Goal: Task Accomplishment & Management: Manage account settings

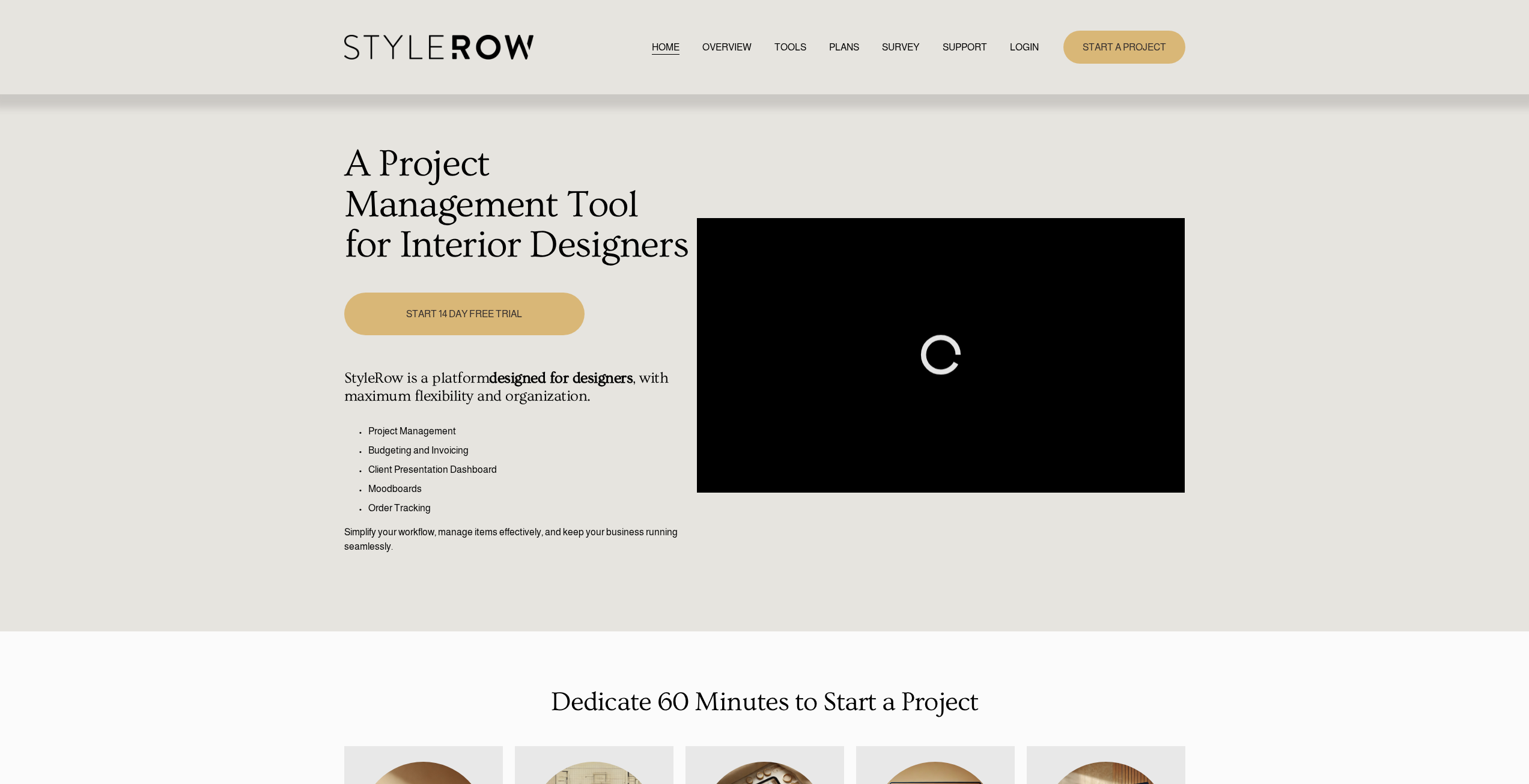
click at [1025, 47] on link "LOGIN" at bounding box center [1024, 47] width 29 height 16
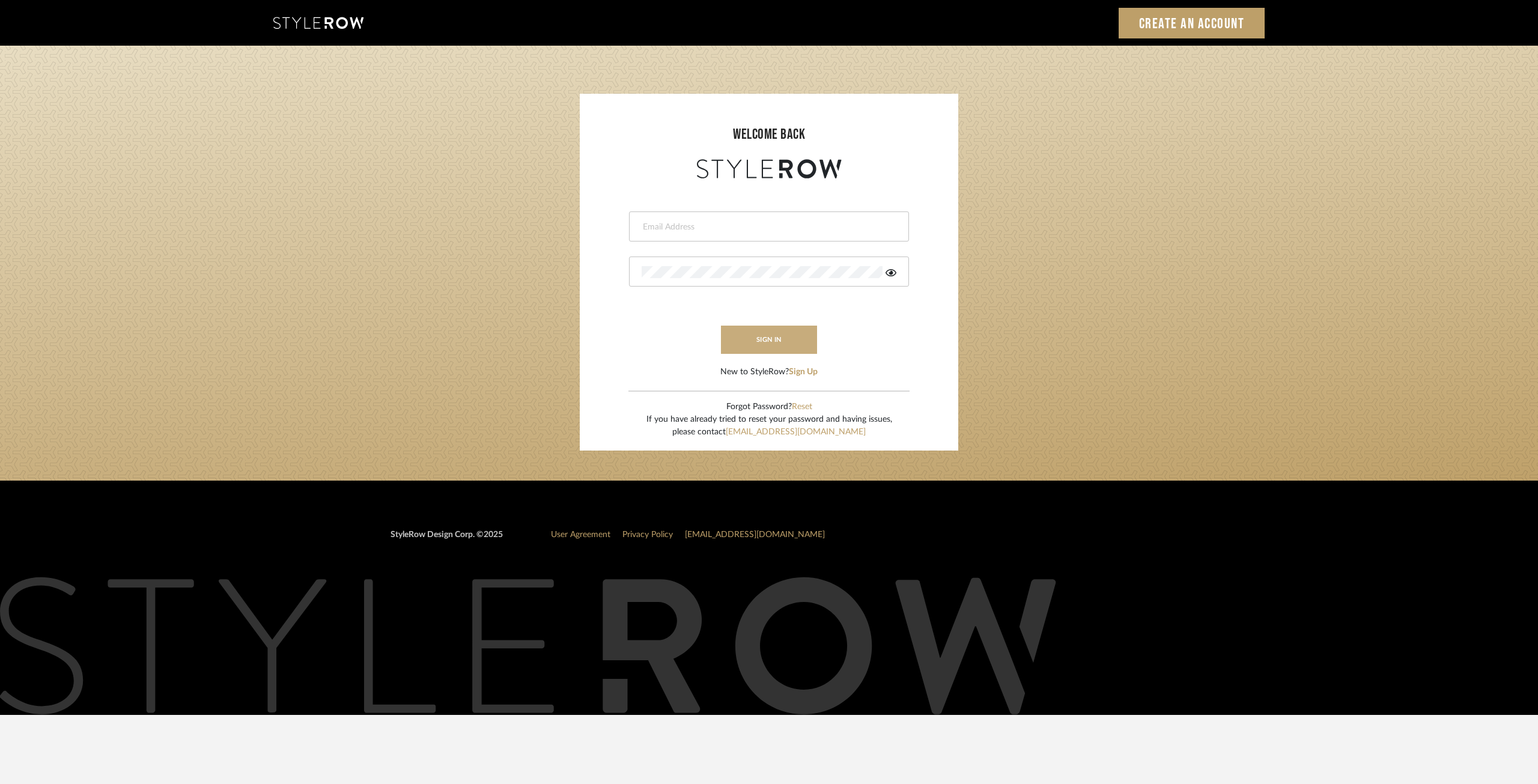
type input "[EMAIL_ADDRESS][DOMAIN_NAME]"
click at [763, 334] on button "sign in" at bounding box center [769, 339] width 96 height 28
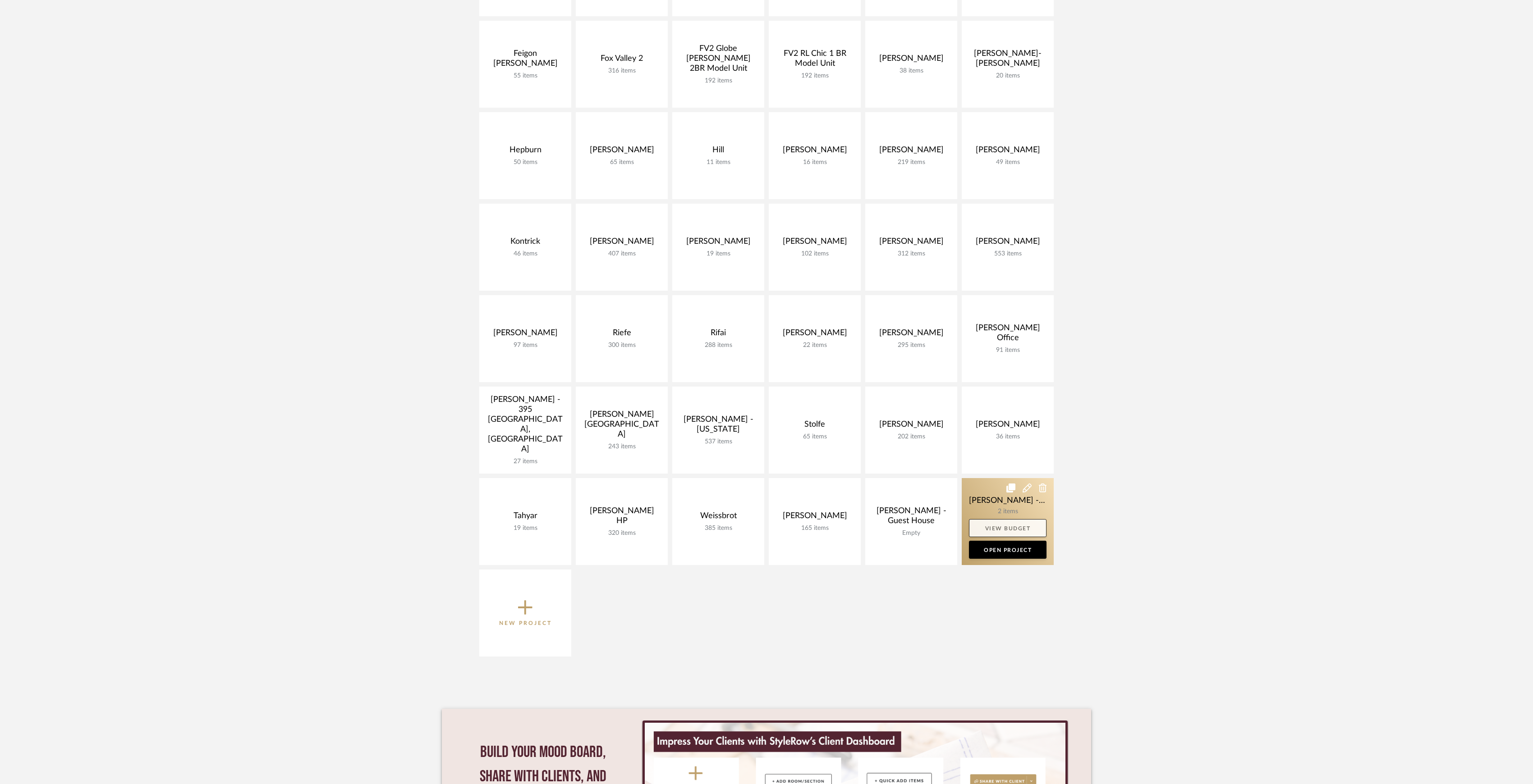
scroll to position [180, 0]
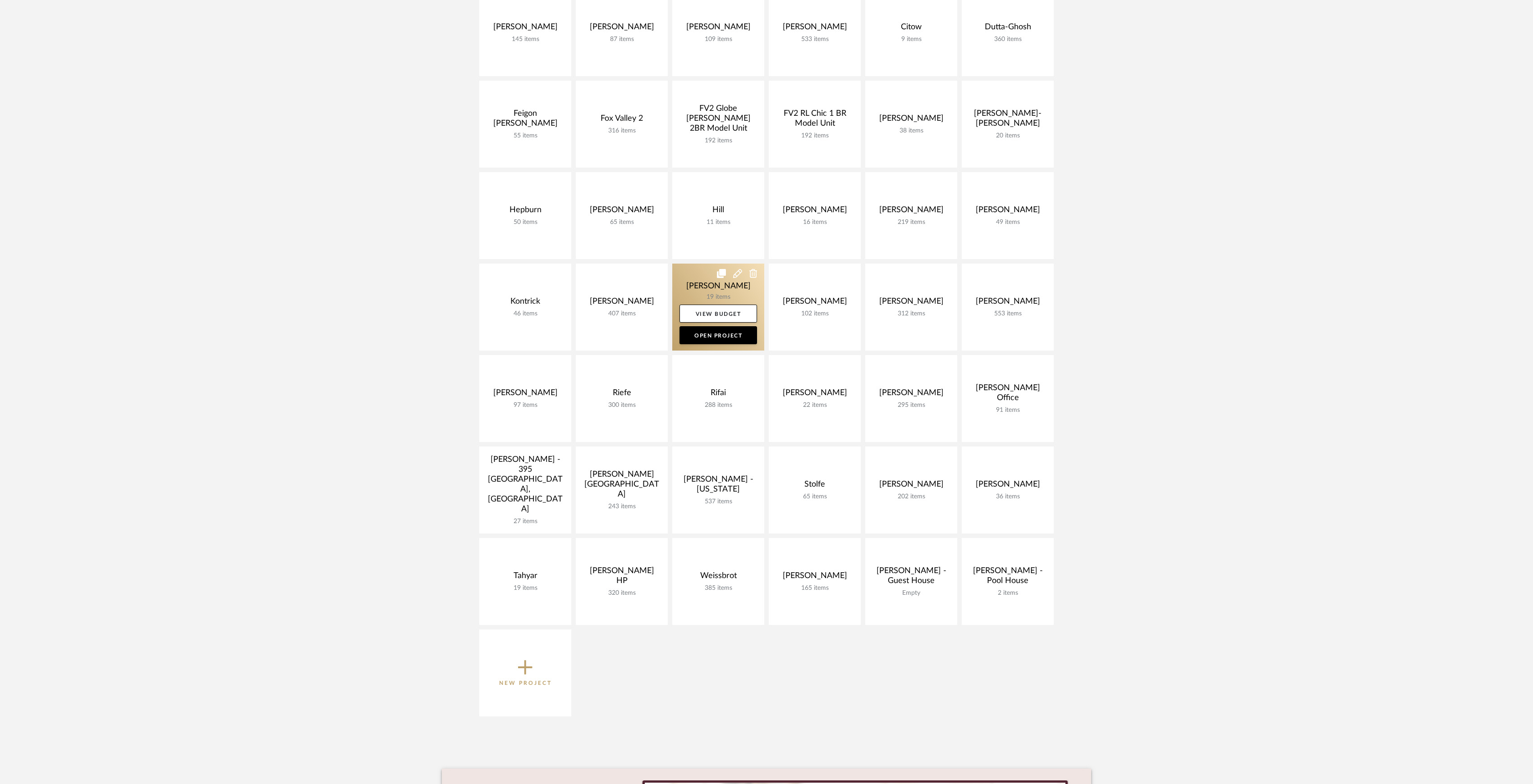
click at [720, 290] on link at bounding box center [718, 308] width 92 height 87
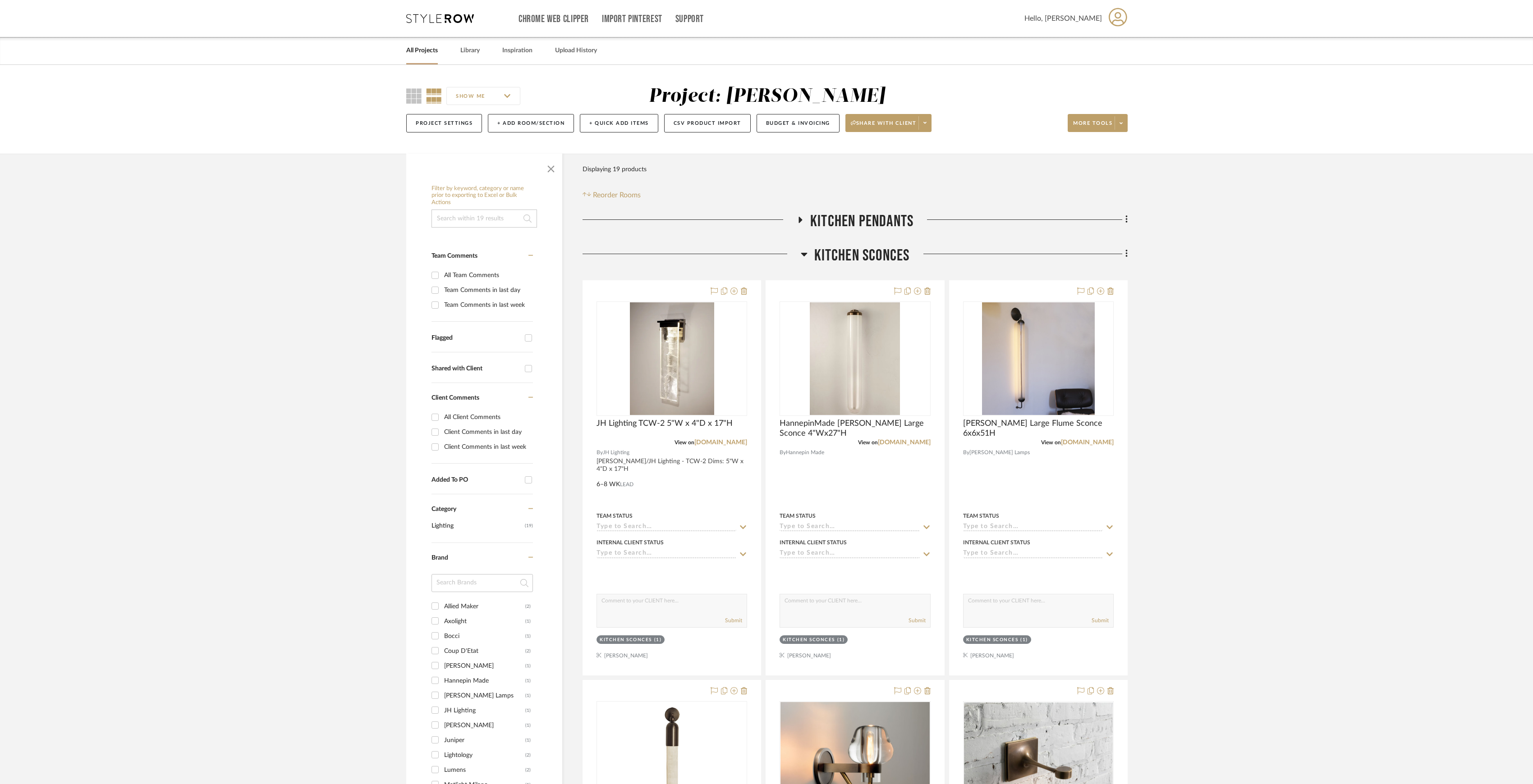
click at [832, 225] on span "Kitchen Pendants" at bounding box center [861, 222] width 103 height 19
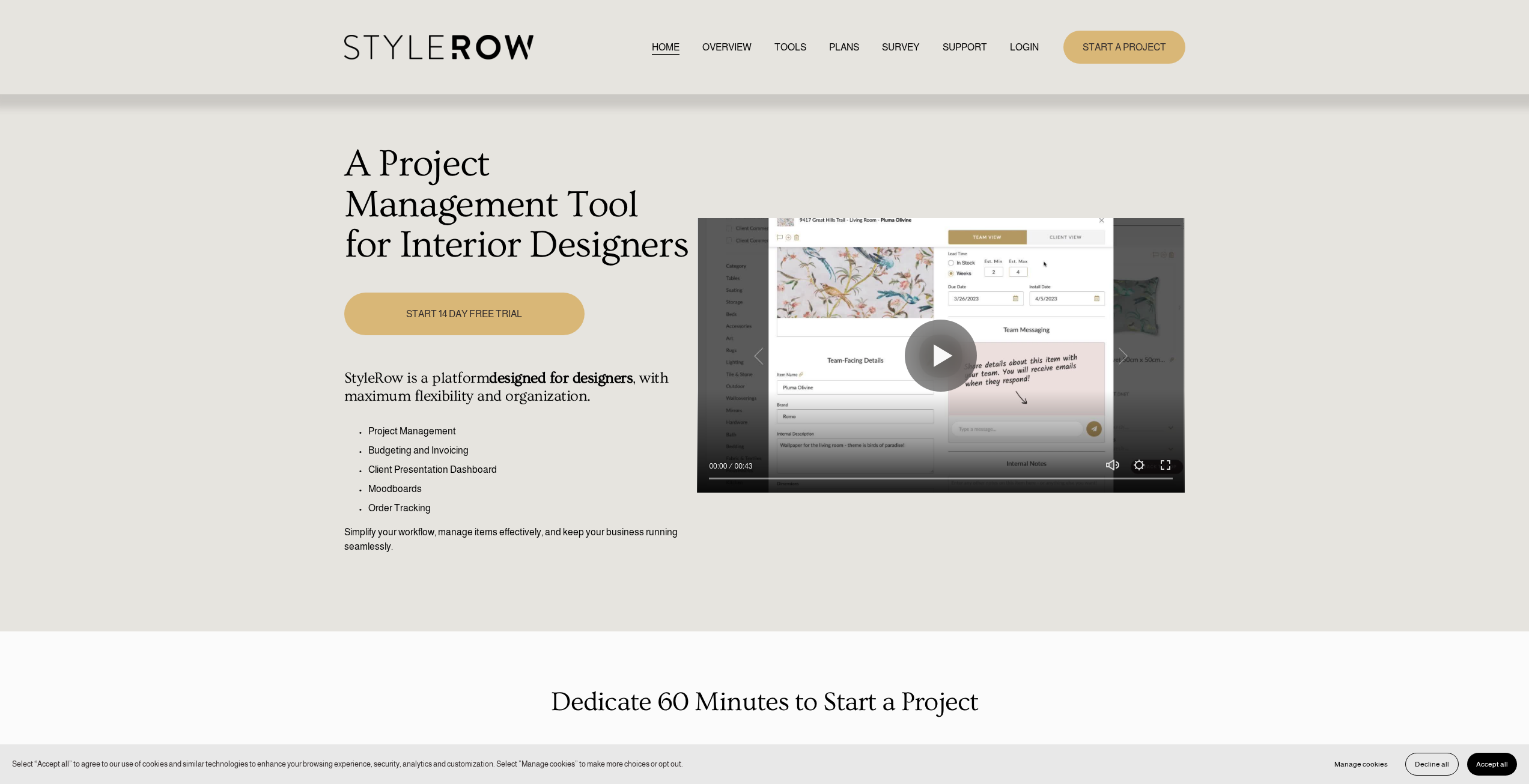
click at [1023, 52] on link "LOGIN" at bounding box center [1024, 47] width 29 height 16
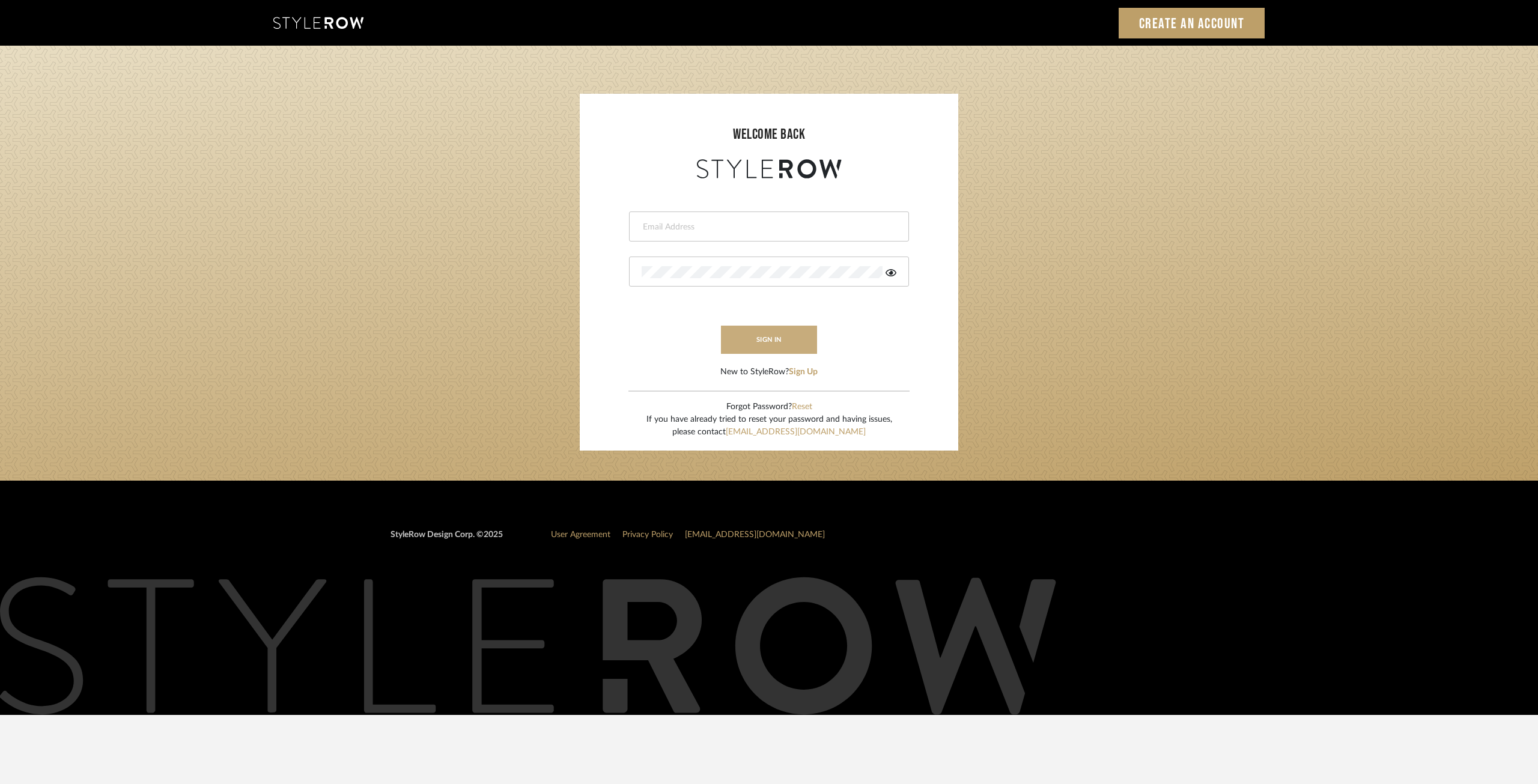
type input "[EMAIL_ADDRESS][DOMAIN_NAME]"
click at [759, 337] on button "sign in" at bounding box center [769, 339] width 96 height 28
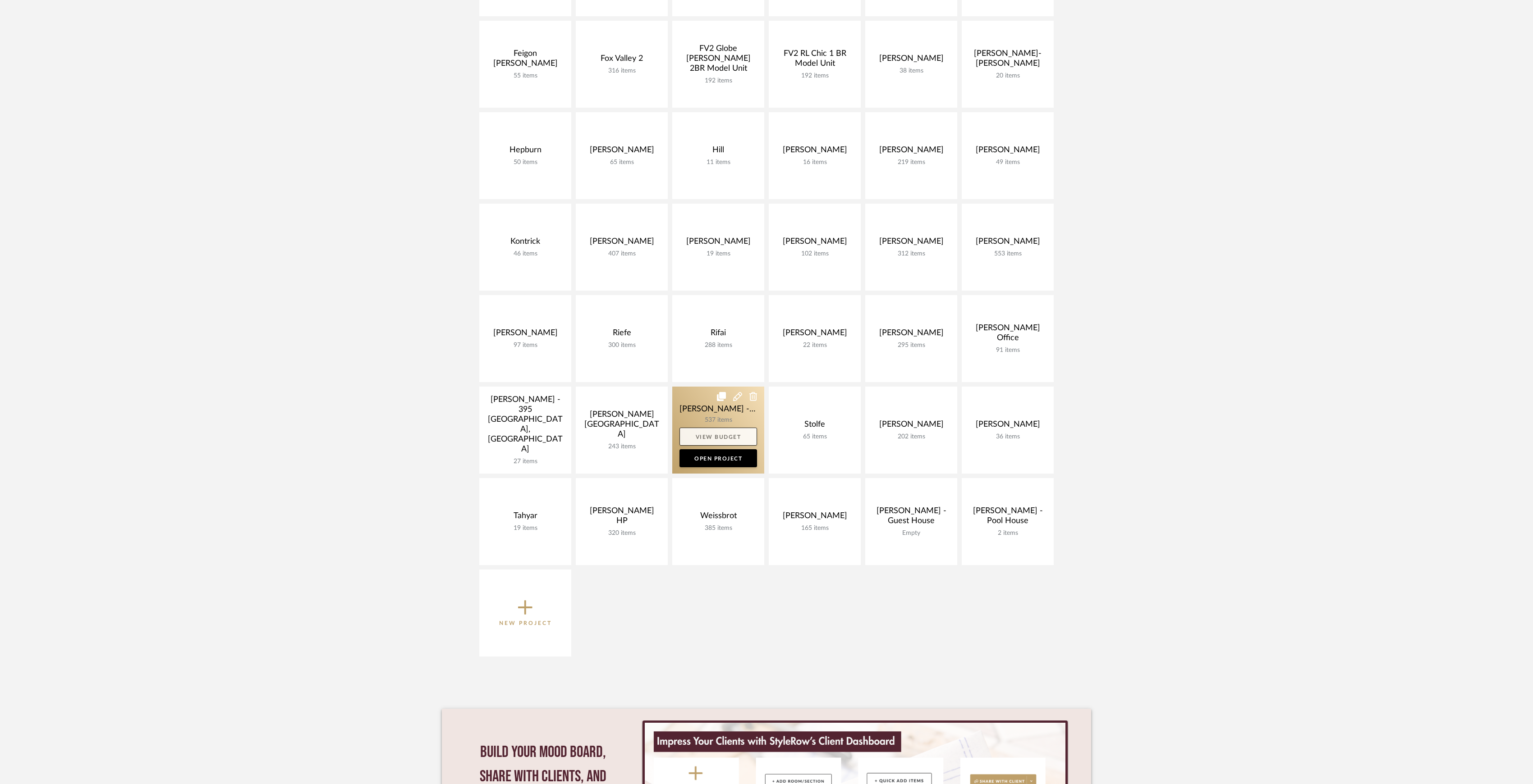
scroll to position [60, 0]
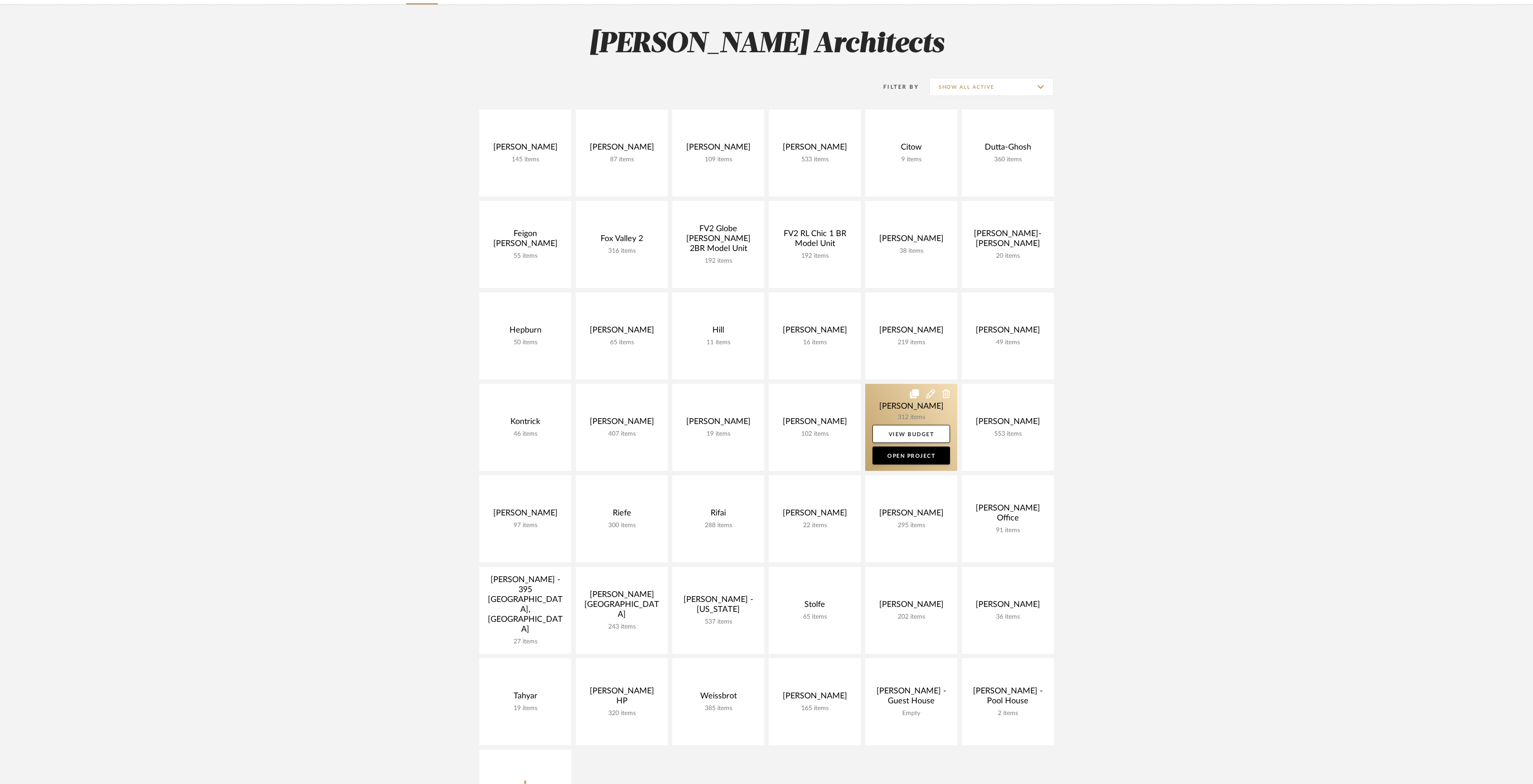
click at [906, 406] on link at bounding box center [911, 428] width 92 height 87
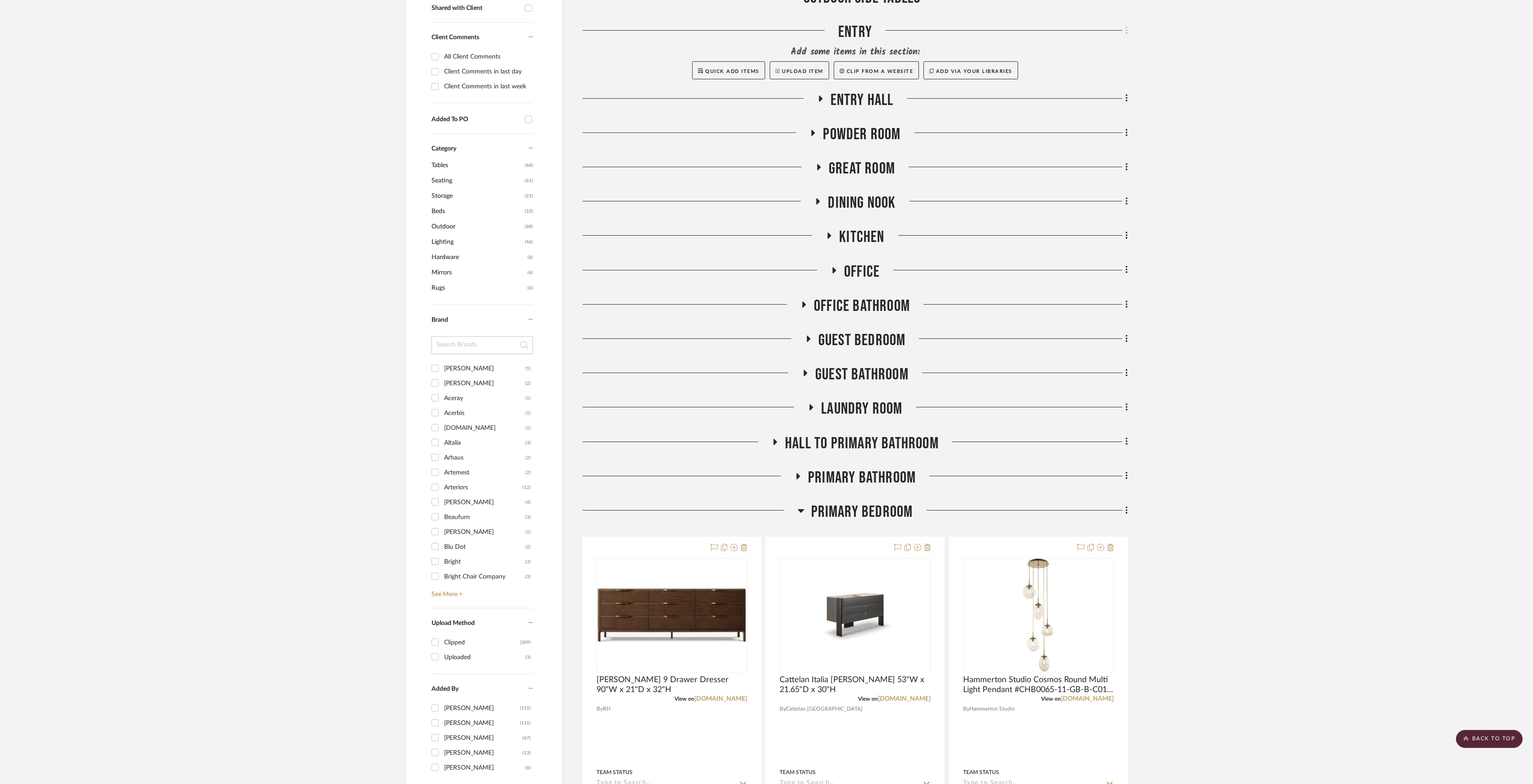
scroll to position [481, 0]
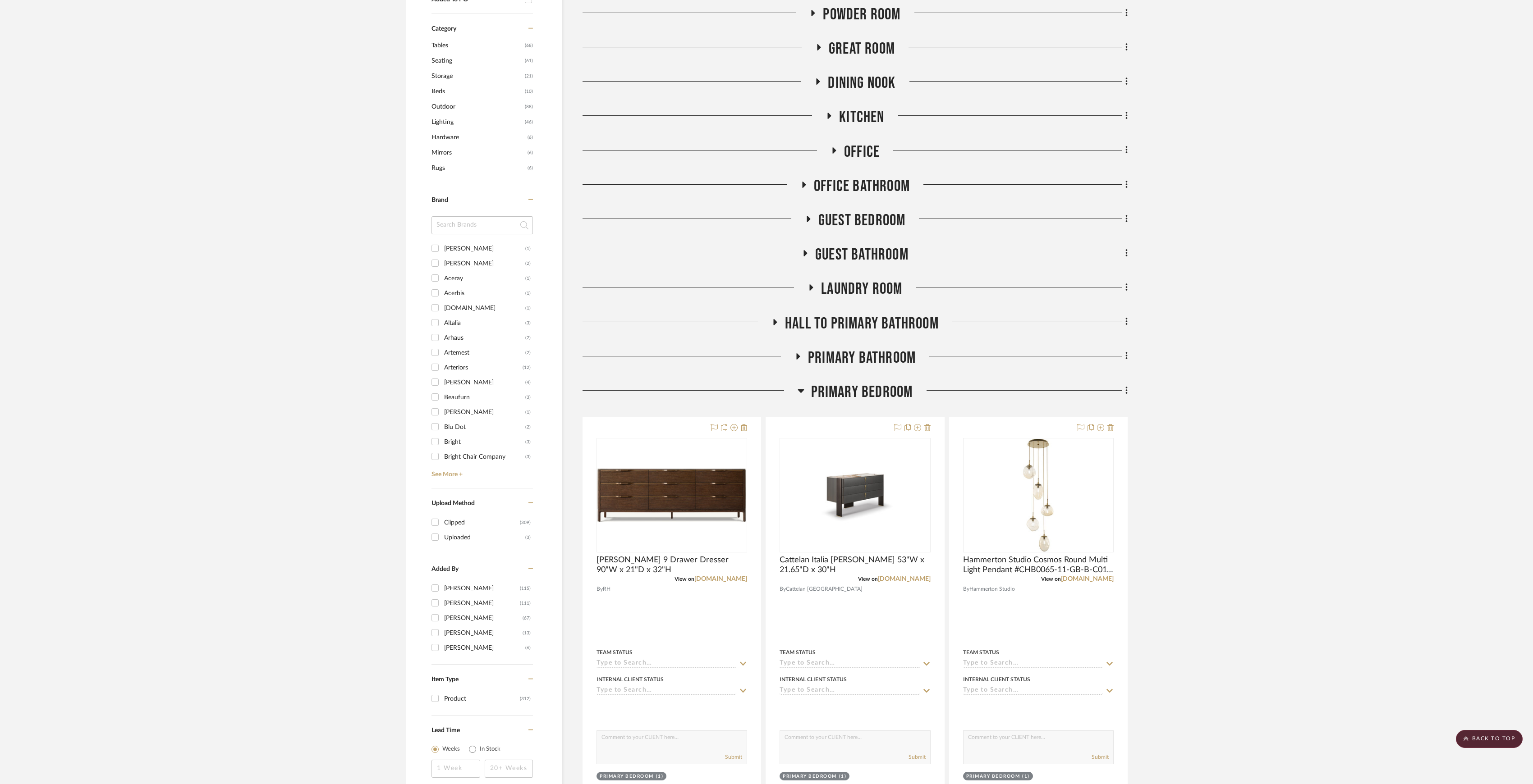
click at [868, 394] on span "Primary Bedroom" at bounding box center [862, 392] width 102 height 19
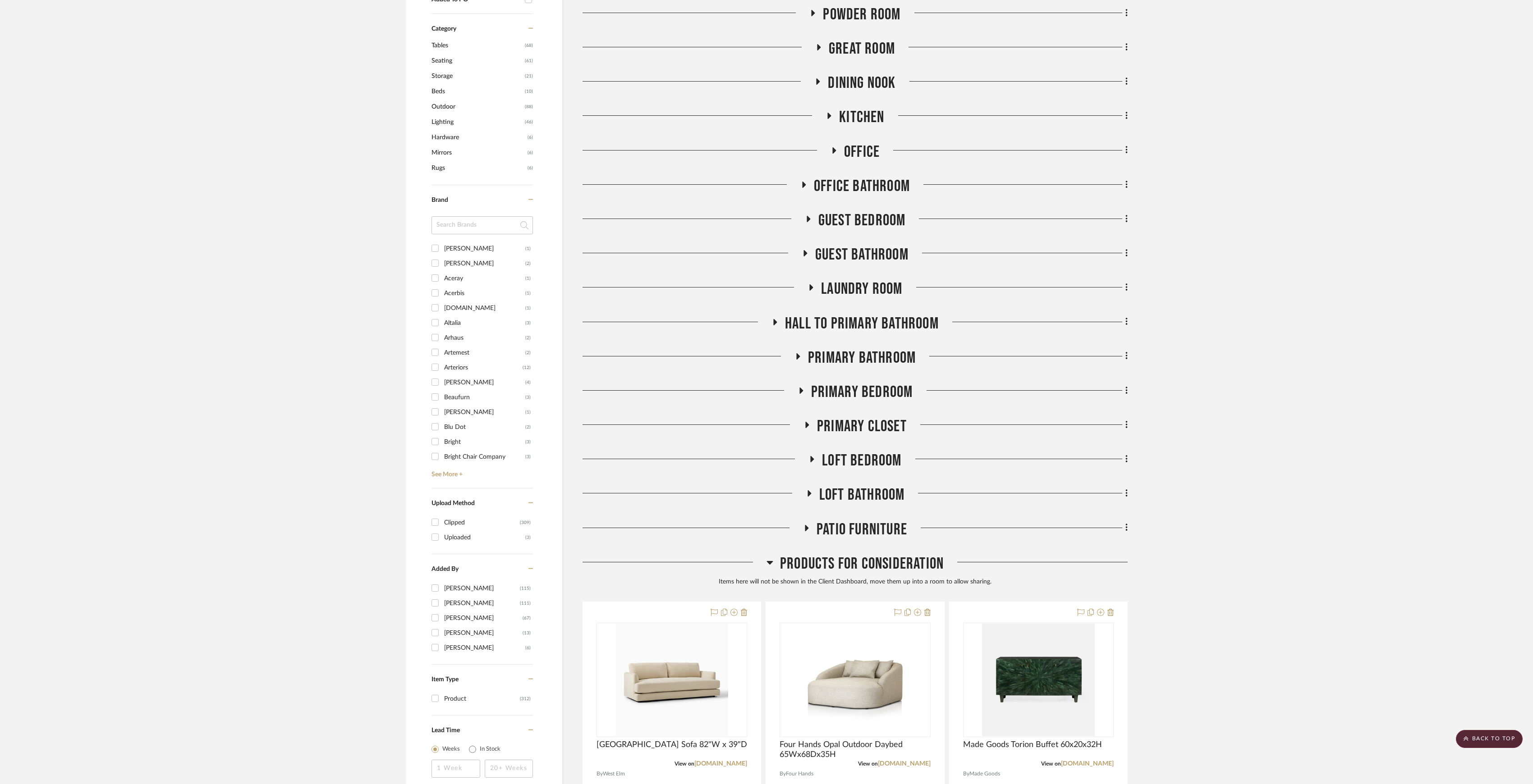
click at [882, 568] on span "Products For Consideration" at bounding box center [862, 564] width 164 height 19
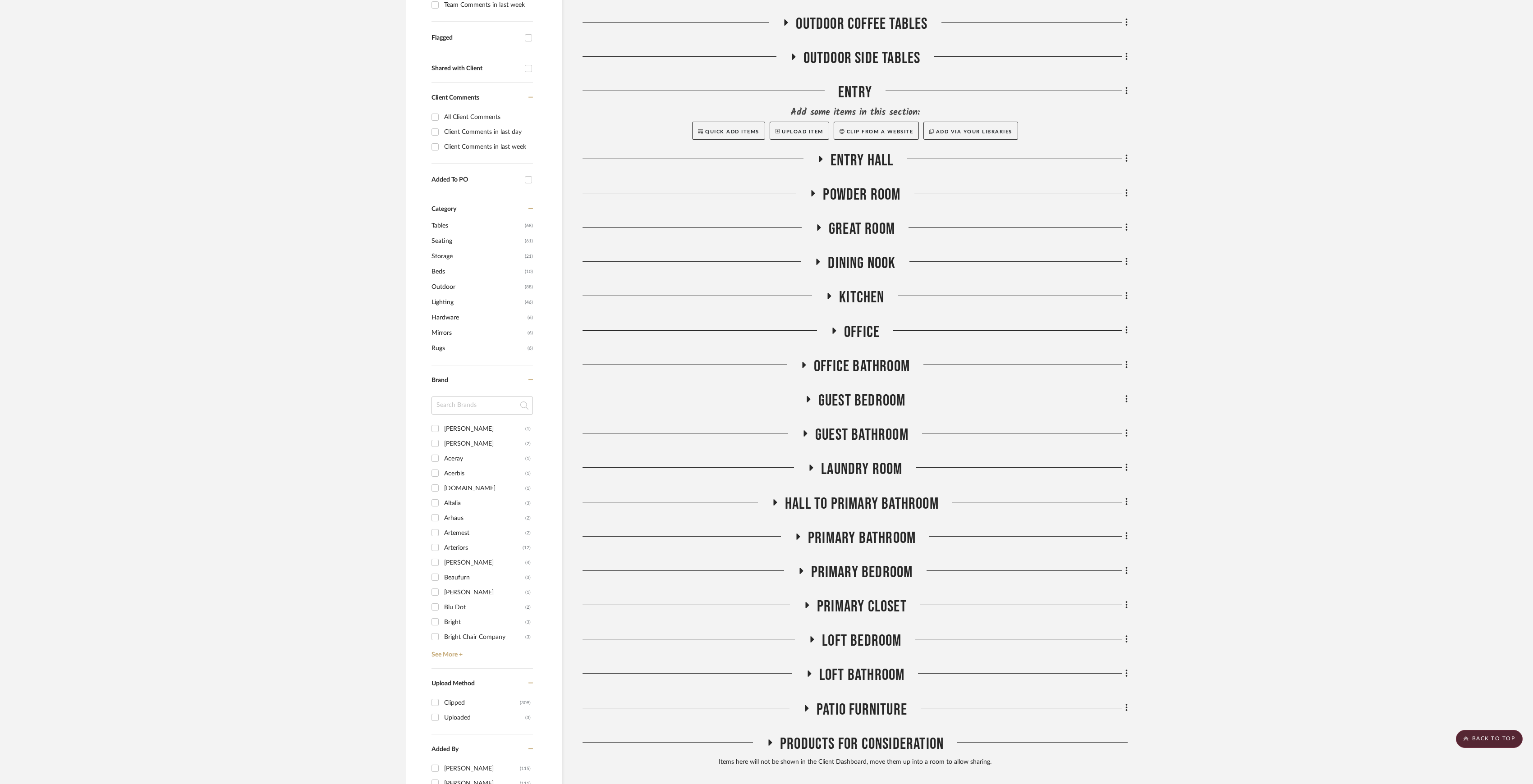
scroll to position [240, 0]
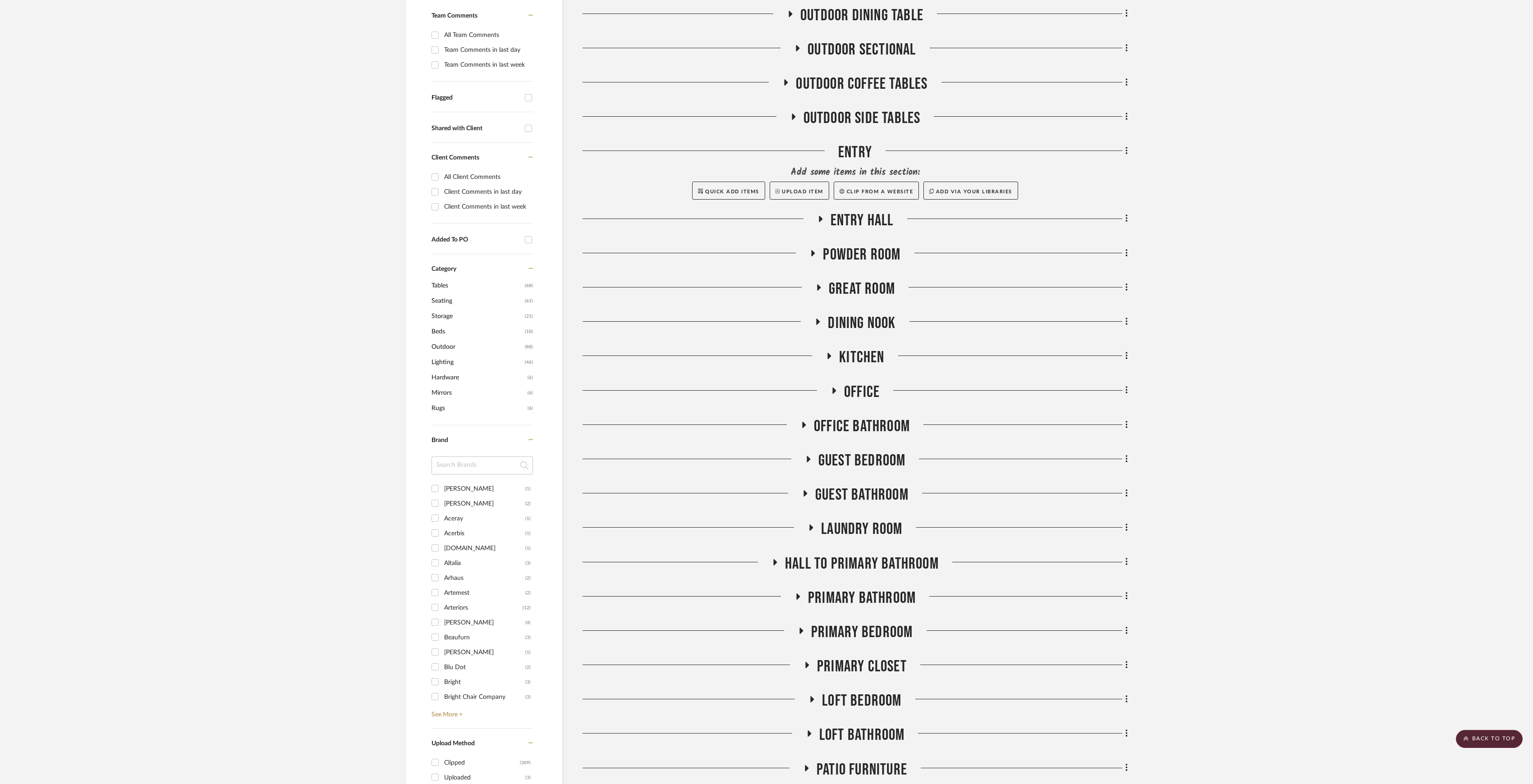
click at [876, 521] on span "Laundry Room" at bounding box center [861, 529] width 81 height 19
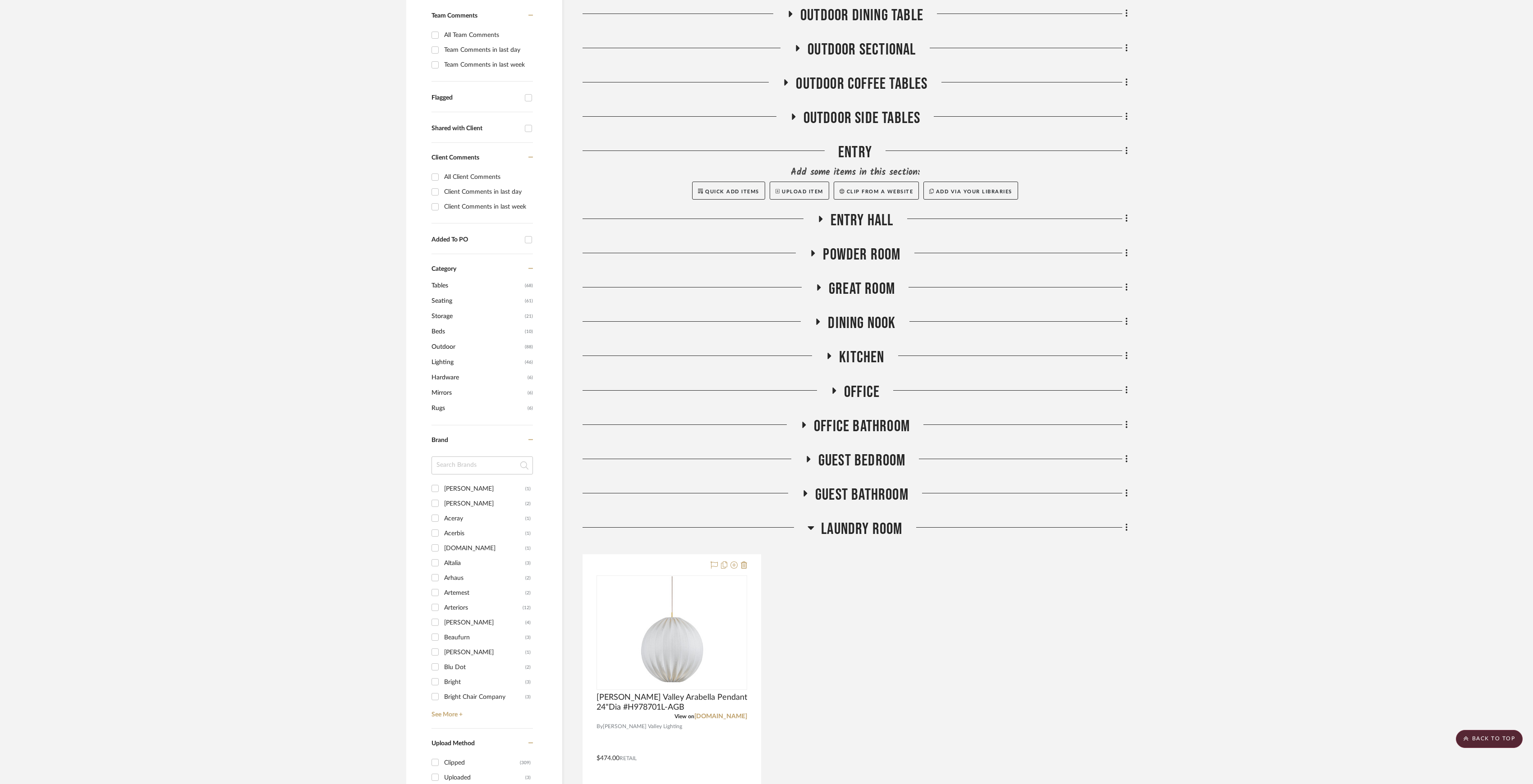
scroll to position [420, 0]
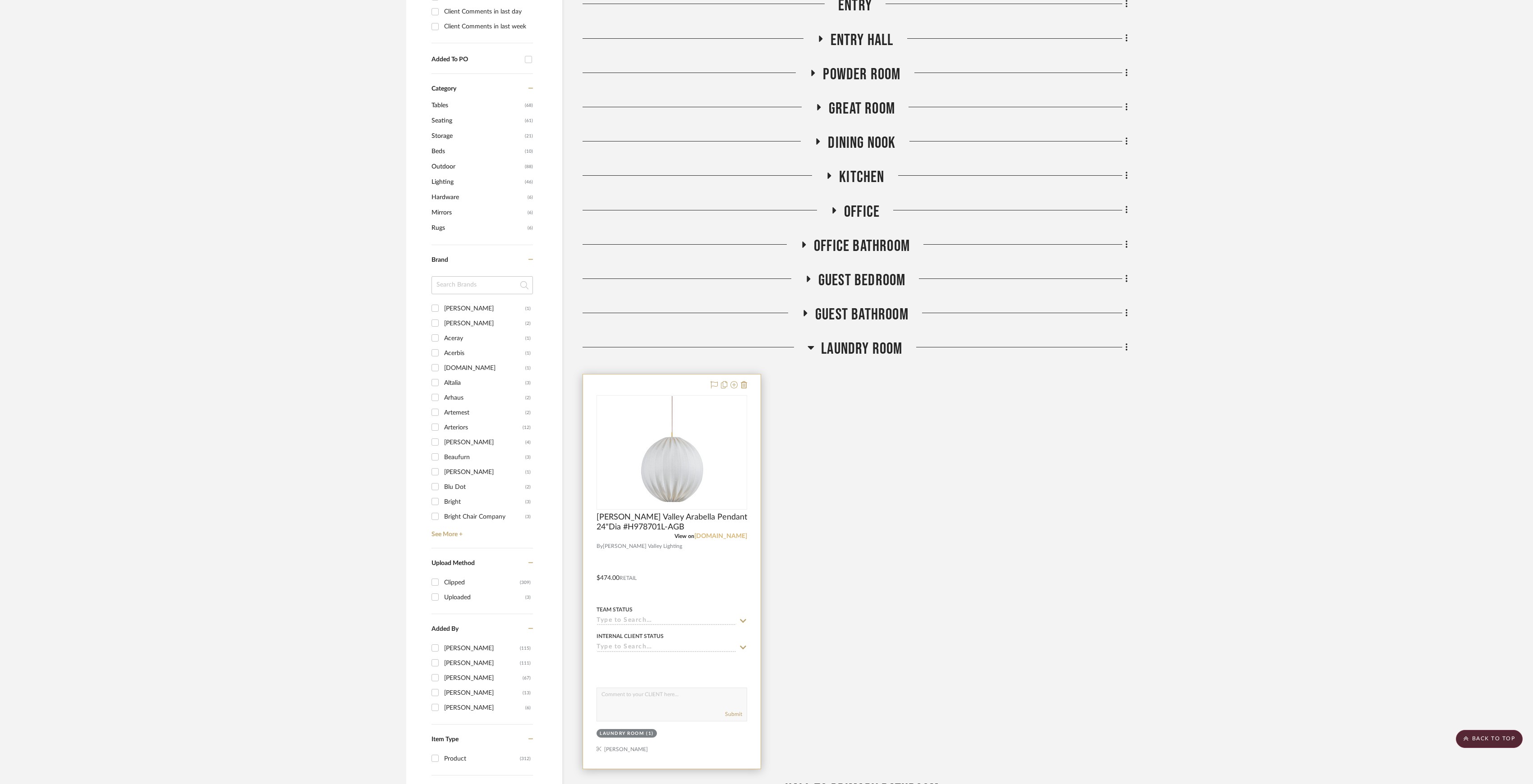
click at [731, 534] on link "[DOMAIN_NAME]" at bounding box center [720, 536] width 53 height 7
click at [743, 513] on span "[PERSON_NAME] Valley Arabella Pendant 24"Dia #H978701L-AGB" at bounding box center [672, 522] width 151 height 20
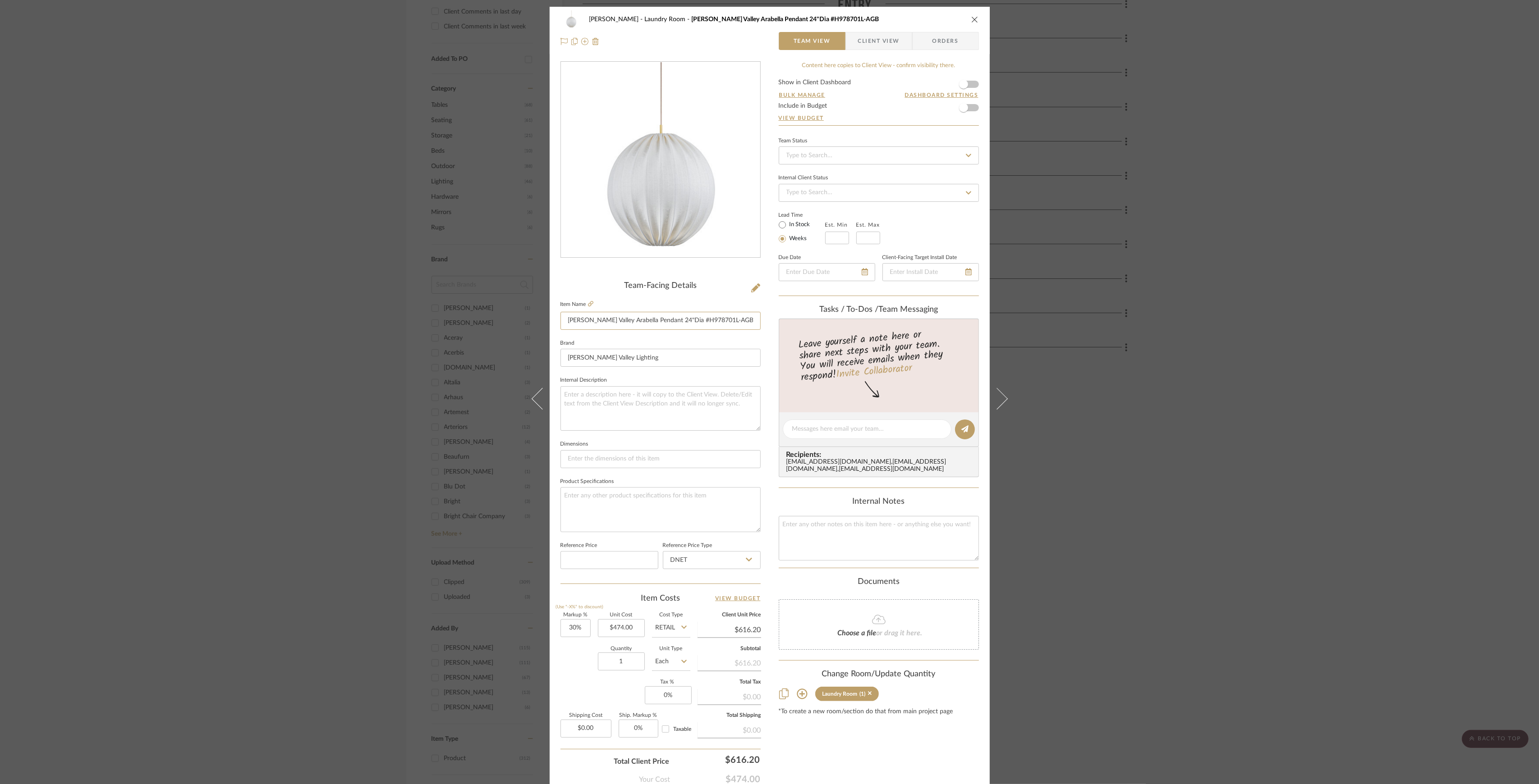
drag, startPoint x: 563, startPoint y: 319, endPoint x: 807, endPoint y: 325, distance: 244.1
click at [807, 325] on div "Pasternak Laundry Room Hudson Valley Arabella Pendant 24"Dia #H978701L-AGB Team…" at bounding box center [770, 423] width 440 height 832
click at [1428, 401] on div "Pasternak Laundry Room Hudson Valley Arabella Pendant 24"Dia #H978701L-AGB Team…" at bounding box center [770, 392] width 1539 height 784
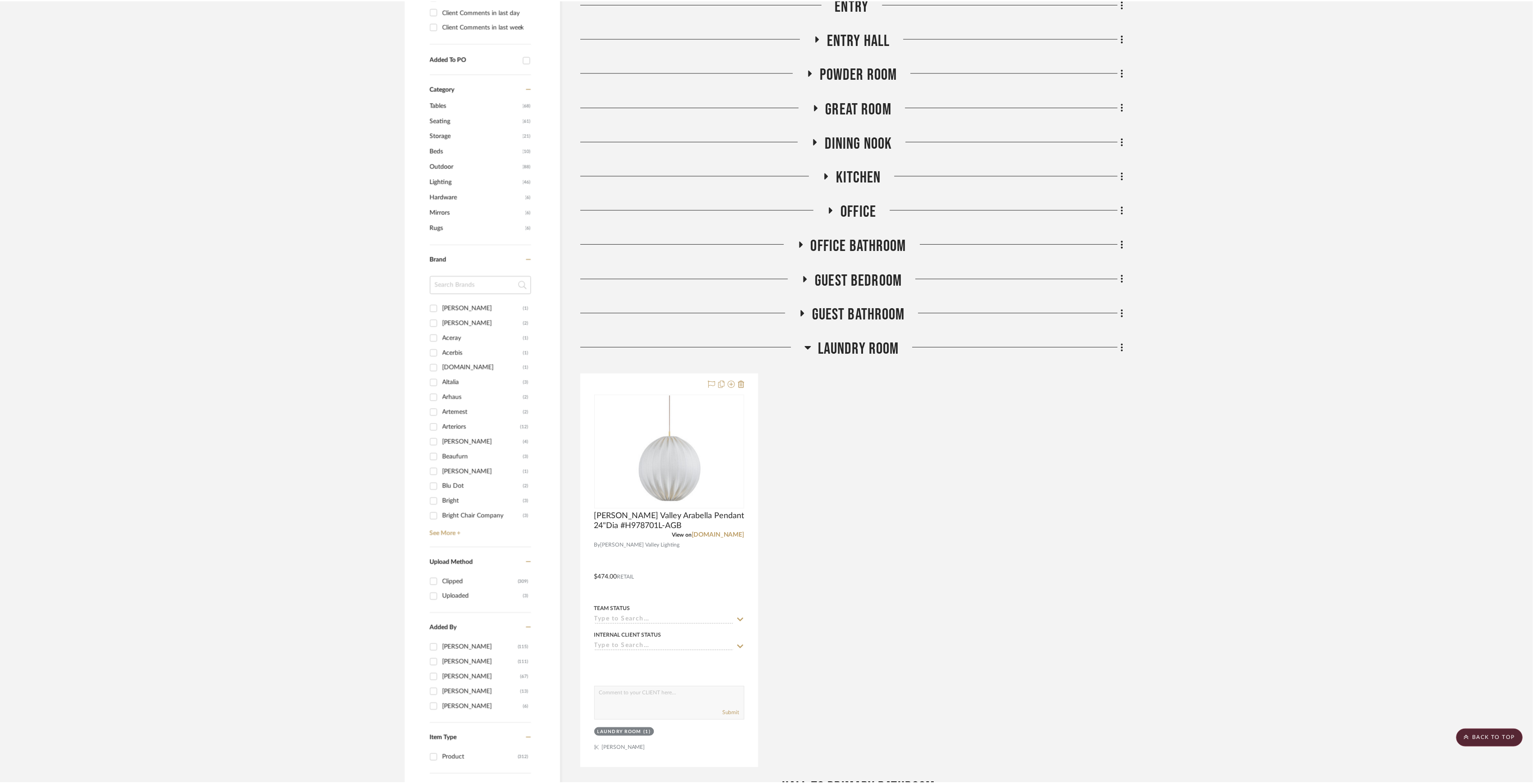
scroll to position [420, 0]
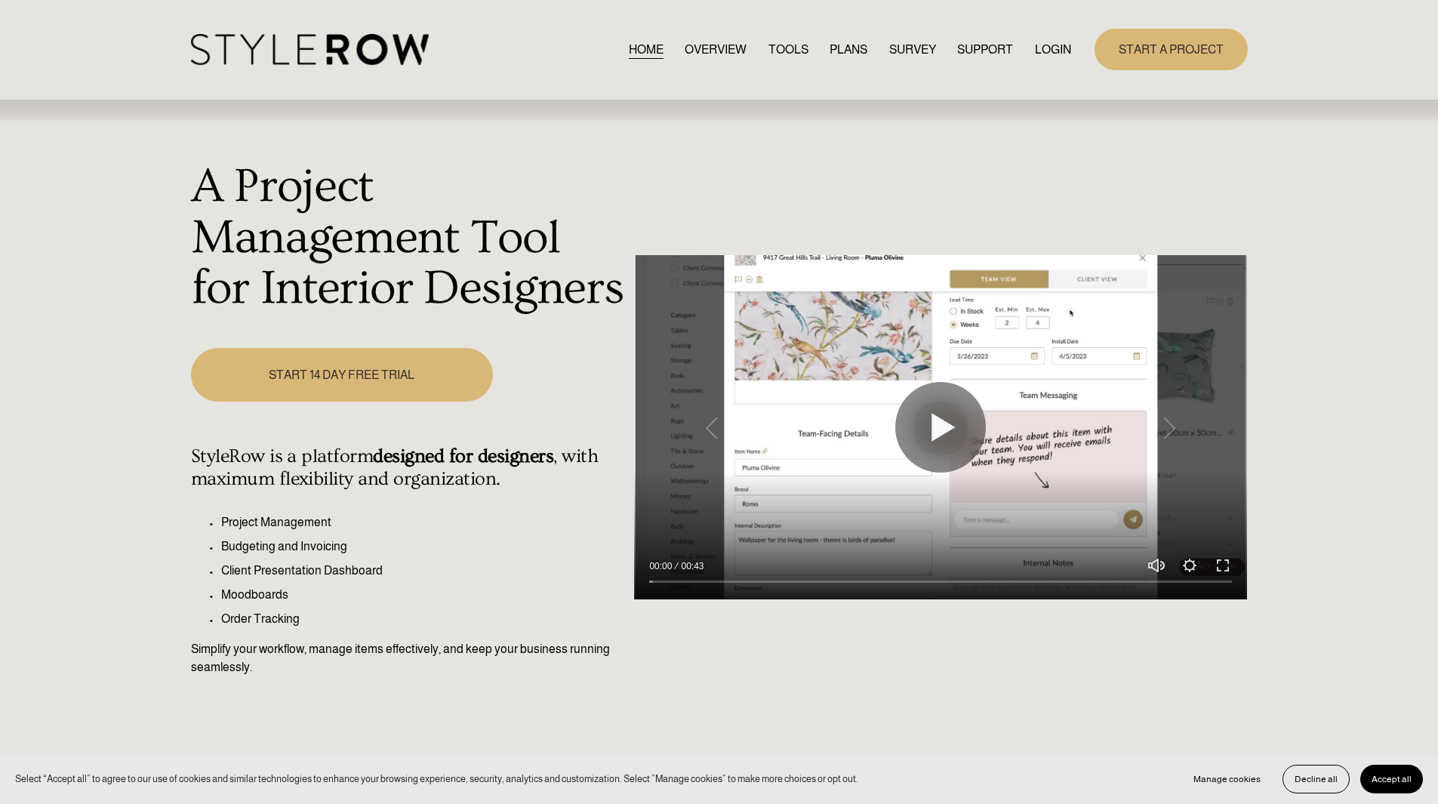
click at [1041, 46] on link "LOGIN" at bounding box center [1053, 49] width 36 height 20
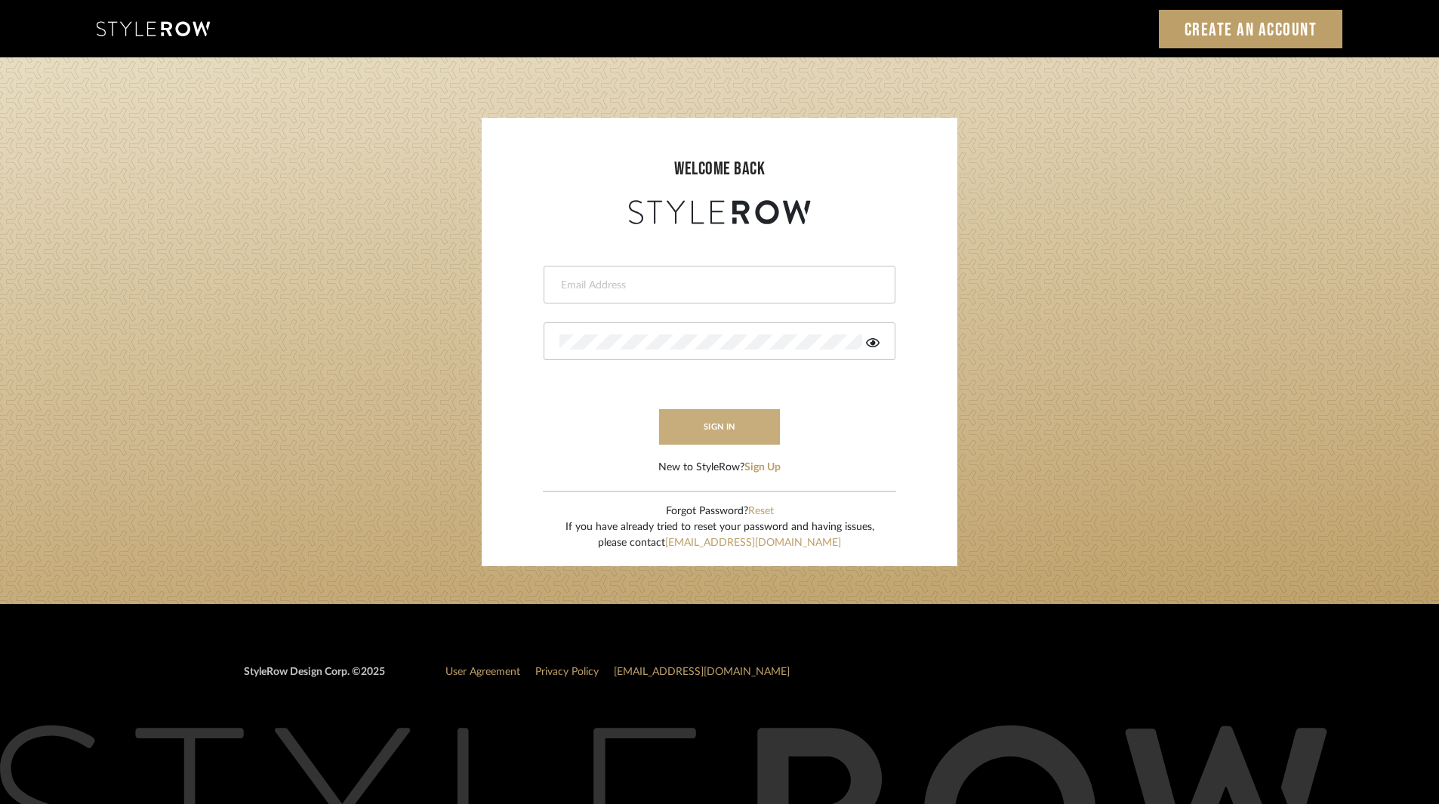
type input "[EMAIL_ADDRESS][DOMAIN_NAME]"
click at [693, 422] on button "sign in" at bounding box center [719, 426] width 121 height 35
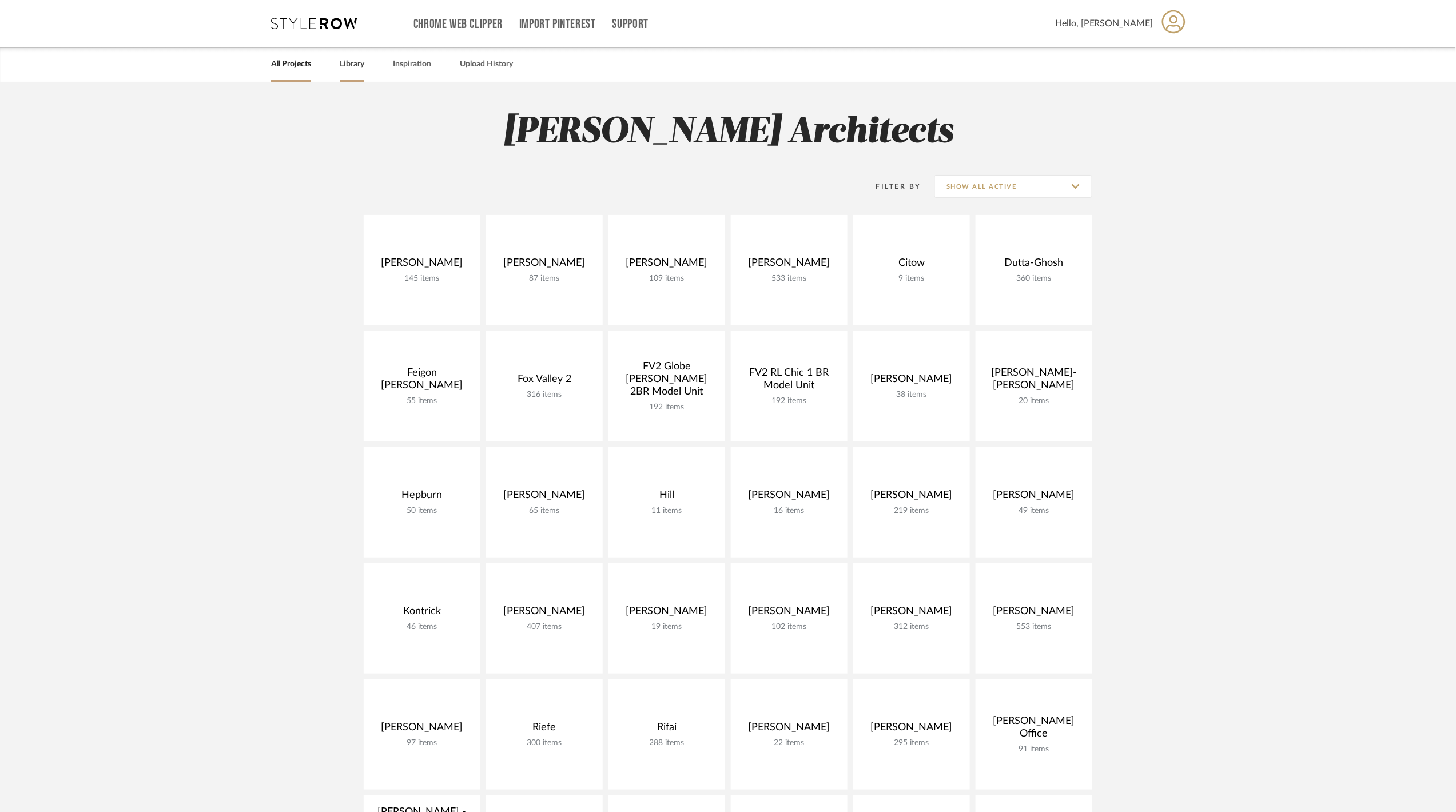
click at [364, 67] on link "Library" at bounding box center [352, 64] width 24 height 15
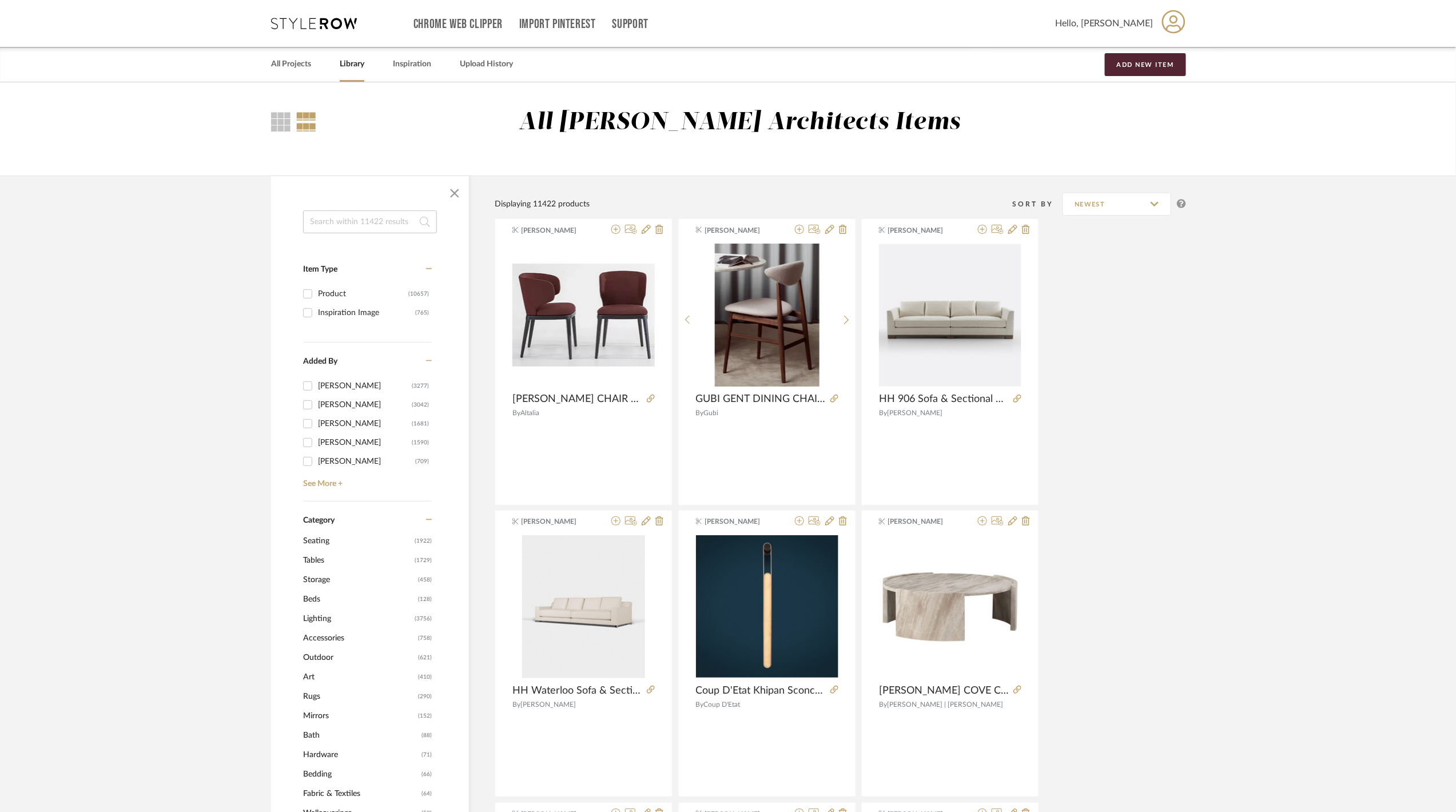
scroll to position [152, 0]
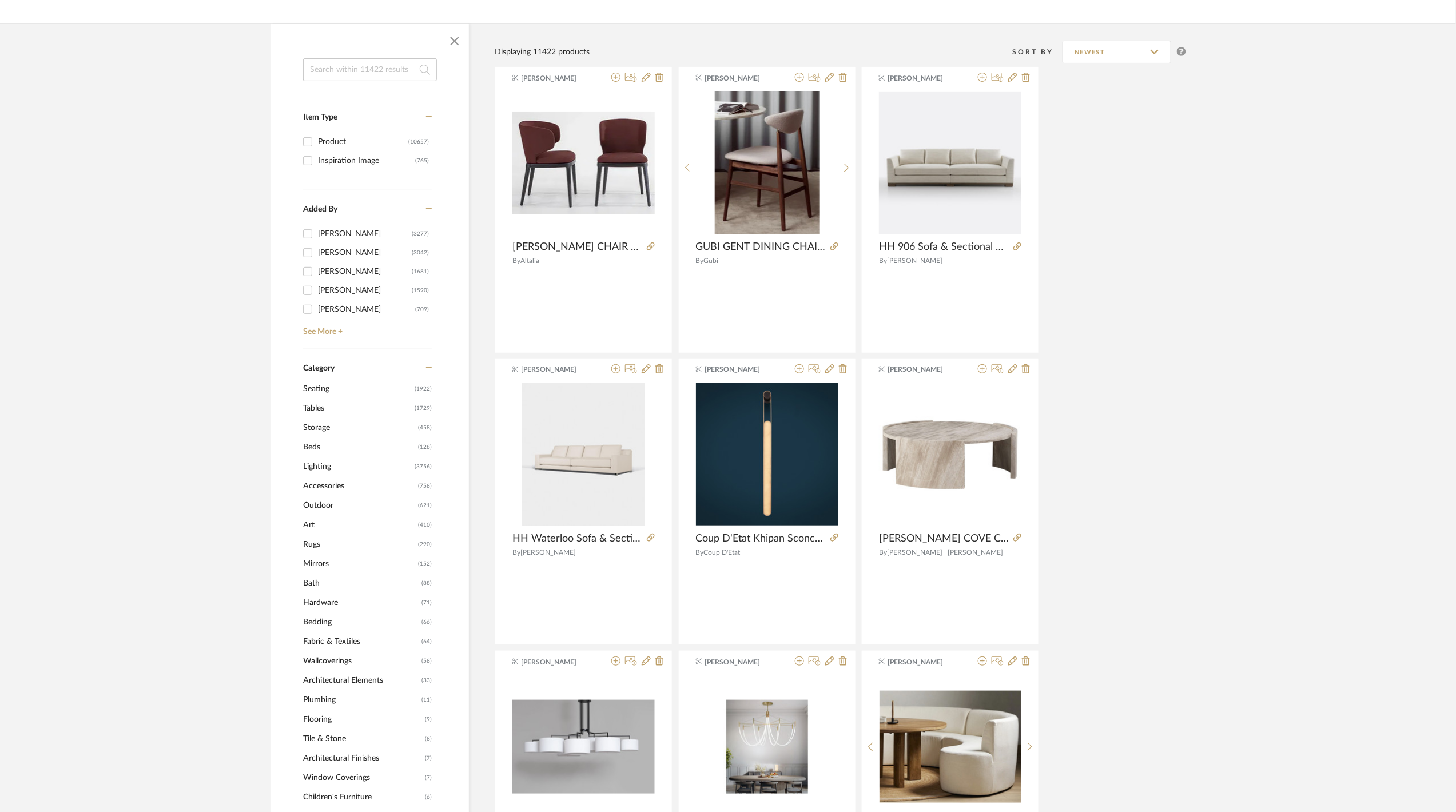
click at [318, 469] on span "Lighting" at bounding box center [357, 467] width 108 height 20
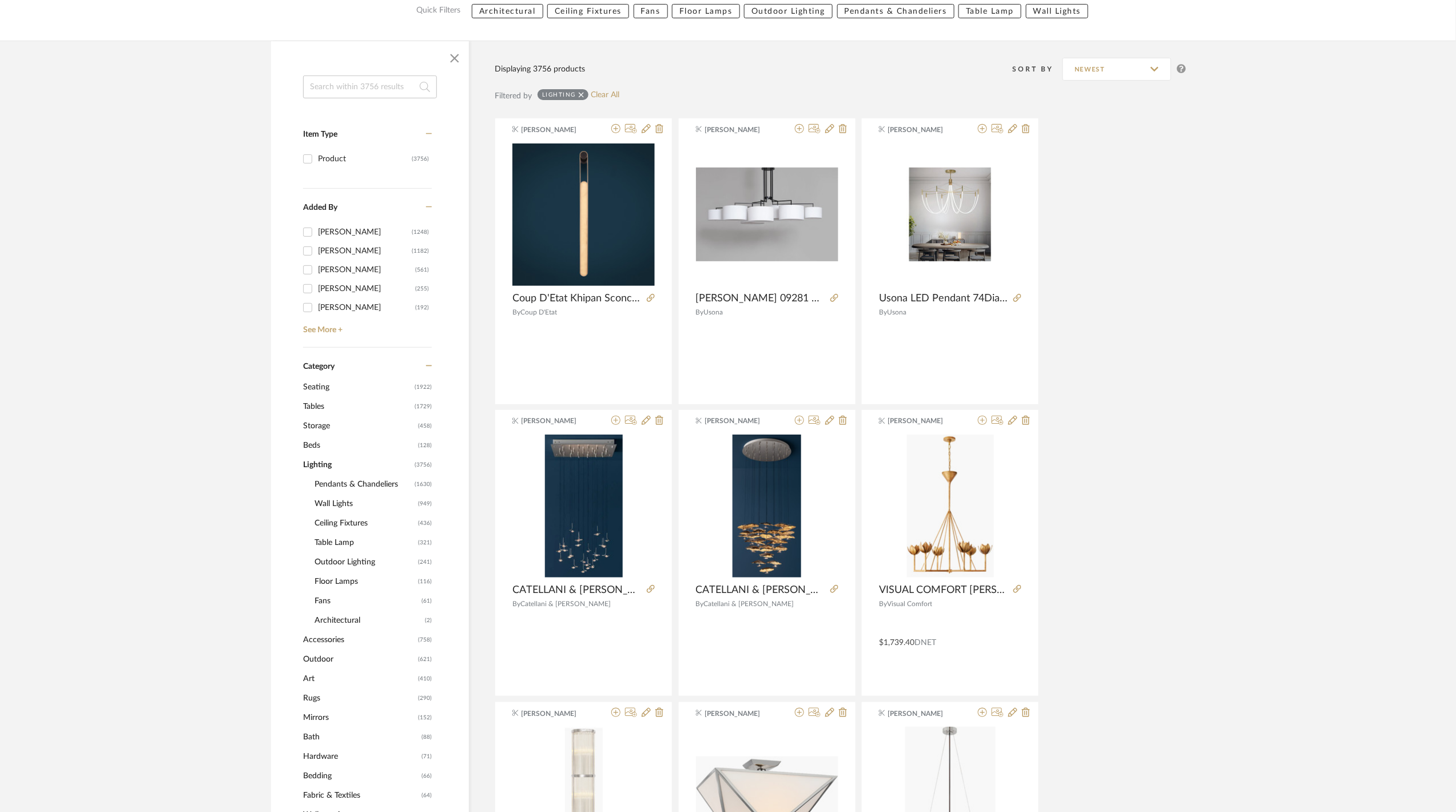
click at [342, 481] on span "Pendants & Chandeliers" at bounding box center [363, 484] width 97 height 20
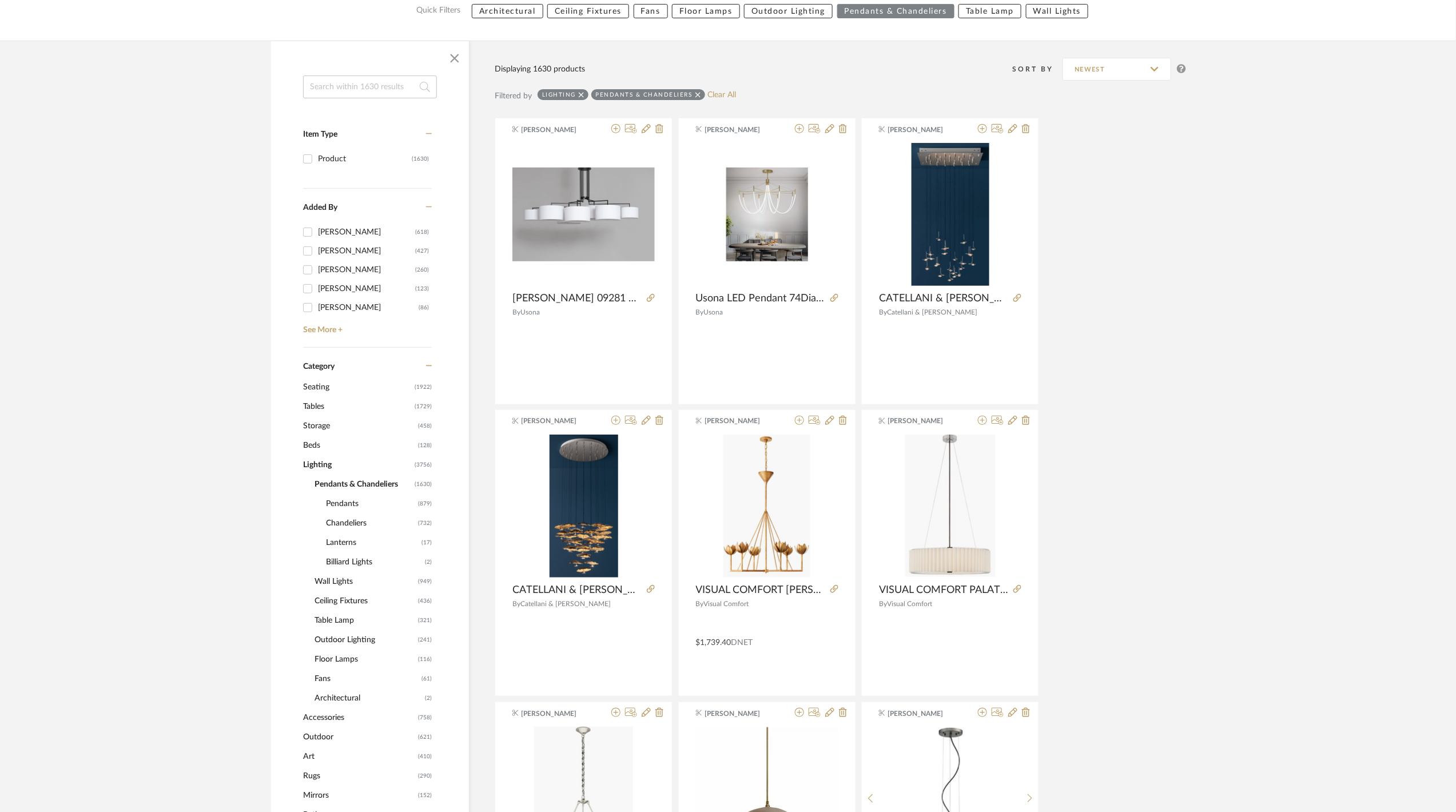
click at [339, 506] on span "Pendants" at bounding box center [370, 504] width 89 height 20
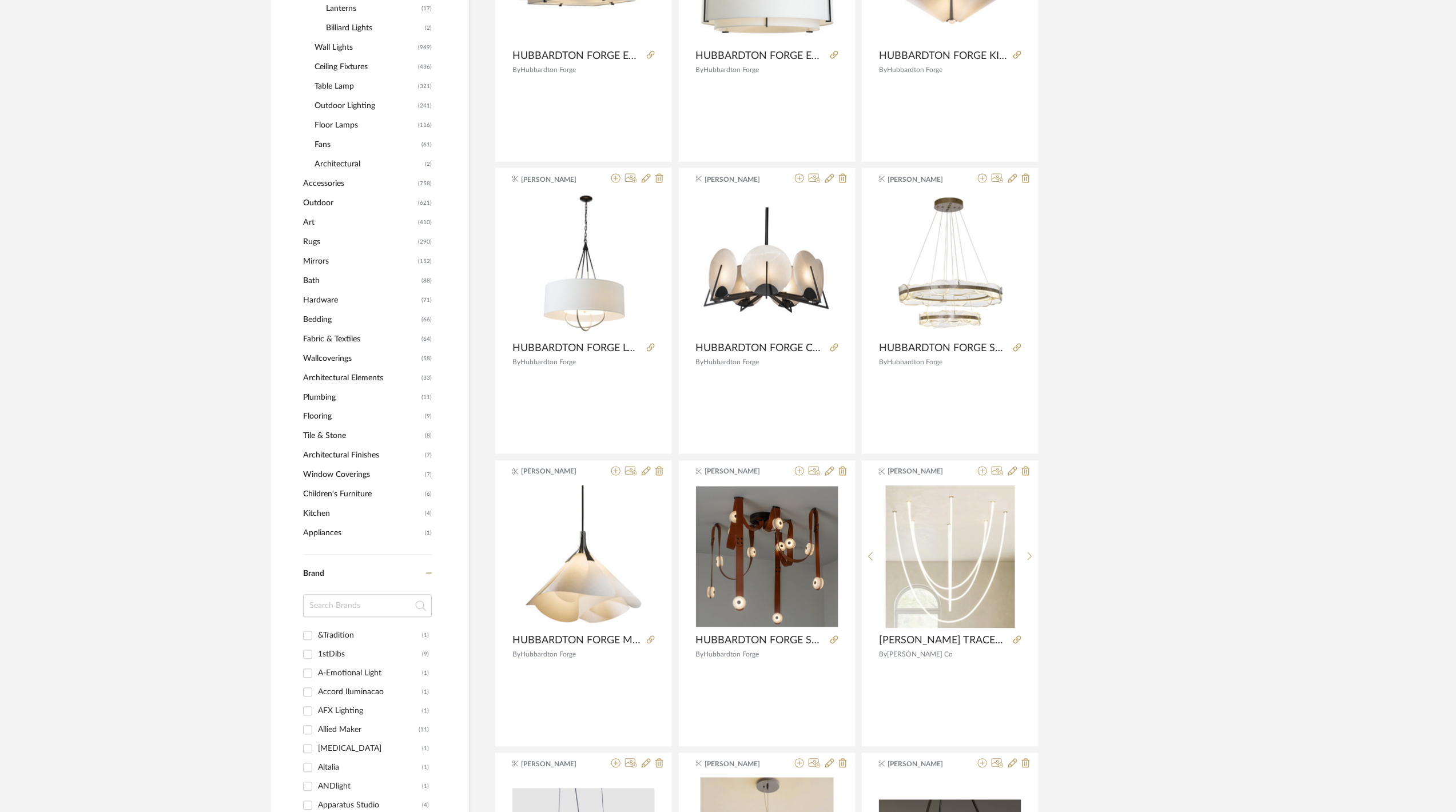
scroll to position [838, 0]
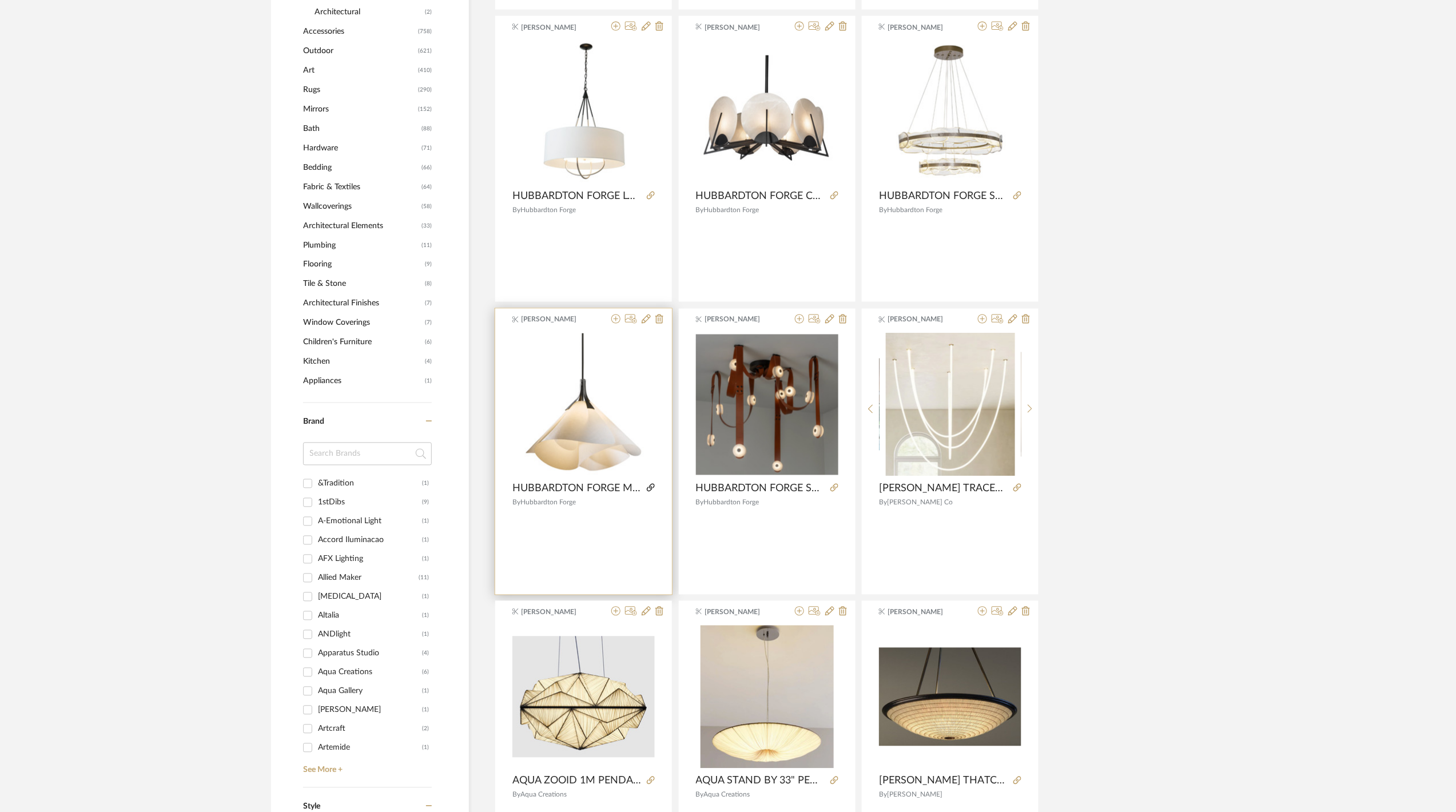
click at [651, 488] on icon at bounding box center [651, 488] width 8 height 8
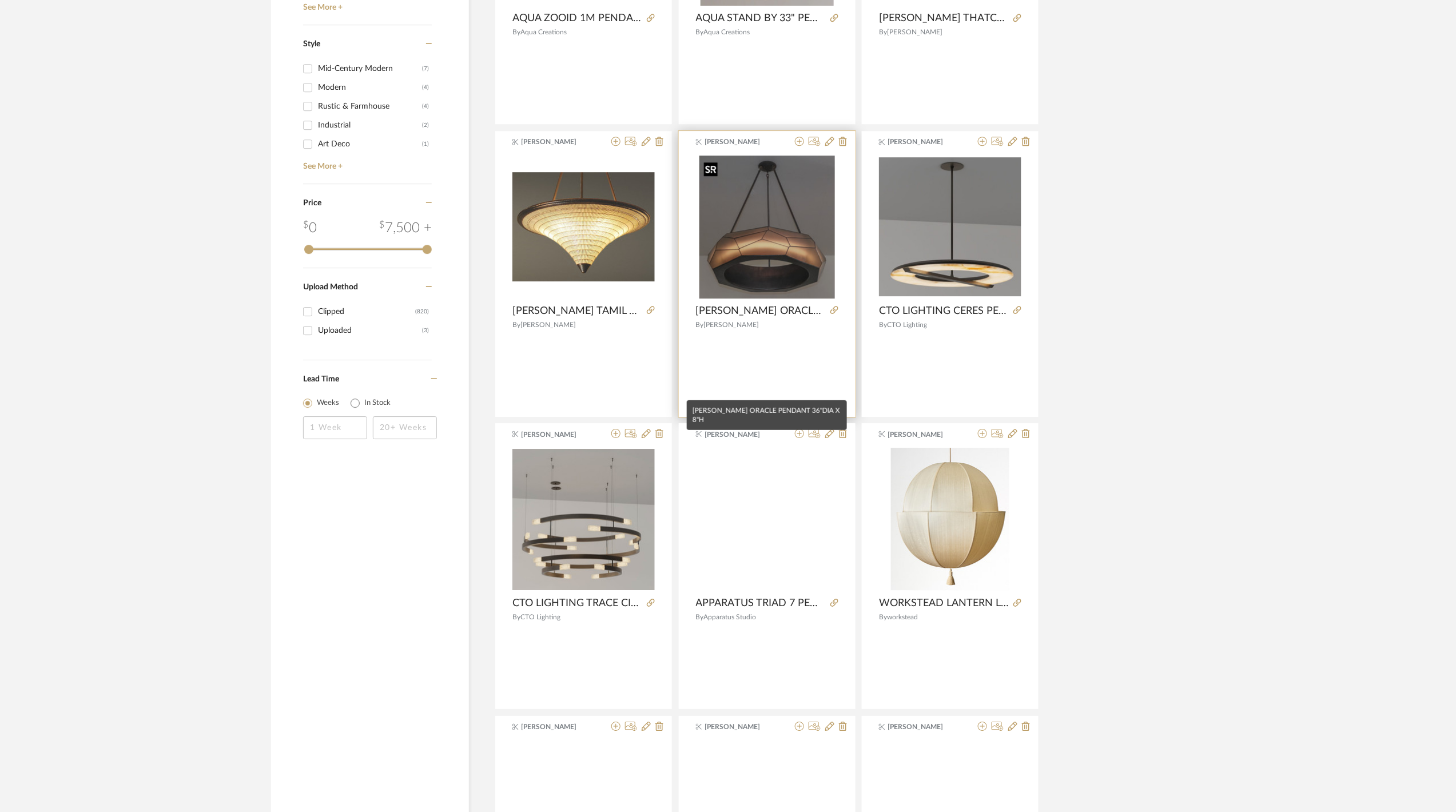
scroll to position [1677, 0]
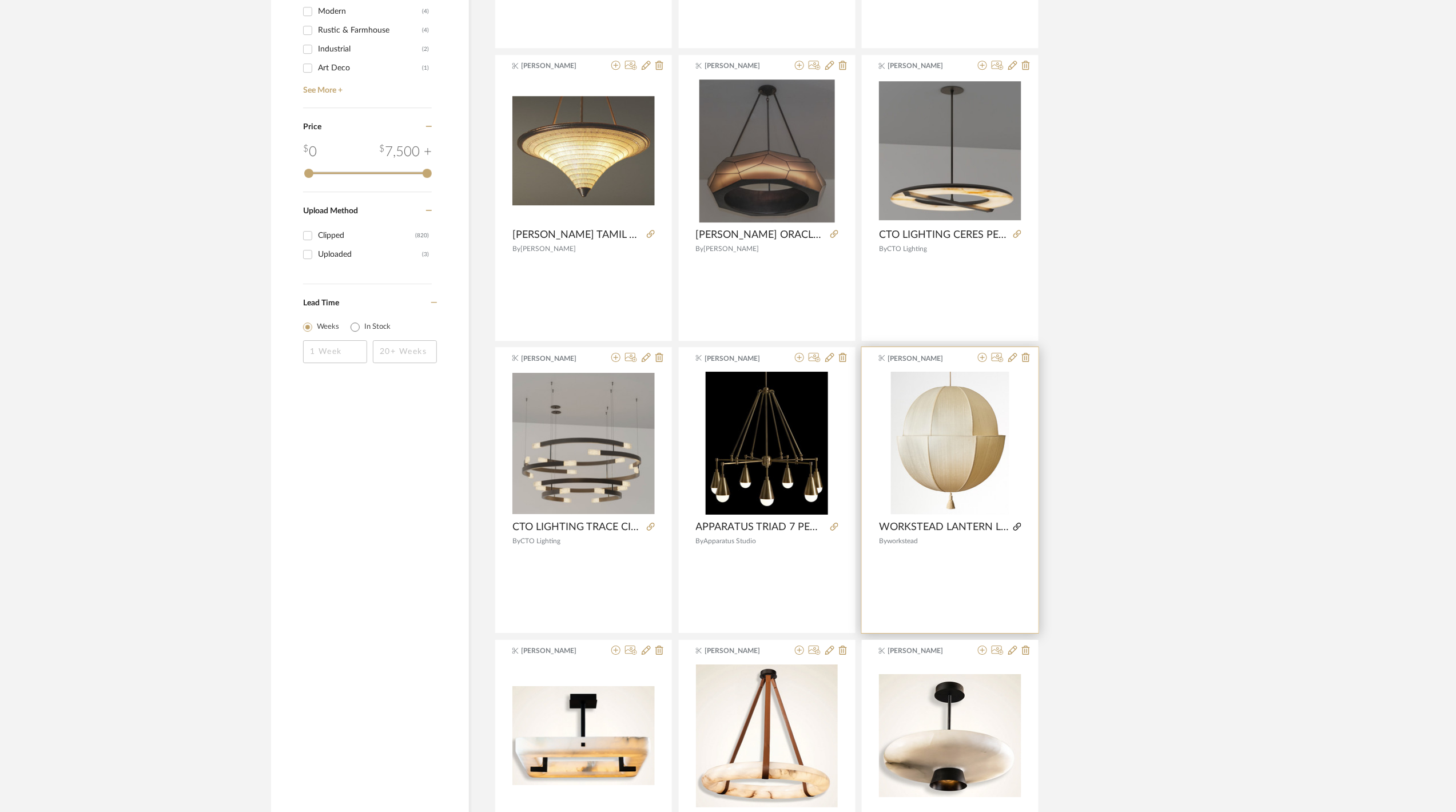
click at [1017, 527] on icon at bounding box center [1017, 526] width 8 height 8
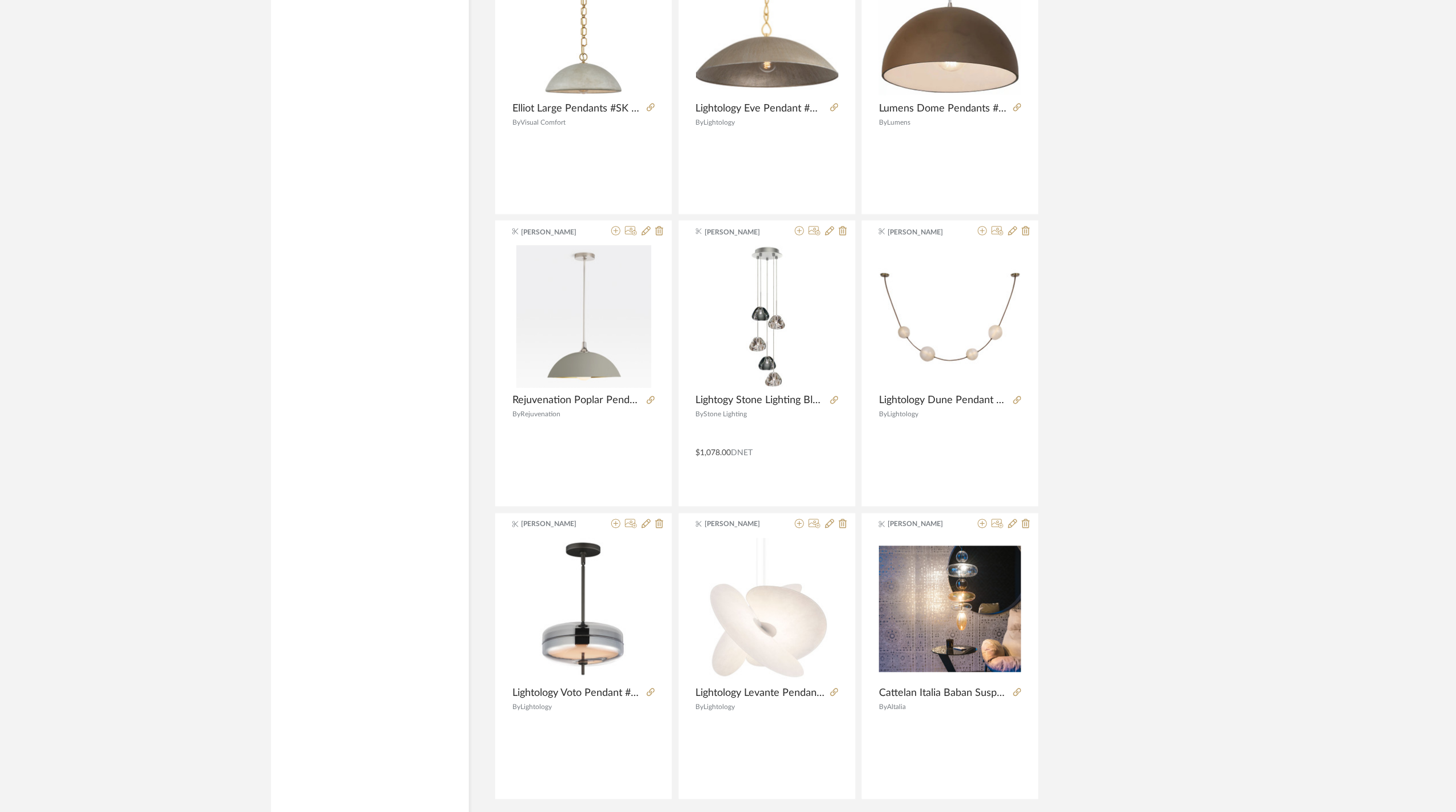
scroll to position [3049, 0]
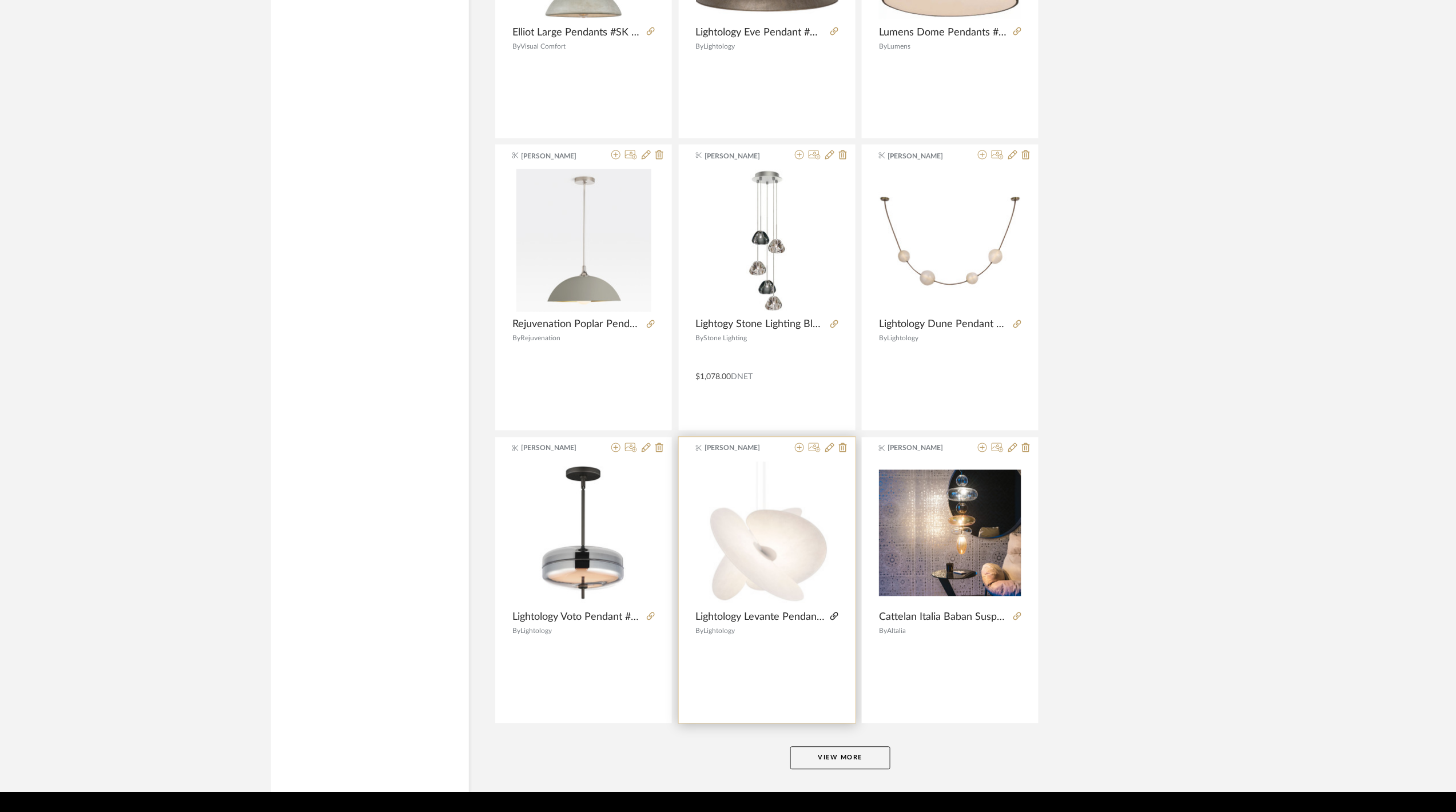
click at [833, 620] on icon at bounding box center [834, 616] width 8 height 8
click at [796, 451] on icon at bounding box center [799, 448] width 9 height 9
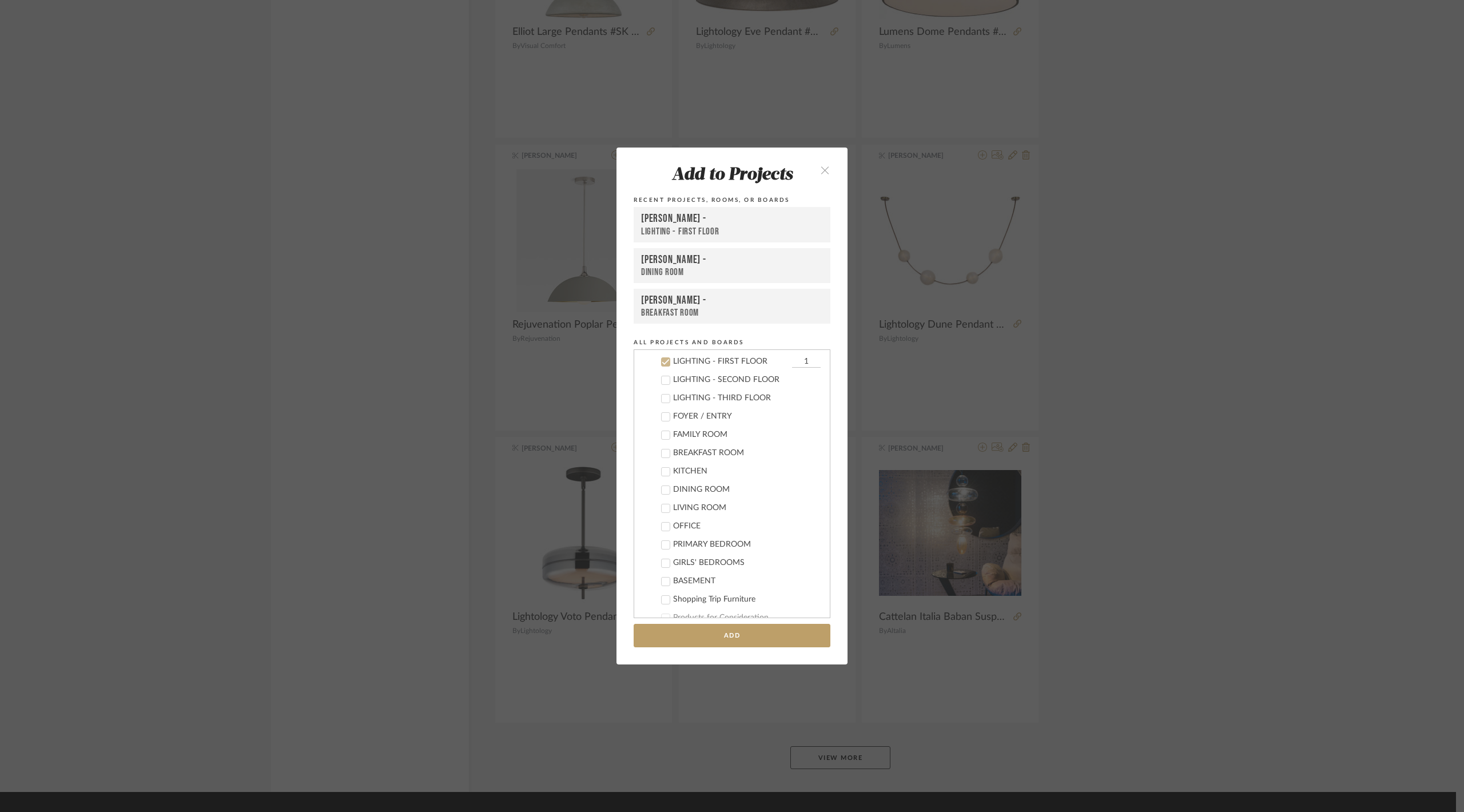
scroll to position [252, 0]
click at [662, 437] on icon at bounding box center [666, 438] width 8 height 6
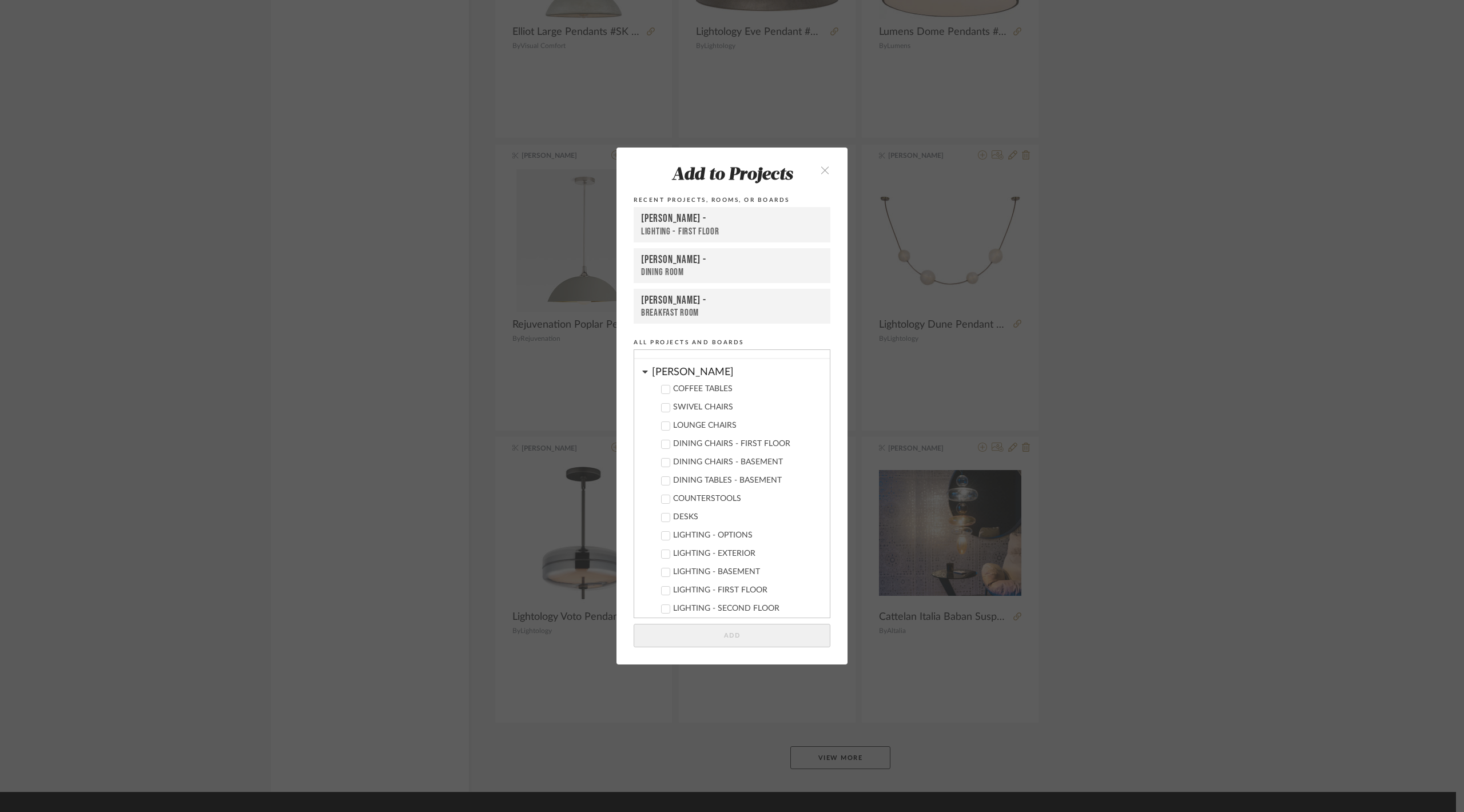
scroll to position [23, 0]
click at [680, 438] on div "Chernawsky" at bounding box center [740, 445] width 178 height 20
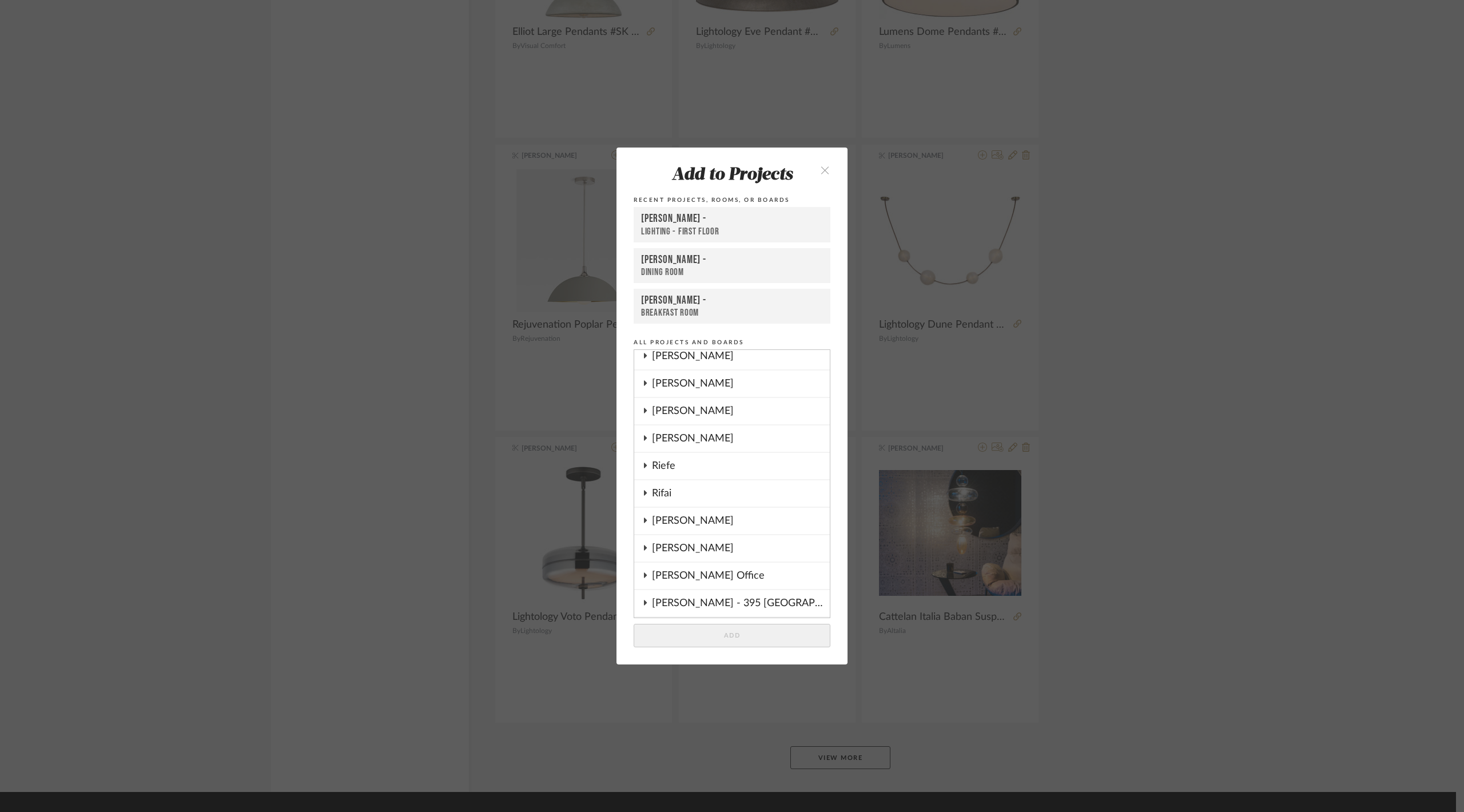
click at [655, 376] on div "Pasternak" at bounding box center [740, 383] width 178 height 27
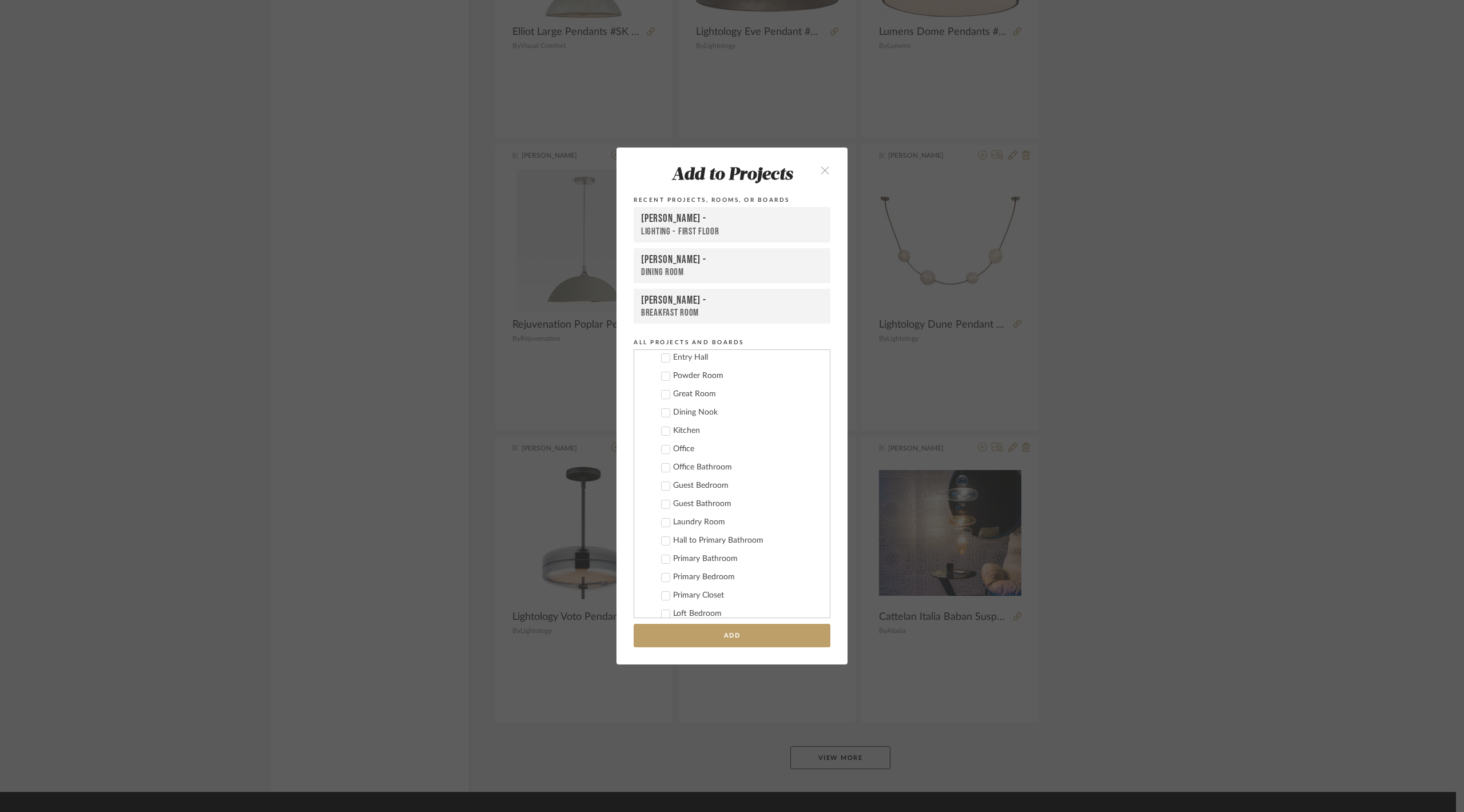
scroll to position [838, 0]
click at [696, 442] on div "Laundry Room" at bounding box center [746, 446] width 148 height 10
click at [771, 637] on button "Add" at bounding box center [732, 635] width 197 height 23
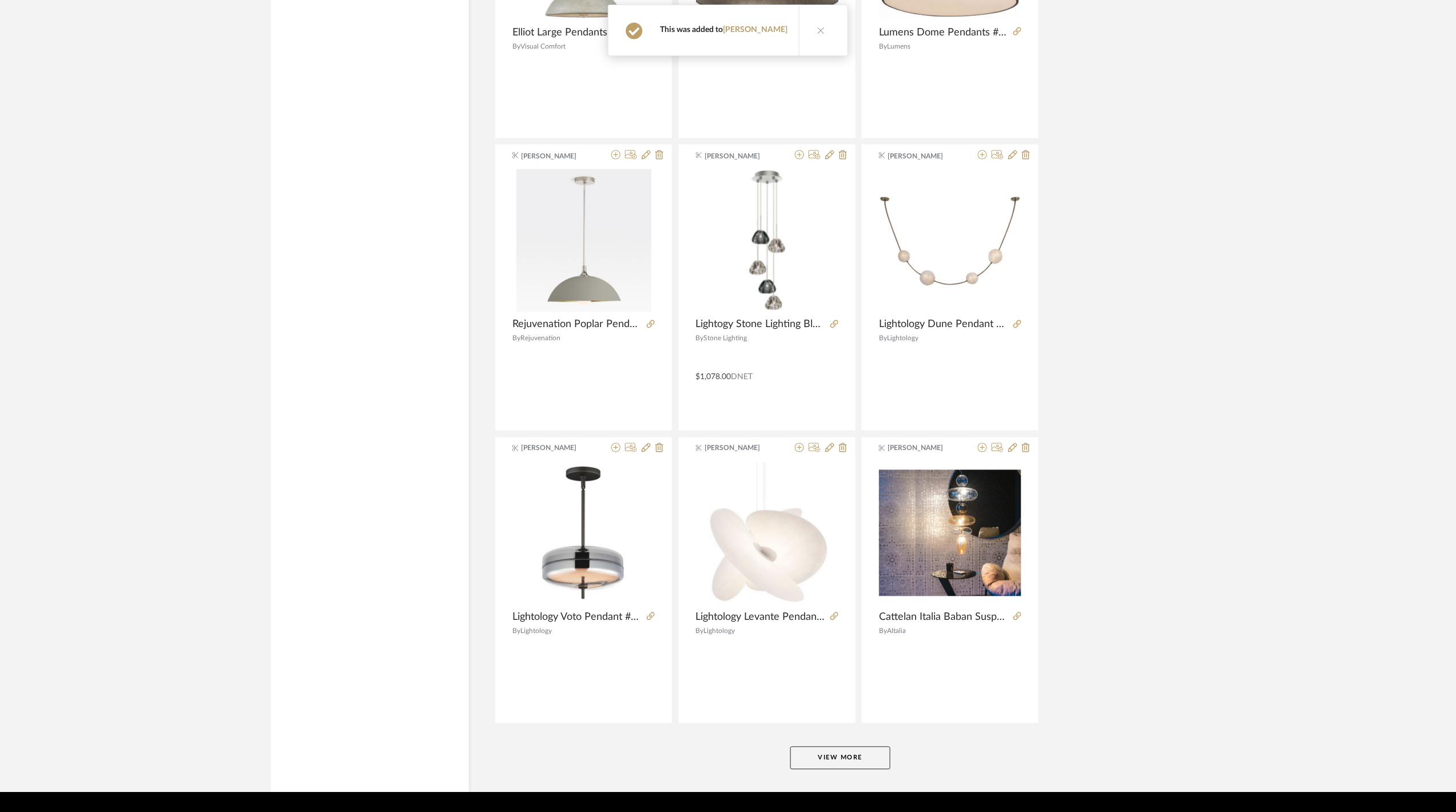
click at [845, 757] on button "View More" at bounding box center [840, 758] width 100 height 23
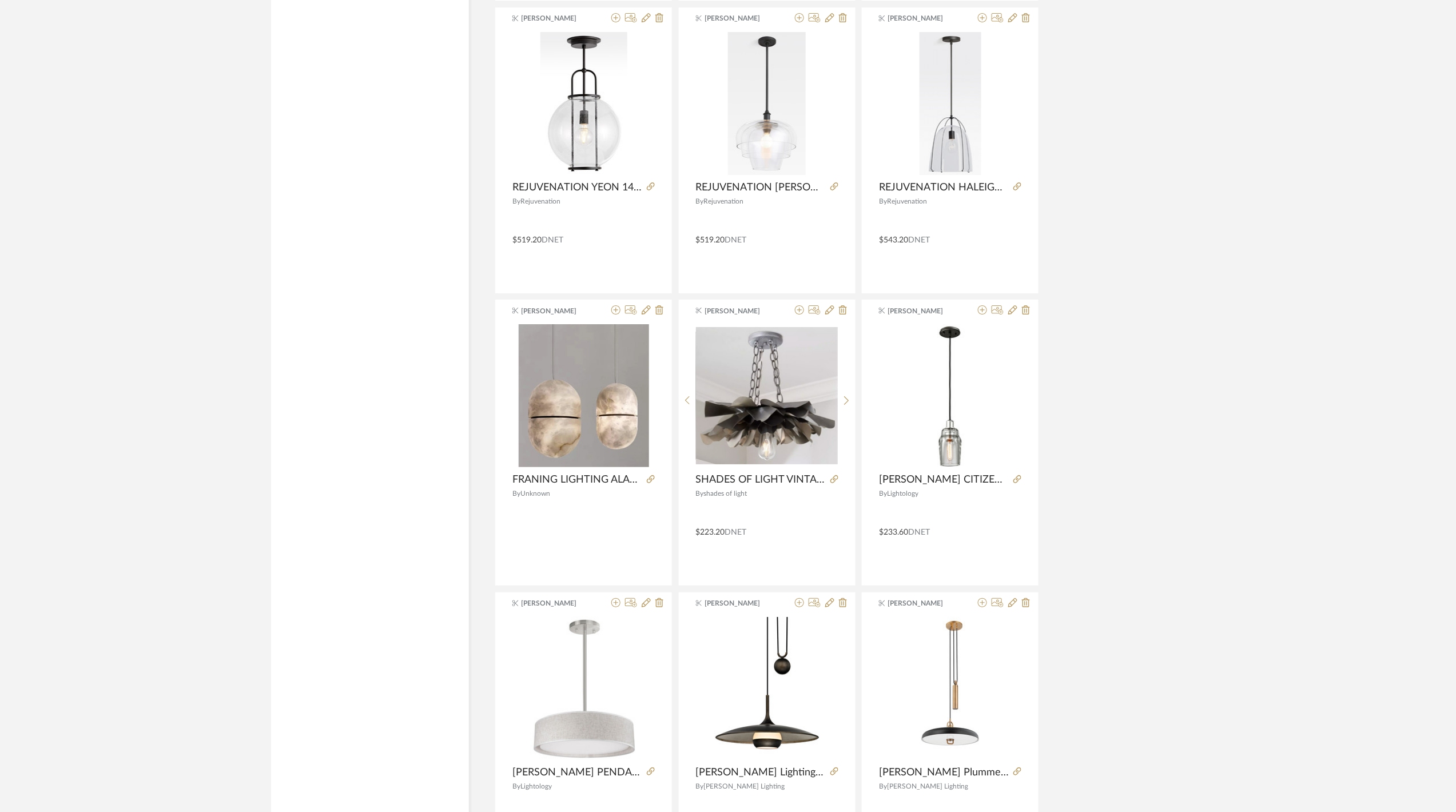
scroll to position [6601, 0]
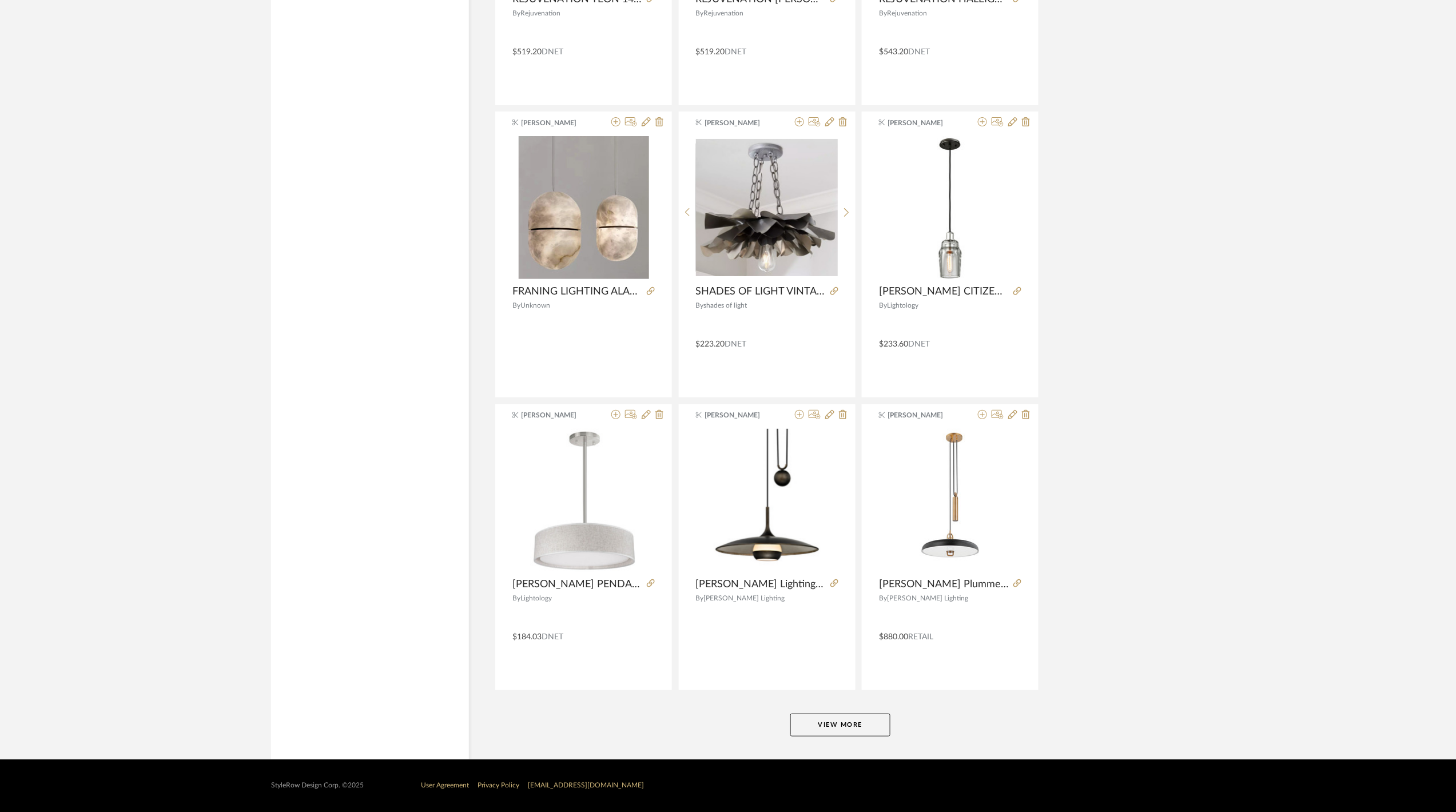
click at [847, 718] on button "View More" at bounding box center [840, 725] width 100 height 23
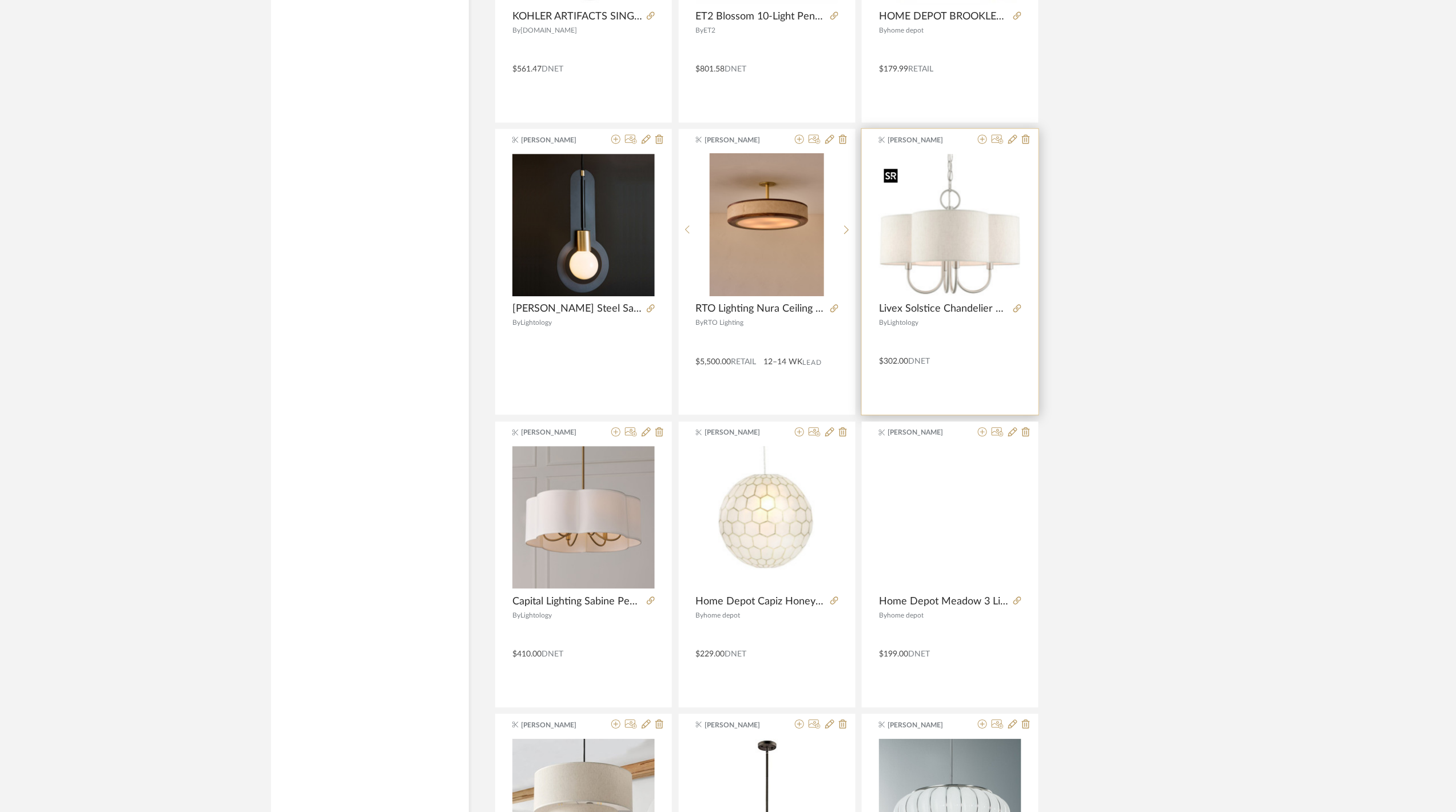
scroll to position [7897, 0]
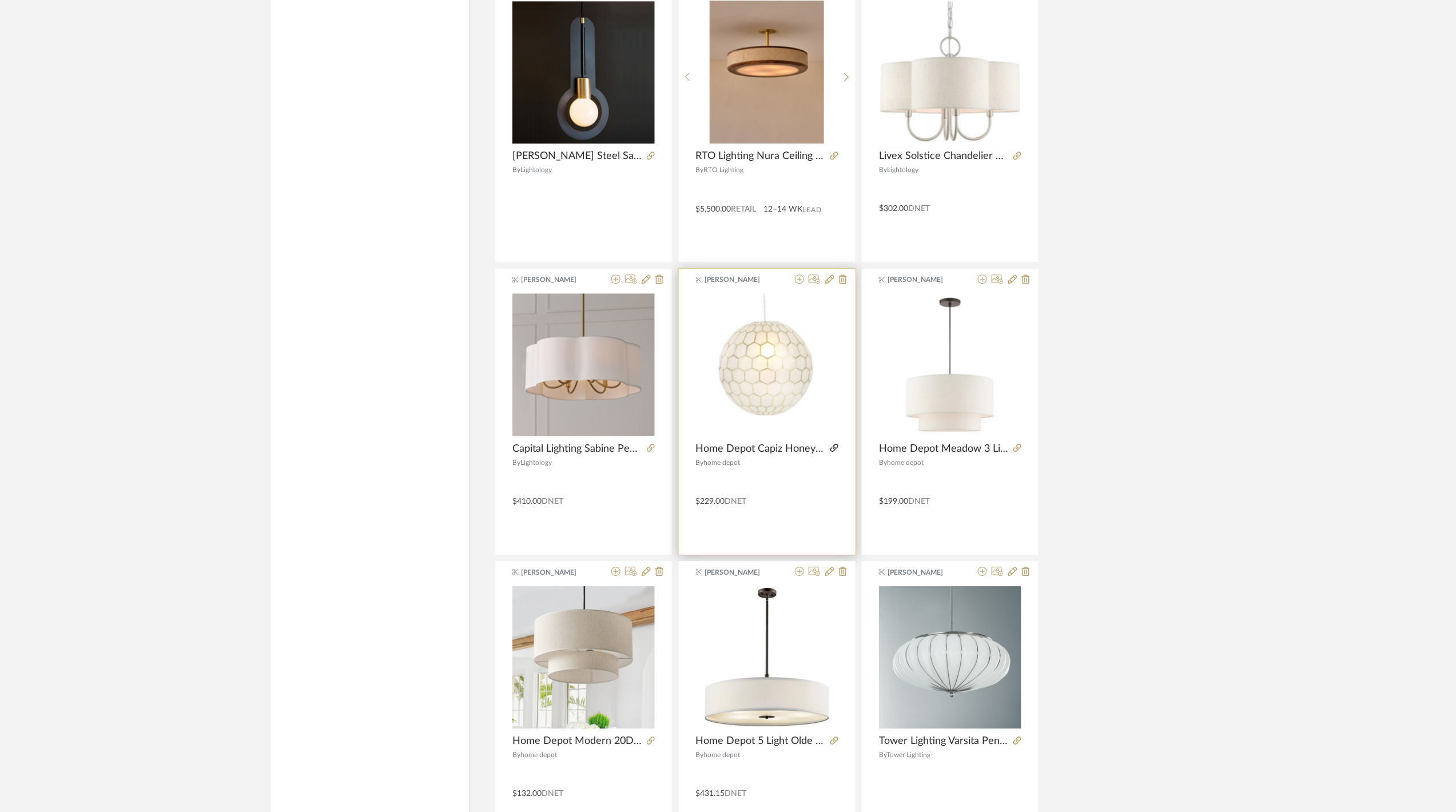
click at [831, 451] on icon at bounding box center [834, 448] width 8 height 8
click at [798, 283] on icon at bounding box center [799, 279] width 9 height 9
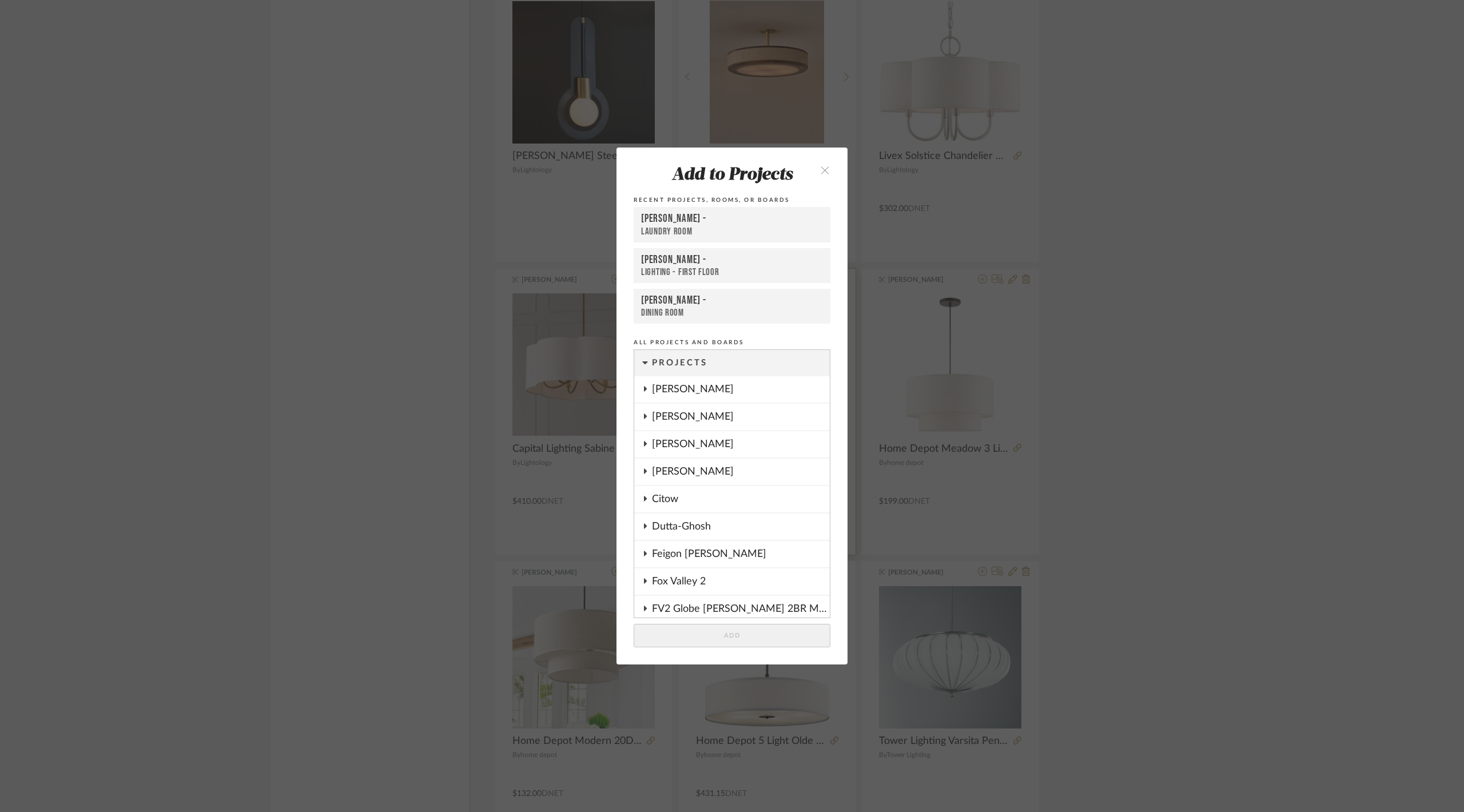
scroll to position [916, 0]
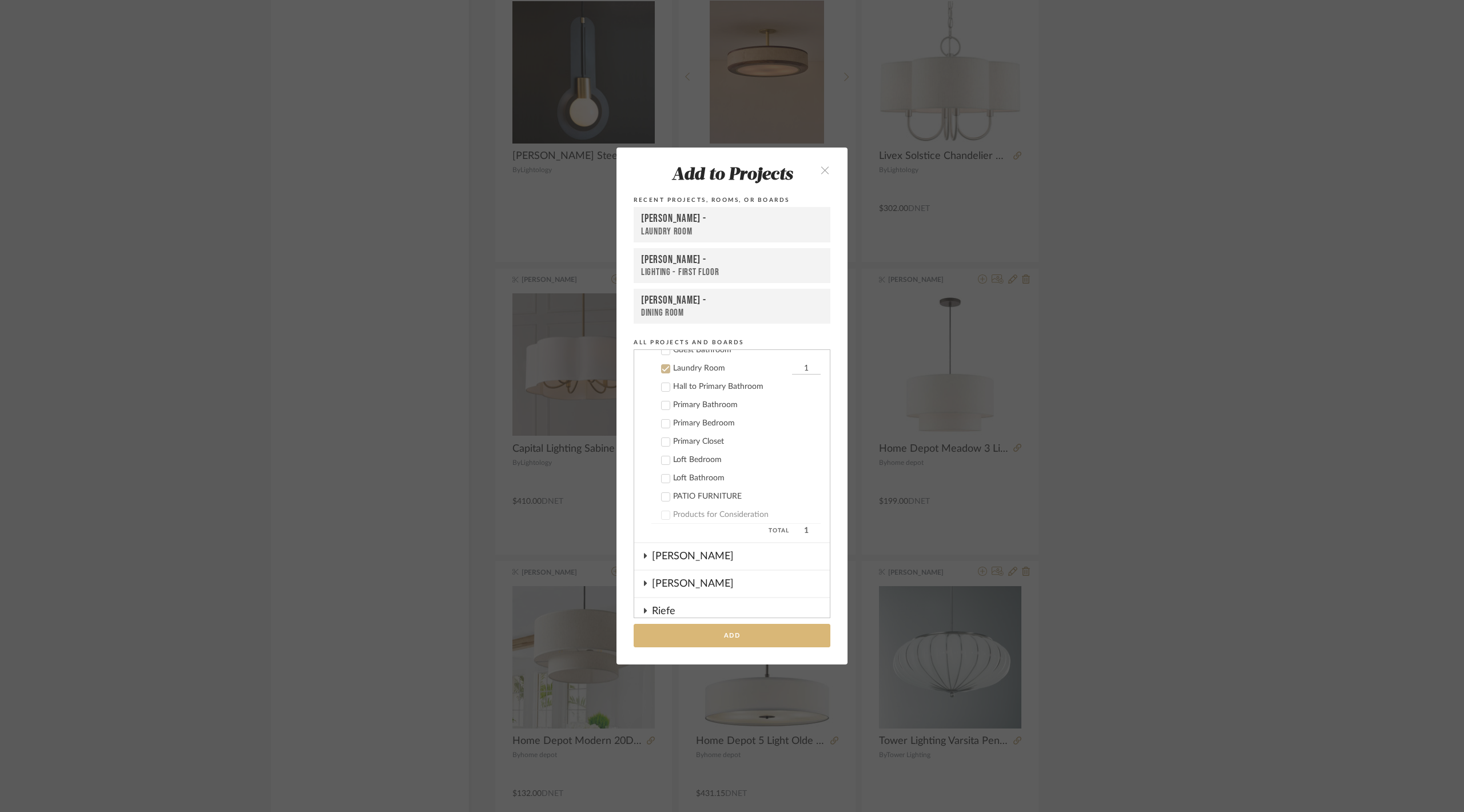
click at [744, 630] on button "Add" at bounding box center [732, 635] width 197 height 23
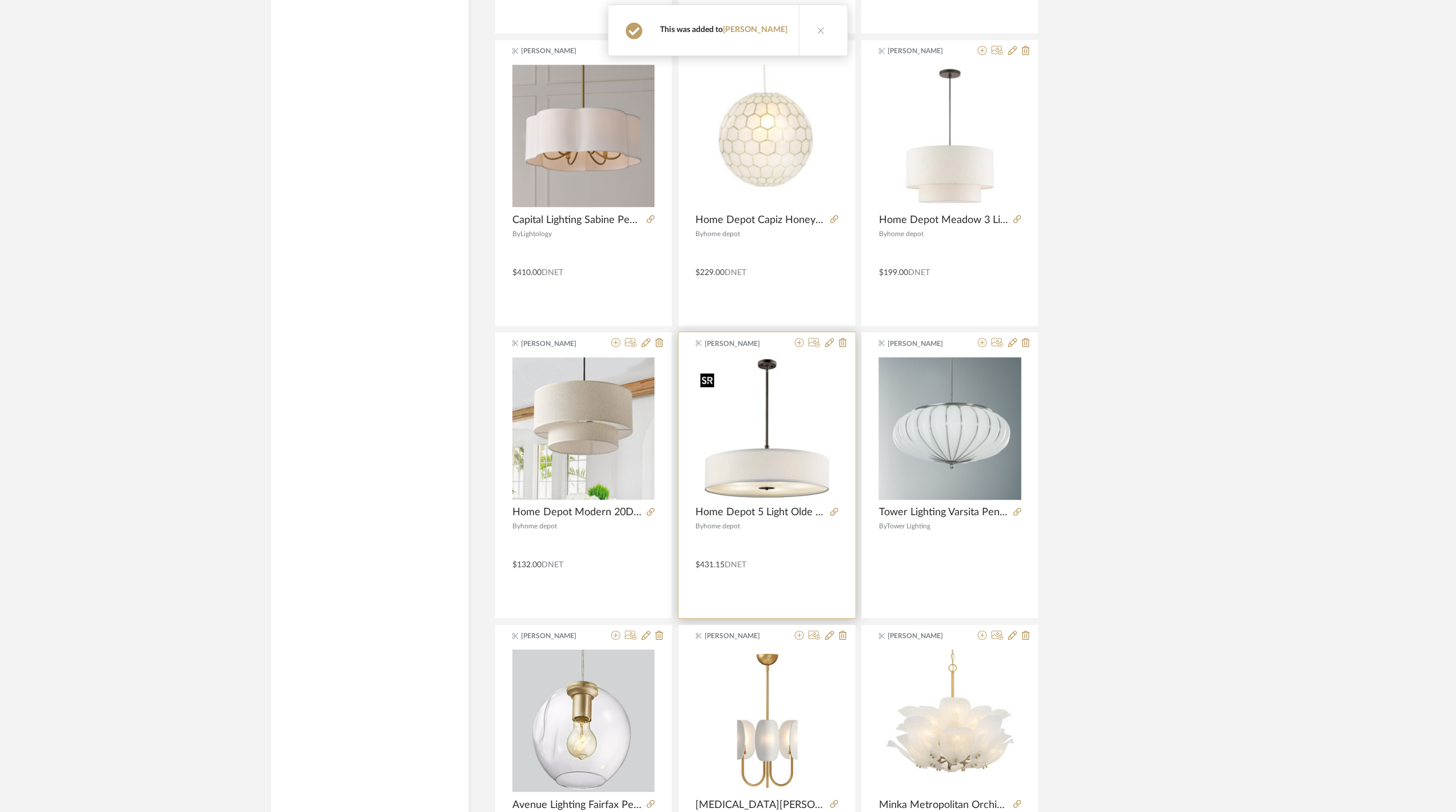
scroll to position [8201, 0]
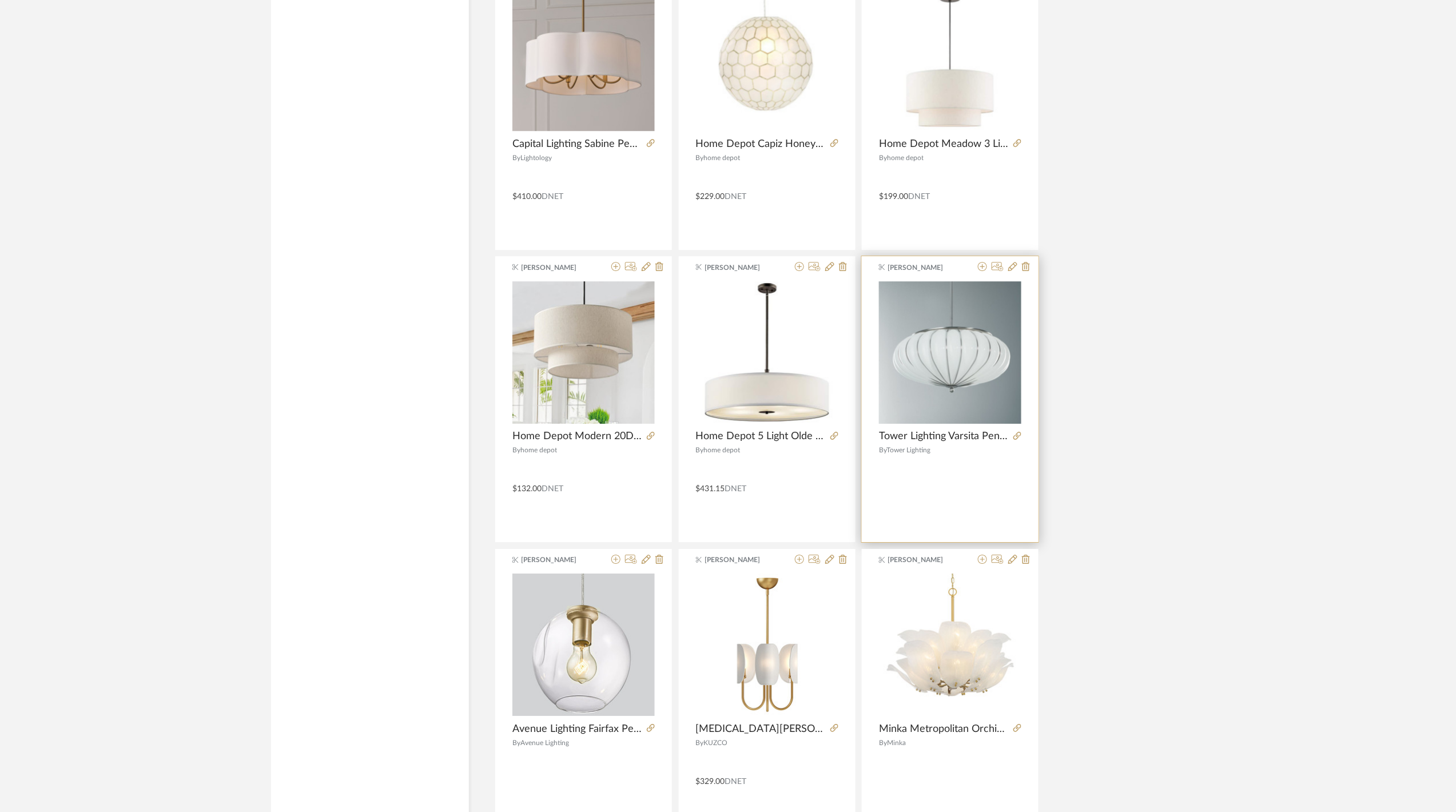
click at [1012, 442] on div at bounding box center [1014, 436] width 13 height 13
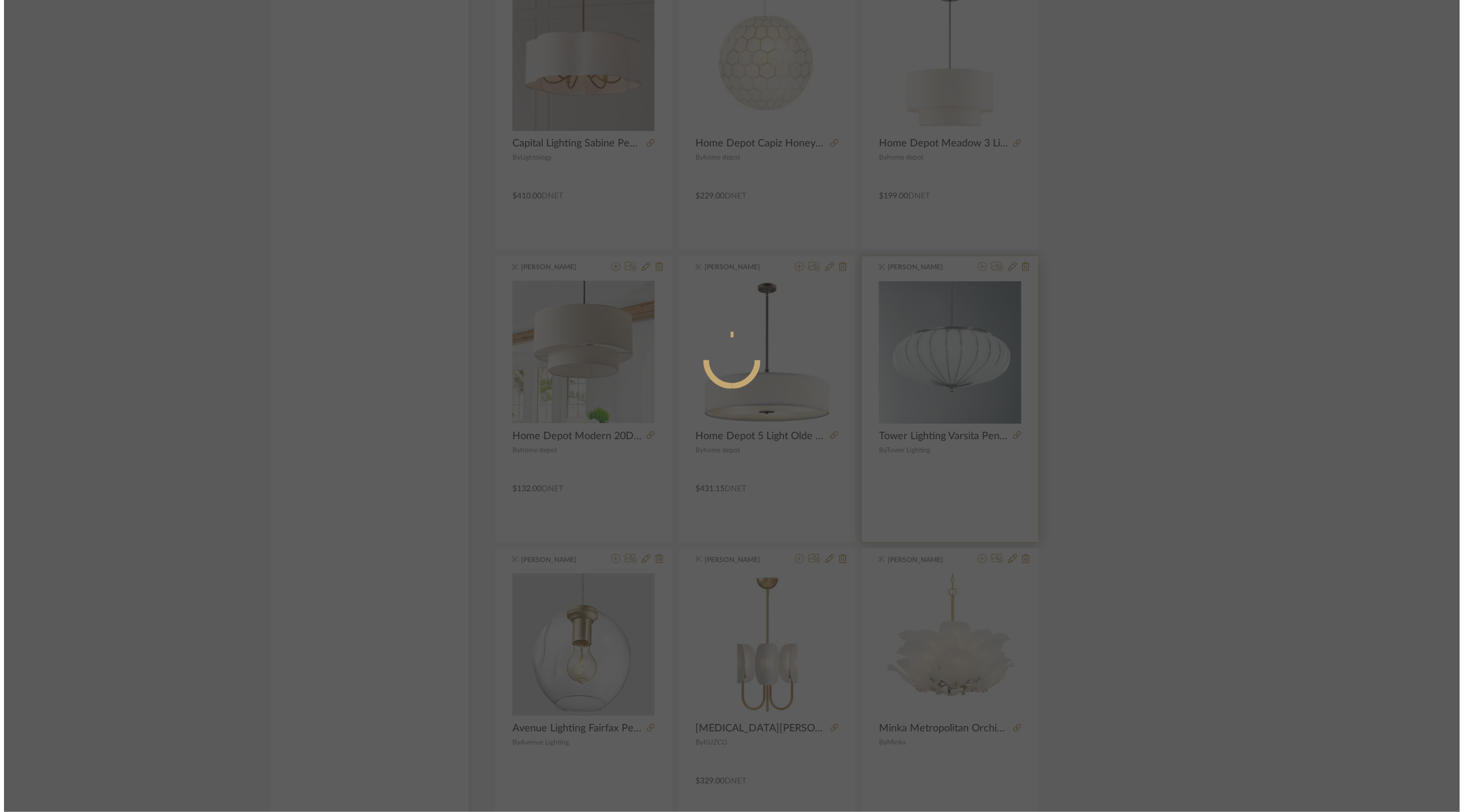
scroll to position [0, 0]
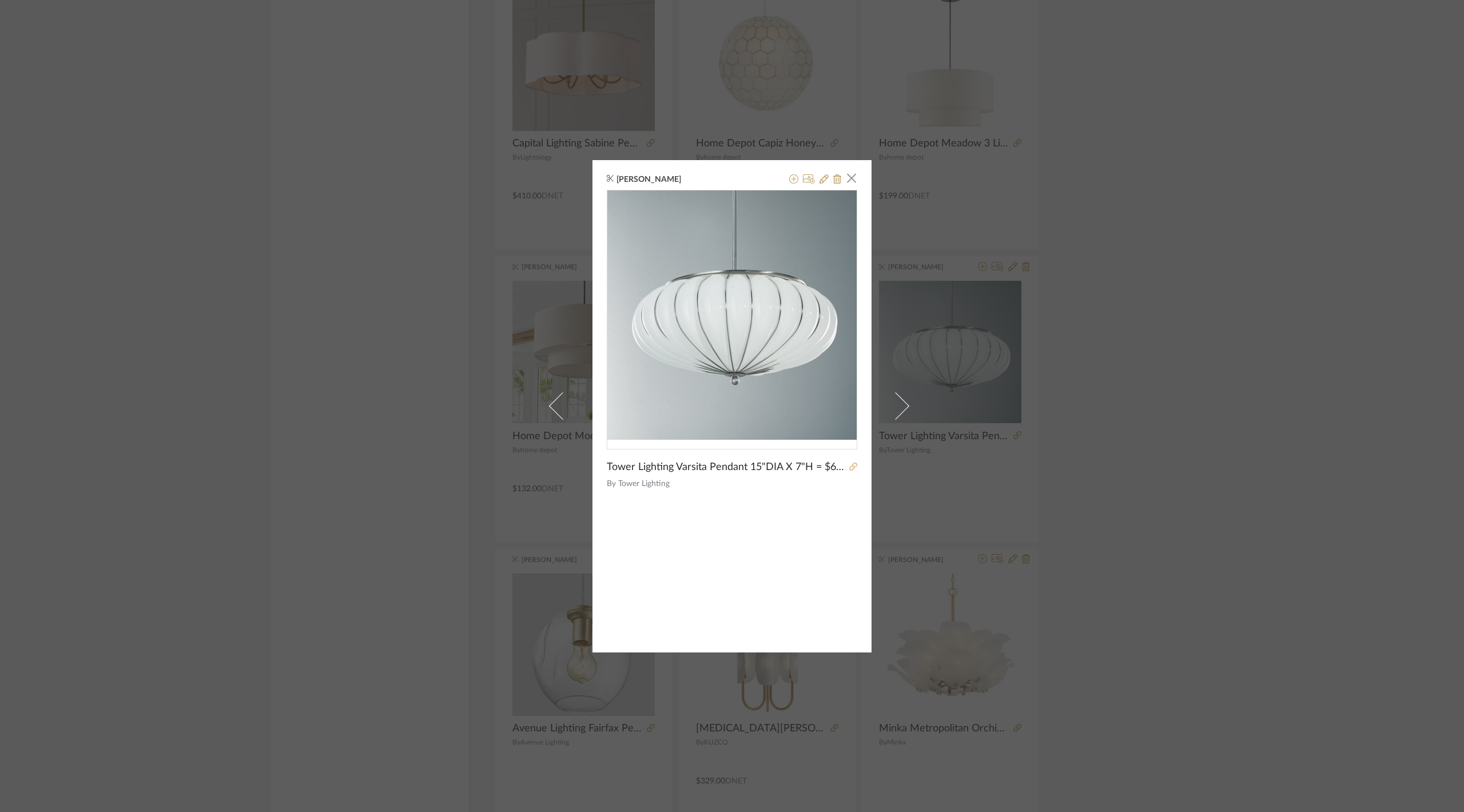
click at [849, 465] on icon at bounding box center [853, 467] width 8 height 8
click at [1162, 436] on div "K Tyler × Tower Lighting Varsita Pendant 15"DIA X 7"H = $661.00, 18"DIA X 8"H =…" at bounding box center [732, 406] width 1464 height 812
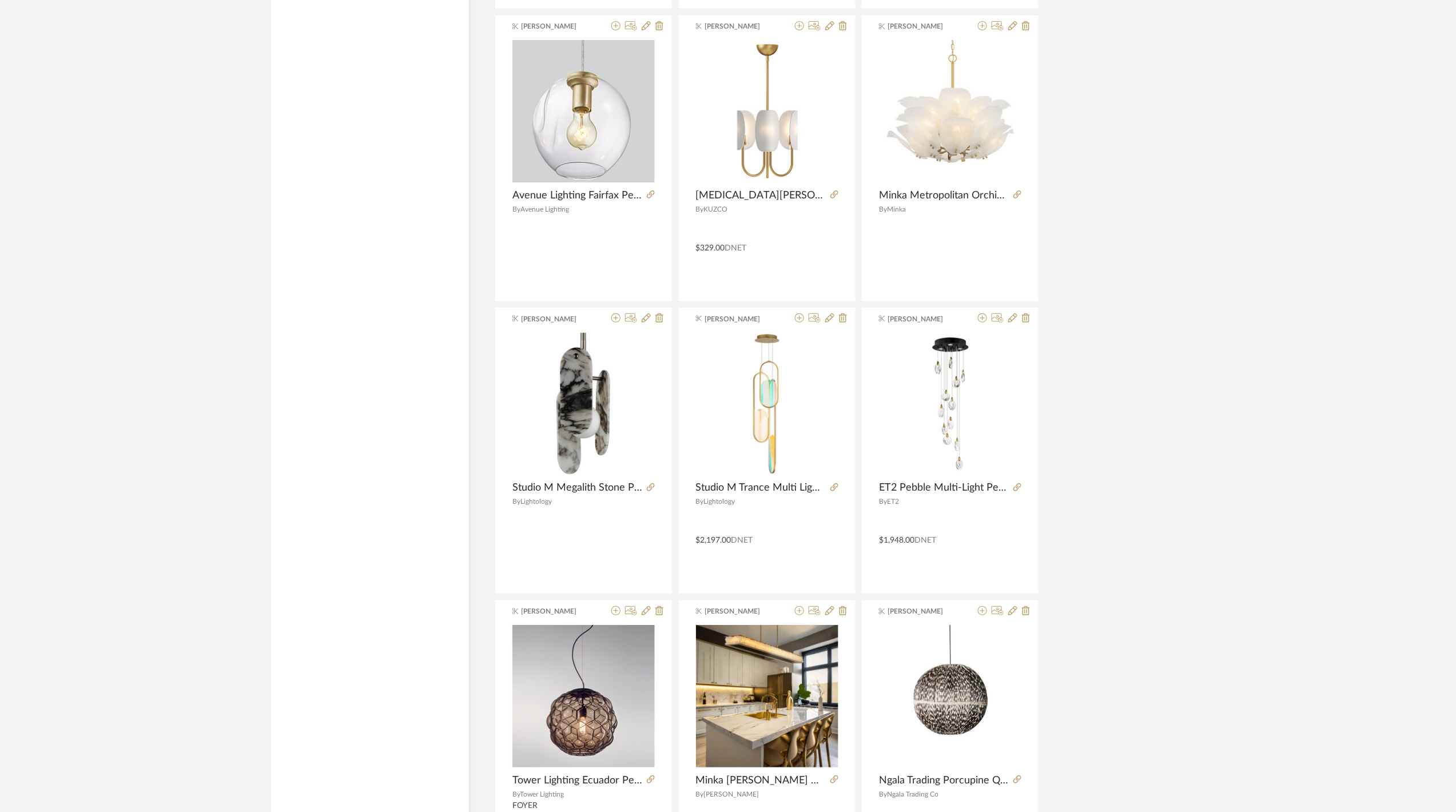
scroll to position [9040, 0]
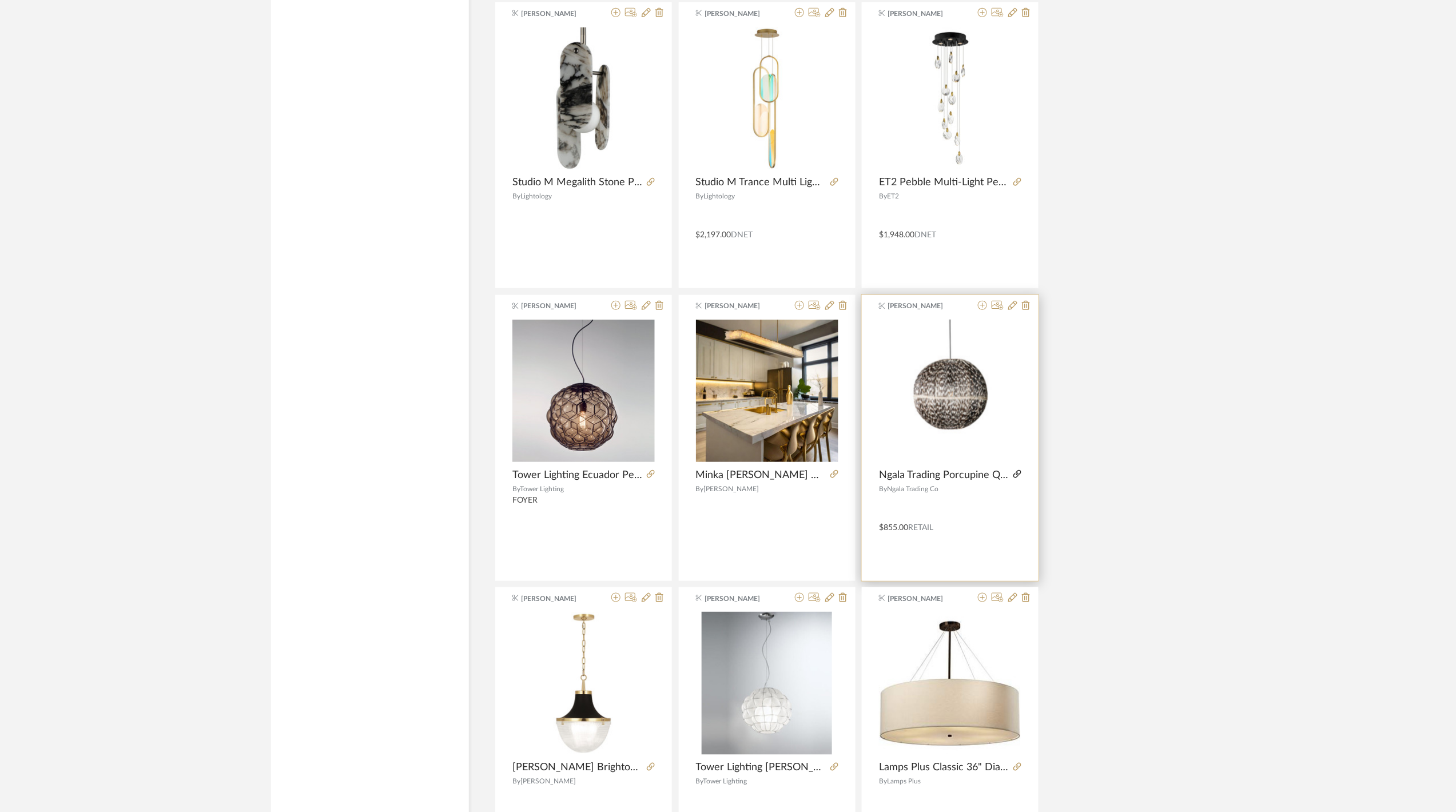
click at [1019, 478] on icon at bounding box center [1017, 473] width 8 height 8
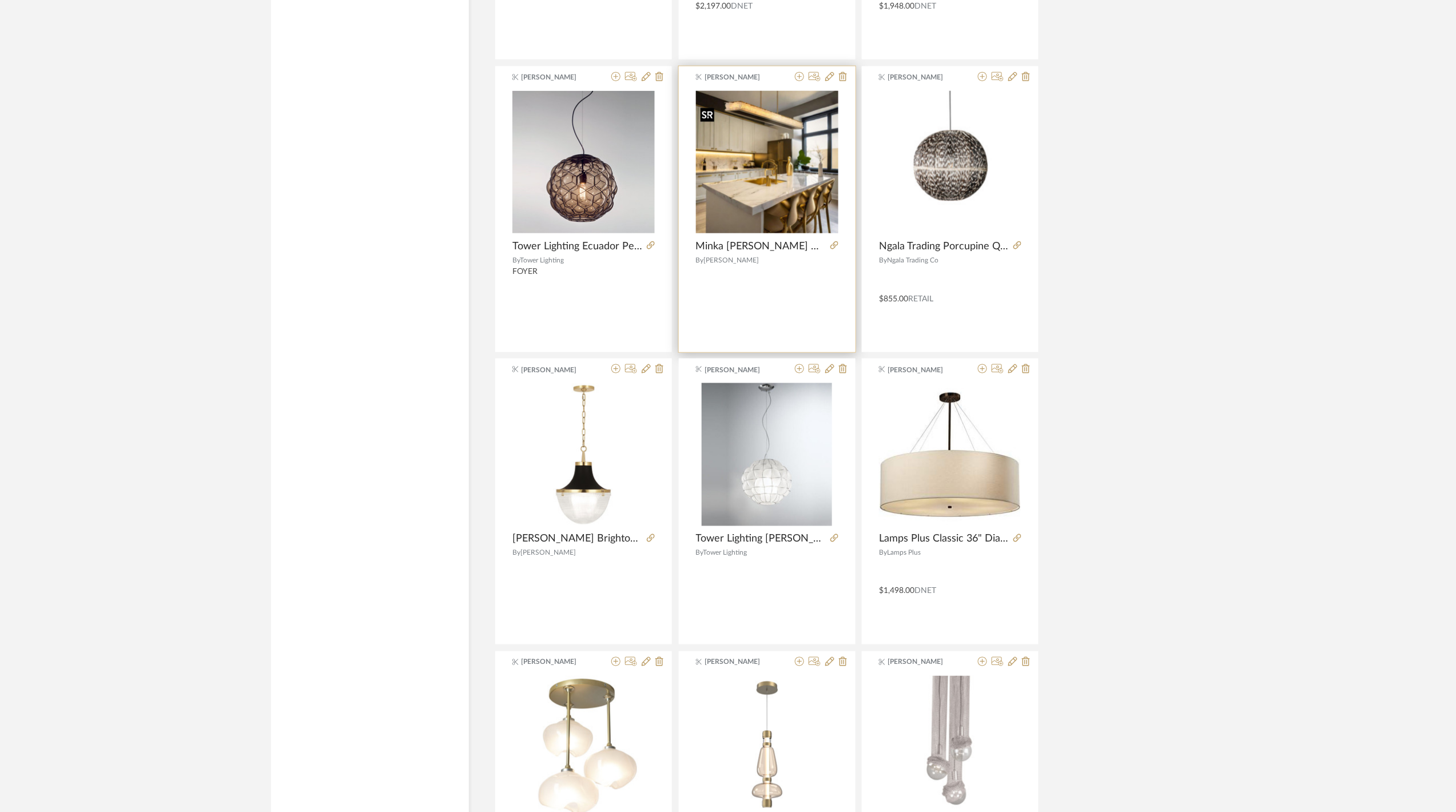
scroll to position [9345, 0]
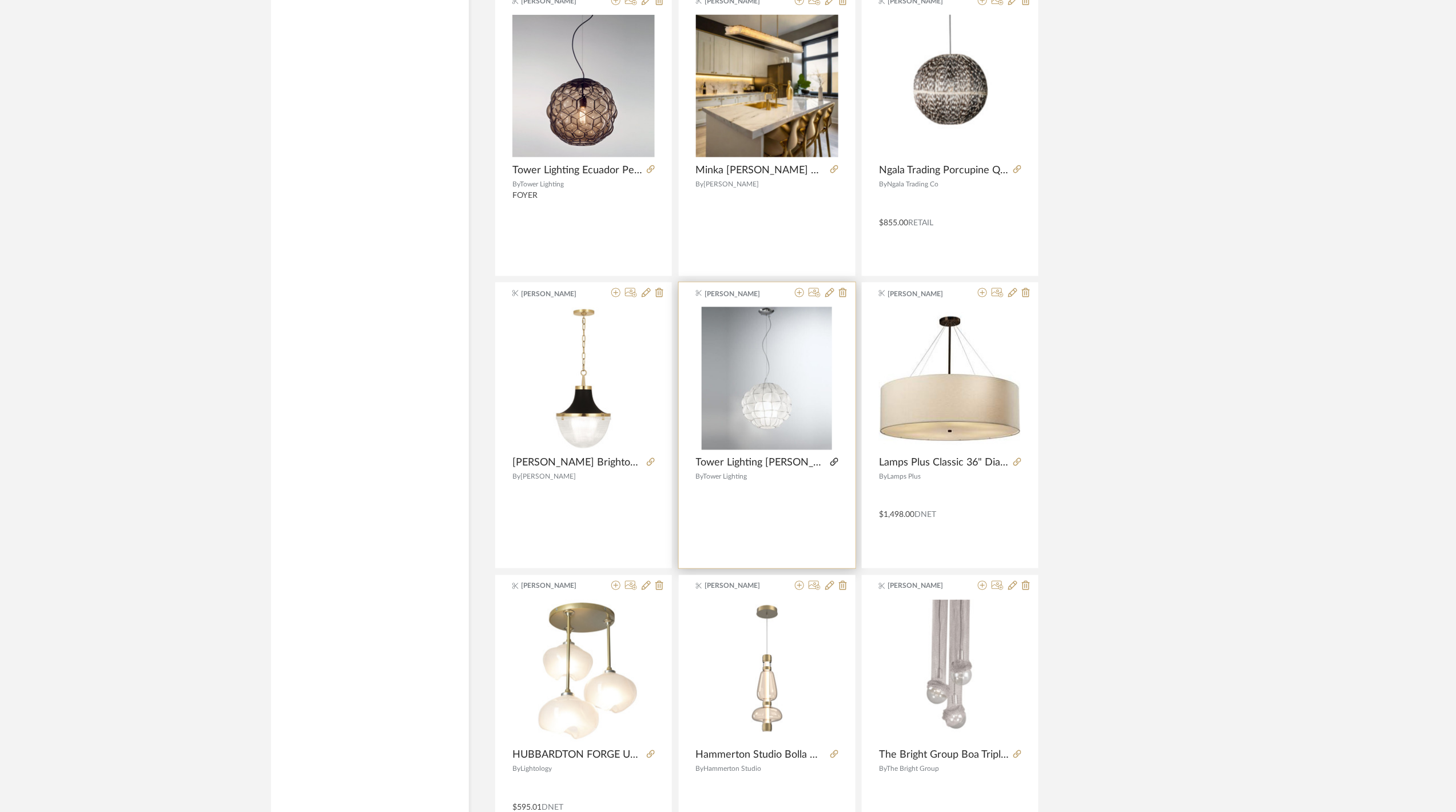
click at [830, 466] on icon at bounding box center [834, 462] width 8 height 8
click at [798, 297] on icon at bounding box center [799, 292] width 9 height 9
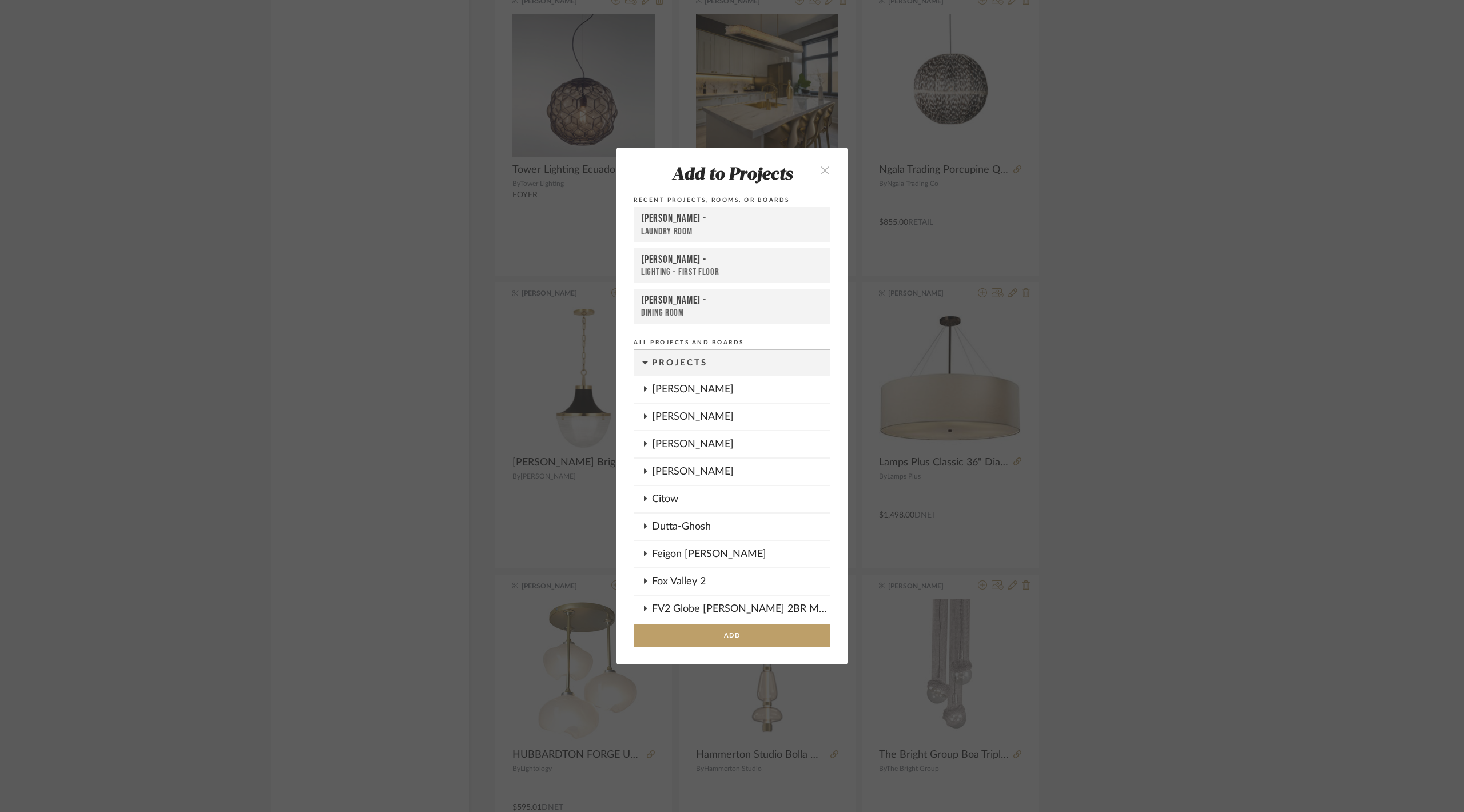
scroll to position [916, 0]
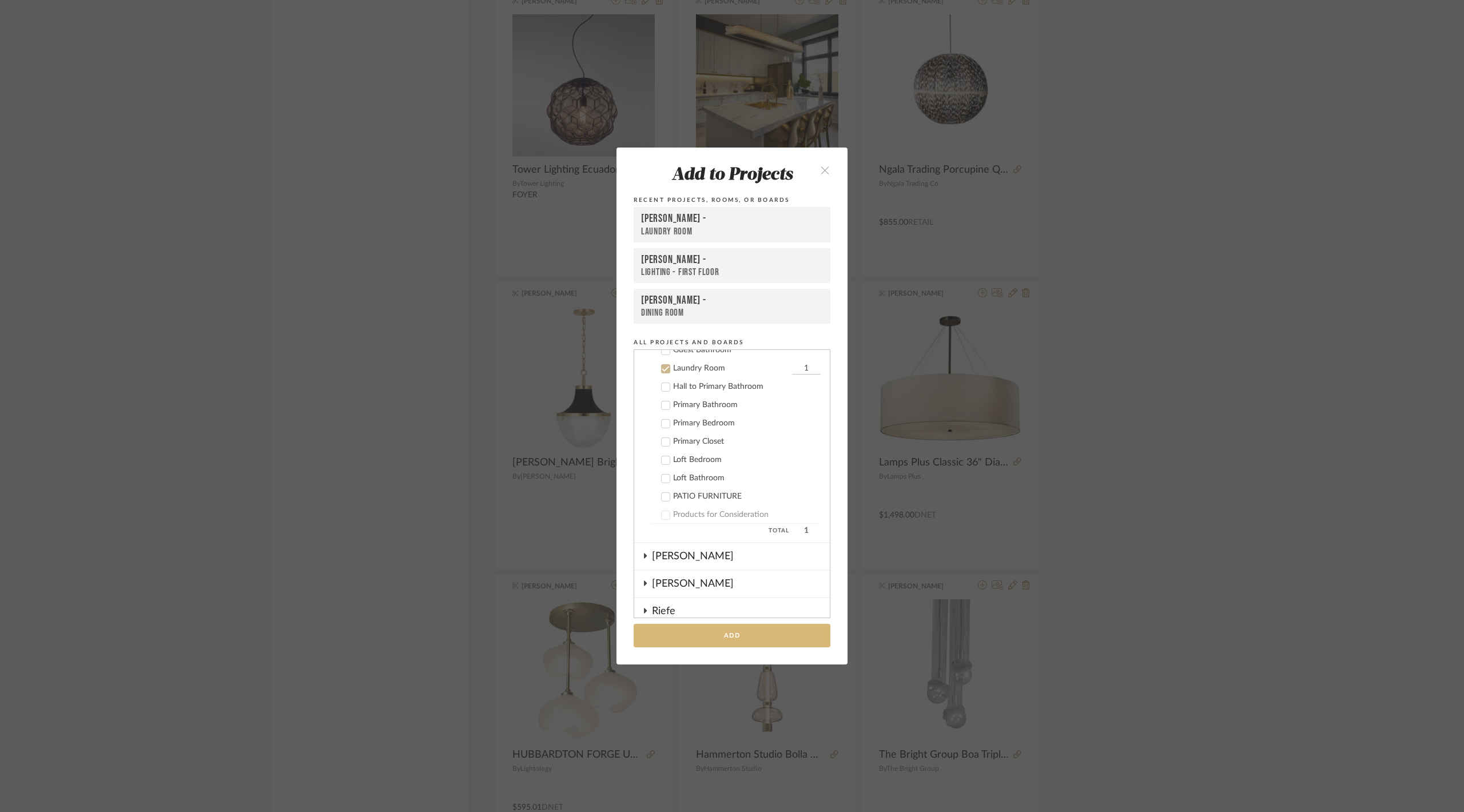
click at [743, 637] on button "Add" at bounding box center [732, 635] width 197 height 23
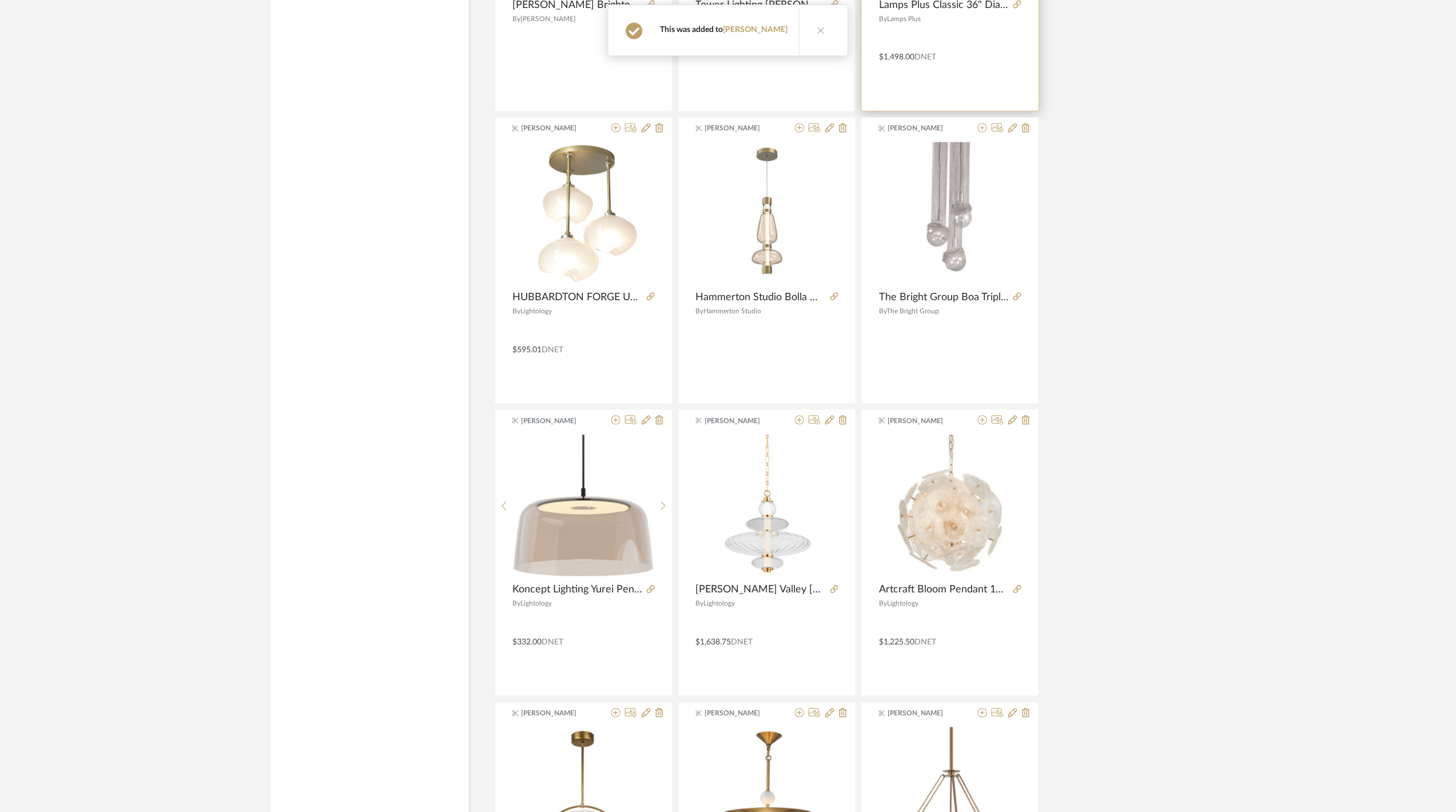
scroll to position [9878, 0]
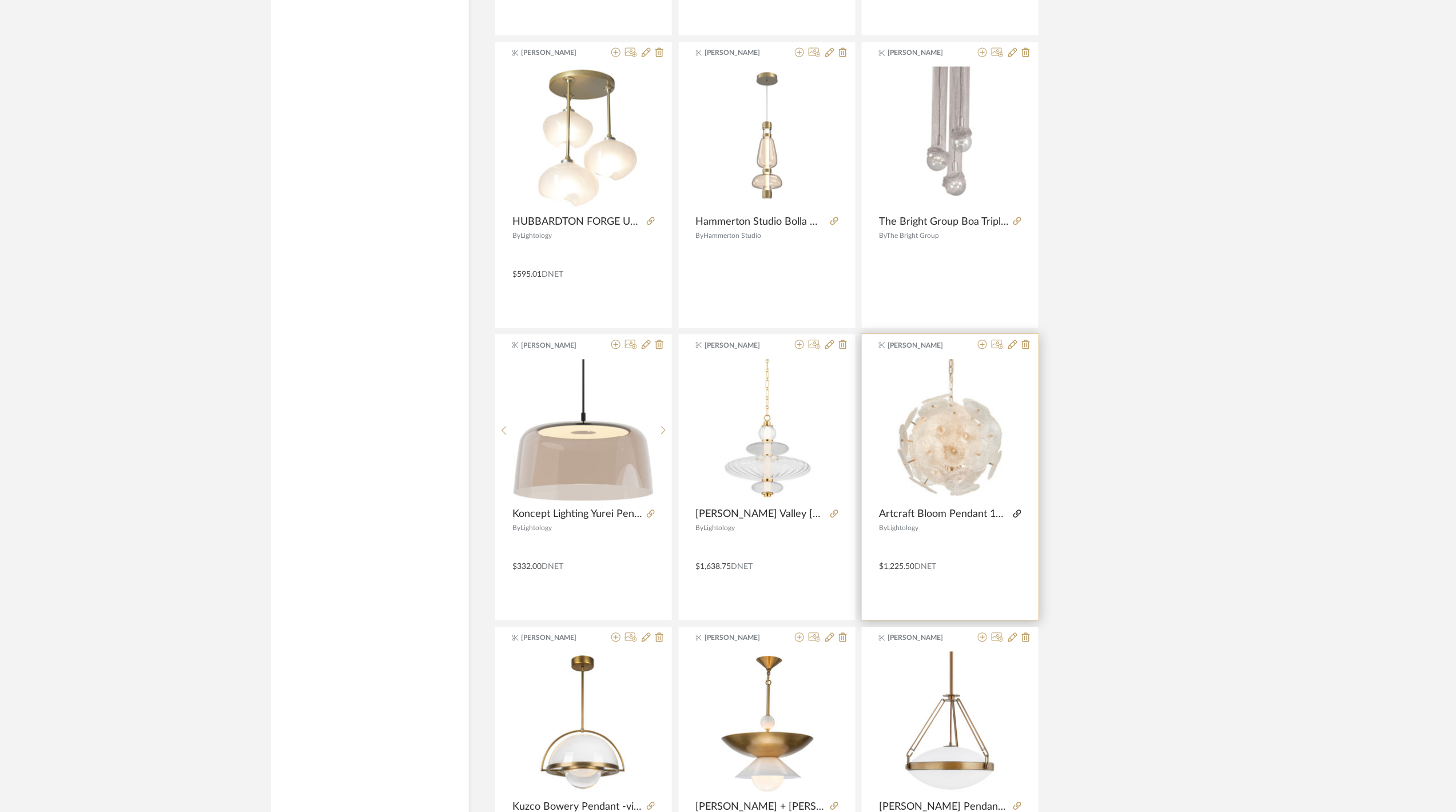
click at [1017, 517] on icon at bounding box center [1017, 513] width 8 height 8
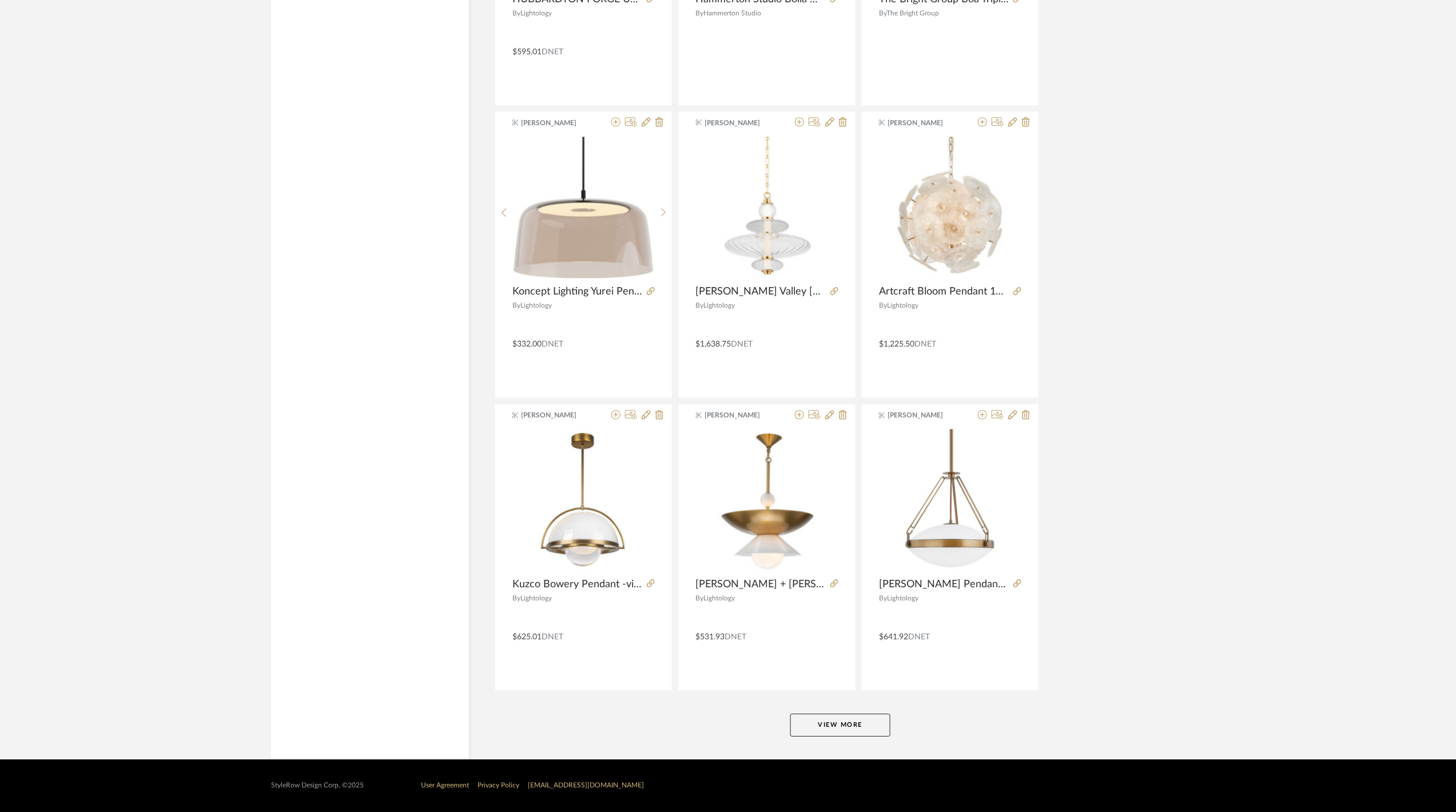
click at [856, 726] on button "View More" at bounding box center [840, 725] width 100 height 23
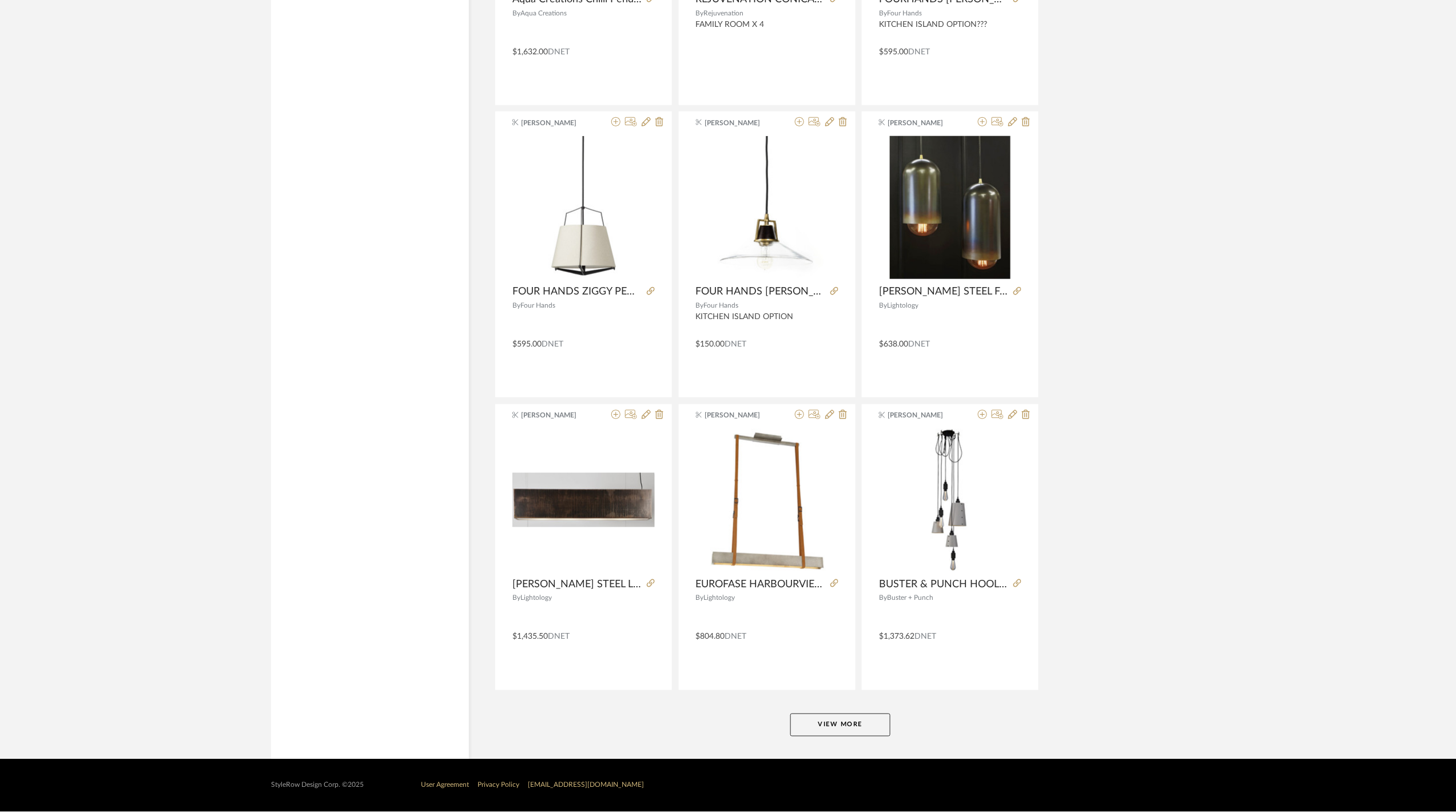
scroll to position [13628, 0]
click at [855, 724] on button "View More" at bounding box center [840, 725] width 100 height 23
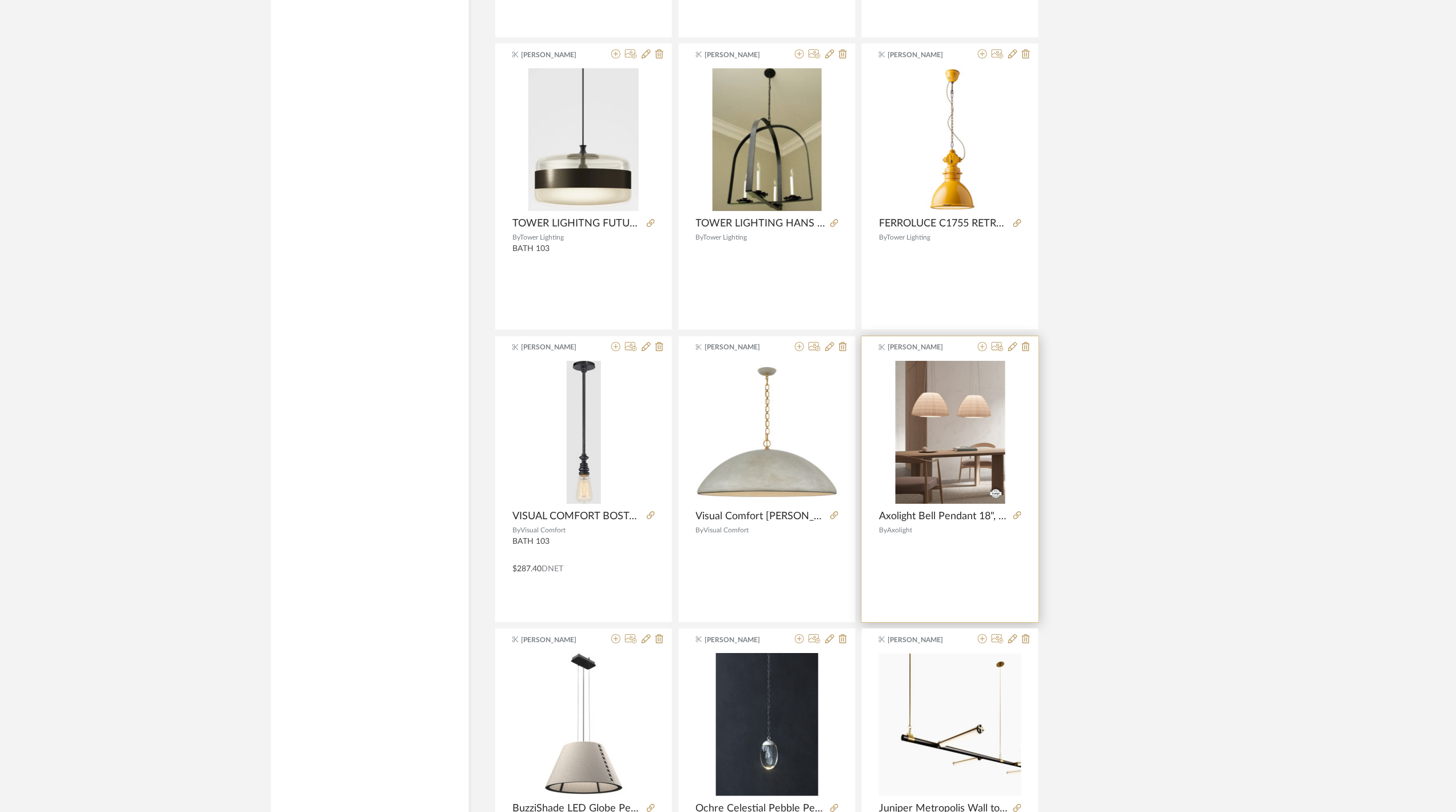
scroll to position [15000, 0]
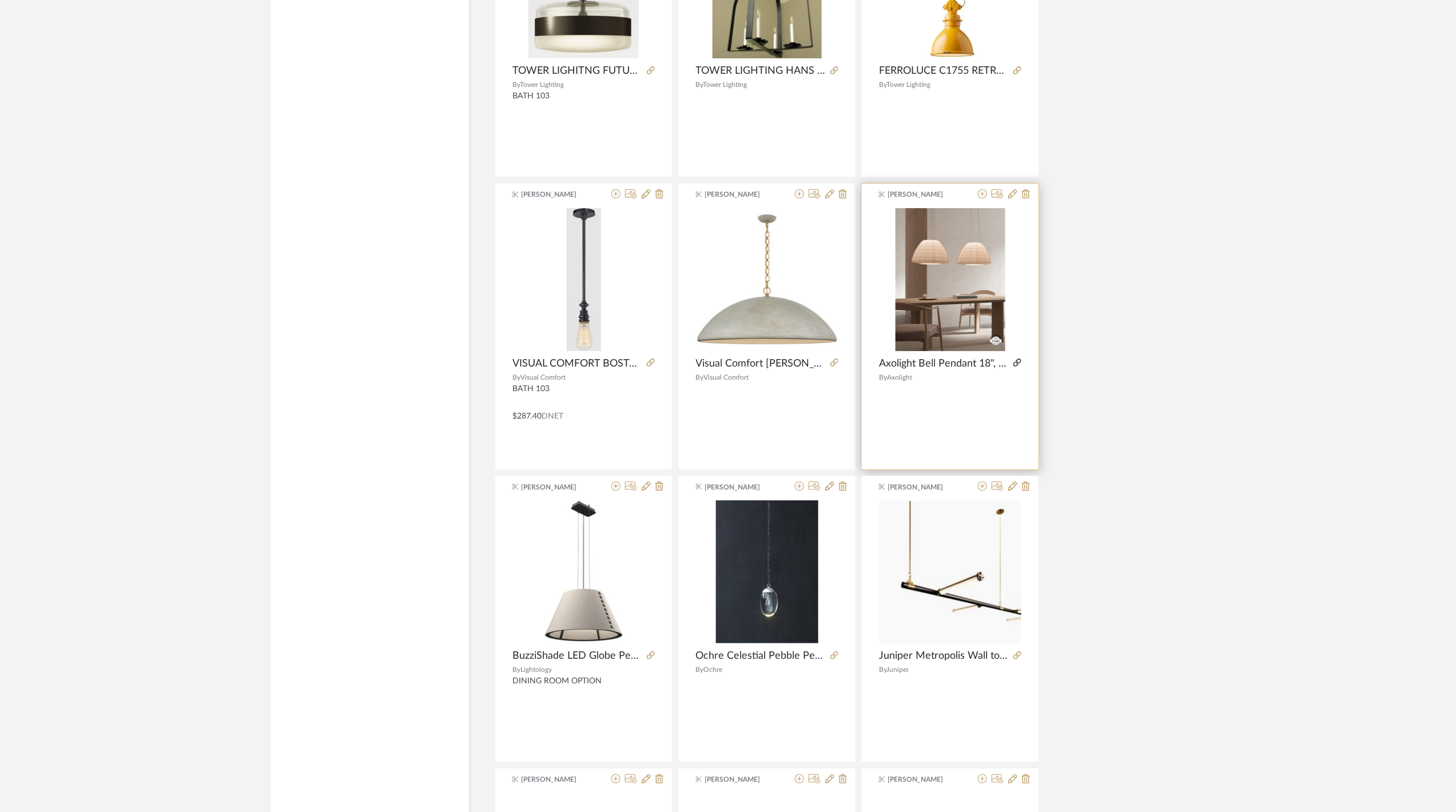
click at [1018, 367] on icon at bounding box center [1017, 362] width 8 height 8
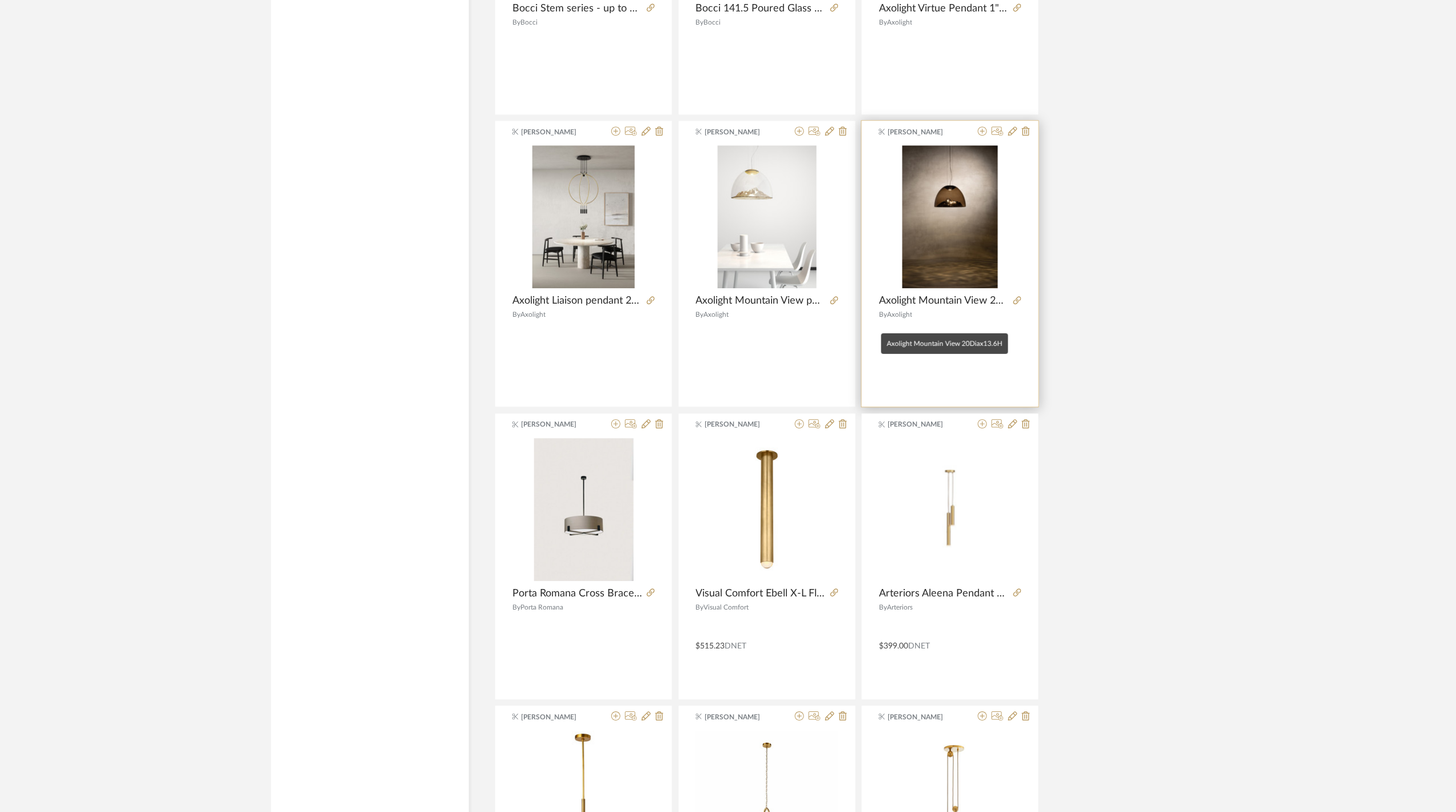
scroll to position [16601, 0]
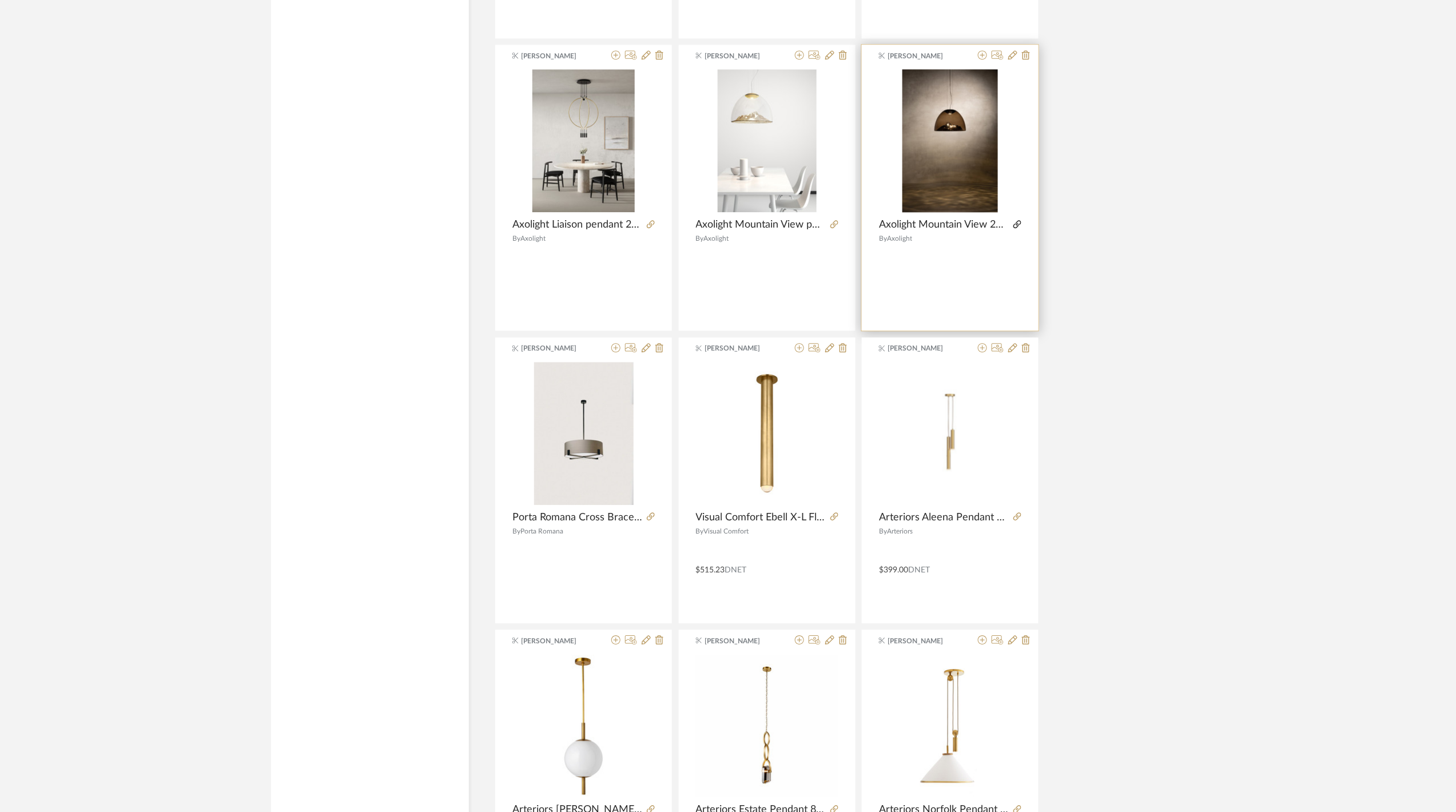
click at [1014, 228] on icon at bounding box center [1017, 224] width 8 height 8
click at [798, 59] on icon at bounding box center [799, 55] width 9 height 9
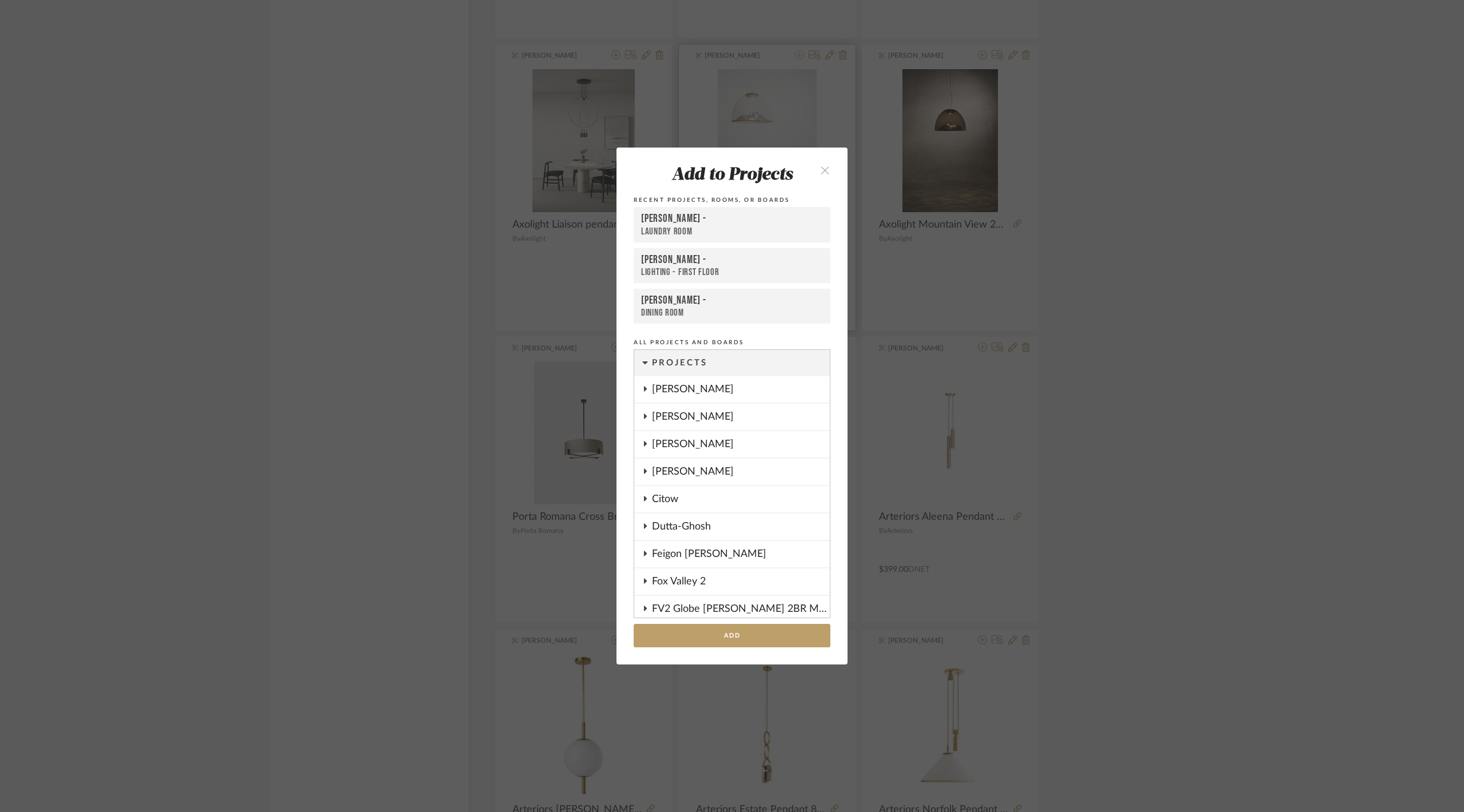
scroll to position [916, 0]
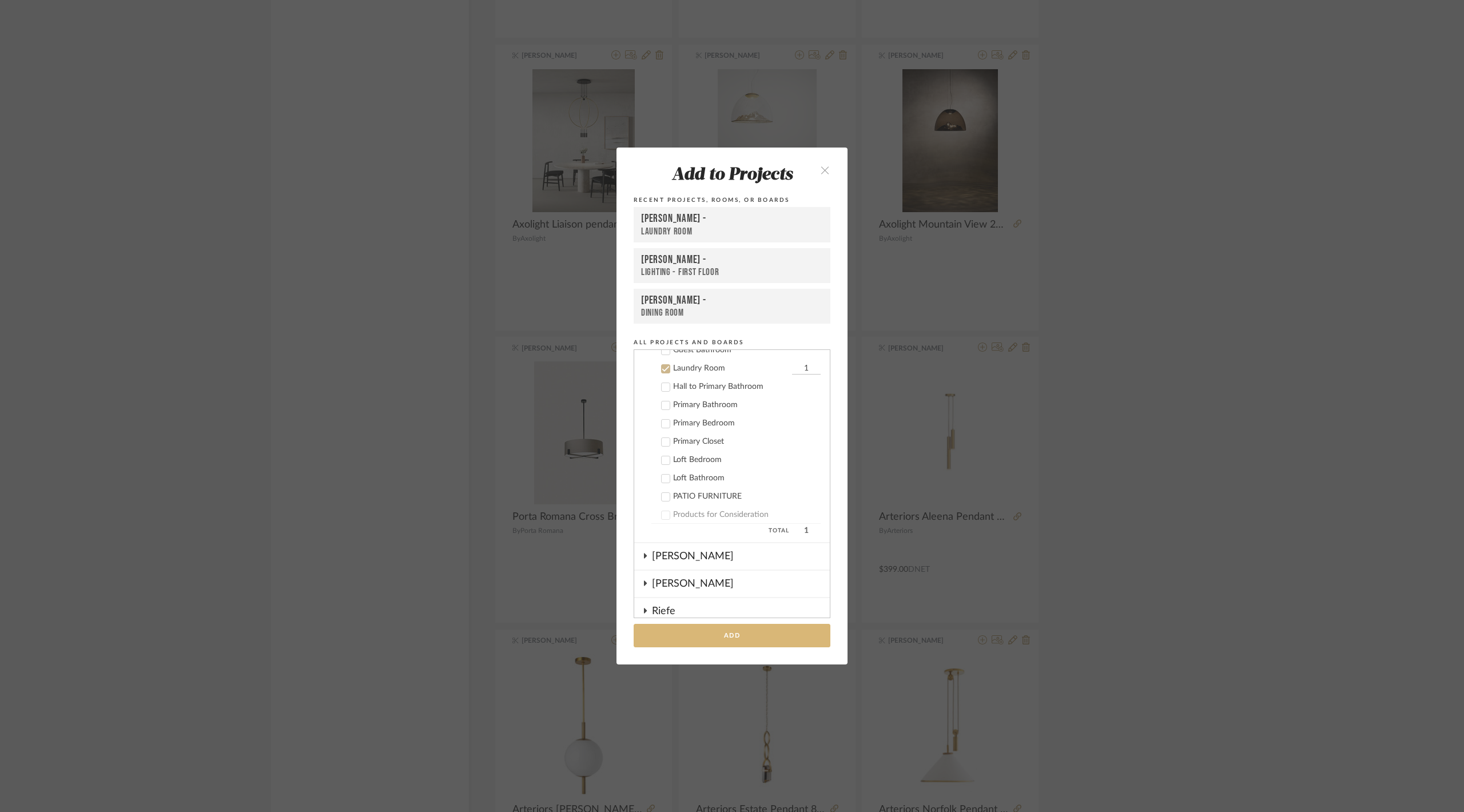
click at [767, 641] on button "Add" at bounding box center [732, 635] width 197 height 23
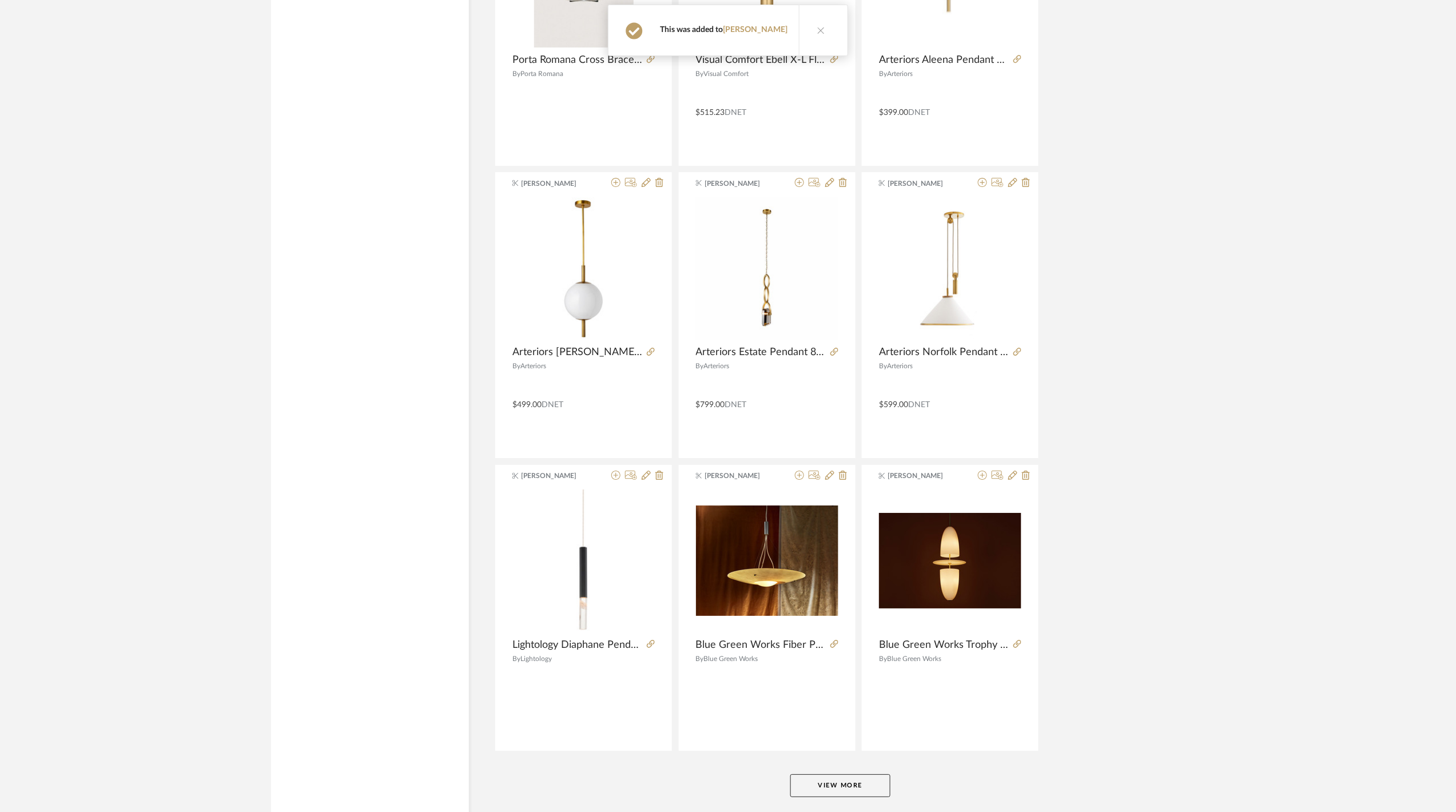
scroll to position [17141, 0]
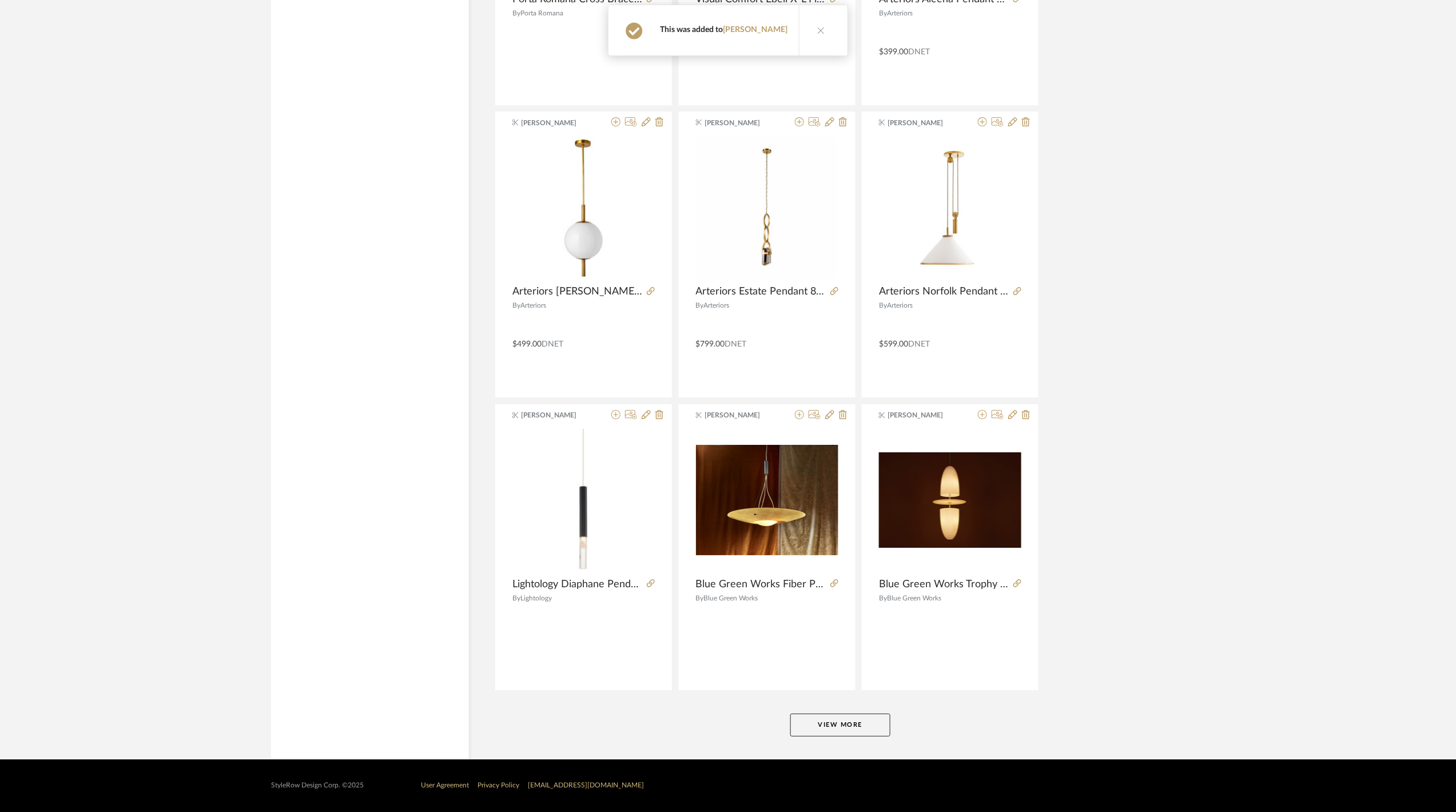
click at [858, 723] on button "View More" at bounding box center [840, 725] width 100 height 23
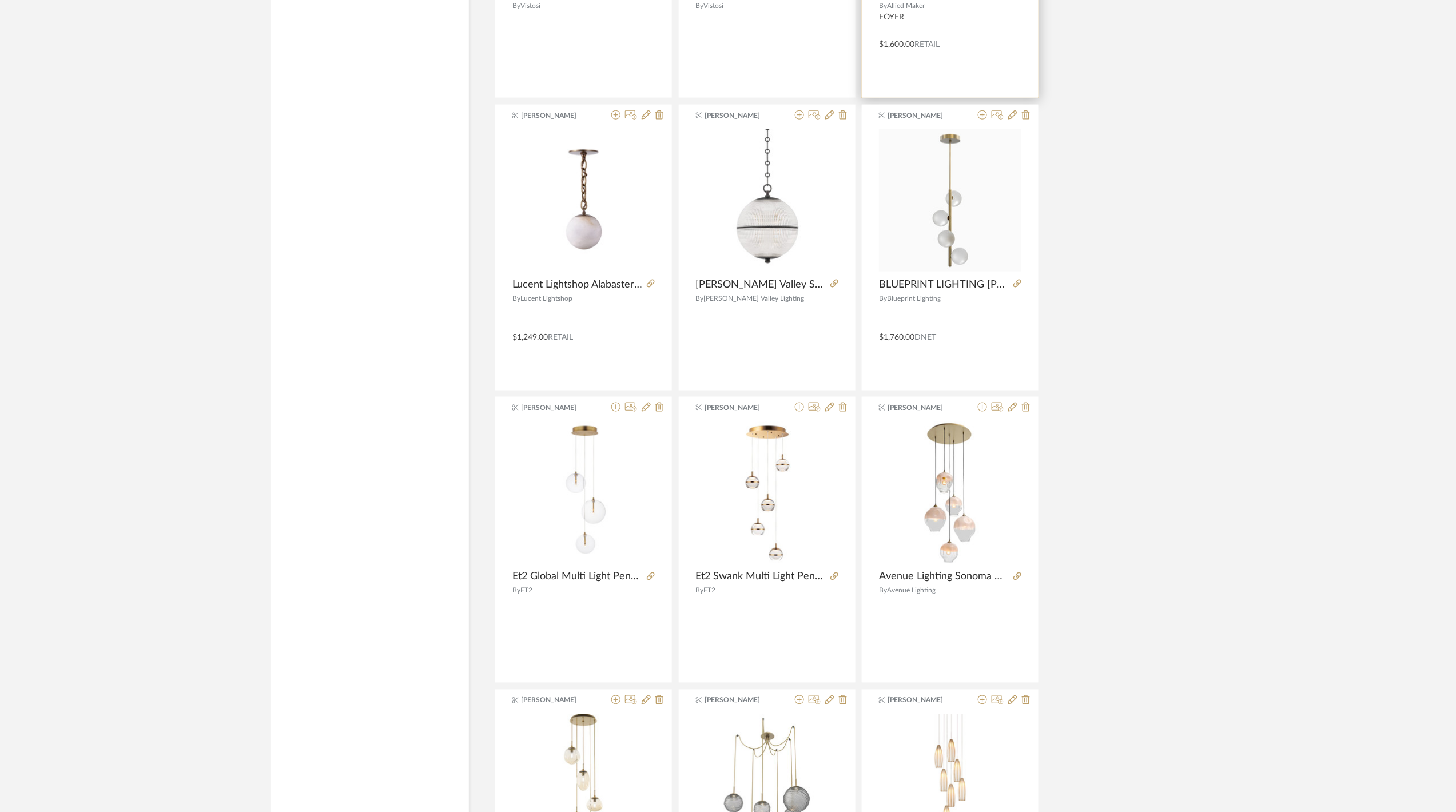
scroll to position [20655, 0]
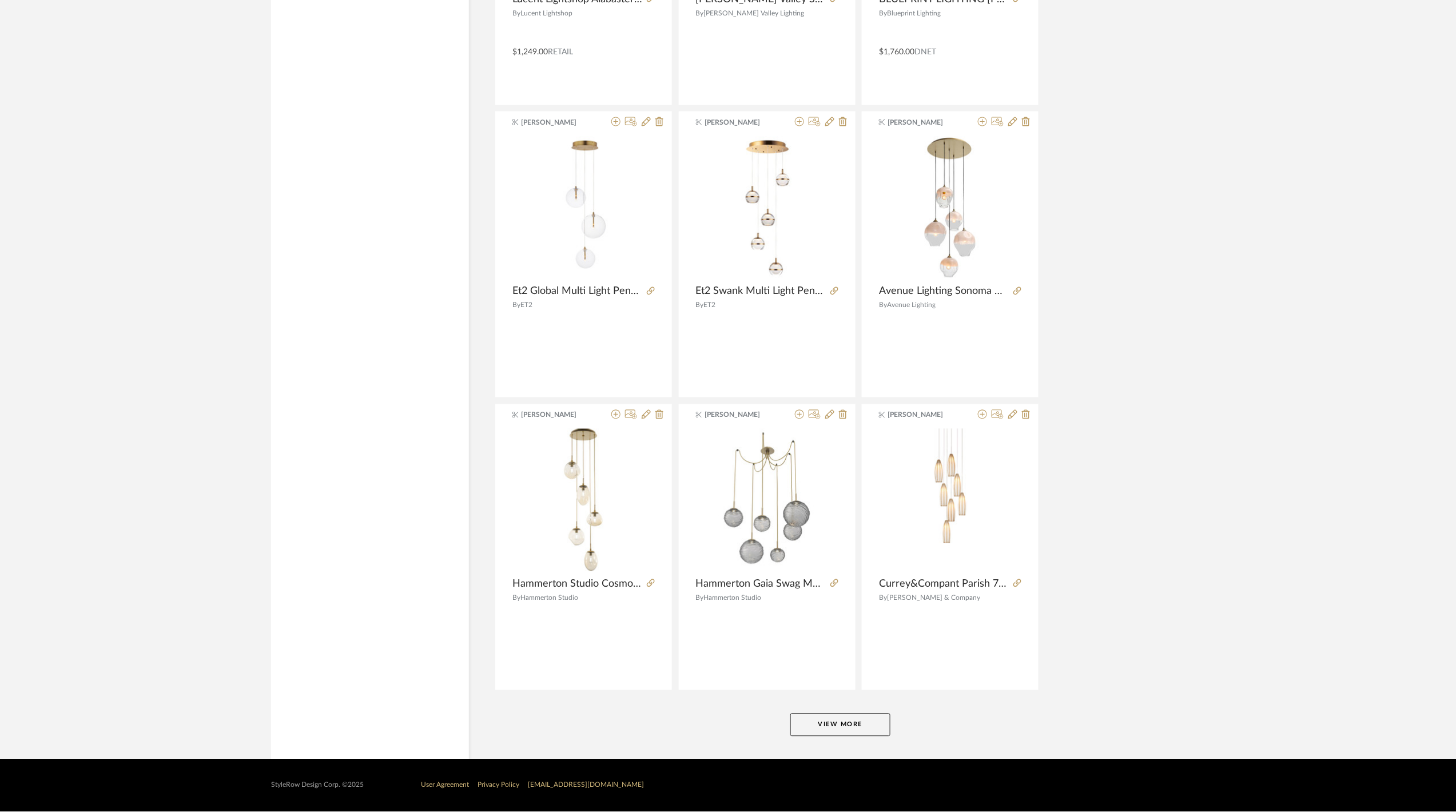
click at [870, 729] on button "View More" at bounding box center [840, 725] width 100 height 23
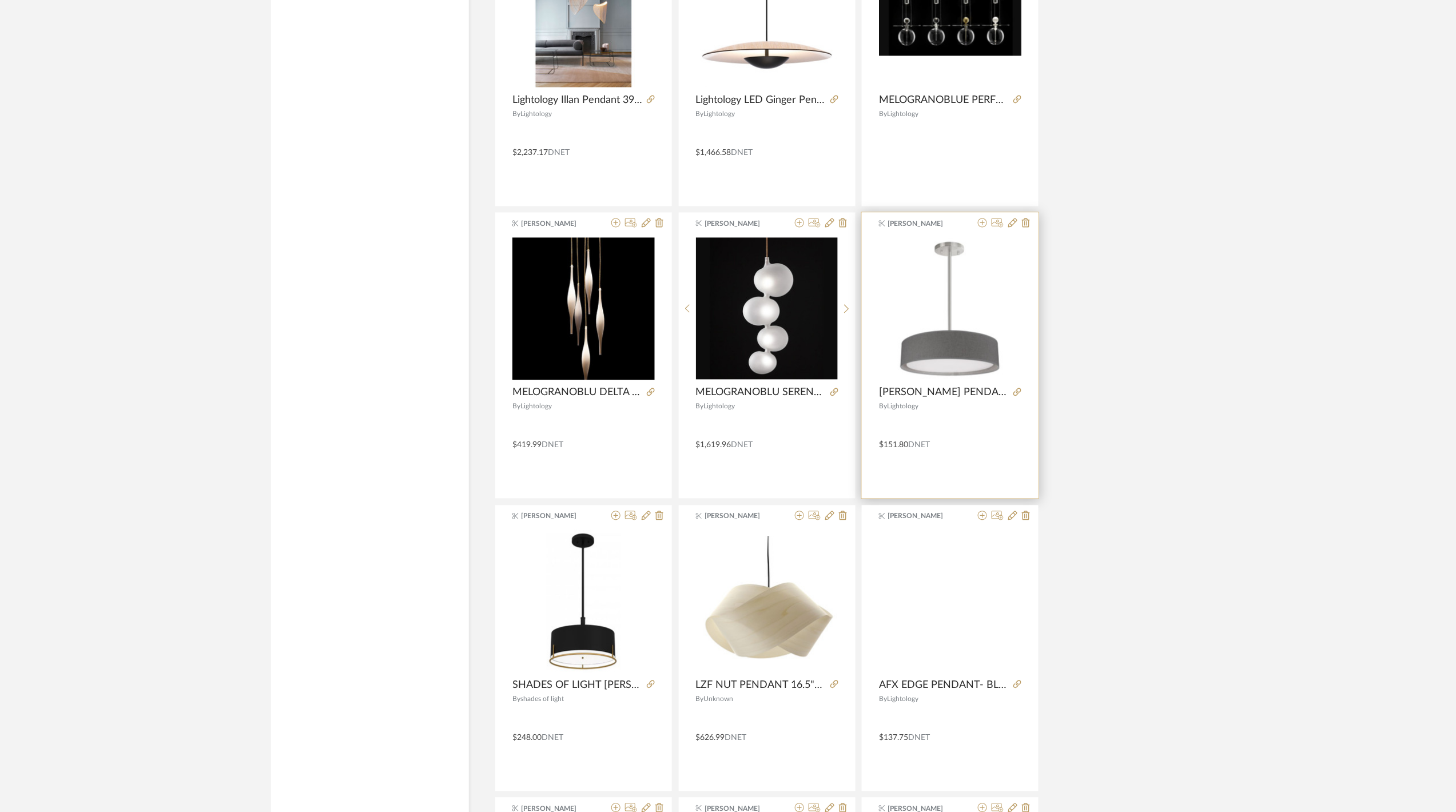
scroll to position [23018, 0]
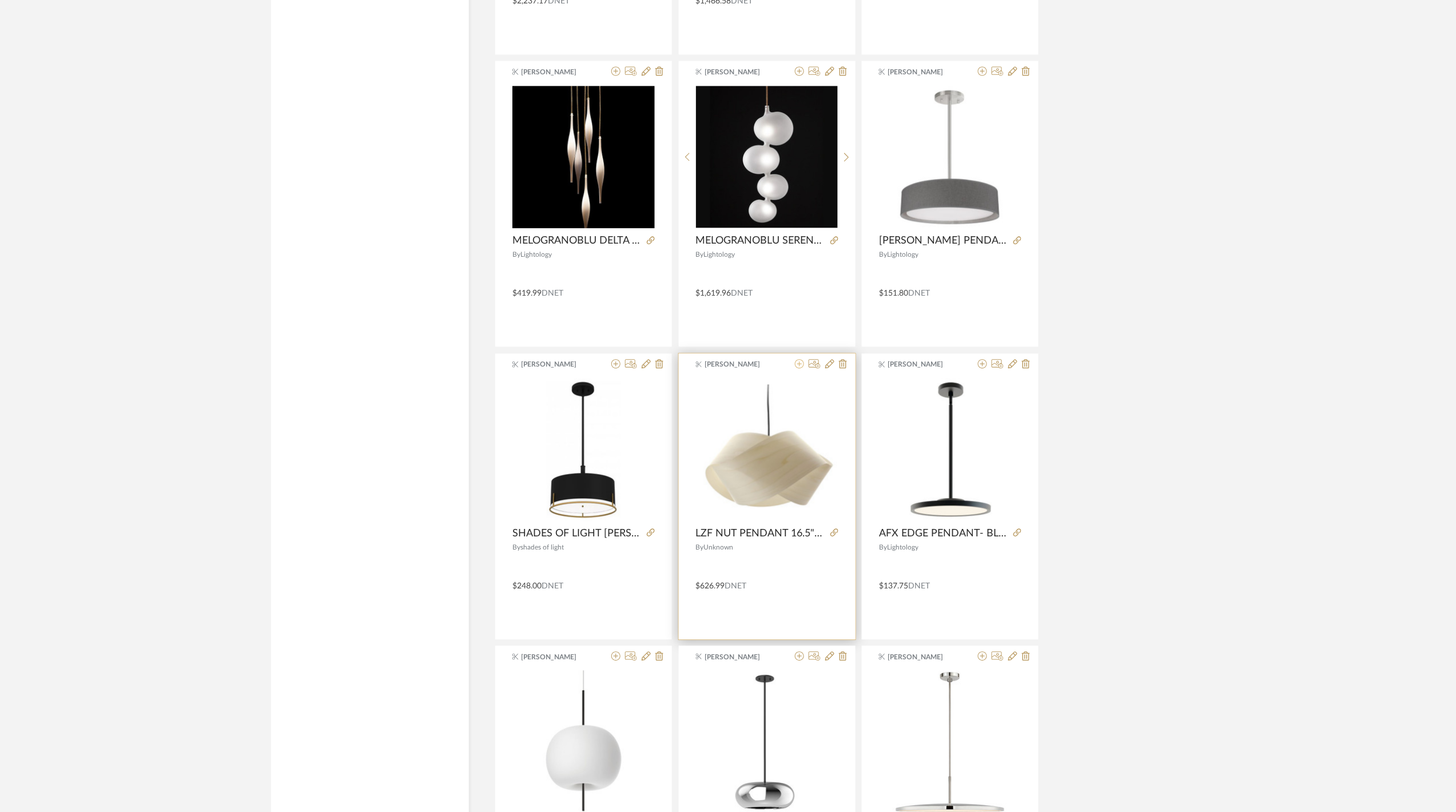
click at [798, 368] on icon at bounding box center [799, 364] width 9 height 9
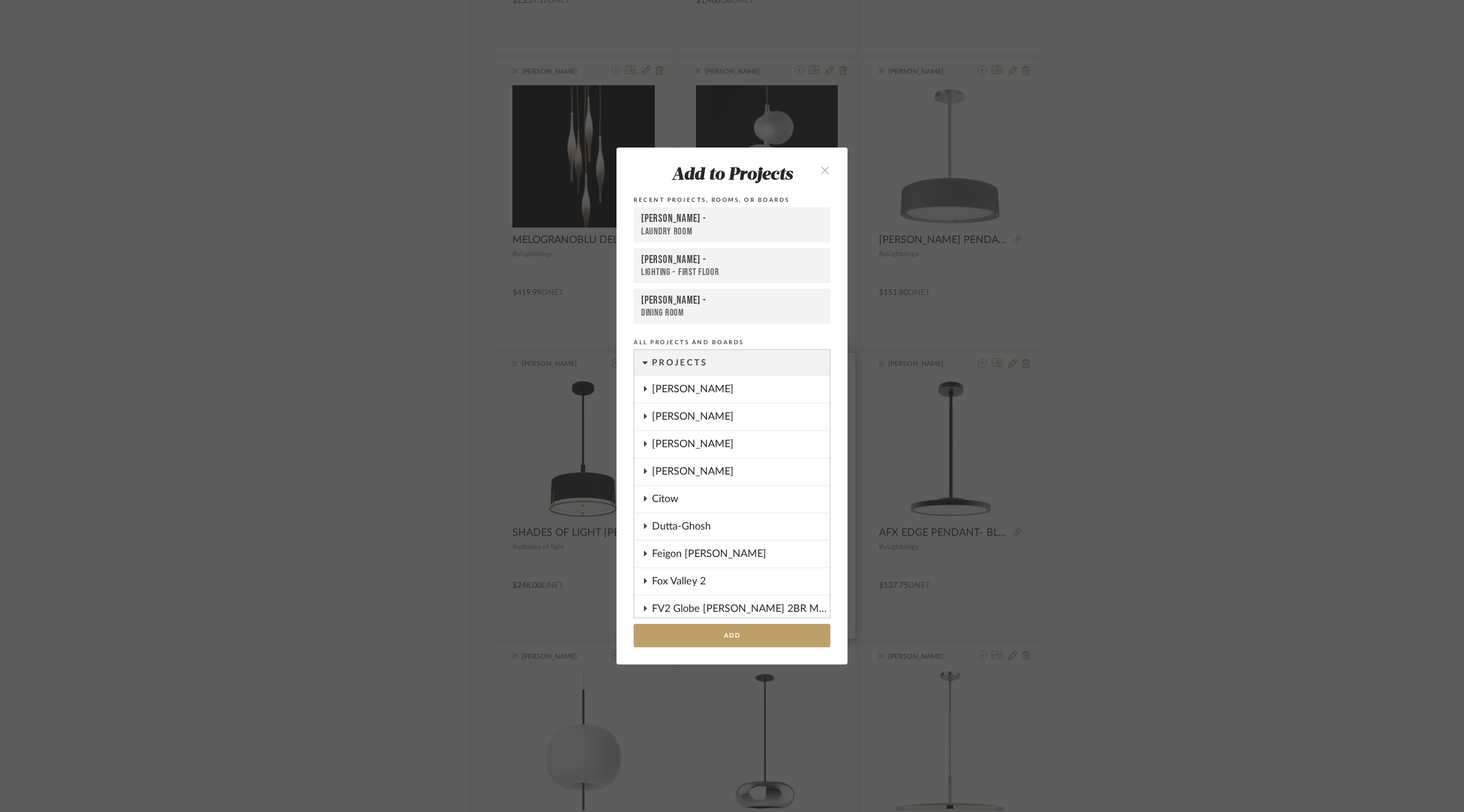
scroll to position [916, 0]
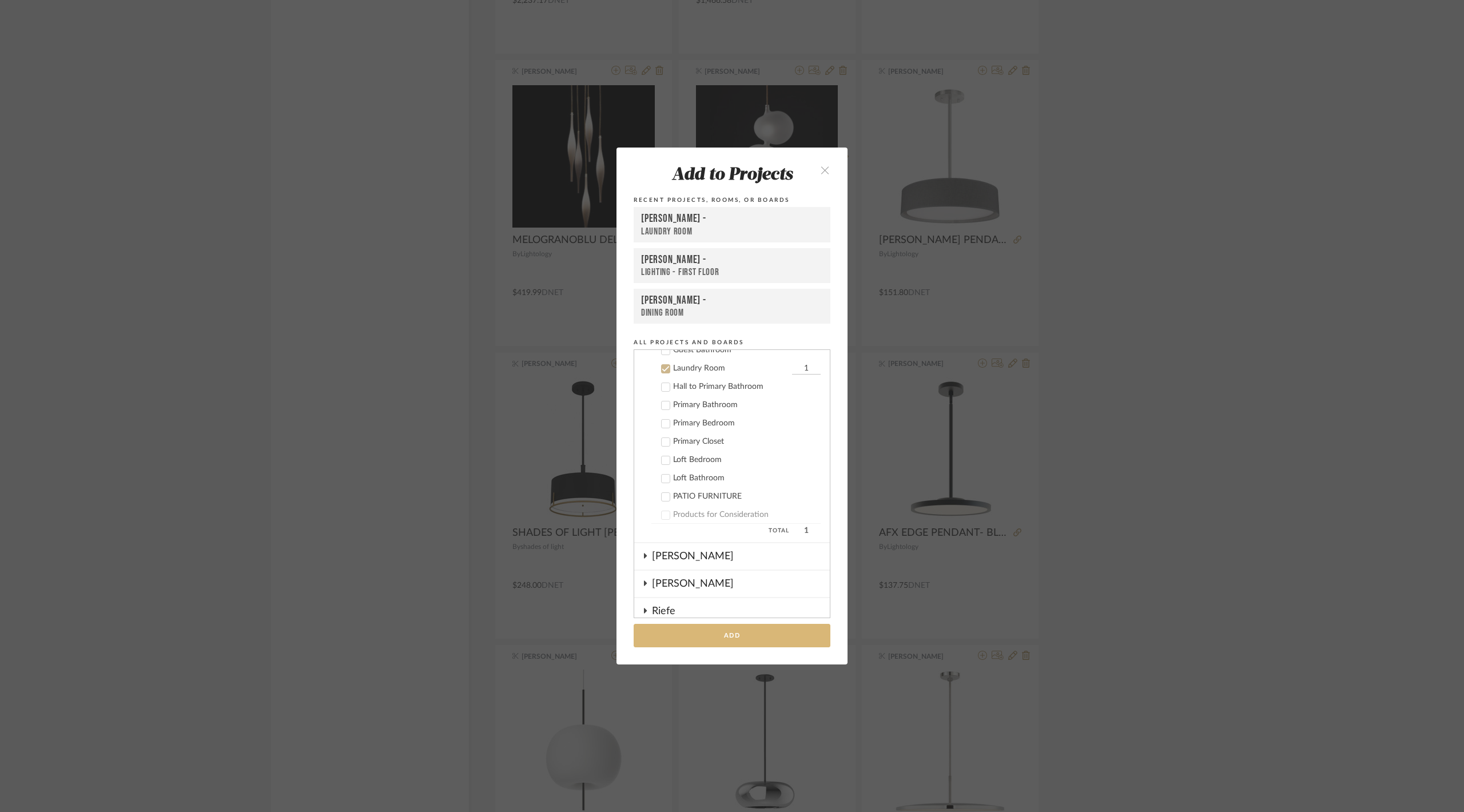
click at [746, 636] on button "Add" at bounding box center [732, 635] width 197 height 23
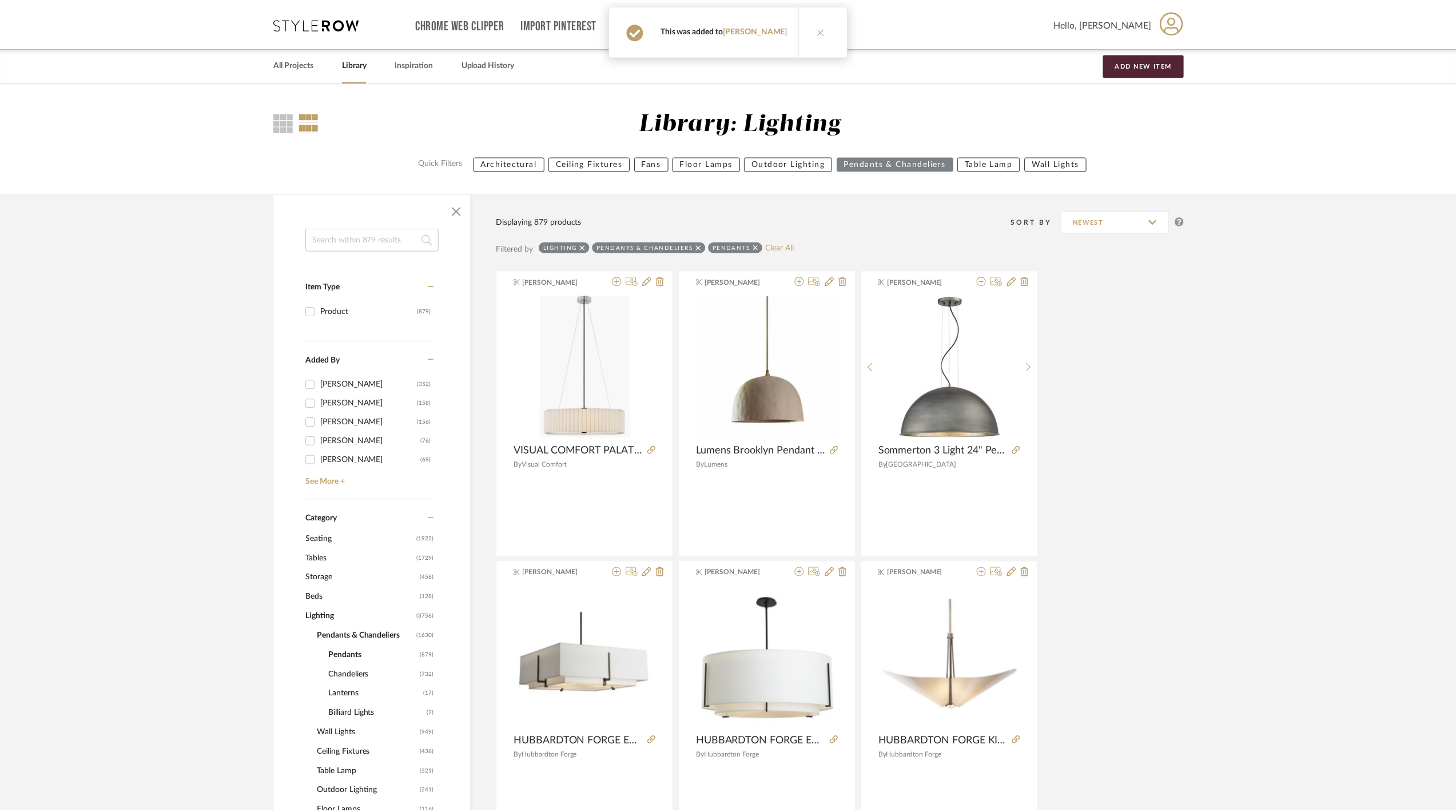
scroll to position [23018, 0]
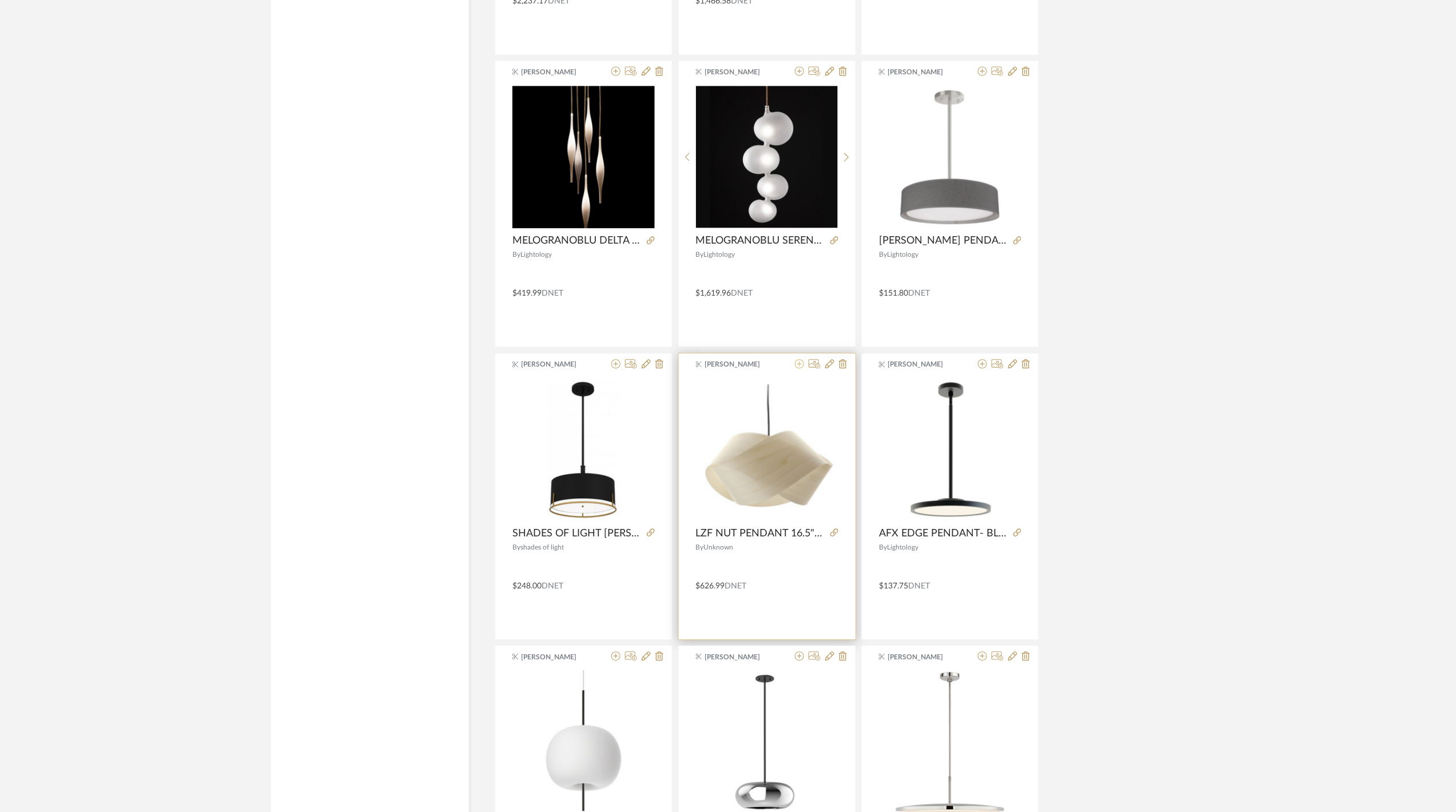
click at [798, 368] on icon at bounding box center [799, 364] width 9 height 9
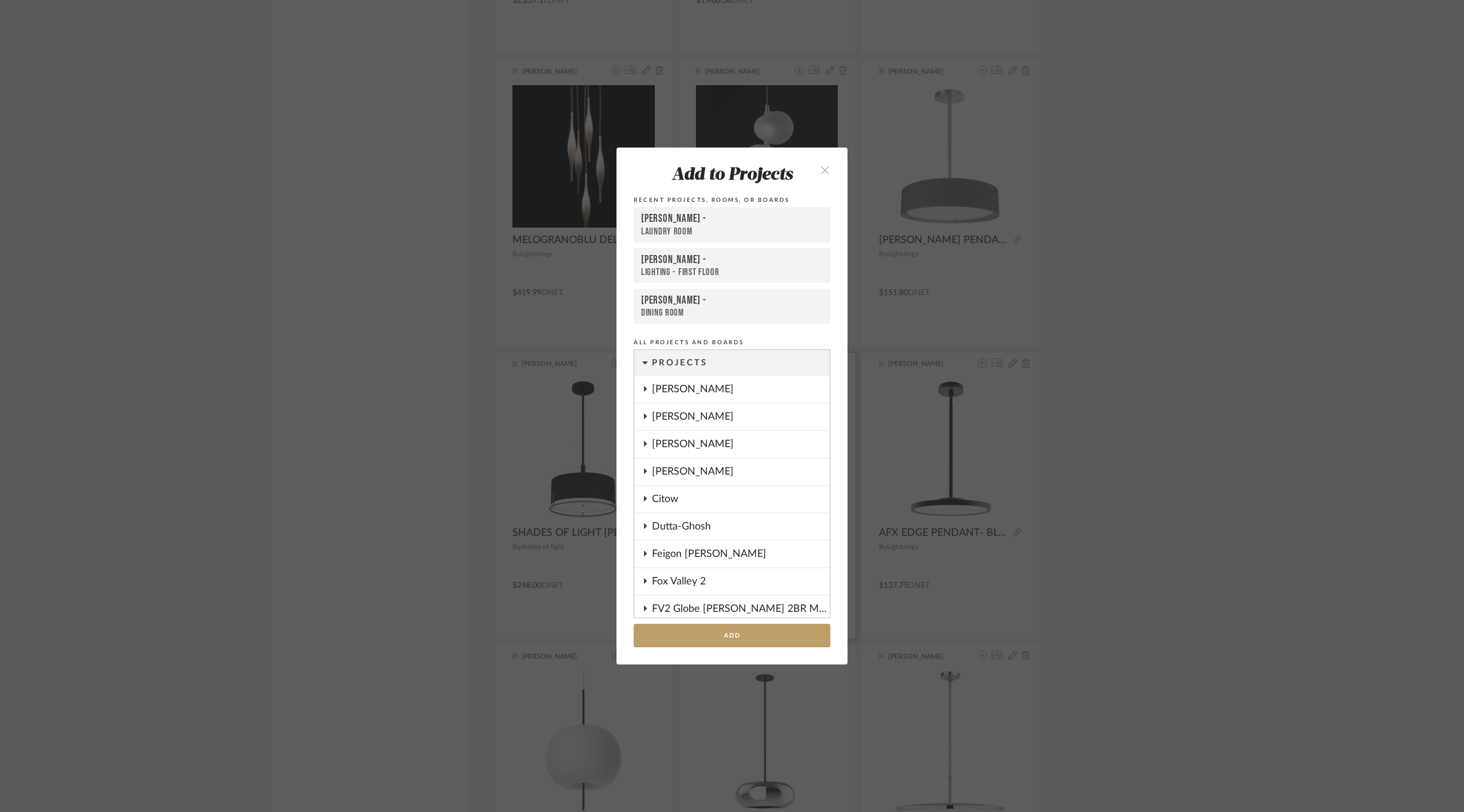
scroll to position [916, 0]
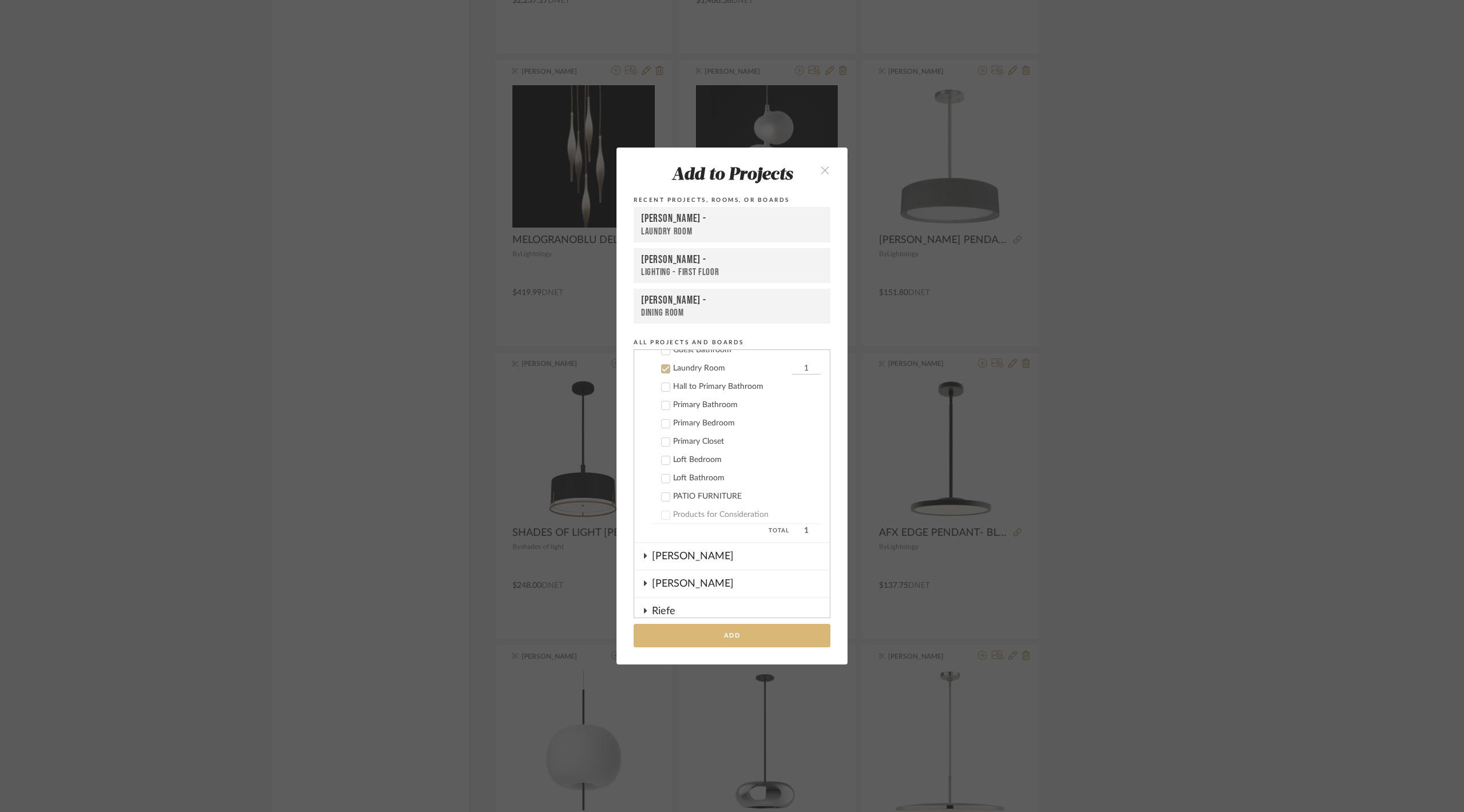
click at [755, 630] on button "Add" at bounding box center [732, 635] width 197 height 23
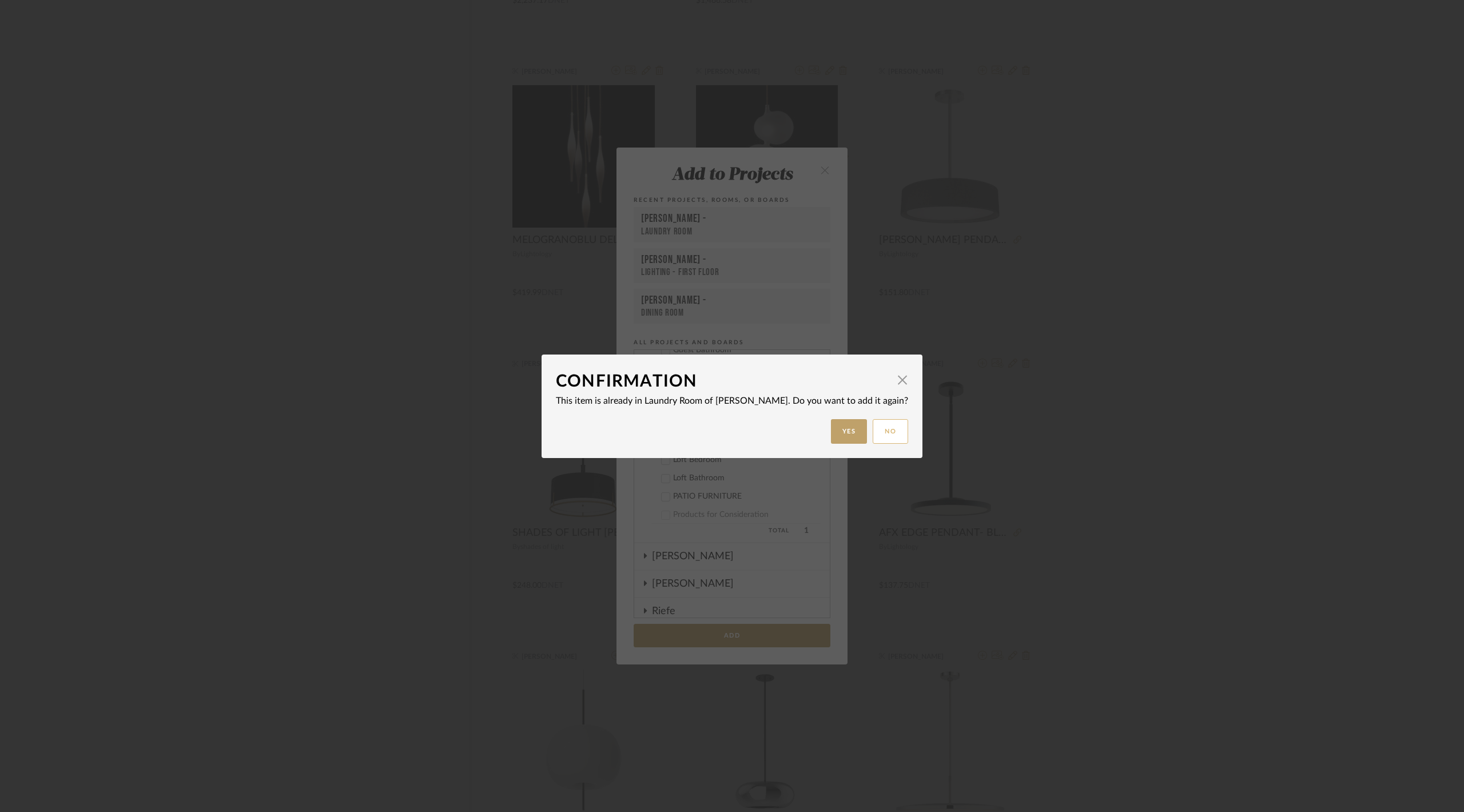
click at [873, 428] on button "No" at bounding box center [890, 431] width 36 height 24
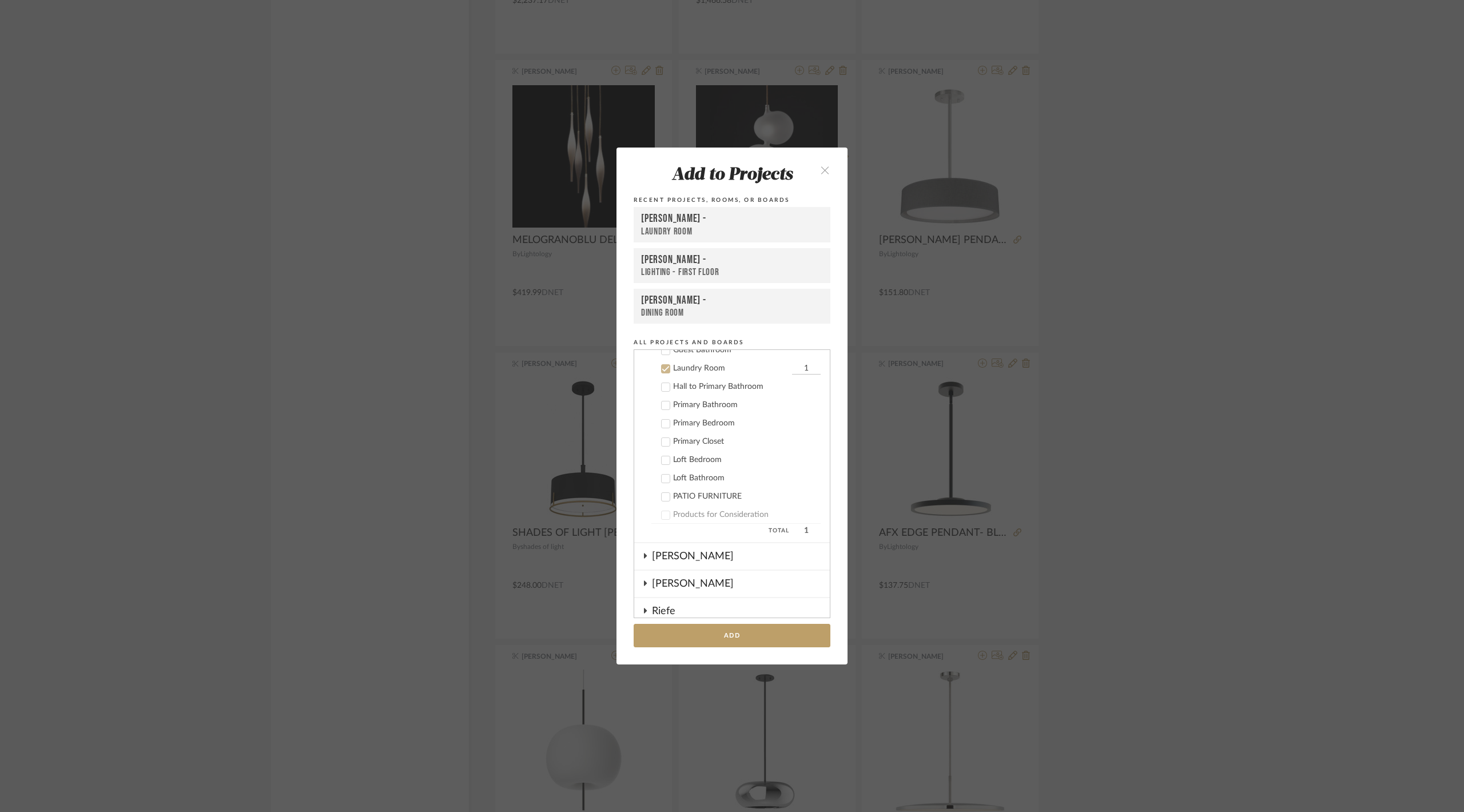
click at [1137, 471] on div "Add to Projects Recent Projects, Rooms, or Boards Pasternak - Laundry Room Cher…" at bounding box center [732, 406] width 1464 height 812
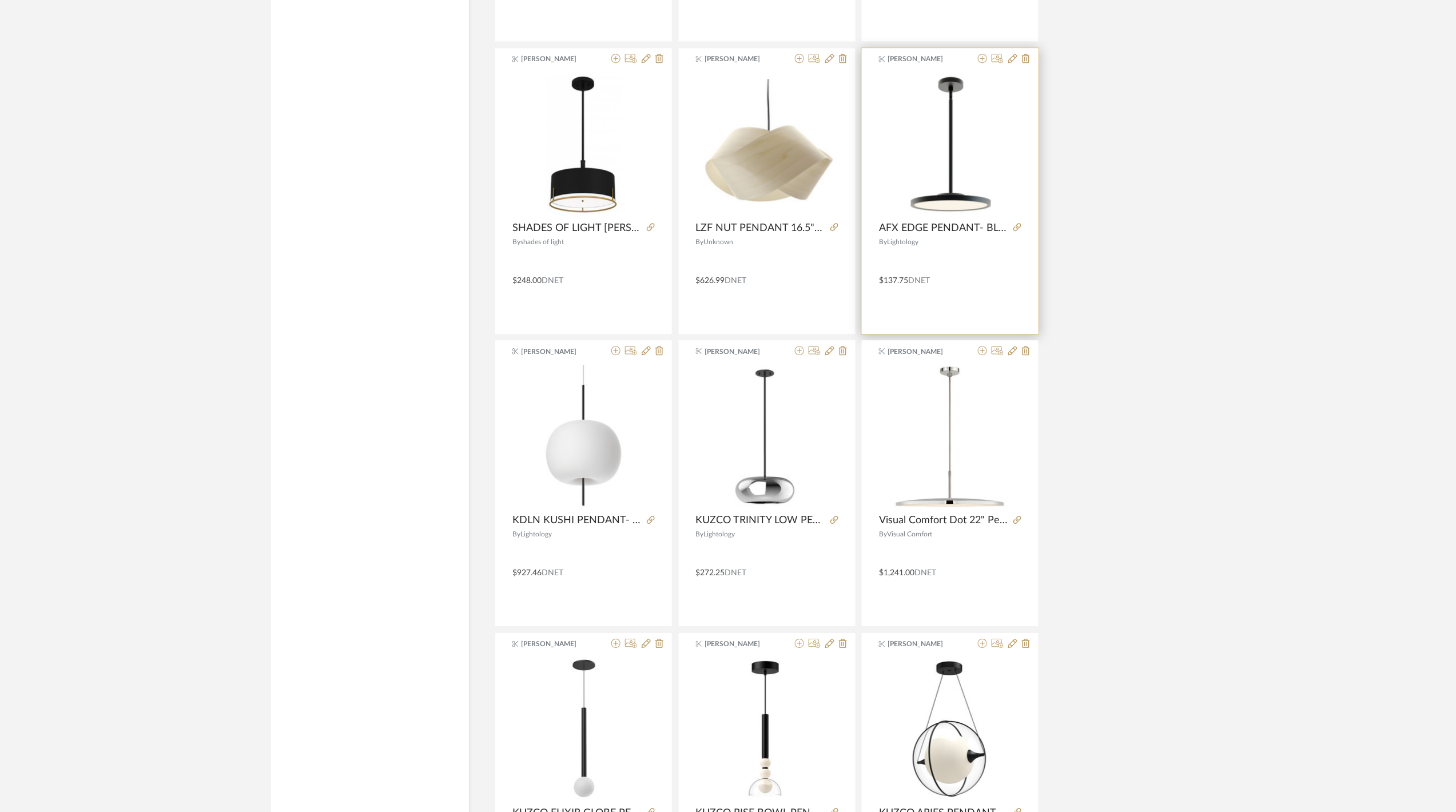
scroll to position [23400, 0]
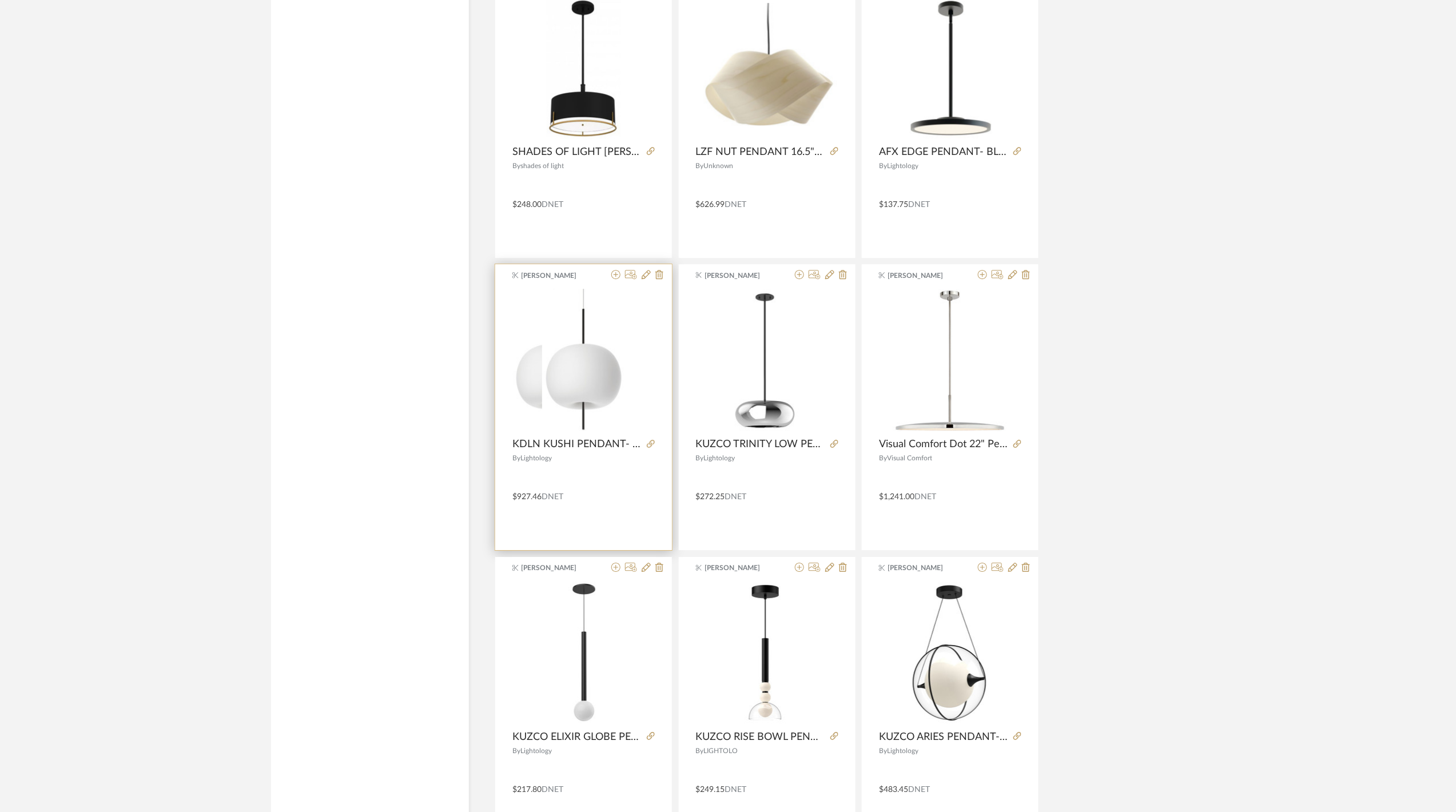
click at [633, 432] on div at bounding box center [583, 360] width 142 height 143
click at [575, 451] on span "KDLN KUSHI PENDANT- BLACK 13"DIA X 22.1"H" at bounding box center [576, 444] width 130 height 13
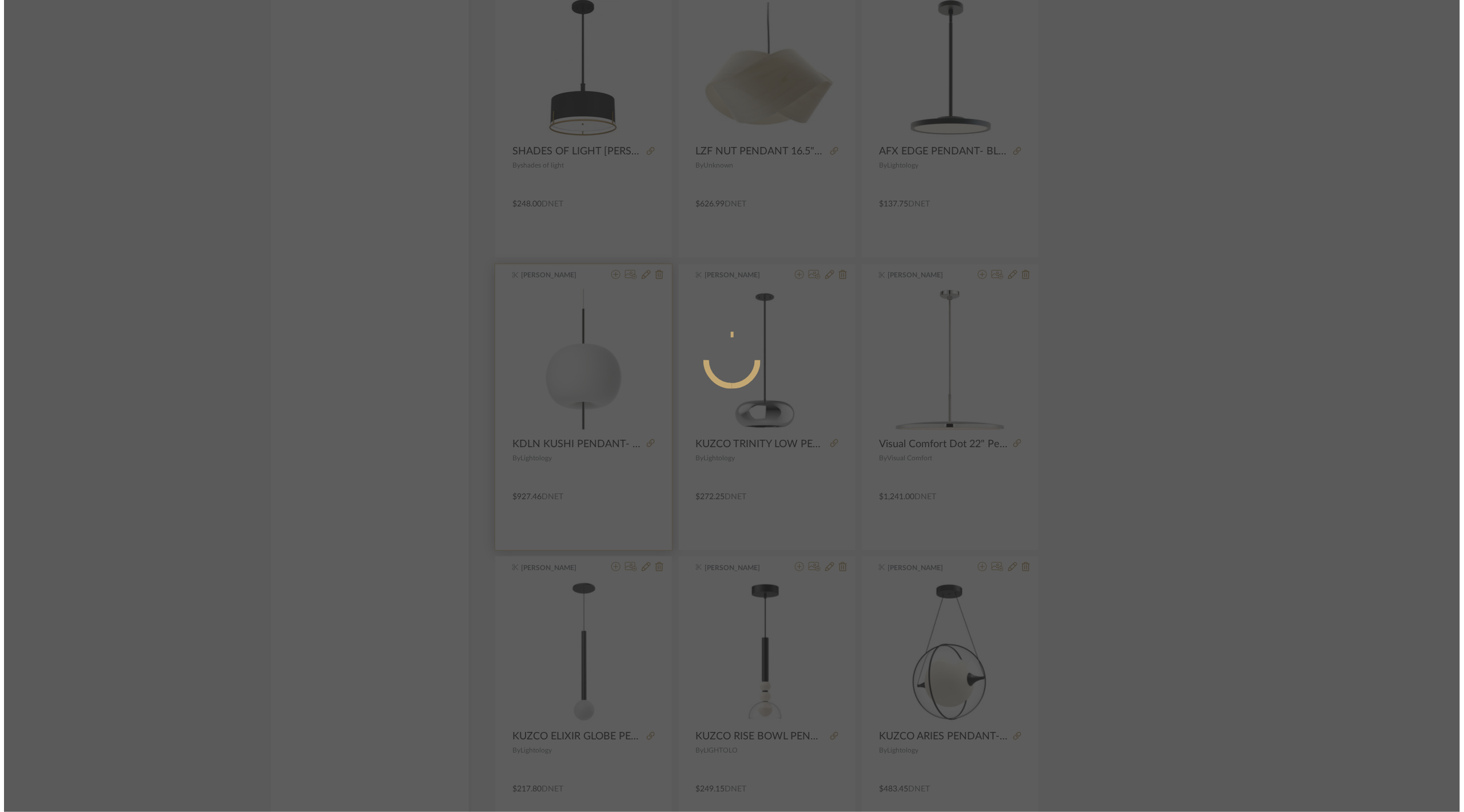
scroll to position [0, 0]
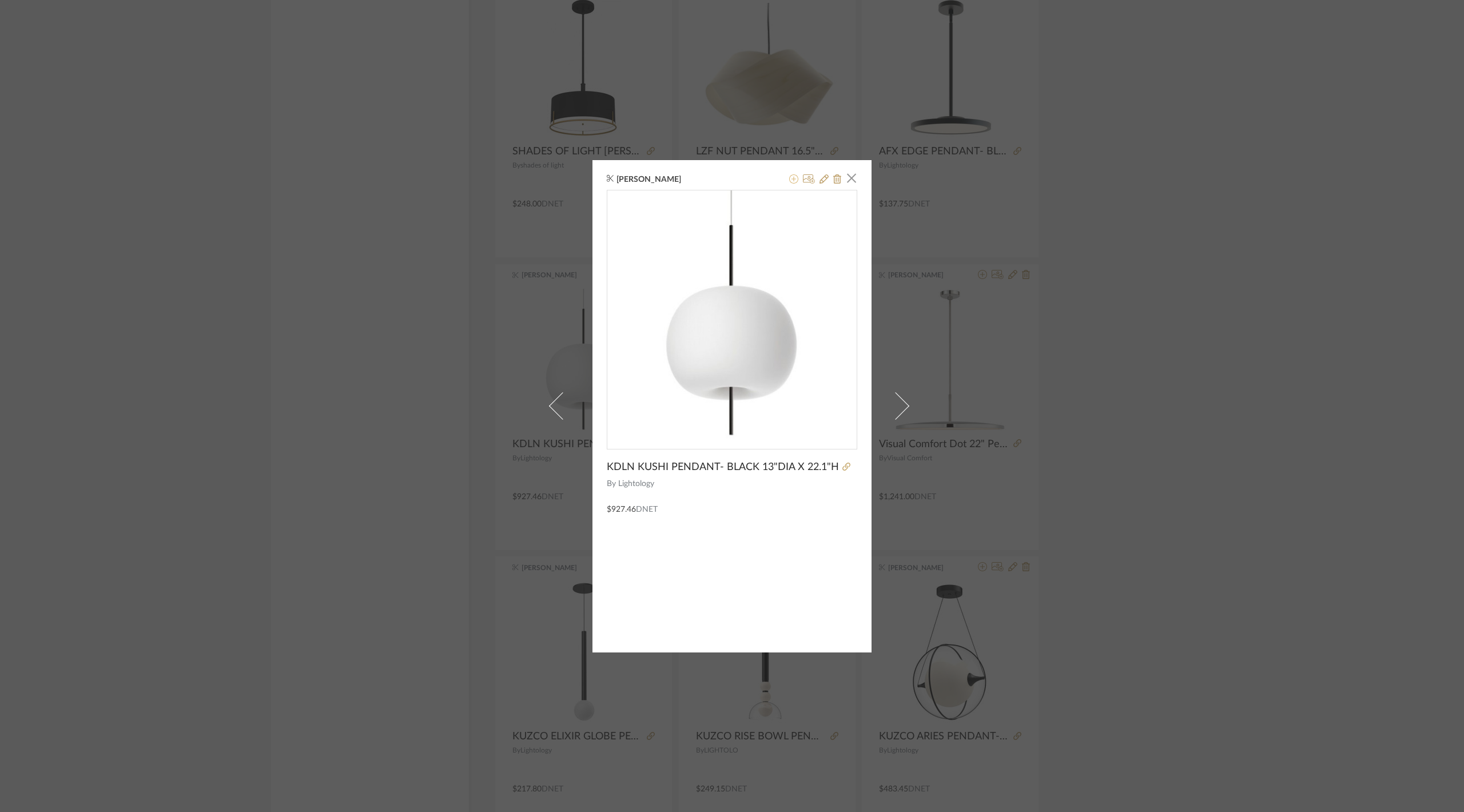
click at [790, 183] on button at bounding box center [794, 180] width 9 height 14
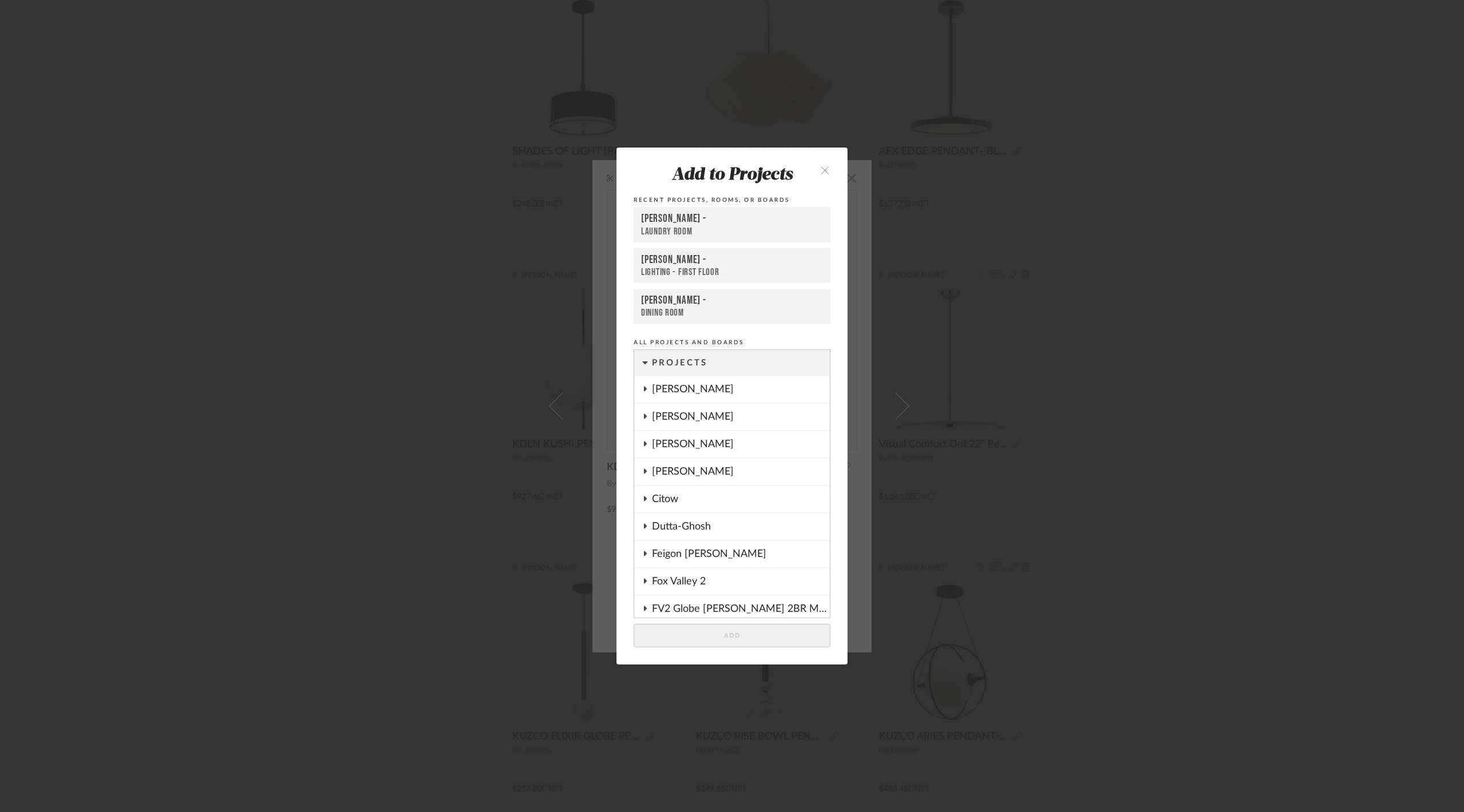
scroll to position [916, 0]
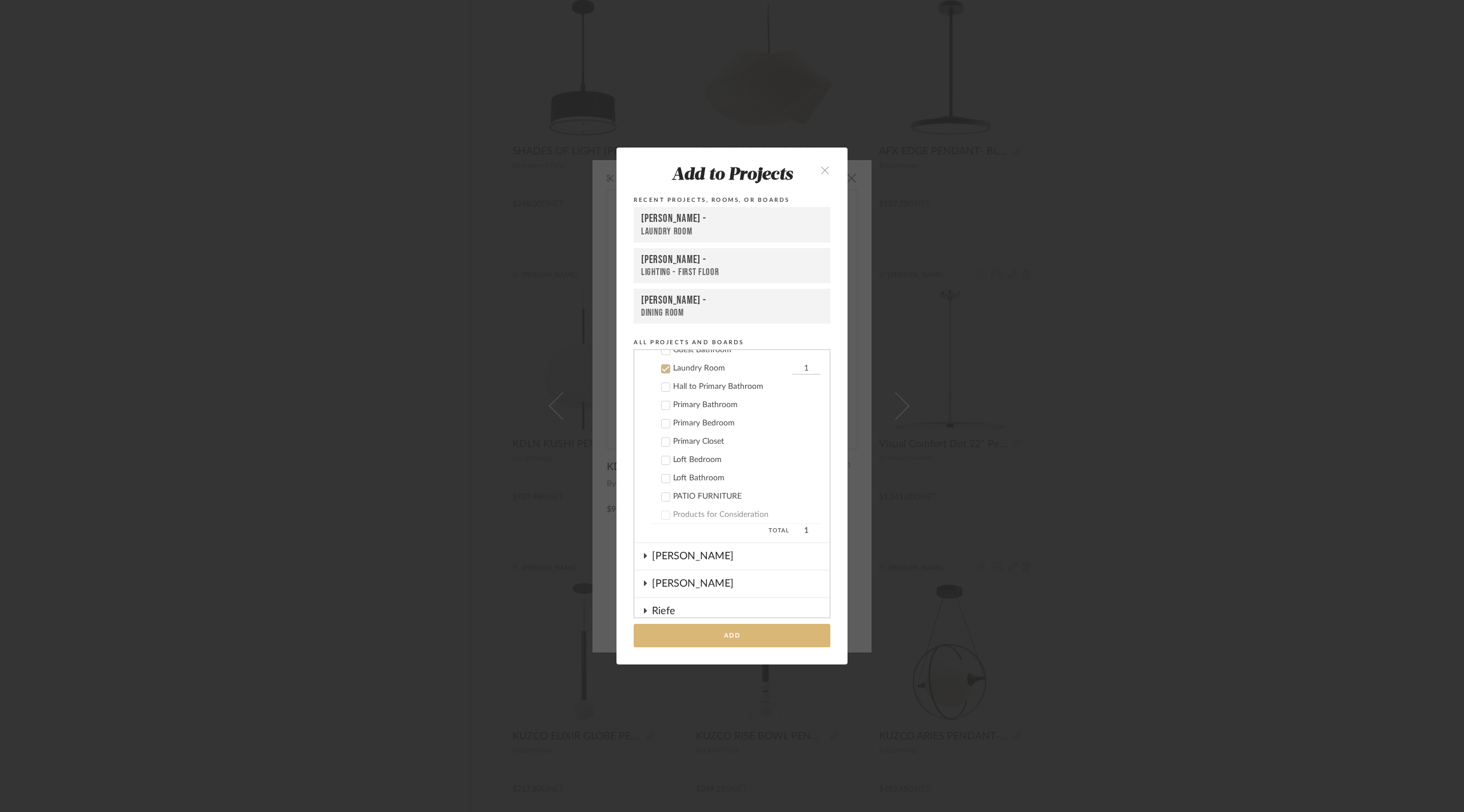
click at [763, 629] on button "Add" at bounding box center [732, 635] width 197 height 23
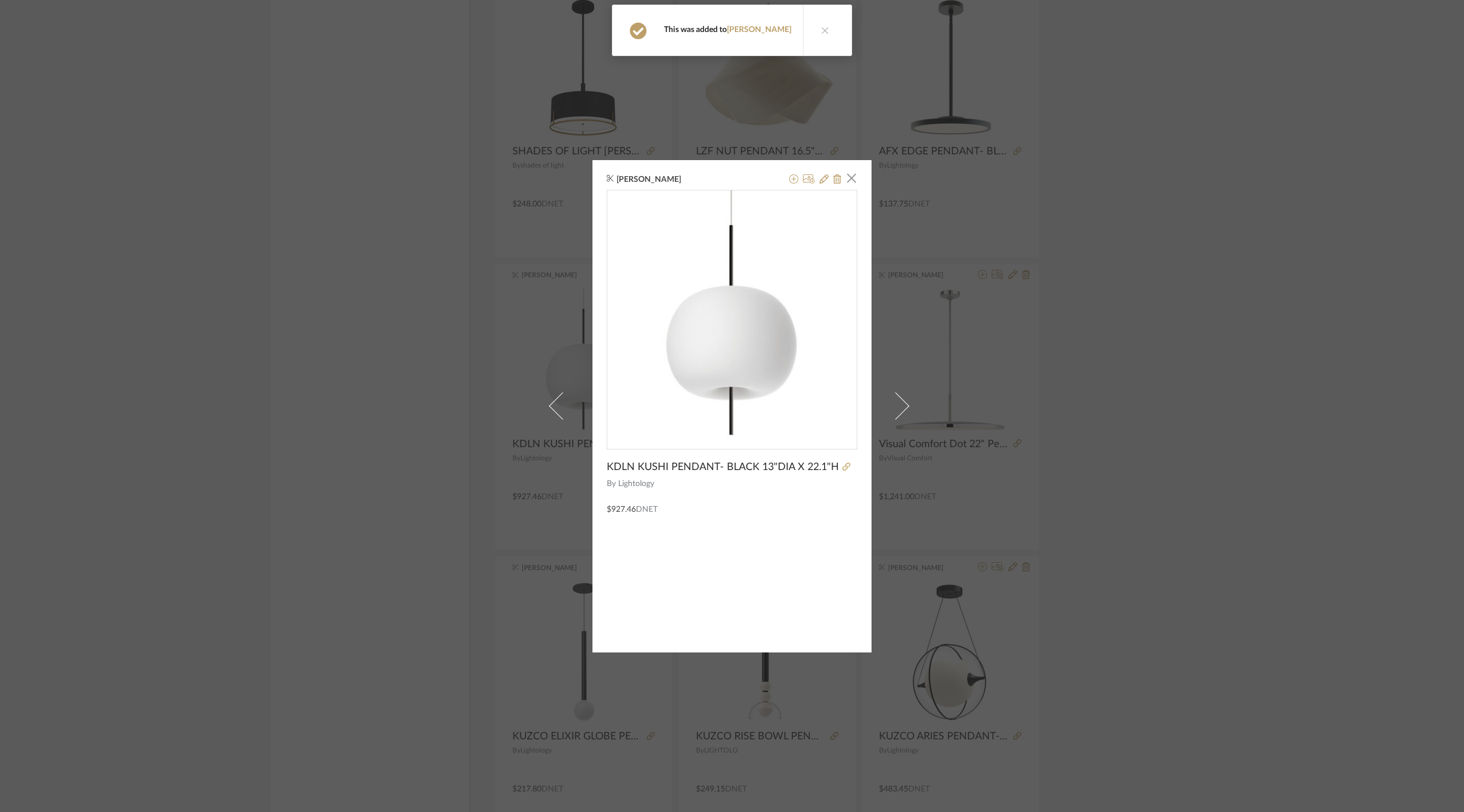
click at [1078, 545] on div "James Matthews × KDLN KUSHI PENDANT- BLACK 13"DIA X 22.1"H By Lightology $927.4…" at bounding box center [732, 406] width 1464 height 812
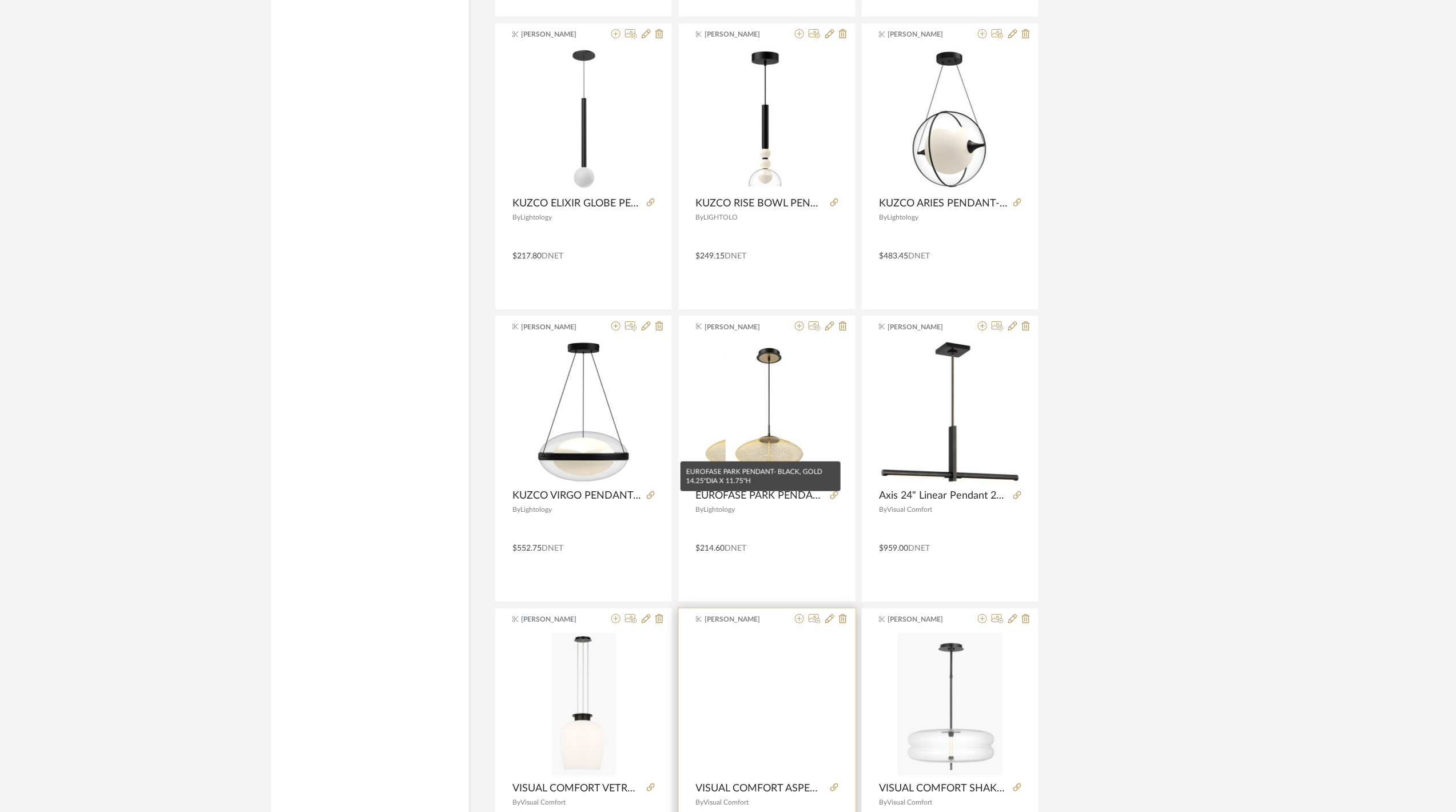
scroll to position [24162, 0]
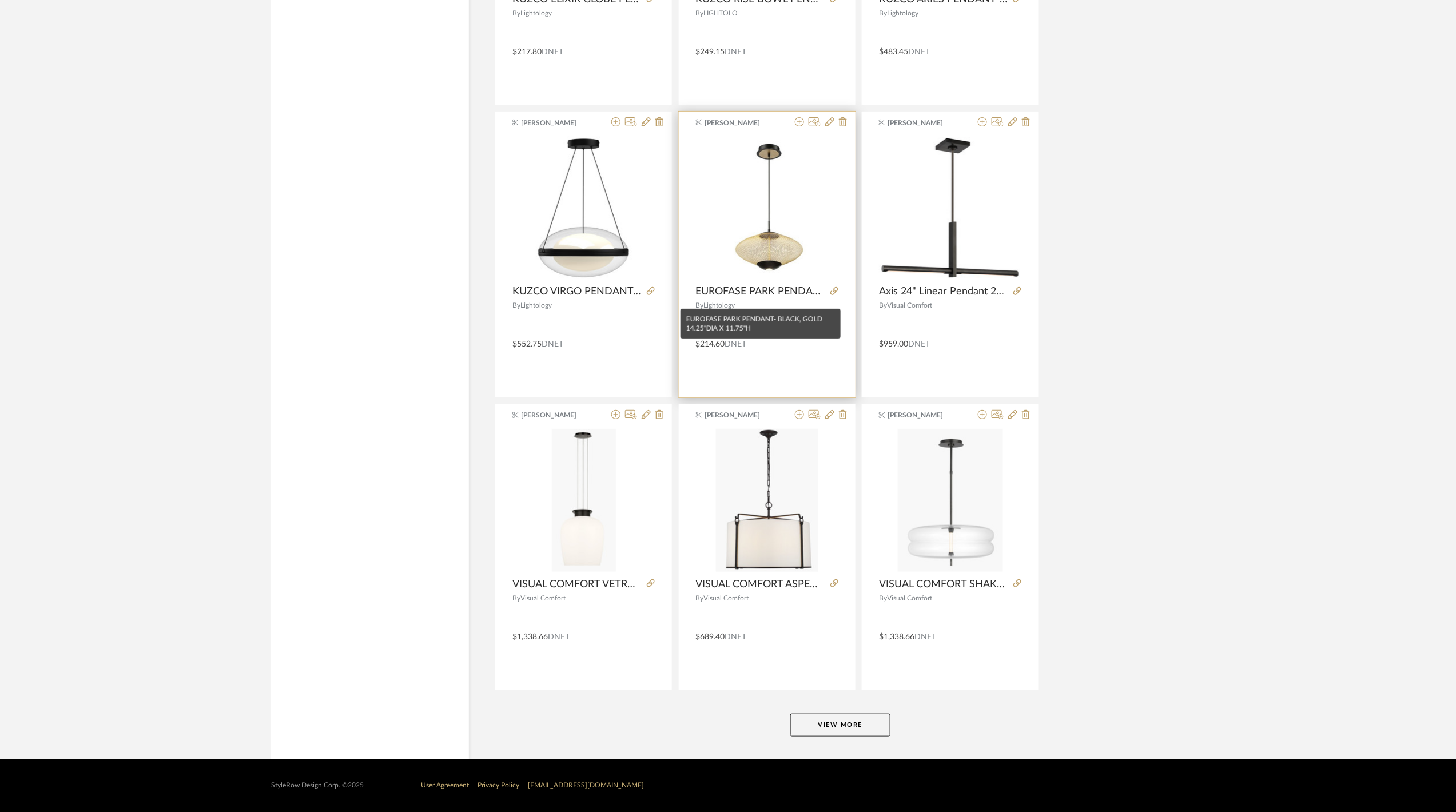
click at [810, 298] on span "EUROFASE PARK PENDANT- BLACK, GOLD 14.25"DIA X 11.75"H" at bounding box center [761, 292] width 130 height 13
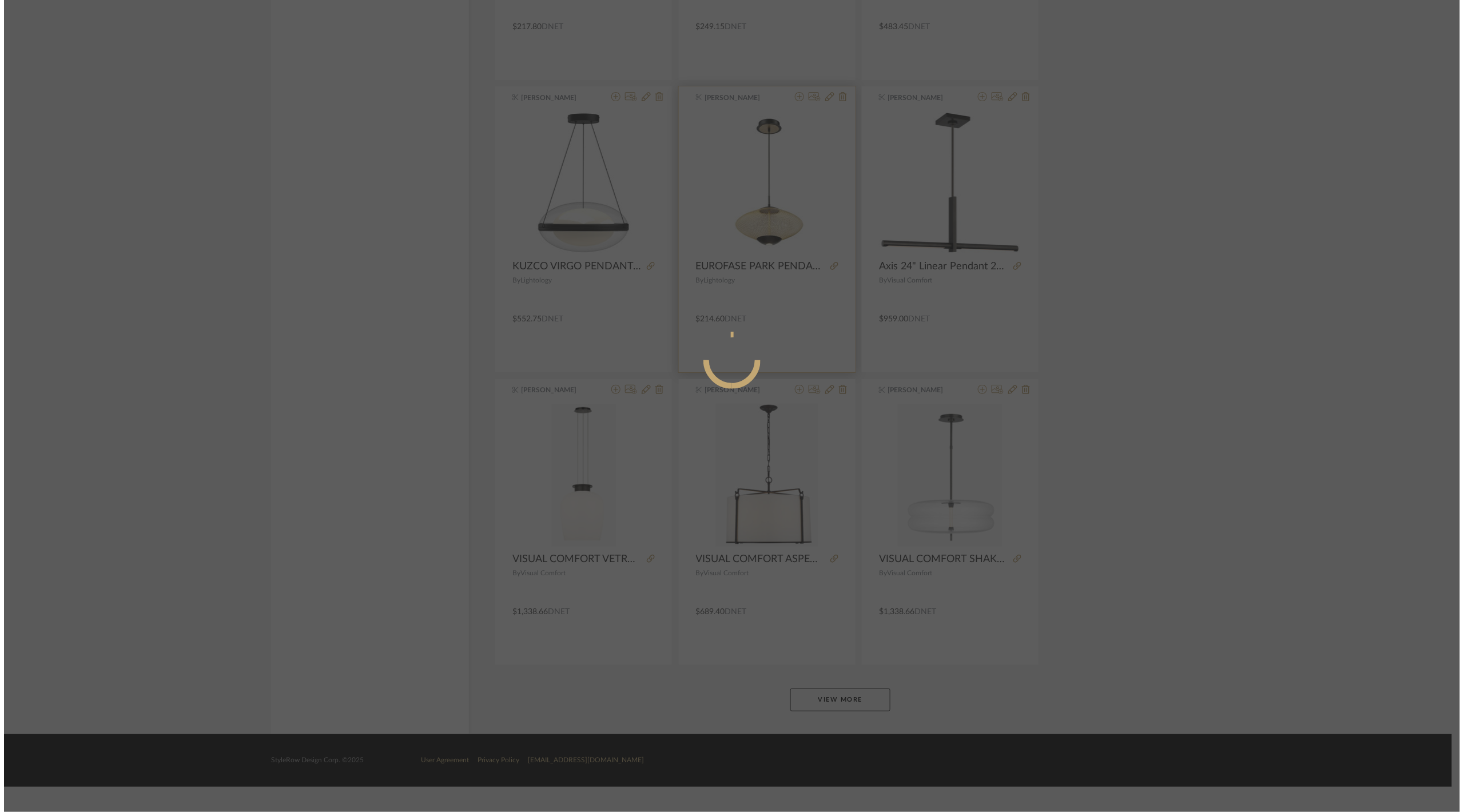
scroll to position [0, 0]
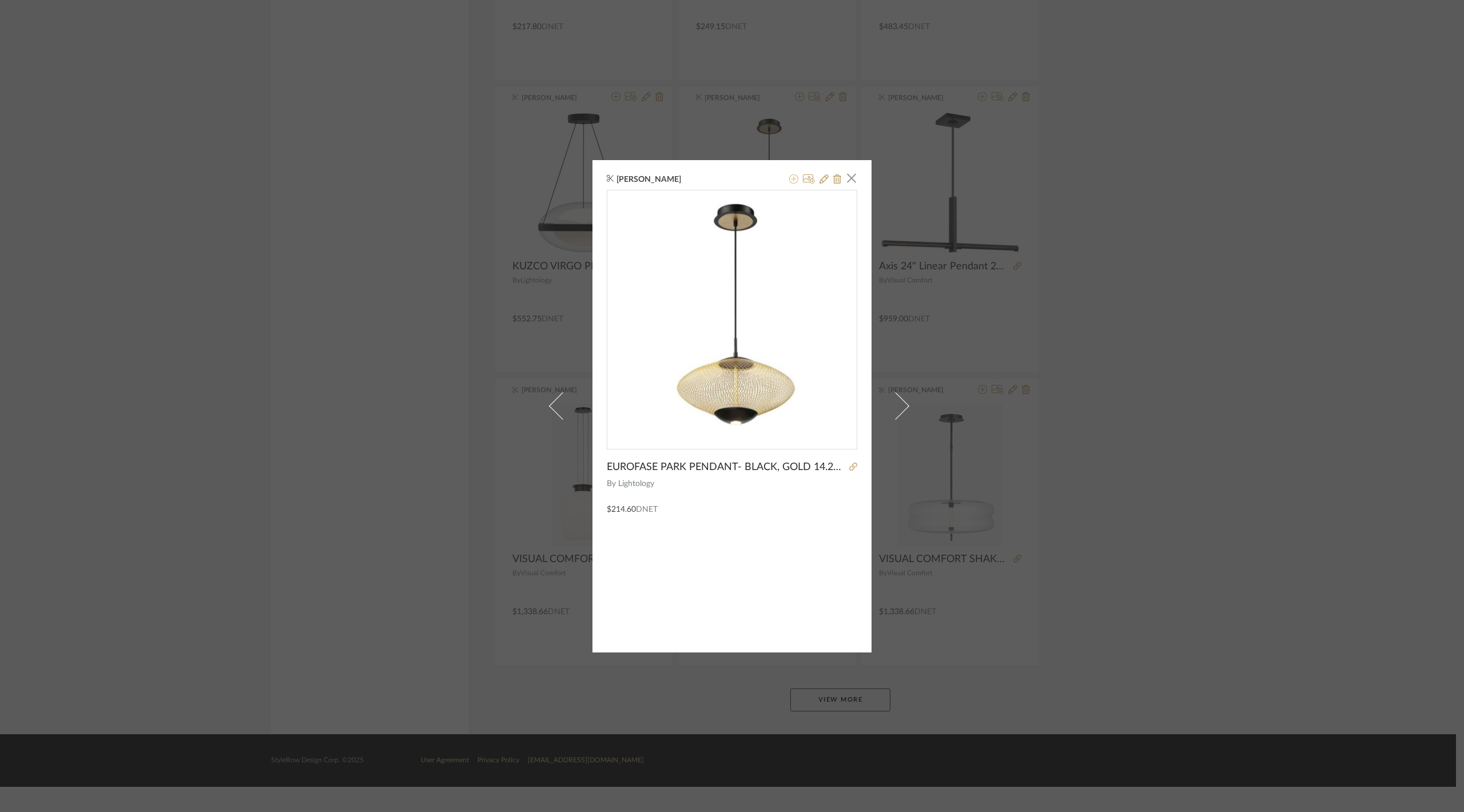
click at [790, 179] on icon at bounding box center [794, 179] width 9 height 9
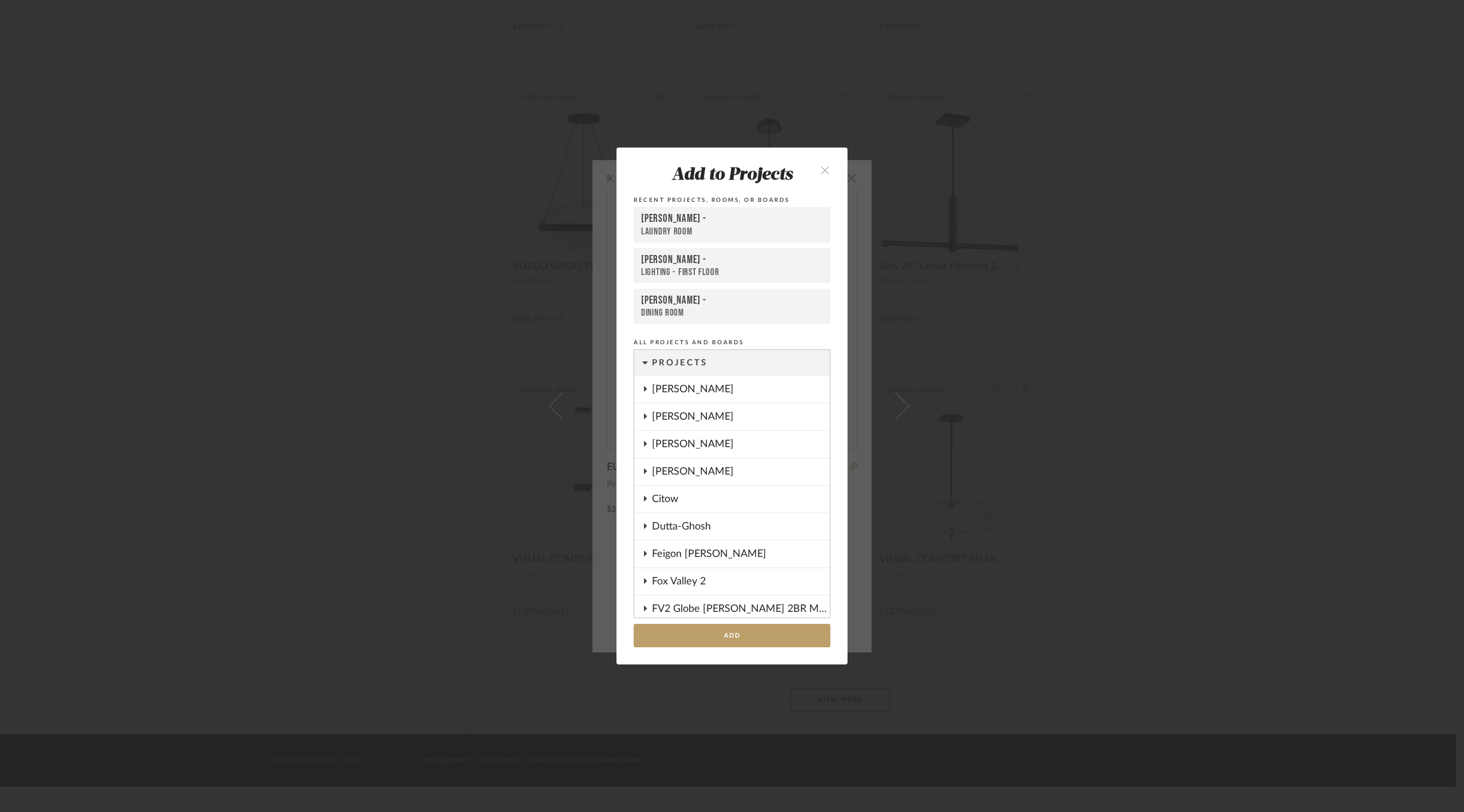
scroll to position [916, 0]
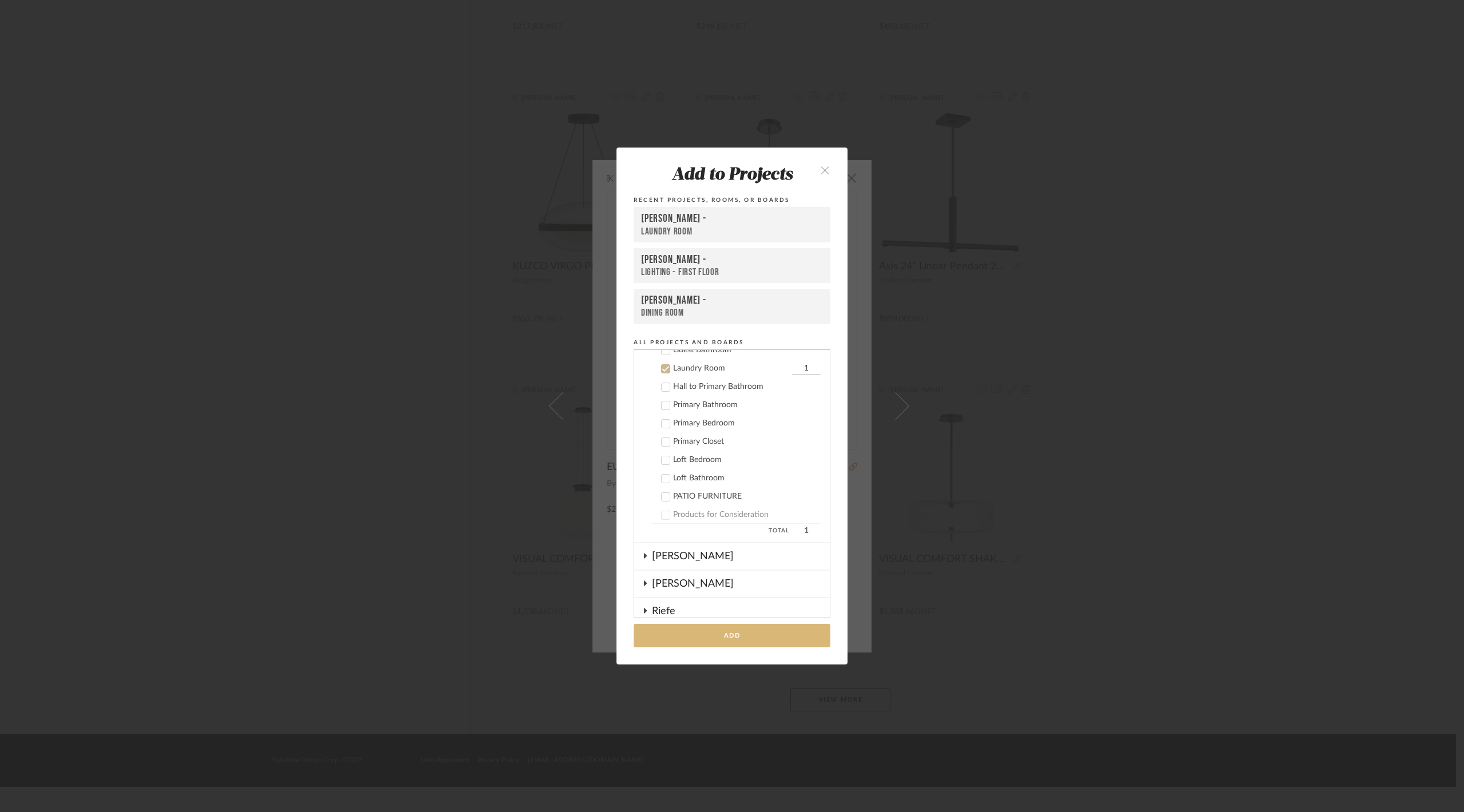
click at [752, 629] on button "Add" at bounding box center [732, 635] width 197 height 23
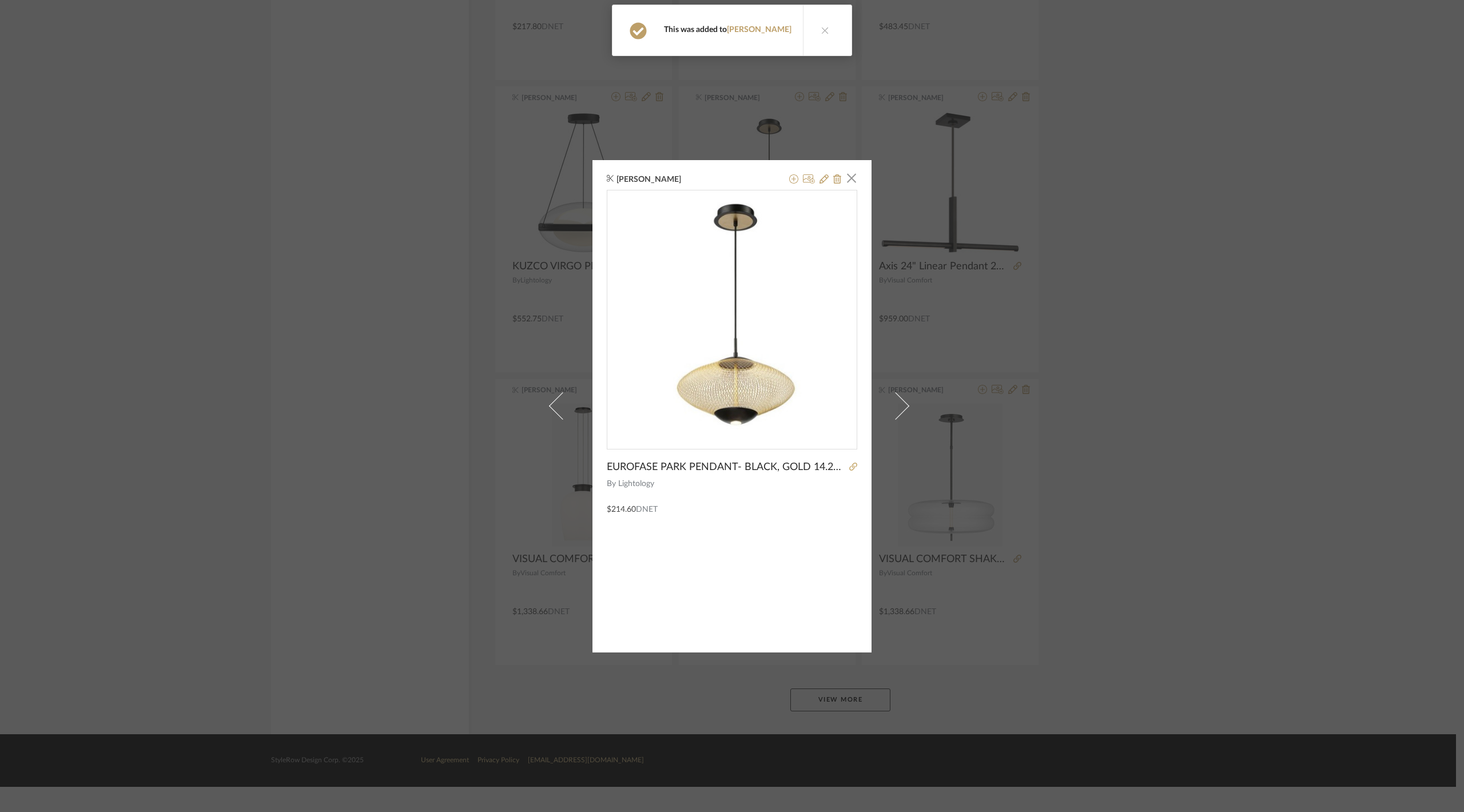
click at [1135, 323] on div "James Matthews × EUROFASE PARK PENDANT- BLACK, GOLD 14.25"DIA X 11.75"H By Ligh…" at bounding box center [732, 406] width 1464 height 812
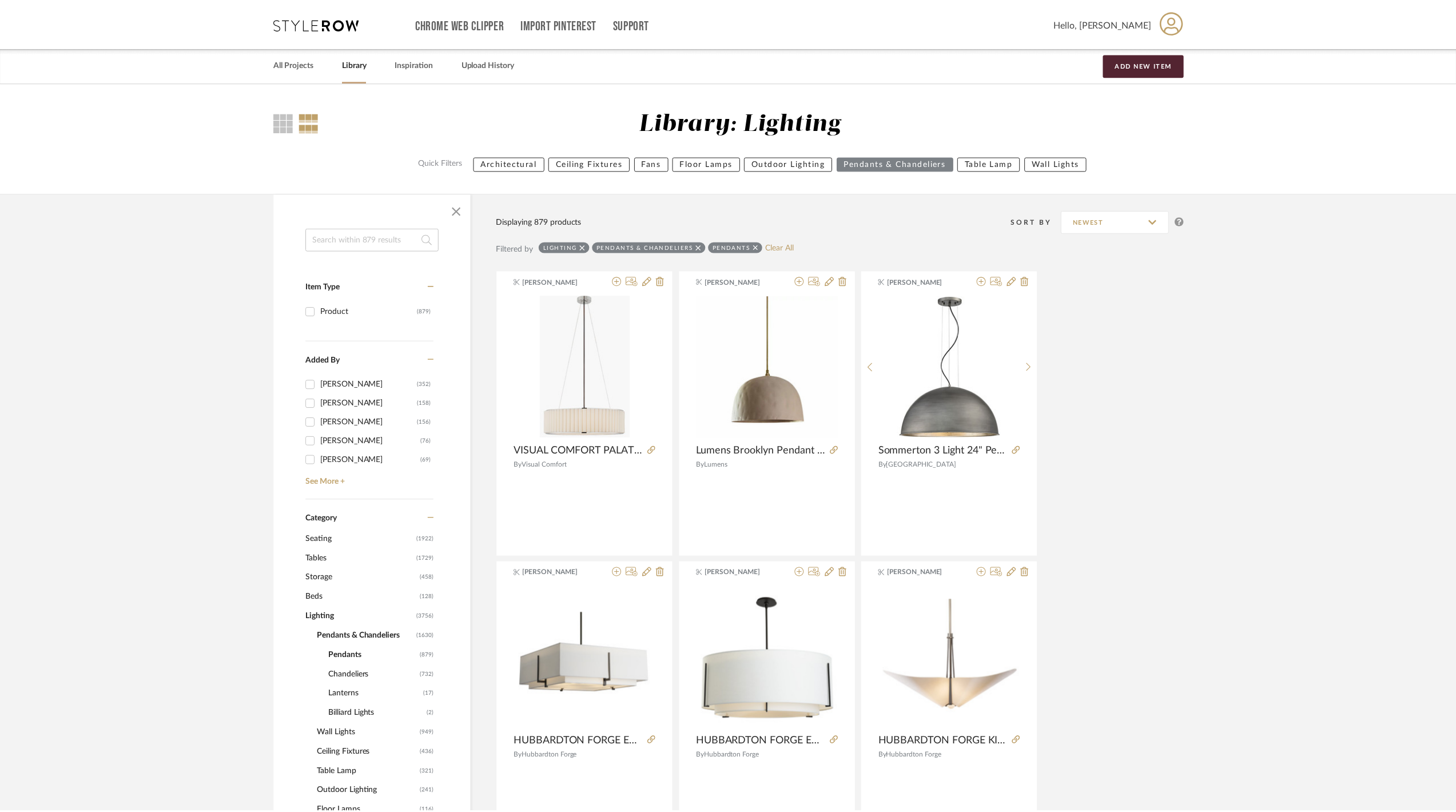
scroll to position [24162, 0]
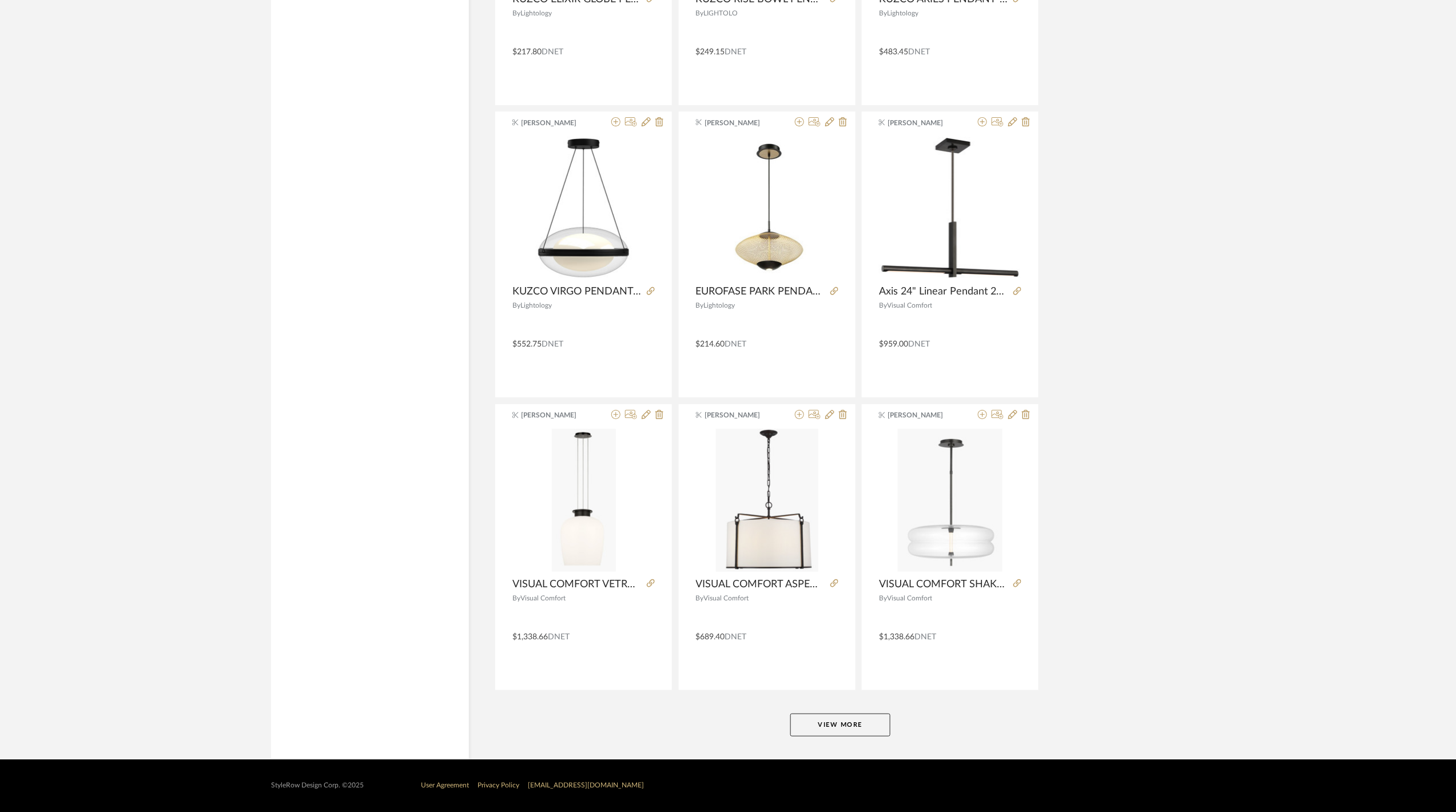
click at [838, 736] on button "View More" at bounding box center [840, 725] width 100 height 23
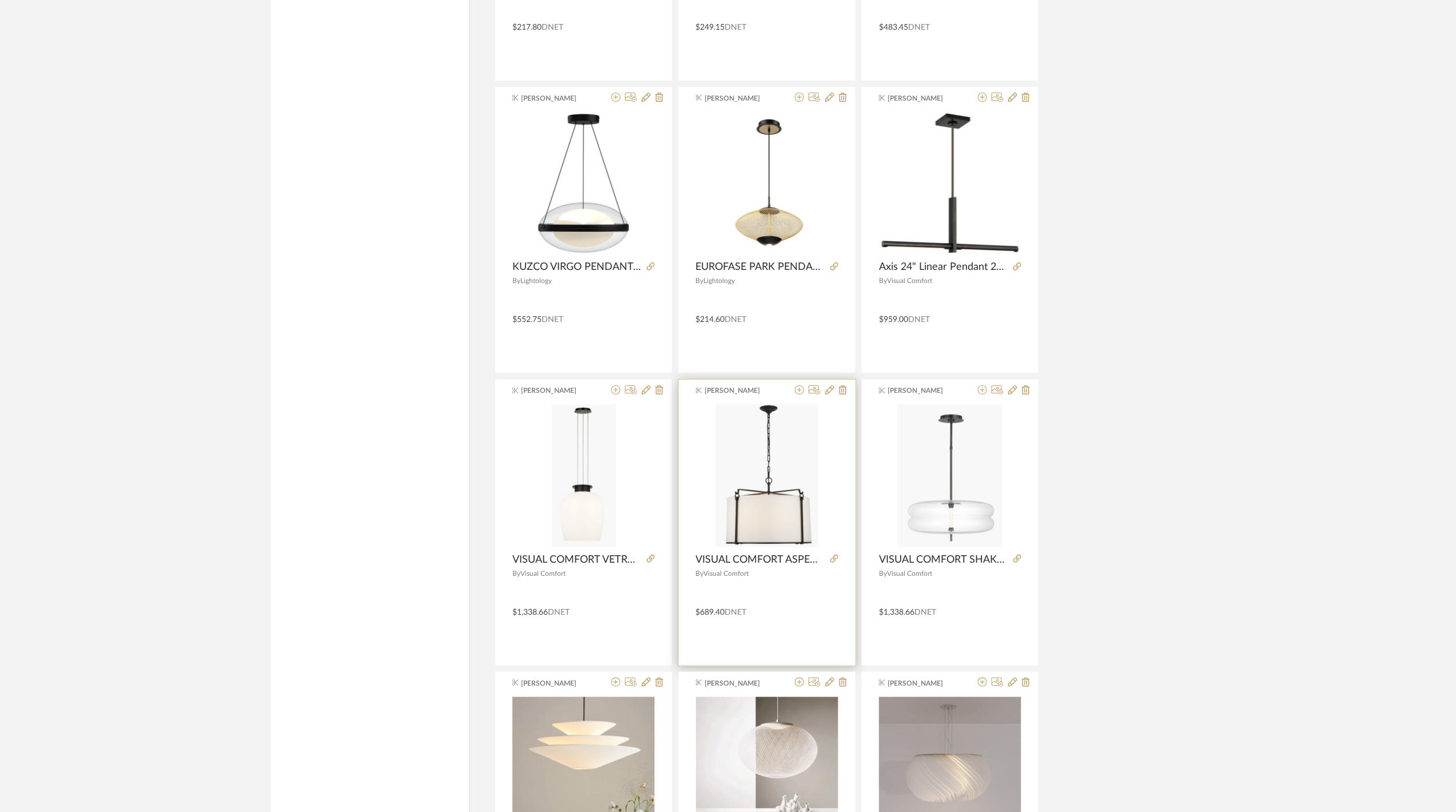
scroll to position [24619, 0]
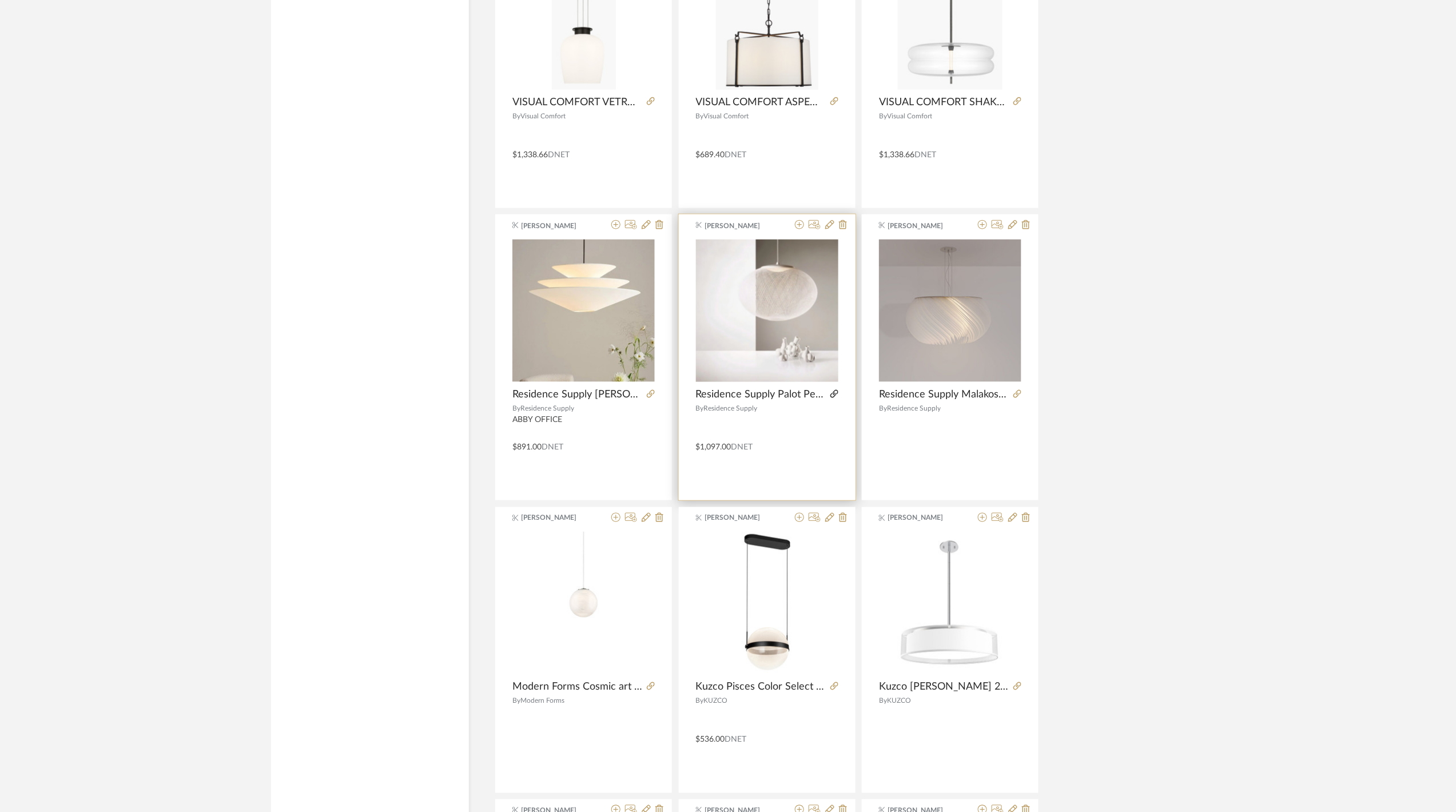
click at [836, 398] on icon at bounding box center [834, 394] width 8 height 8
click at [829, 230] on icon at bounding box center [830, 225] width 9 height 9
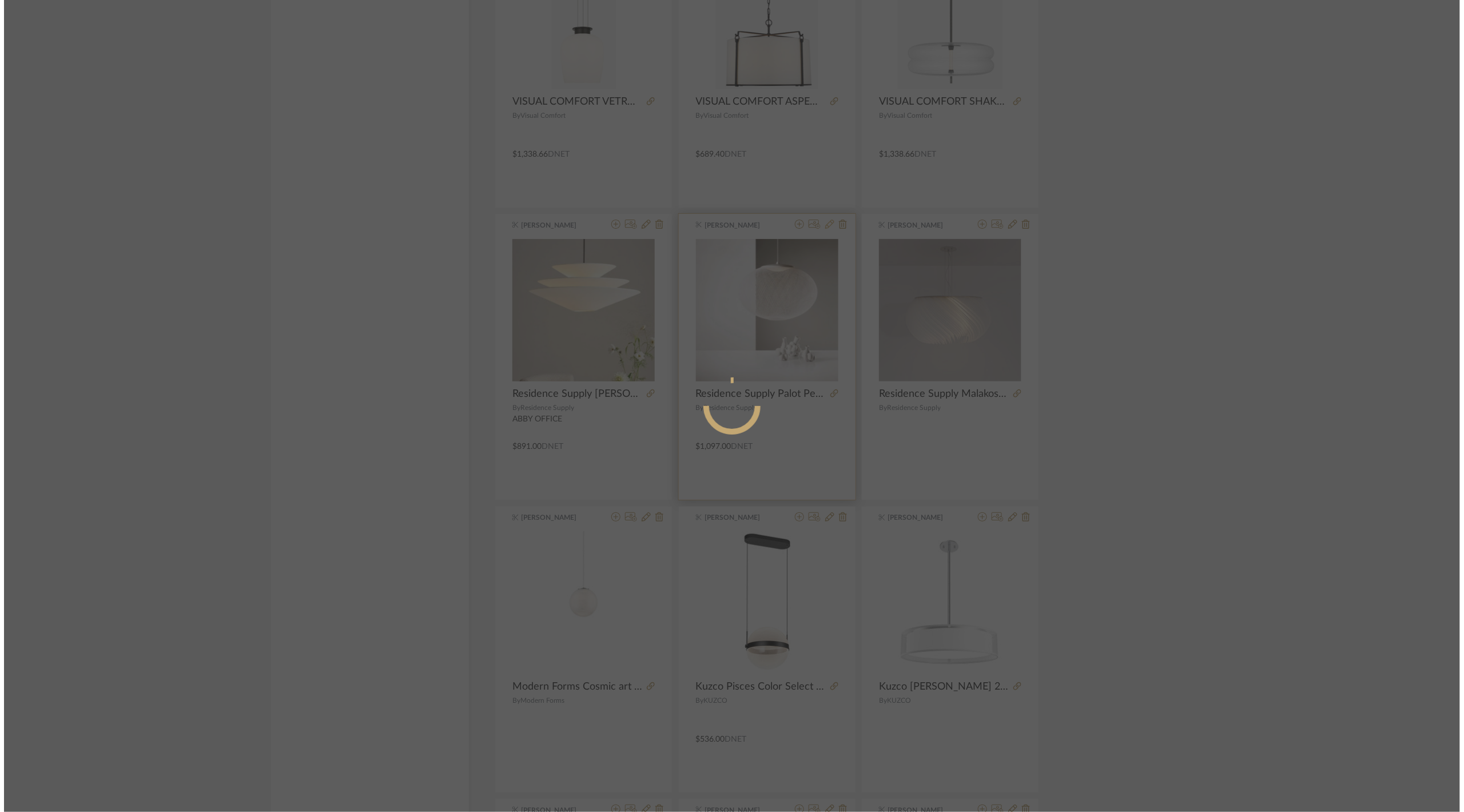
scroll to position [0, 0]
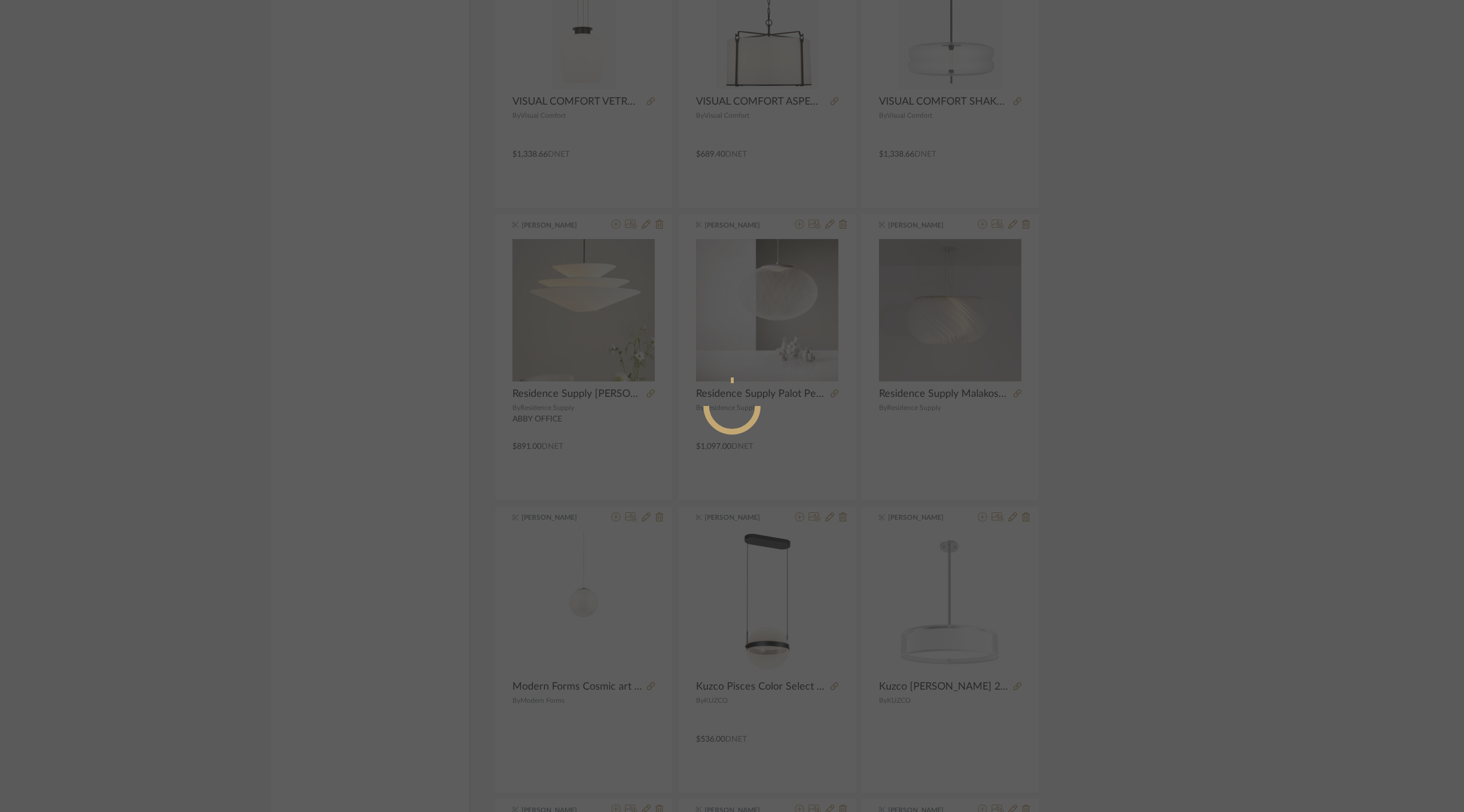
radio input "true"
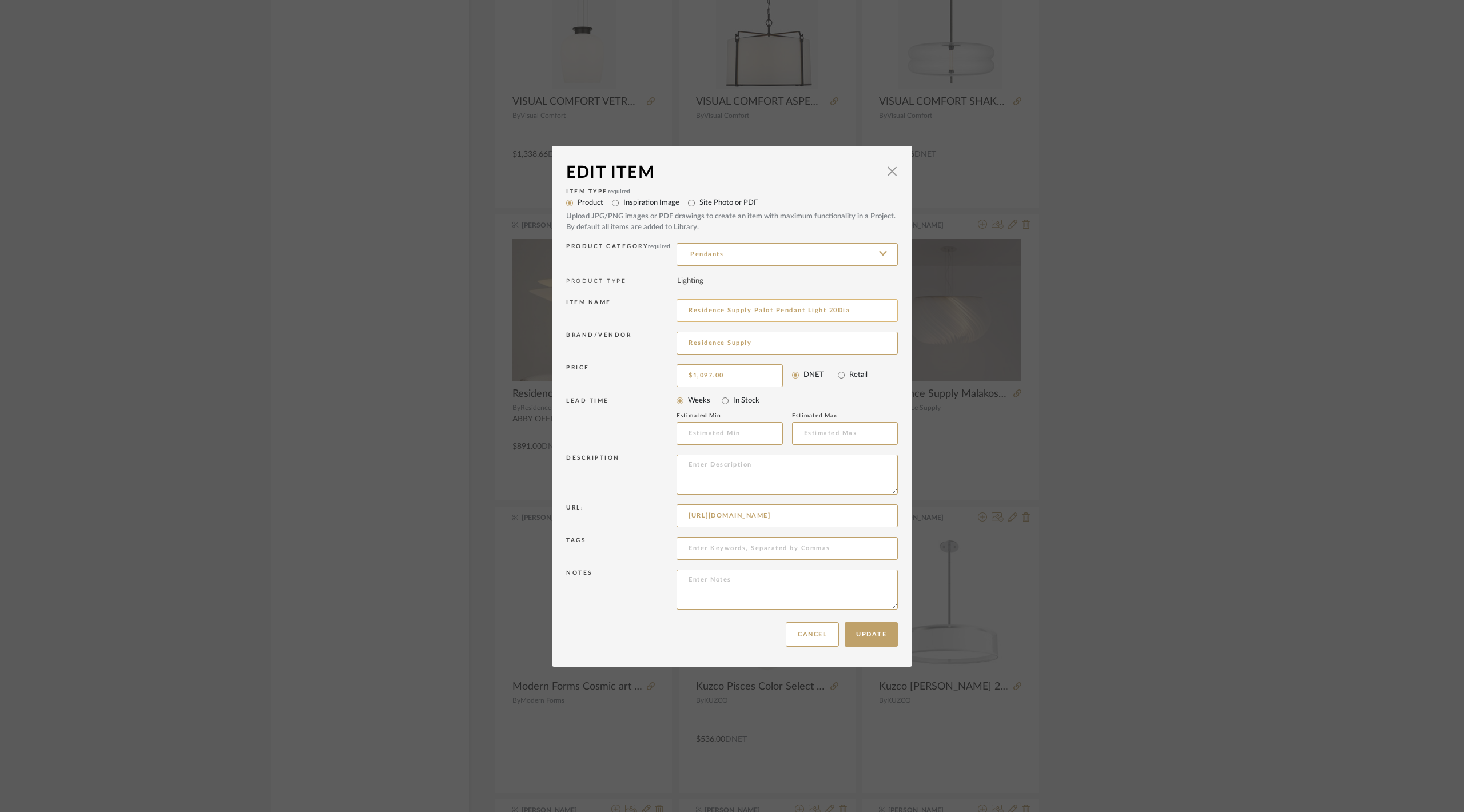
drag, startPoint x: 749, startPoint y: 308, endPoint x: 799, endPoint y: 310, distance: 50.0
click at [799, 310] on input "Residence Supply Palot Pendant Light 20Dia" at bounding box center [787, 311] width 221 height 23
click at [1240, 481] on div "Edit Item × Item Type required Product Inspiration Image Site Photo or PDF Uplo…" at bounding box center [732, 406] width 1464 height 812
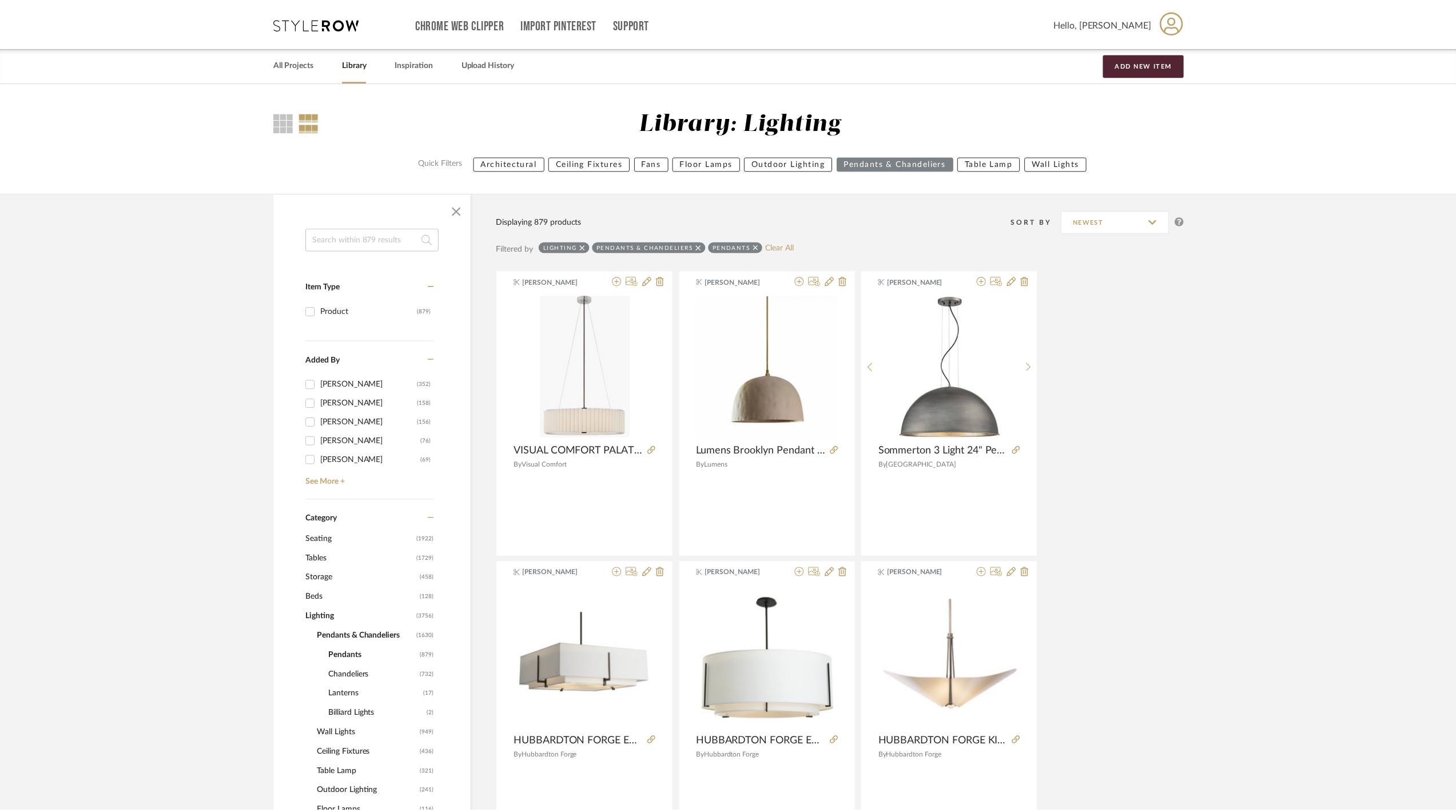
scroll to position [24619, 0]
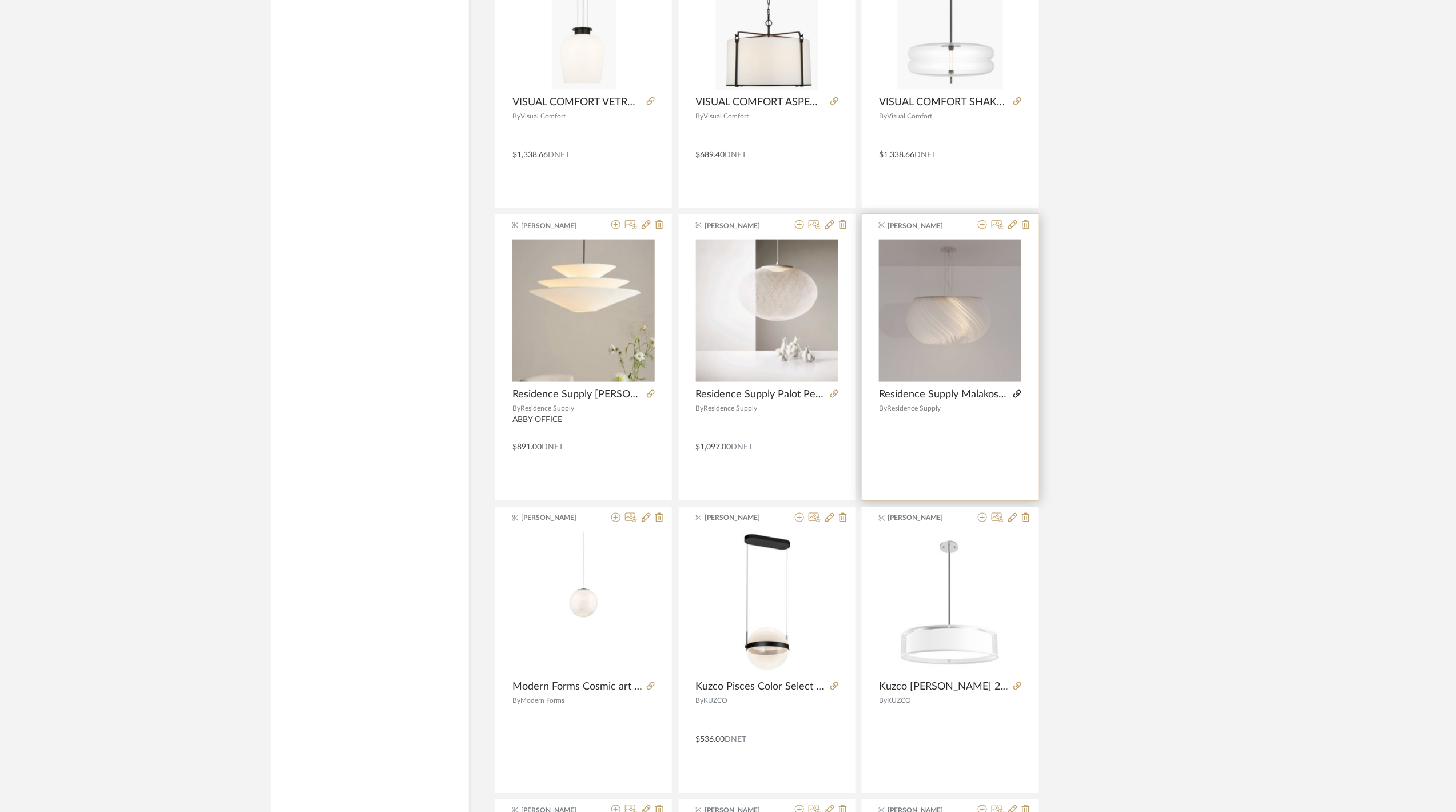
click at [1015, 398] on icon at bounding box center [1017, 394] width 8 height 8
click at [983, 230] on icon at bounding box center [983, 225] width 9 height 9
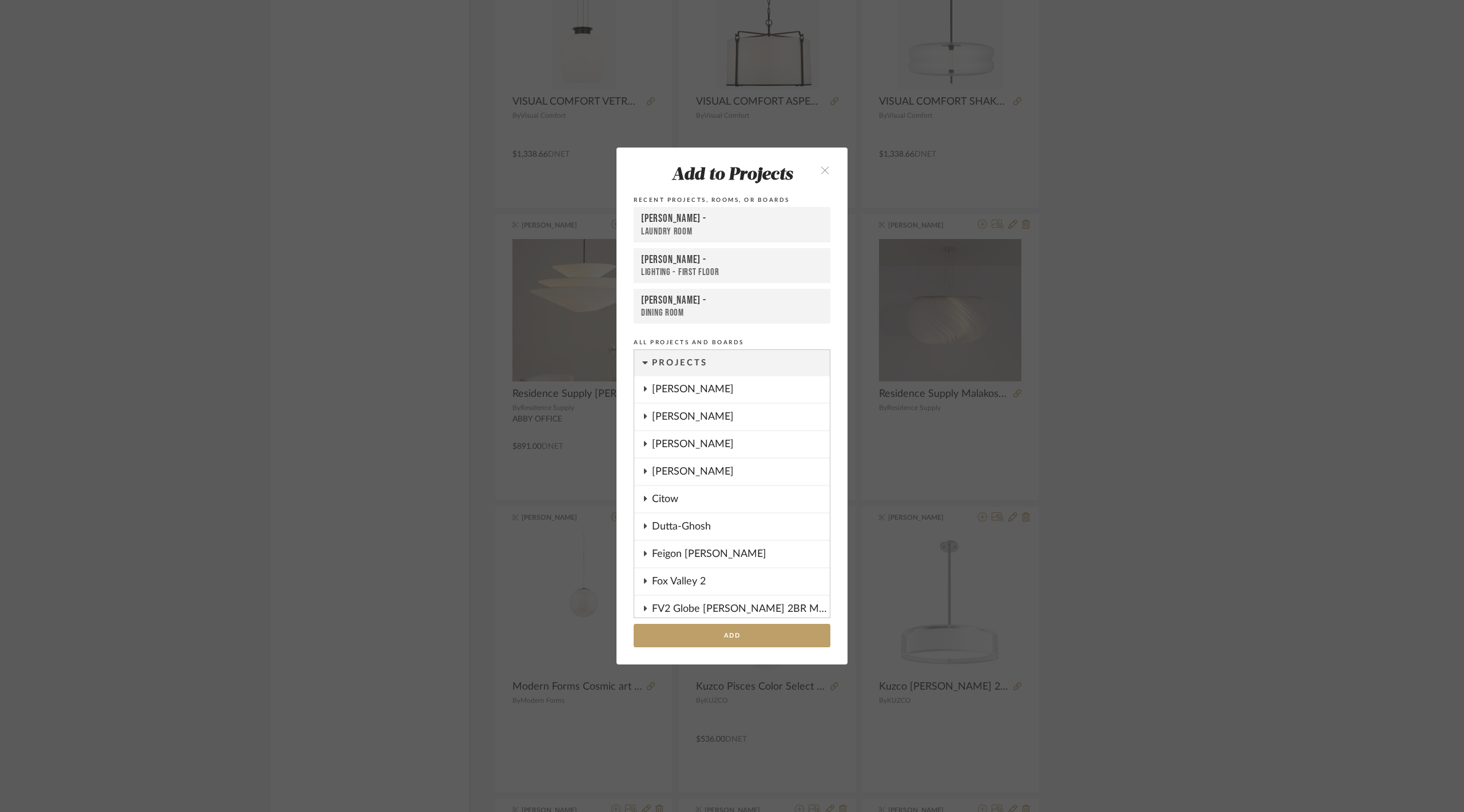
scroll to position [916, 0]
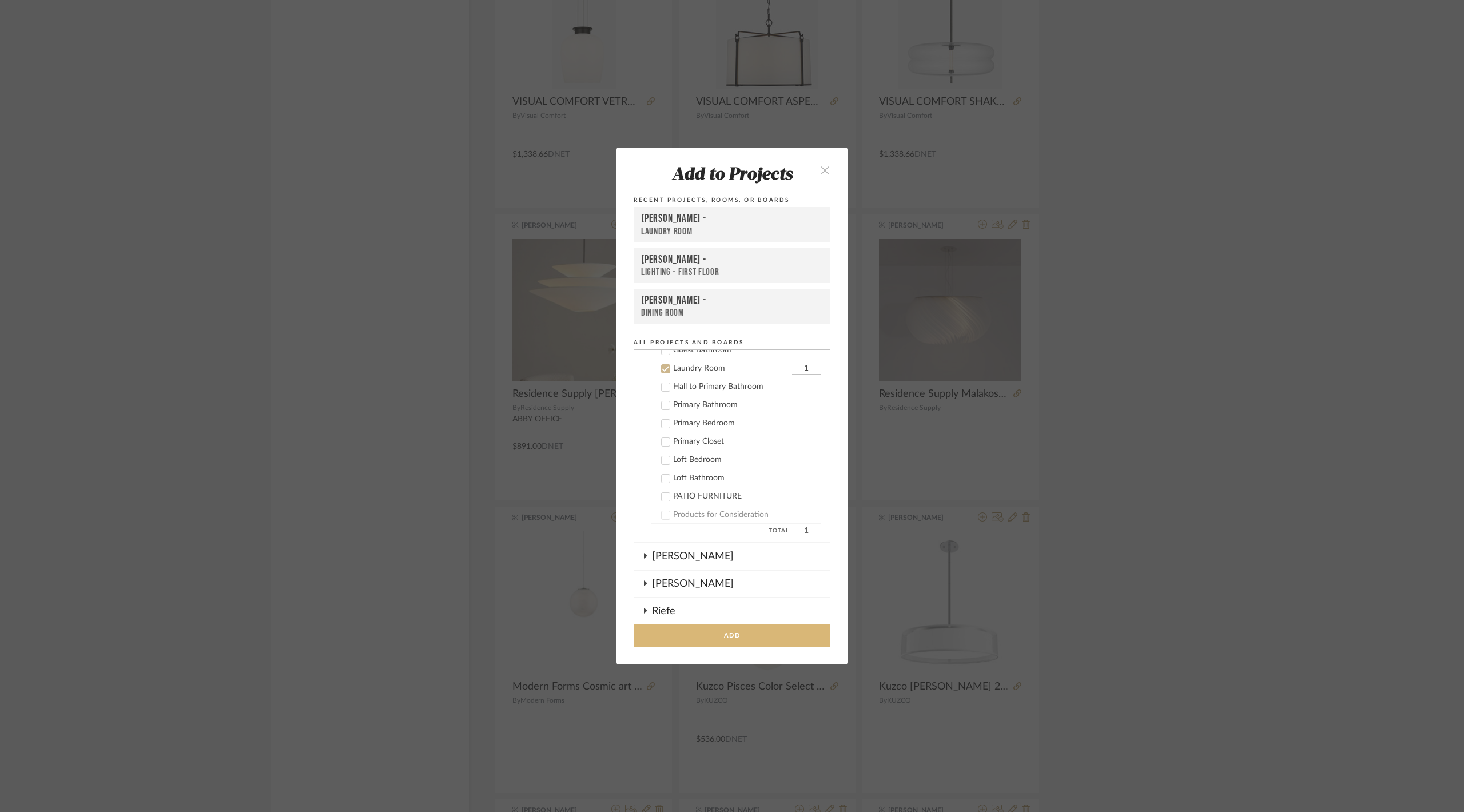
click at [739, 631] on button "Add" at bounding box center [732, 635] width 197 height 23
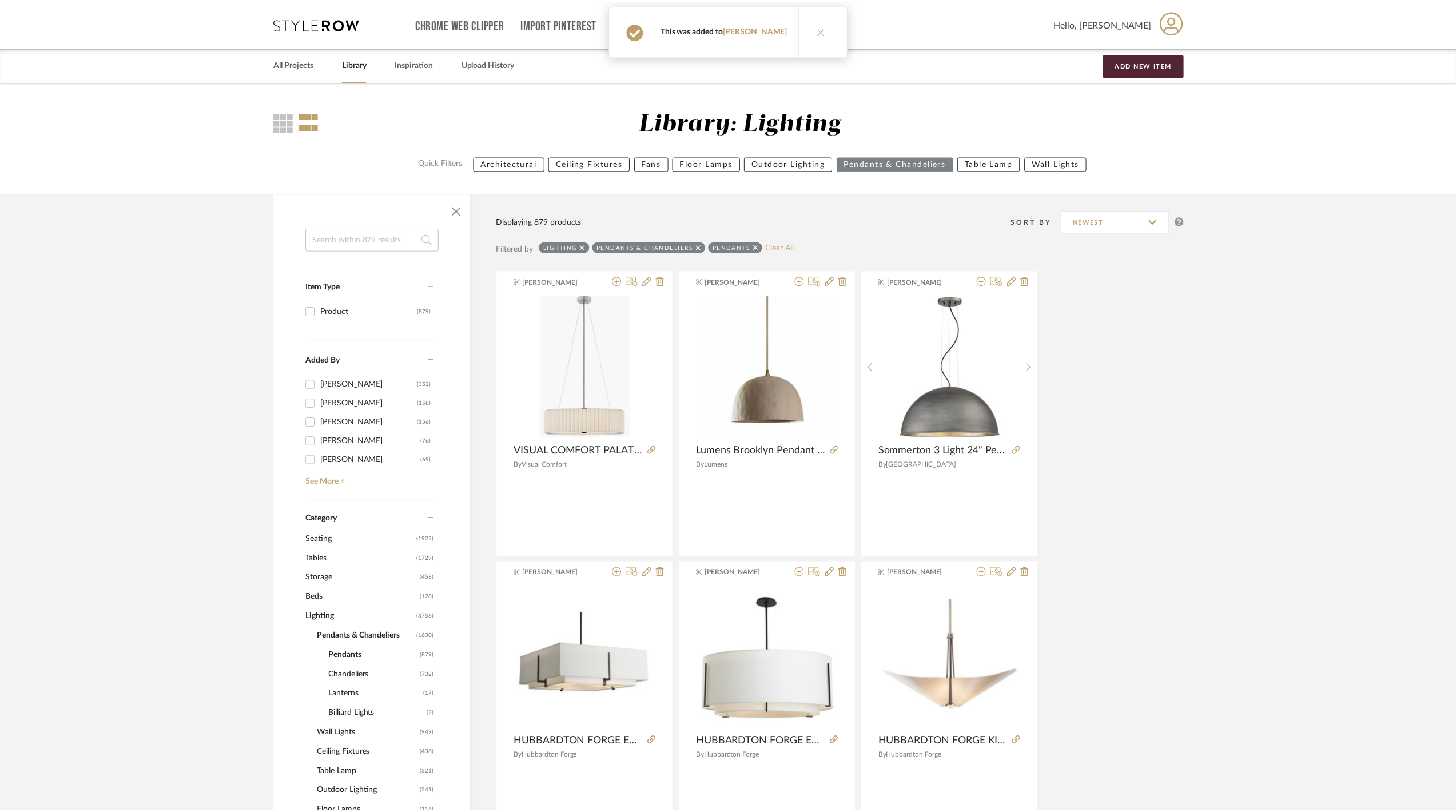
scroll to position [24619, 0]
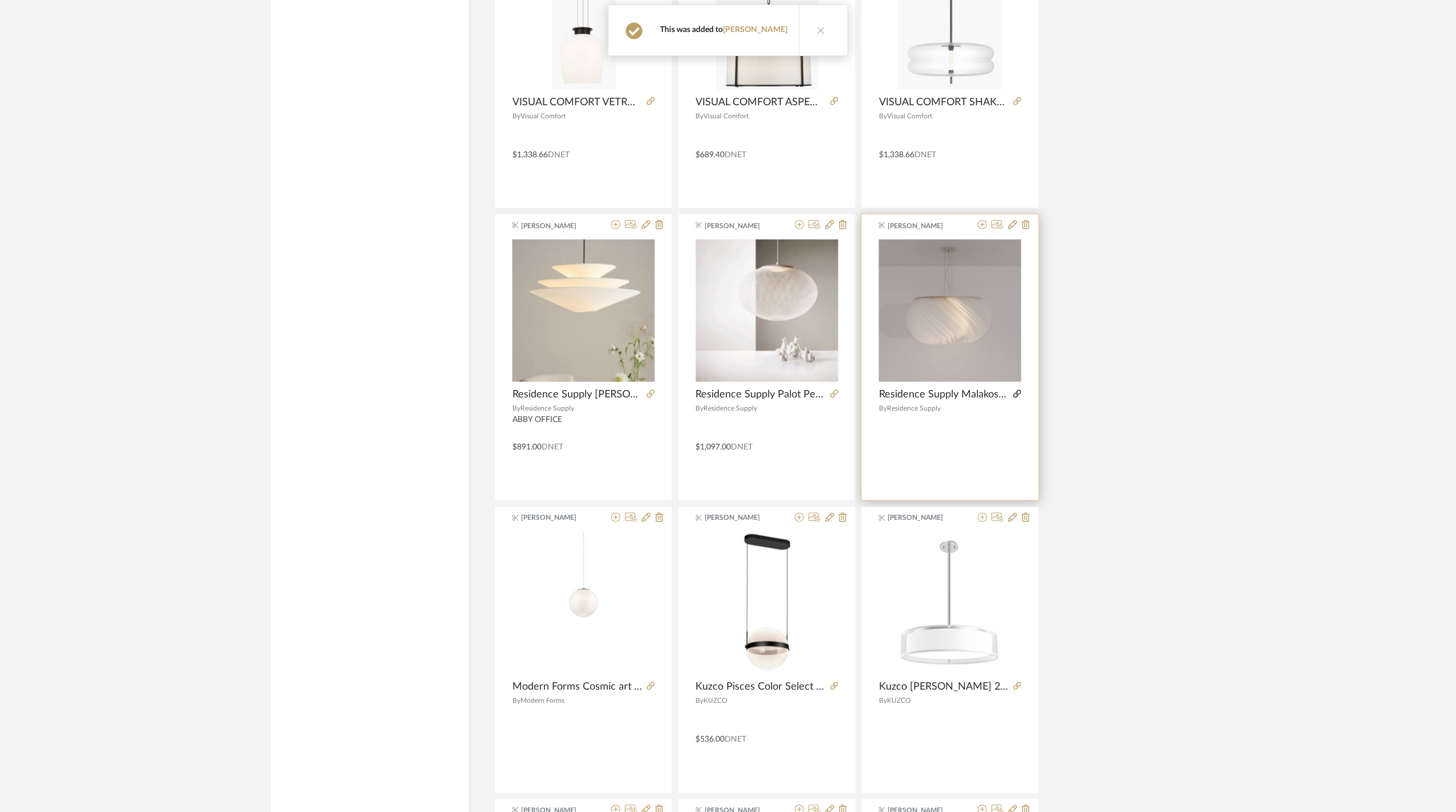
click at [1019, 398] on icon at bounding box center [1017, 394] width 8 height 8
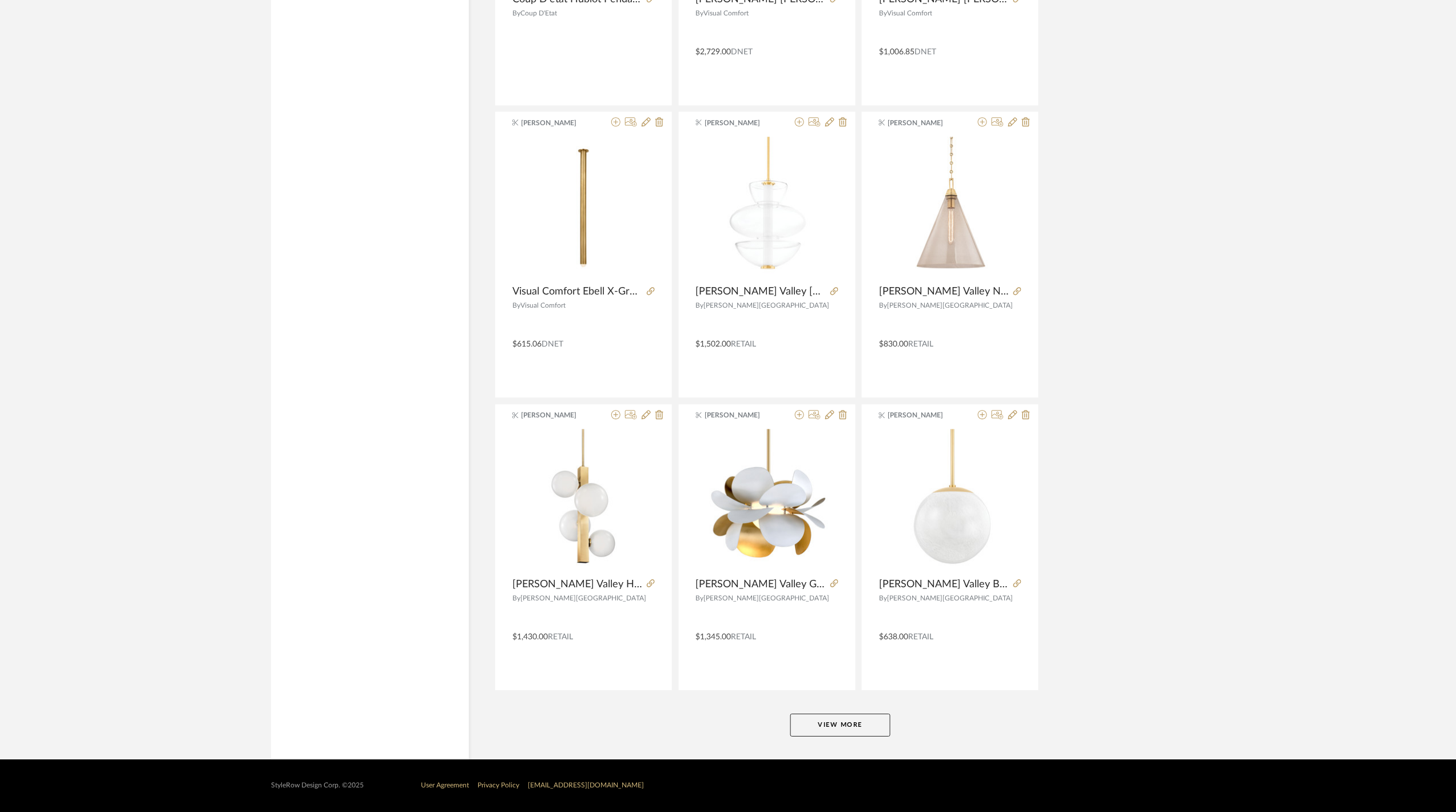
scroll to position [27682, 0]
click at [837, 734] on button "View More" at bounding box center [840, 725] width 100 height 23
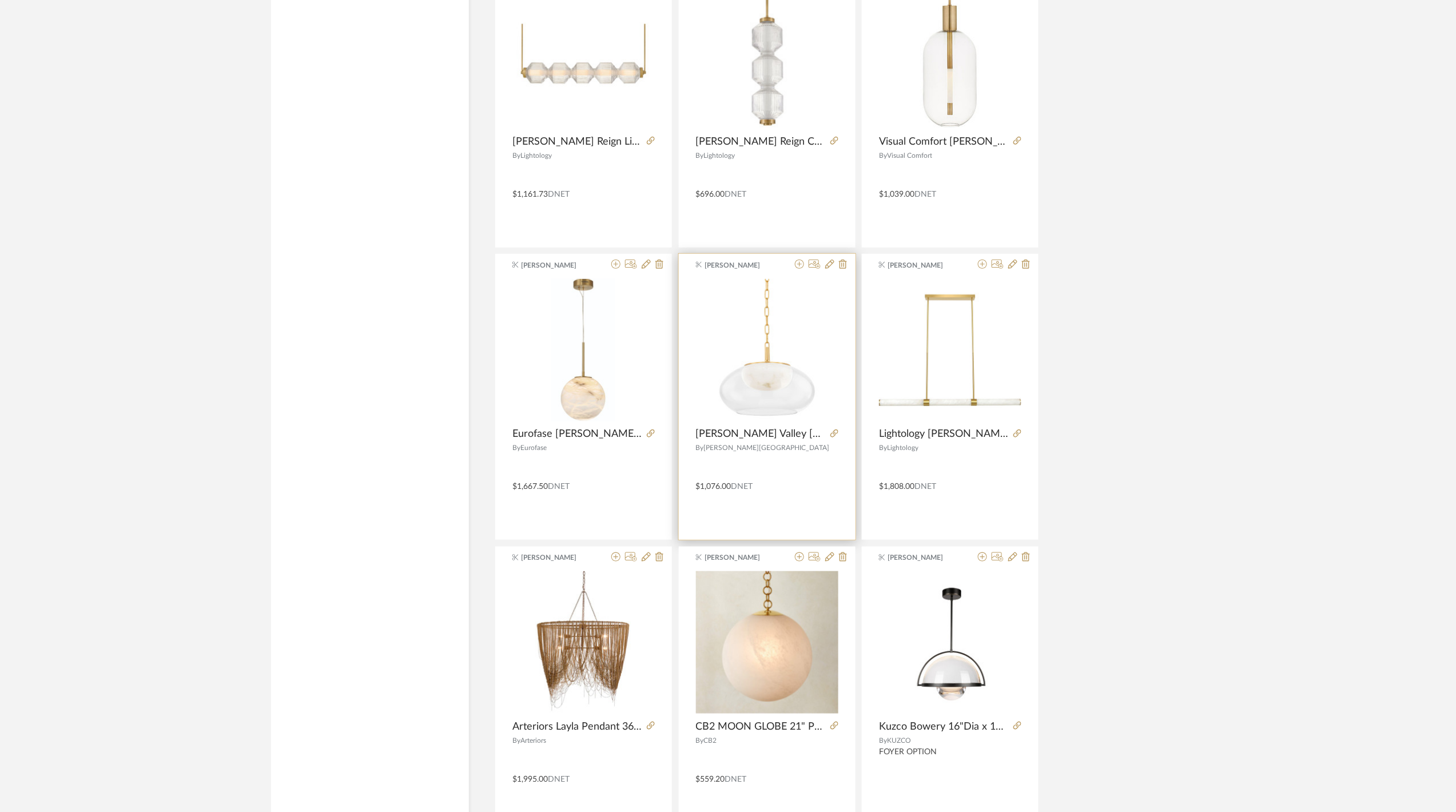
scroll to position [28902, 0]
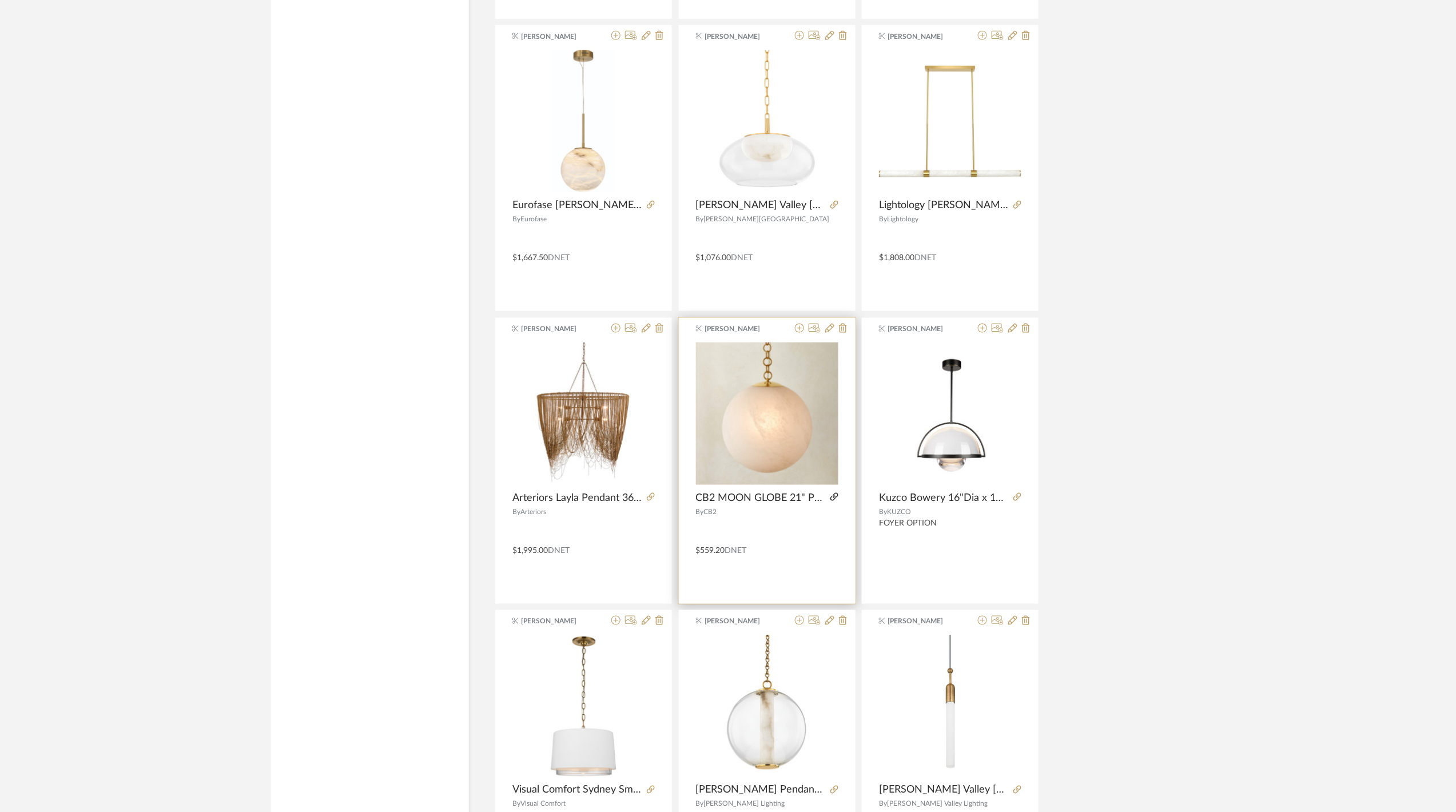
click at [831, 501] on icon at bounding box center [834, 497] width 8 height 8
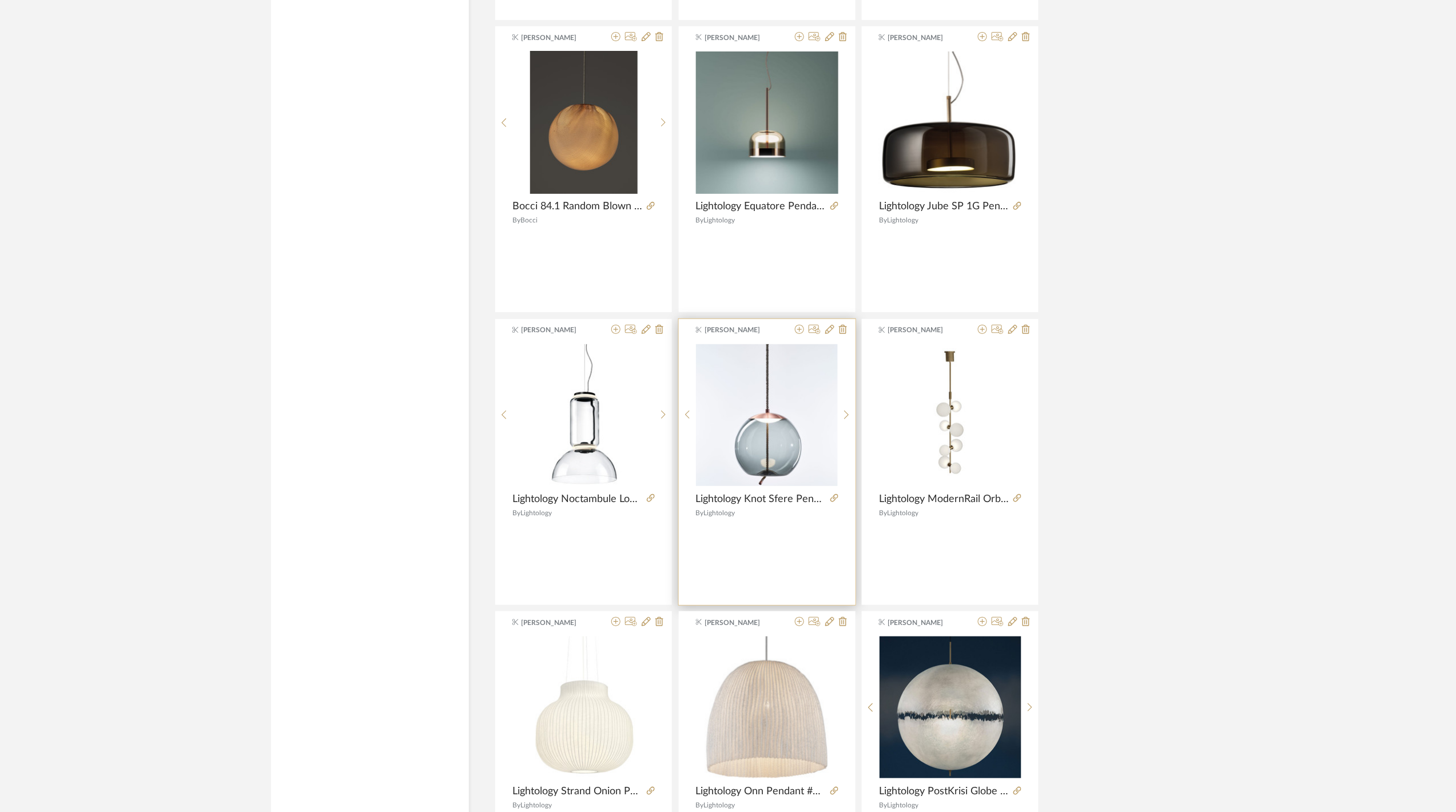
scroll to position [30960, 0]
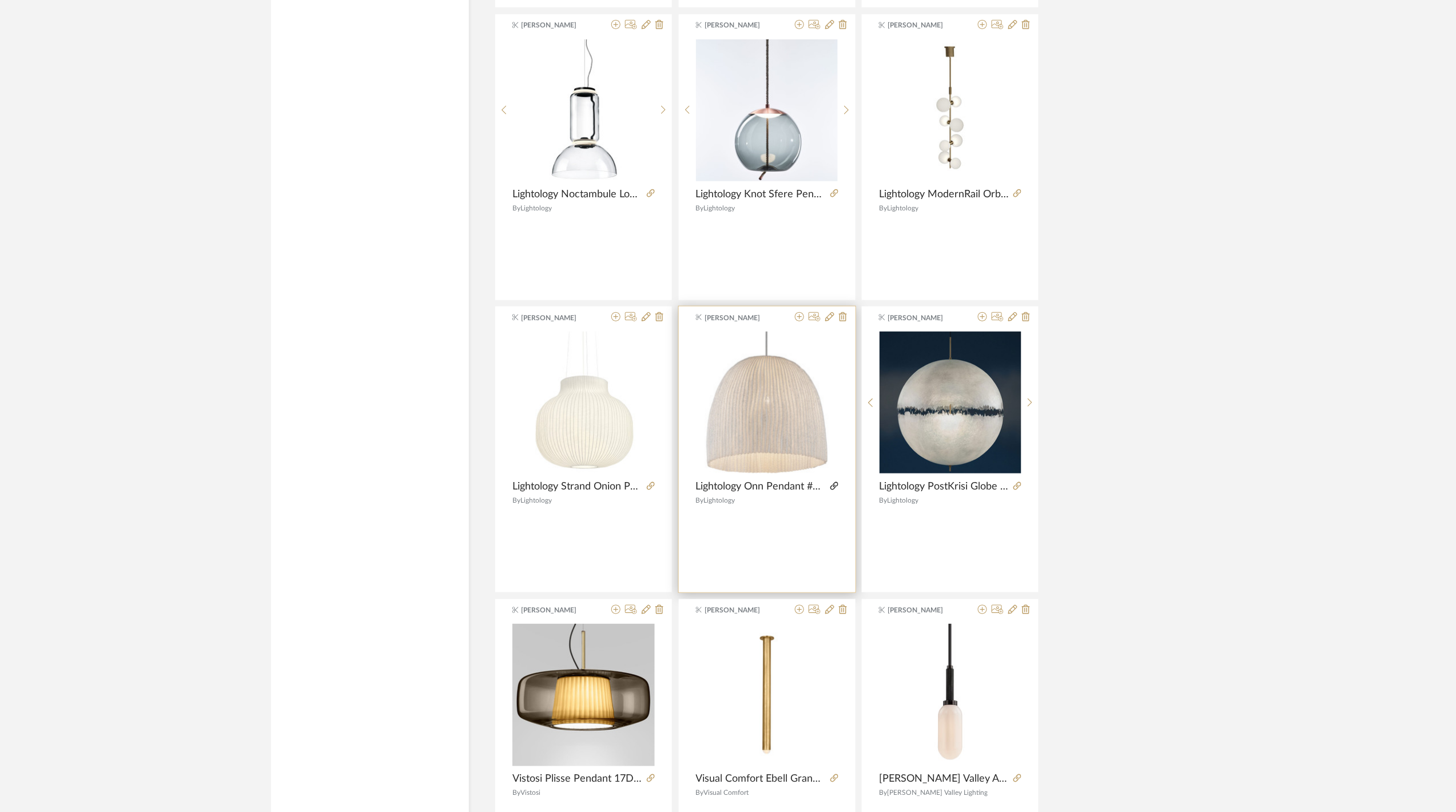
click at [833, 490] on icon at bounding box center [834, 486] width 8 height 8
click at [801, 321] on icon at bounding box center [799, 317] width 9 height 9
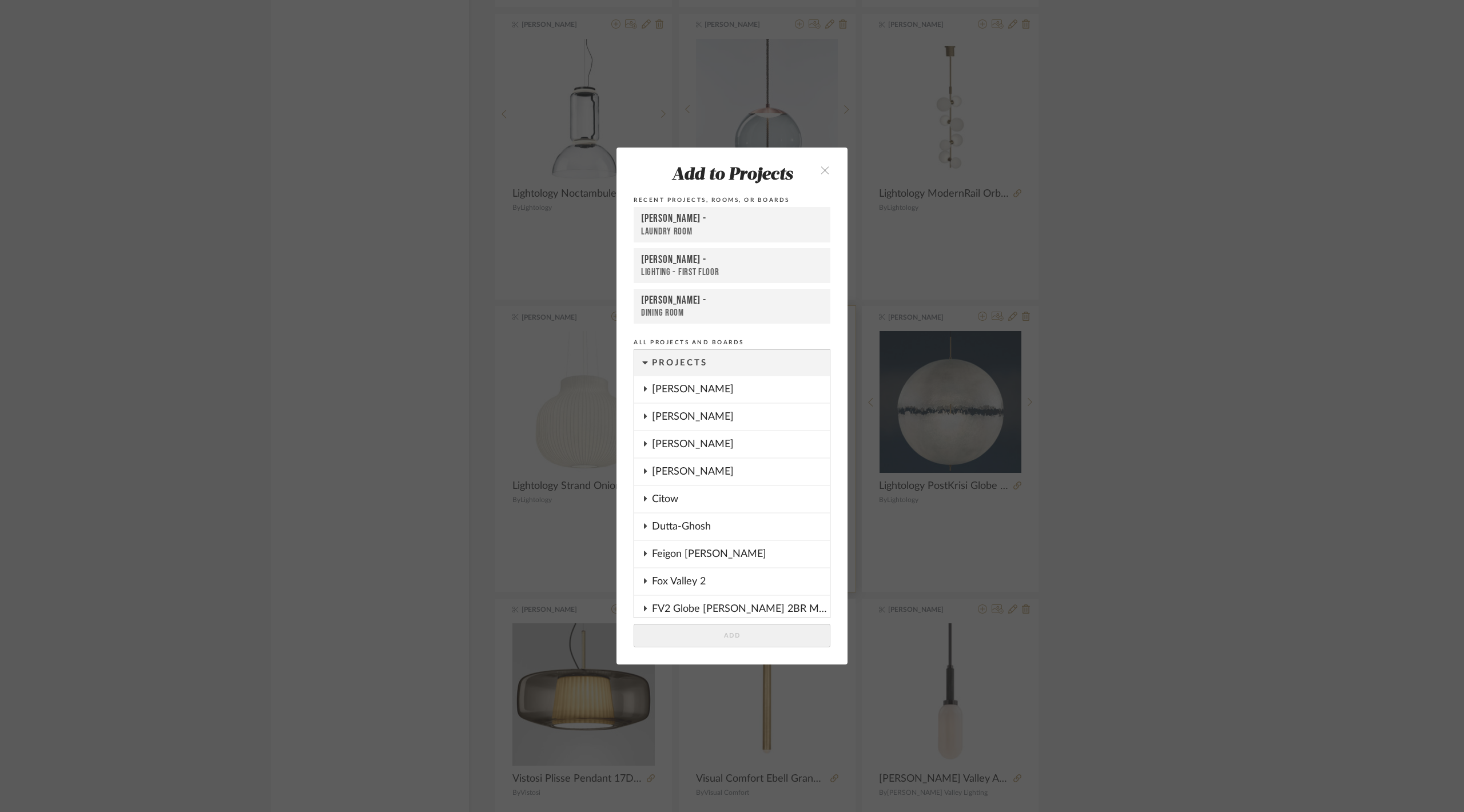
scroll to position [916, 0]
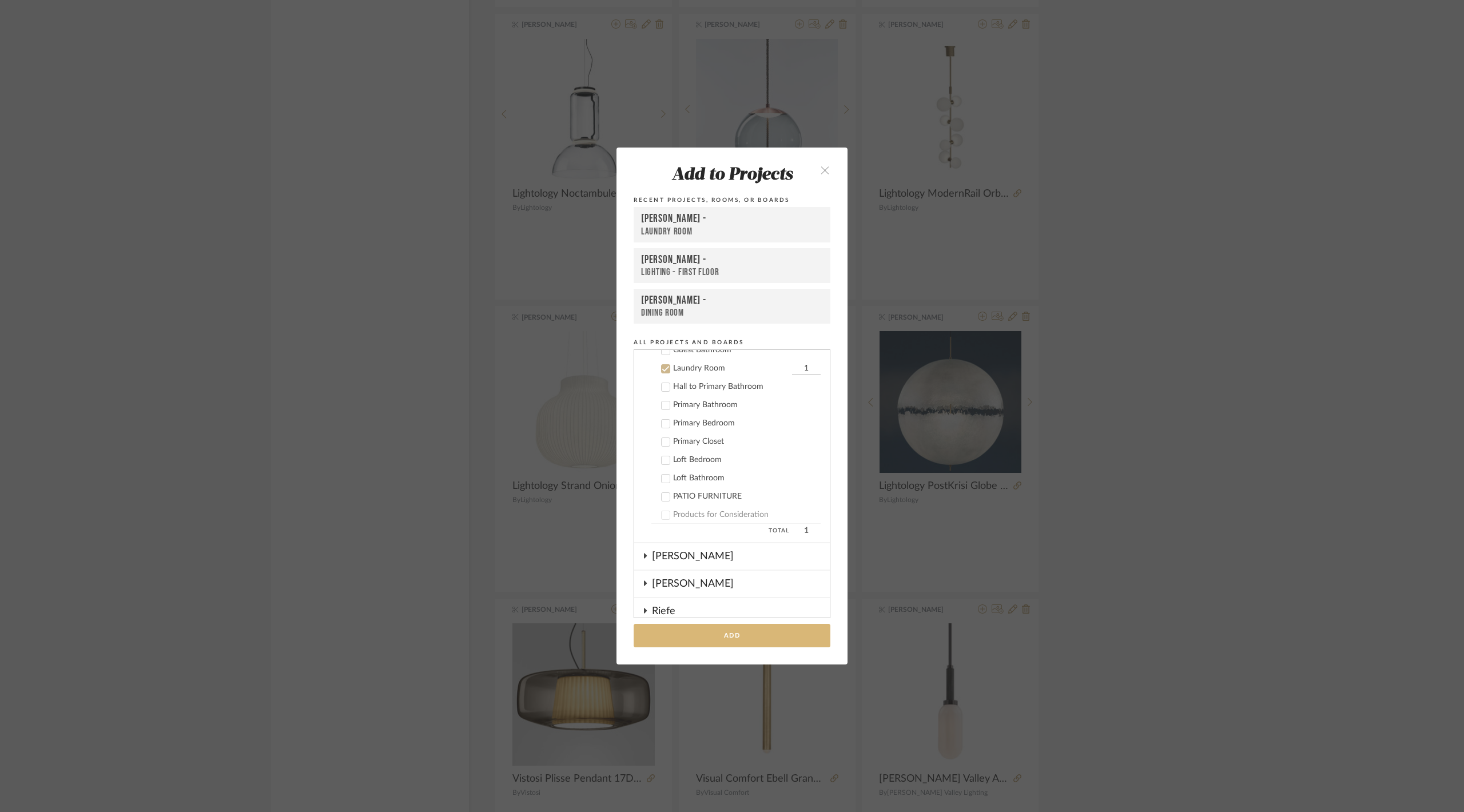
click at [755, 639] on button "Add" at bounding box center [732, 635] width 197 height 23
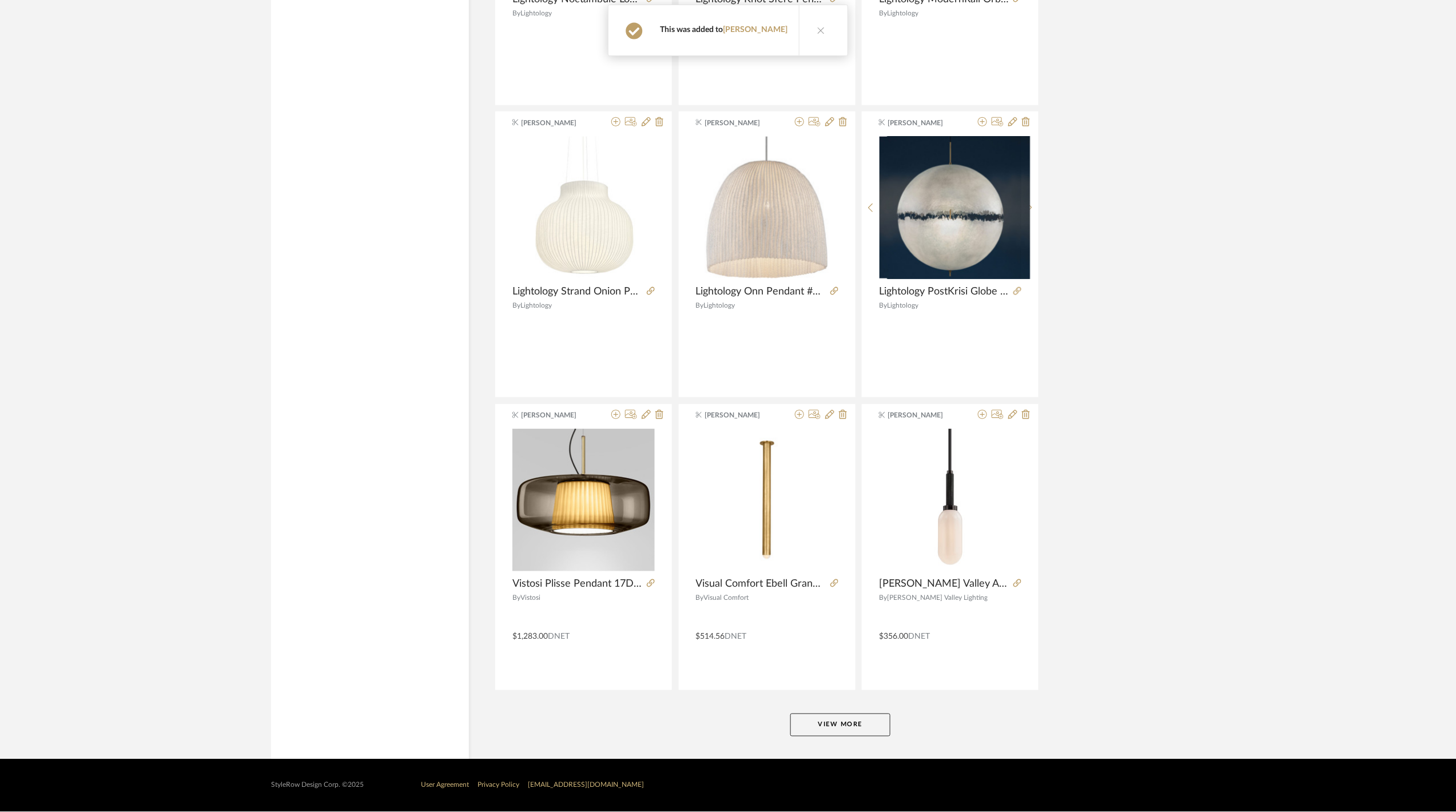
scroll to position [31195, 0]
click at [847, 724] on button "View More" at bounding box center [840, 725] width 100 height 23
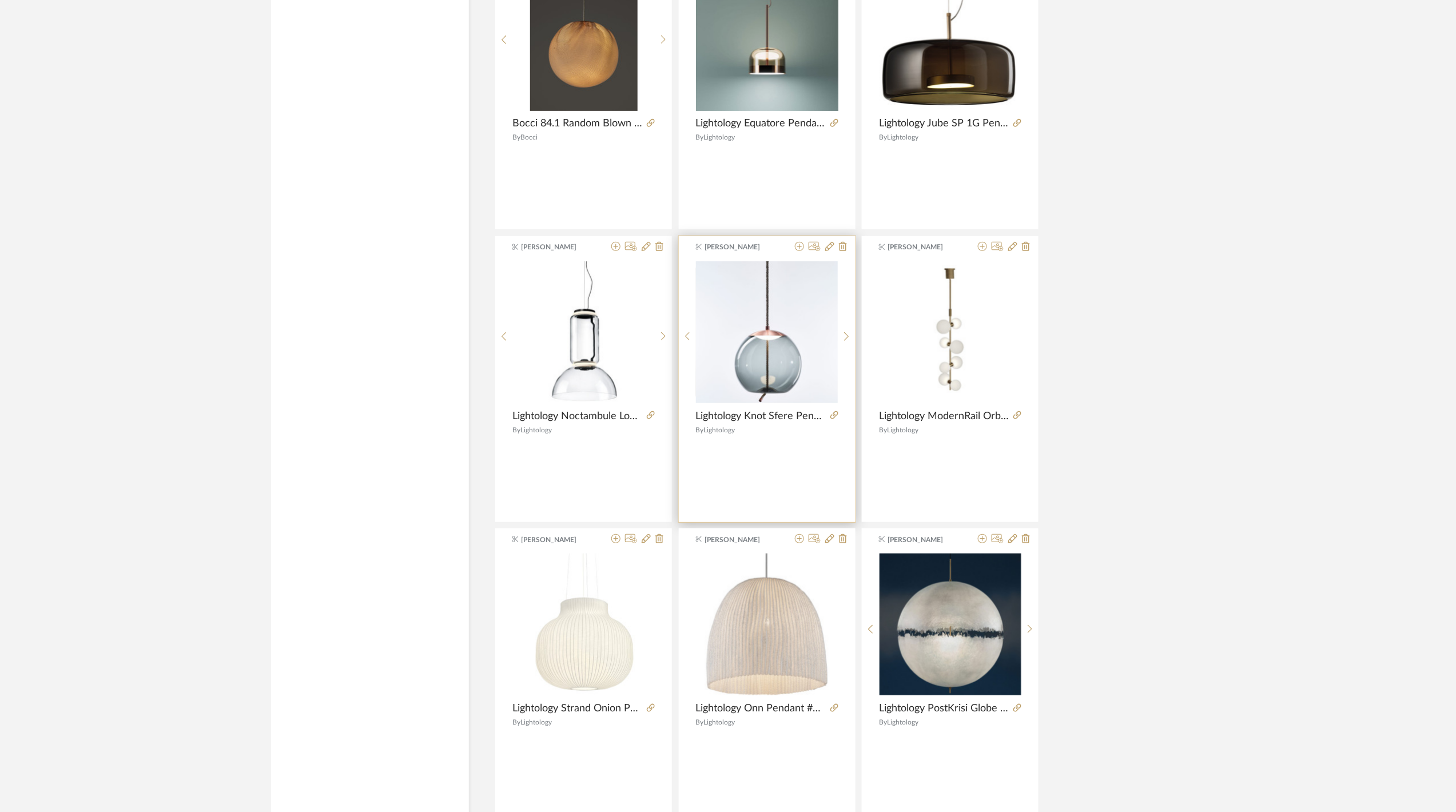
scroll to position [30891, 0]
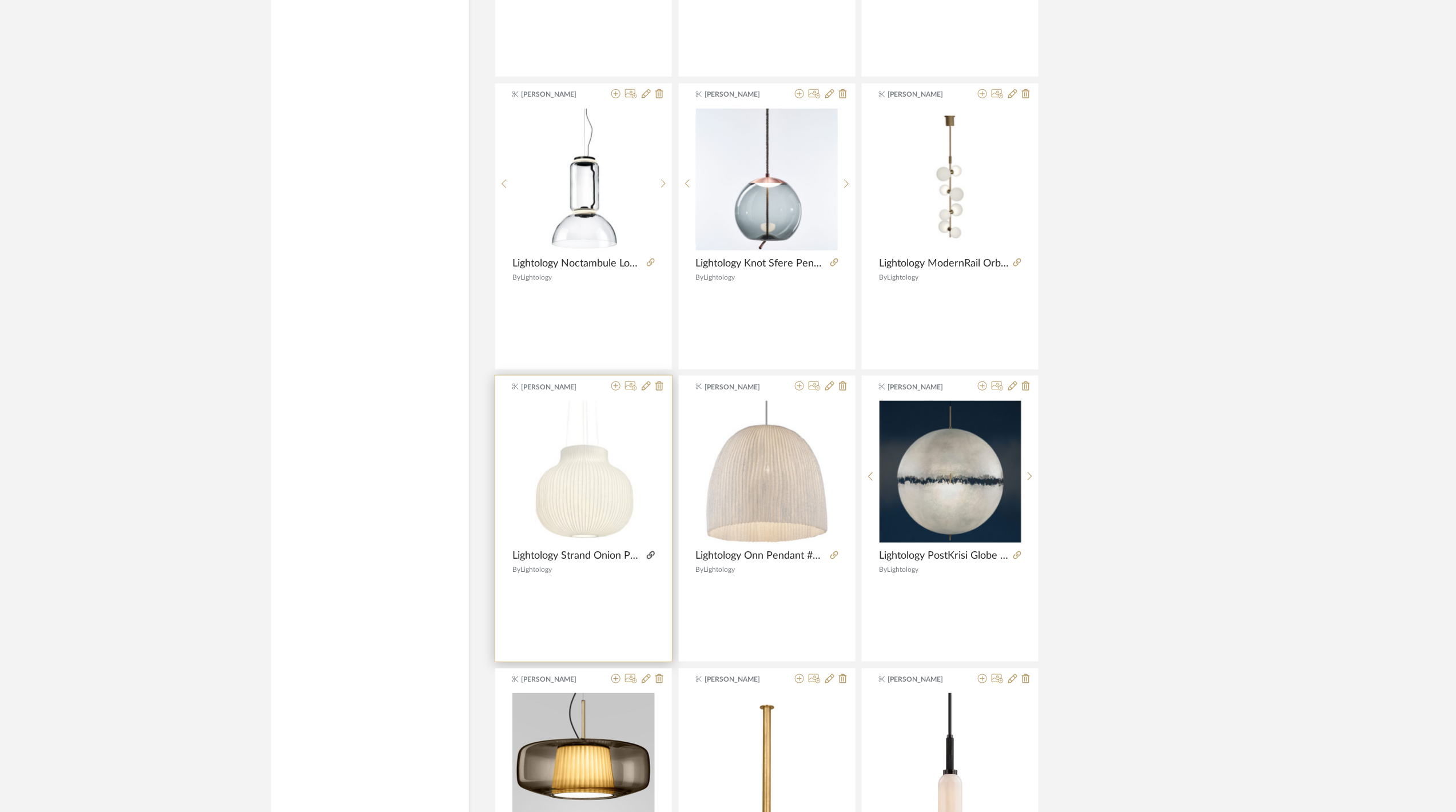
click at [647, 559] on icon at bounding box center [651, 555] width 8 height 8
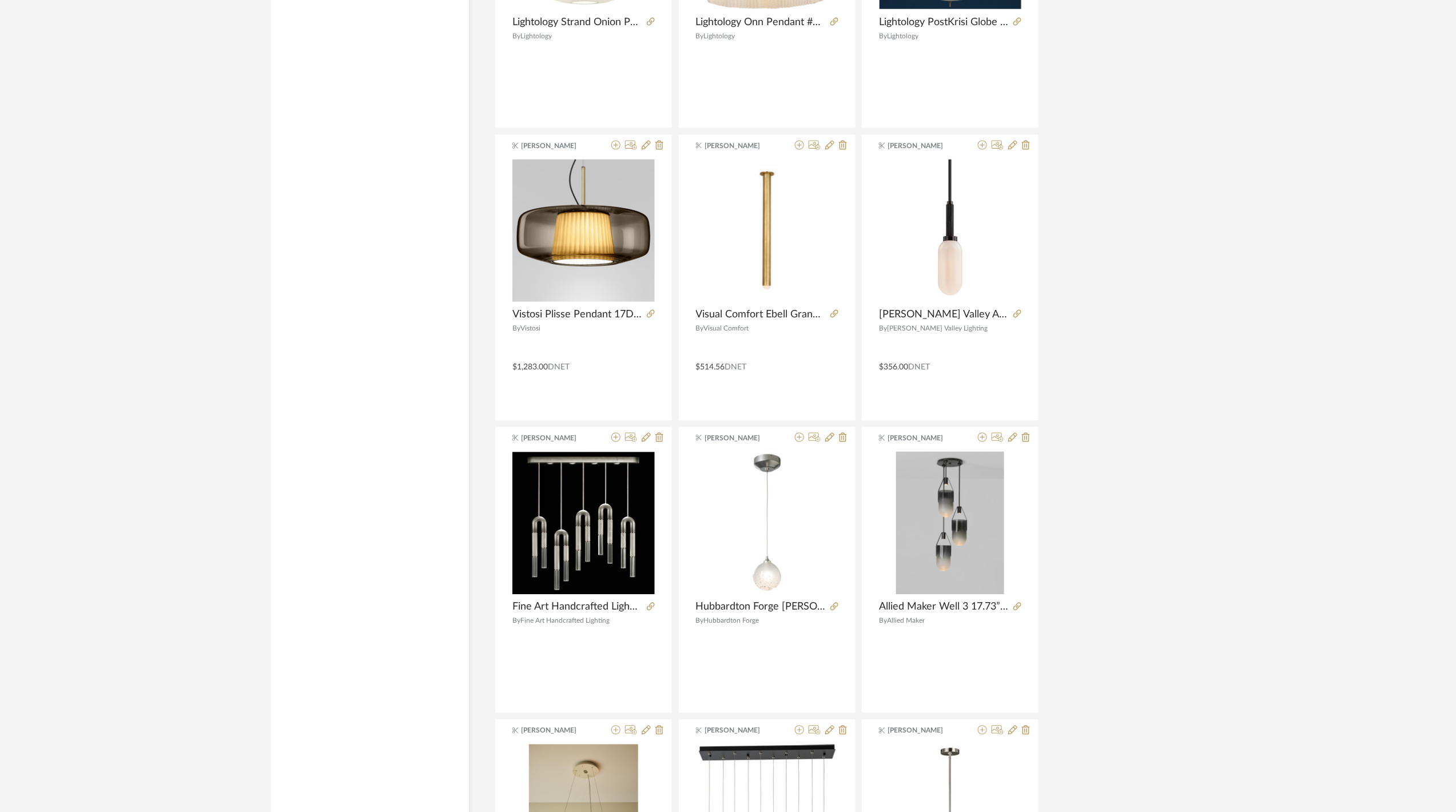
scroll to position [31120, 0]
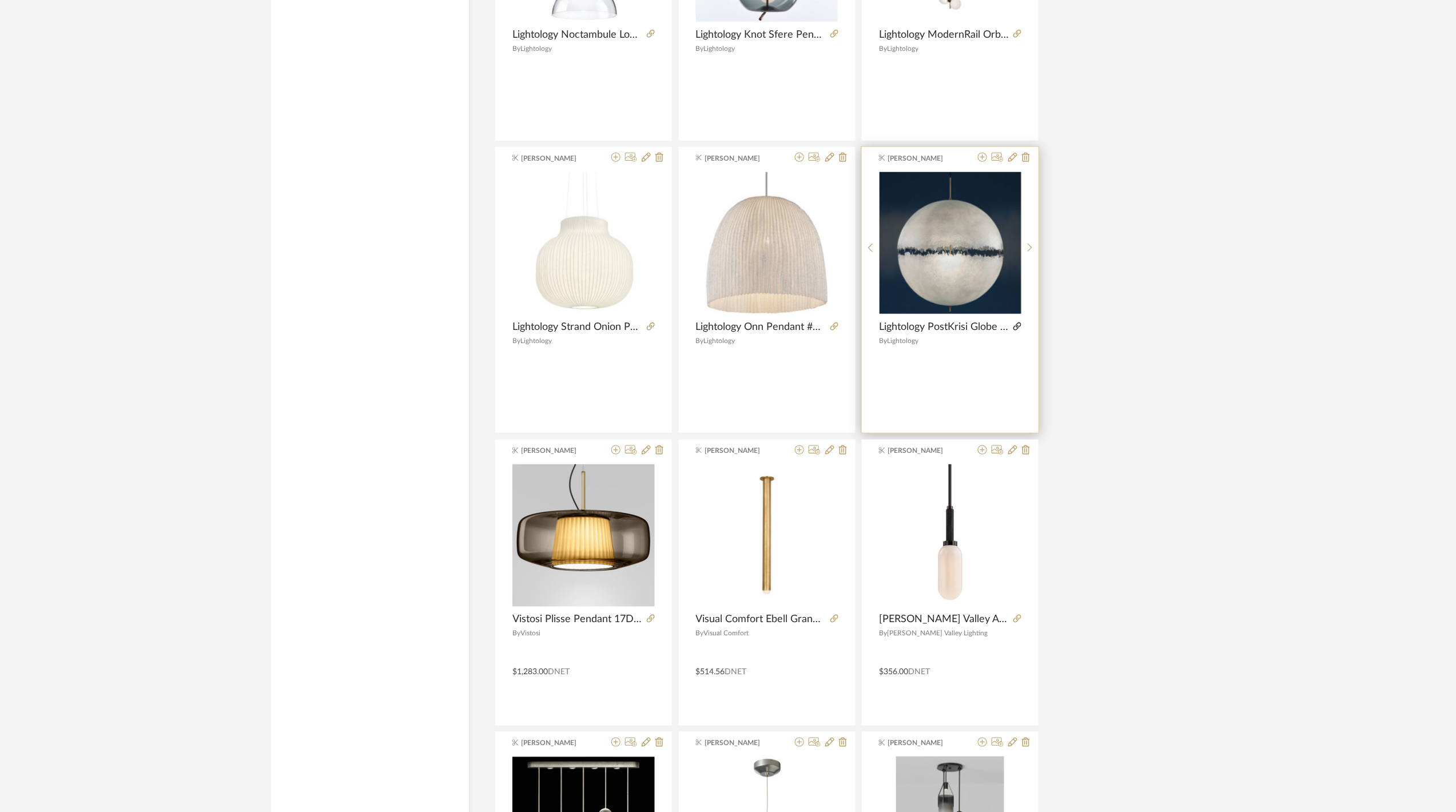
click at [1014, 330] on icon at bounding box center [1017, 326] width 8 height 8
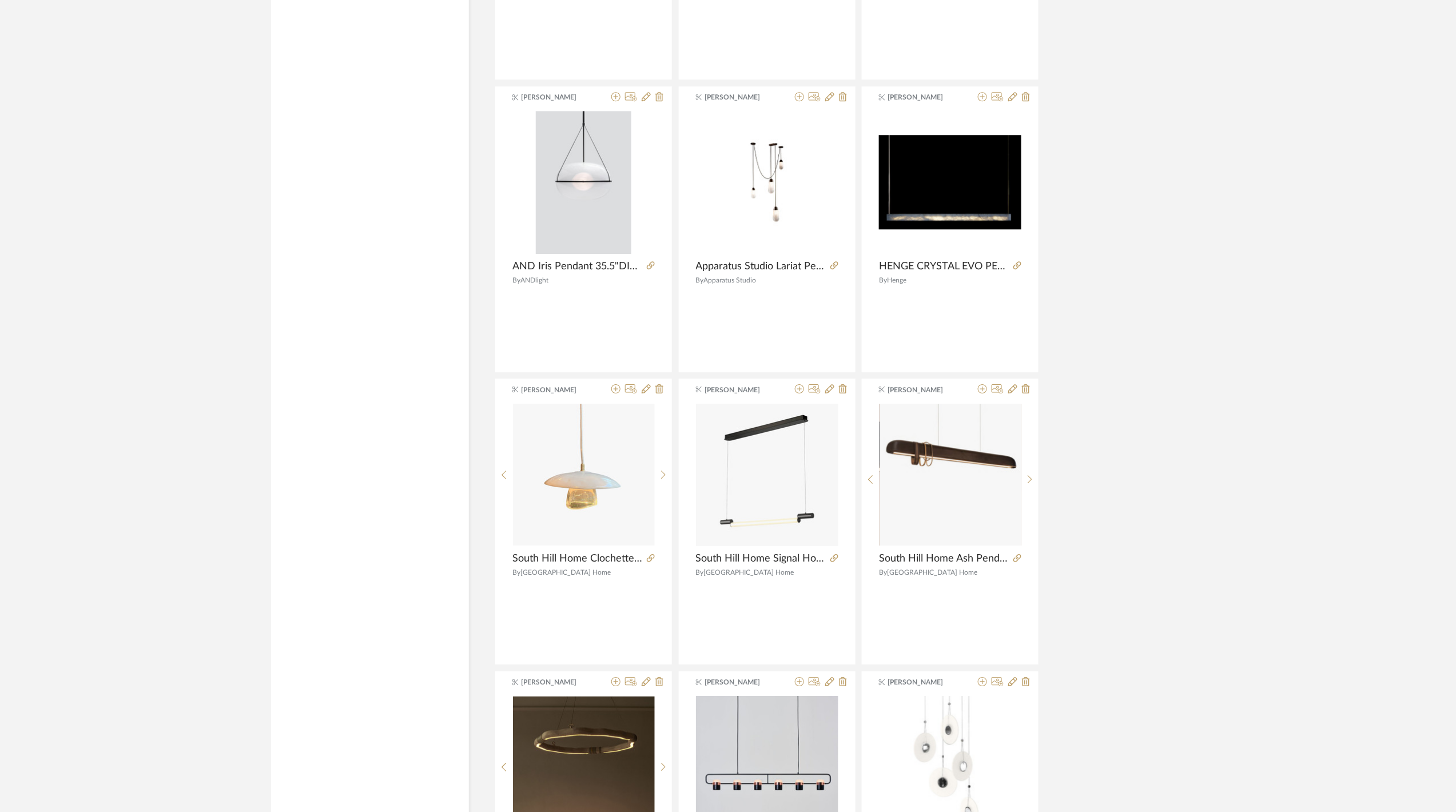
scroll to position [34710, 0]
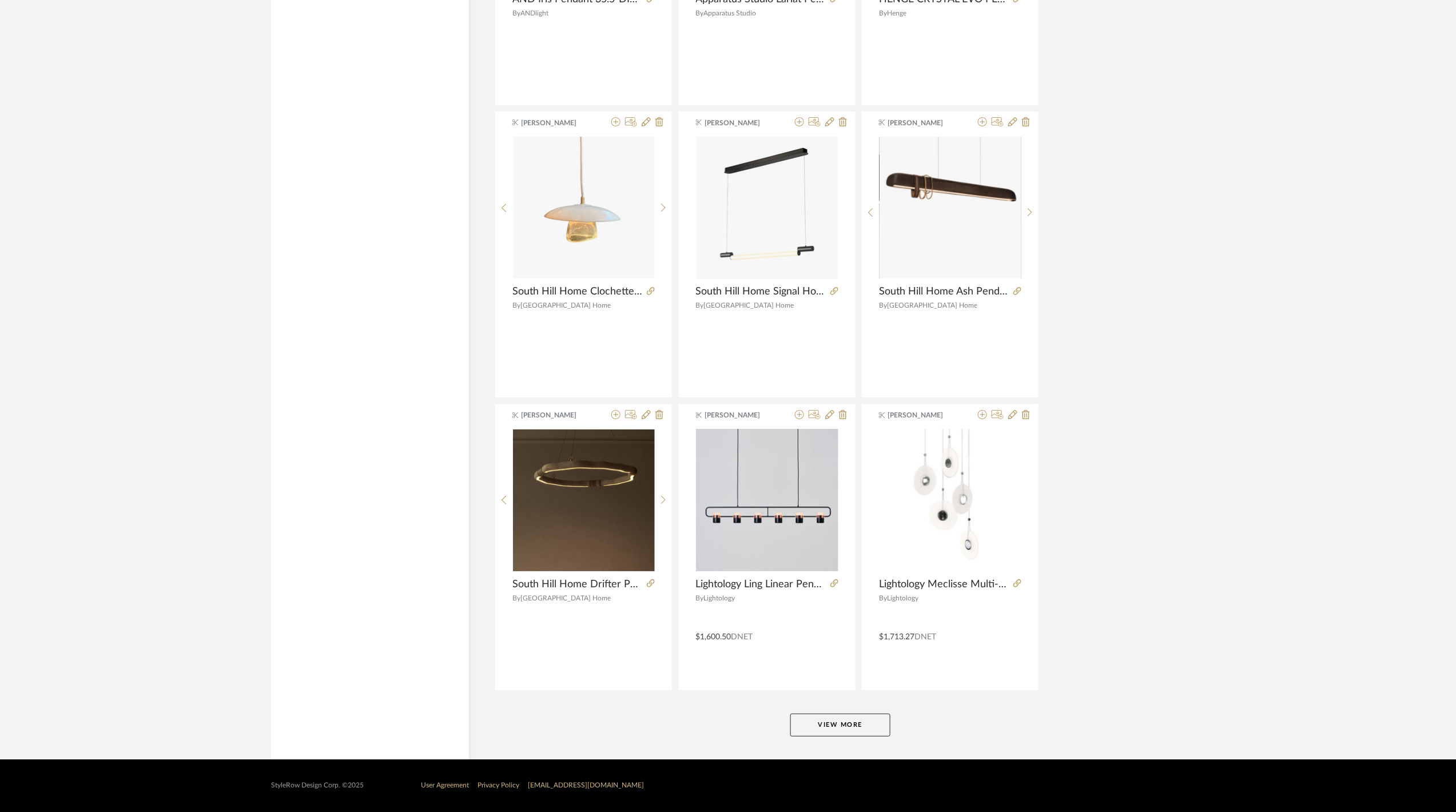
click at [867, 719] on button "View More" at bounding box center [840, 725] width 100 height 23
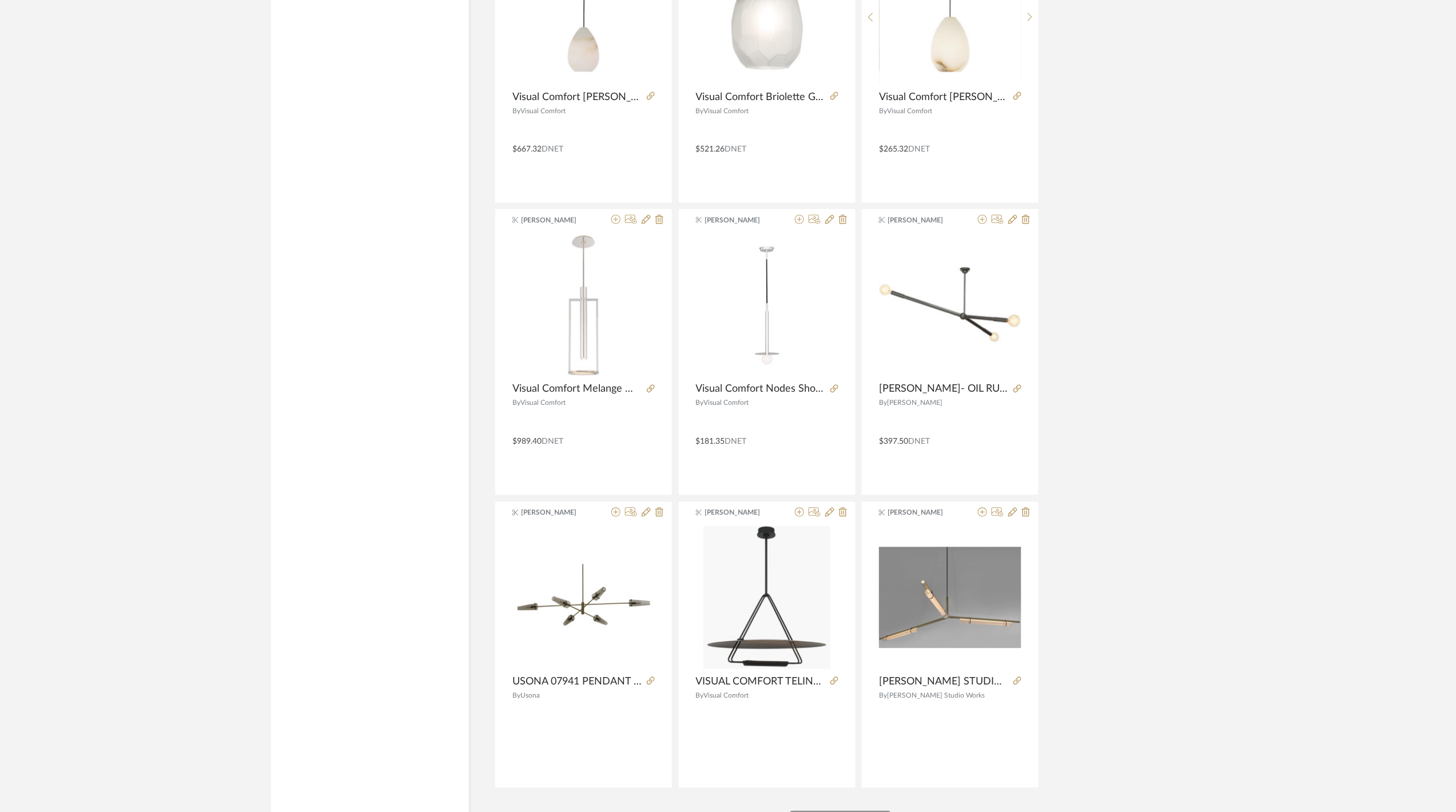
scroll to position [38223, 0]
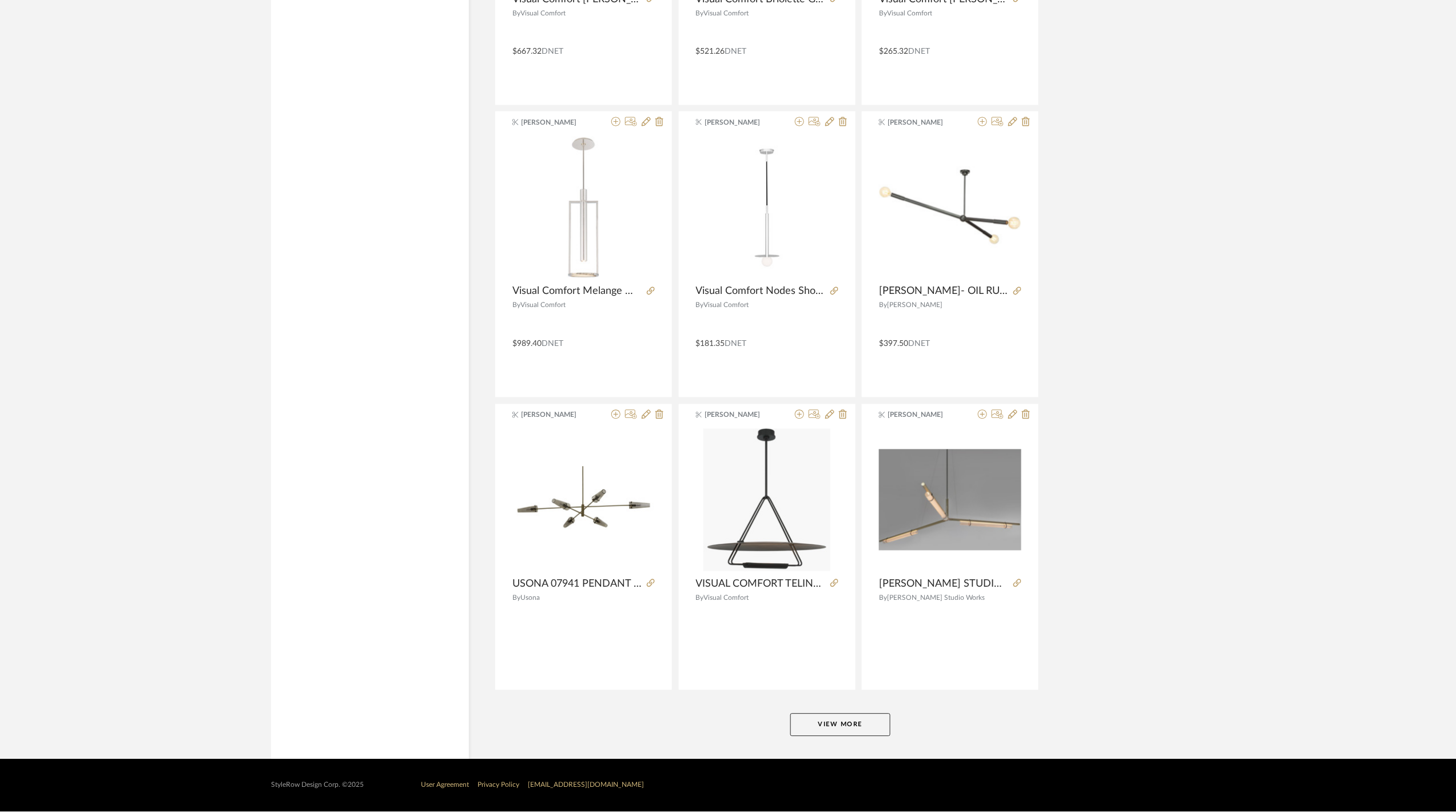
click at [847, 726] on button "View More" at bounding box center [840, 725] width 100 height 23
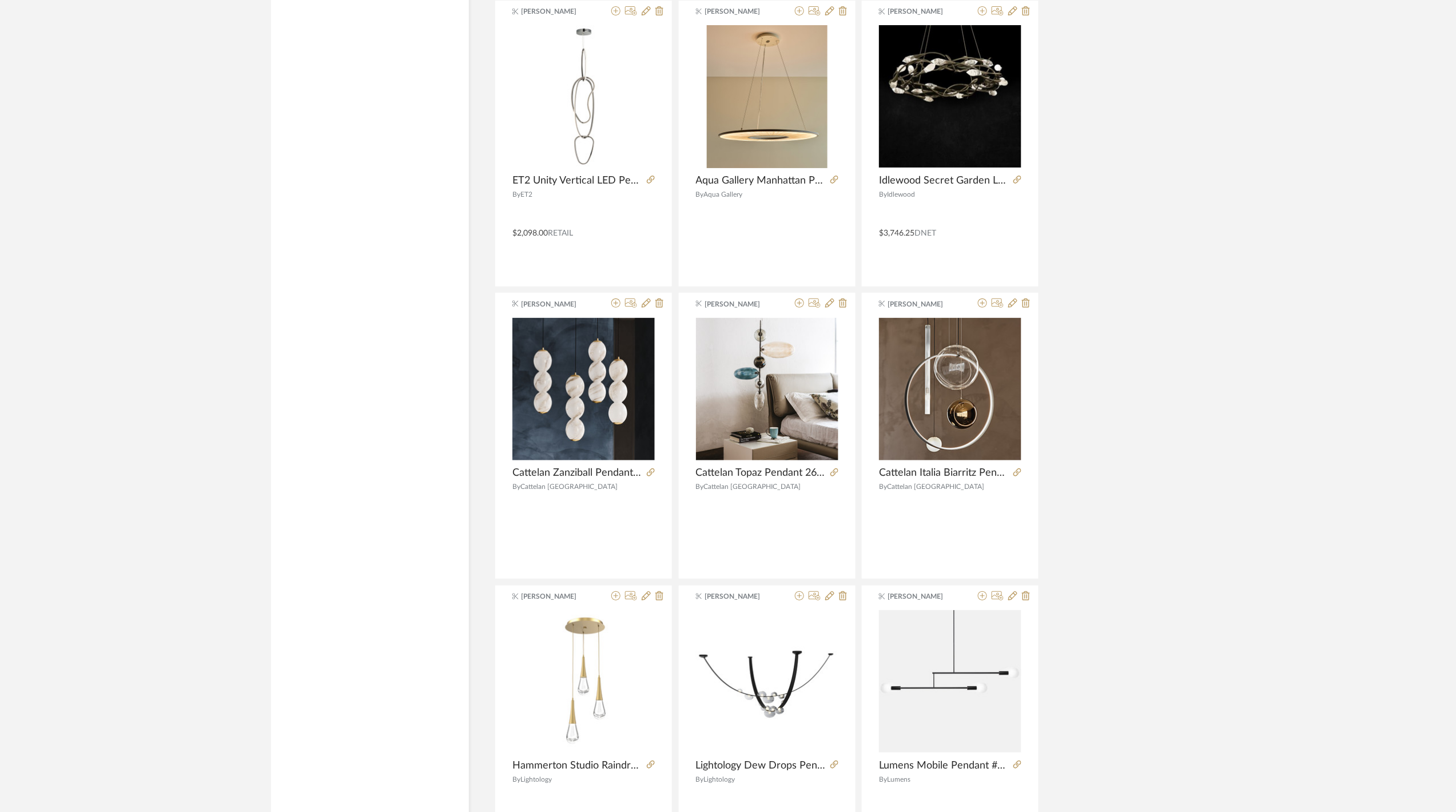
scroll to position [41737, 0]
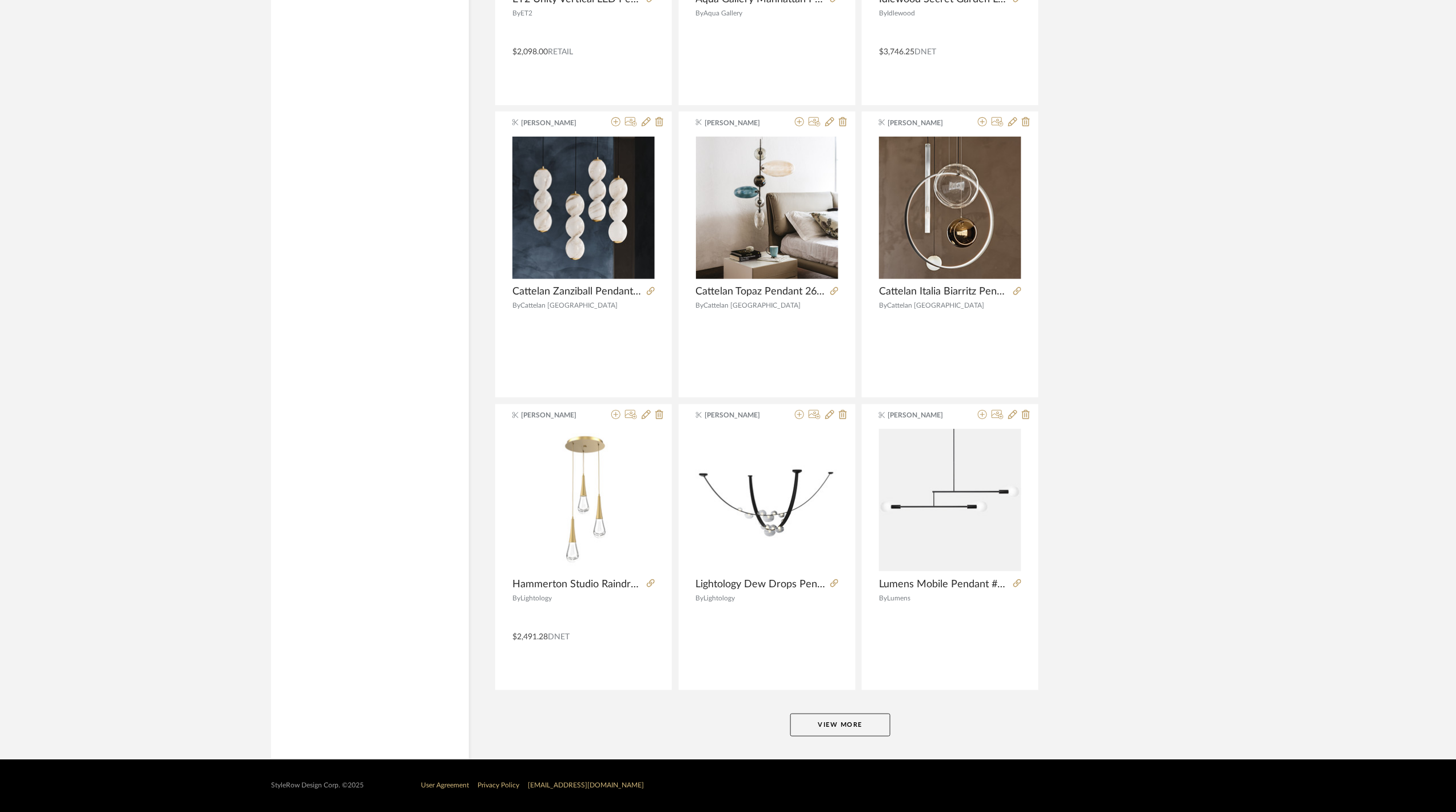
click at [869, 714] on button "View More" at bounding box center [840, 725] width 100 height 23
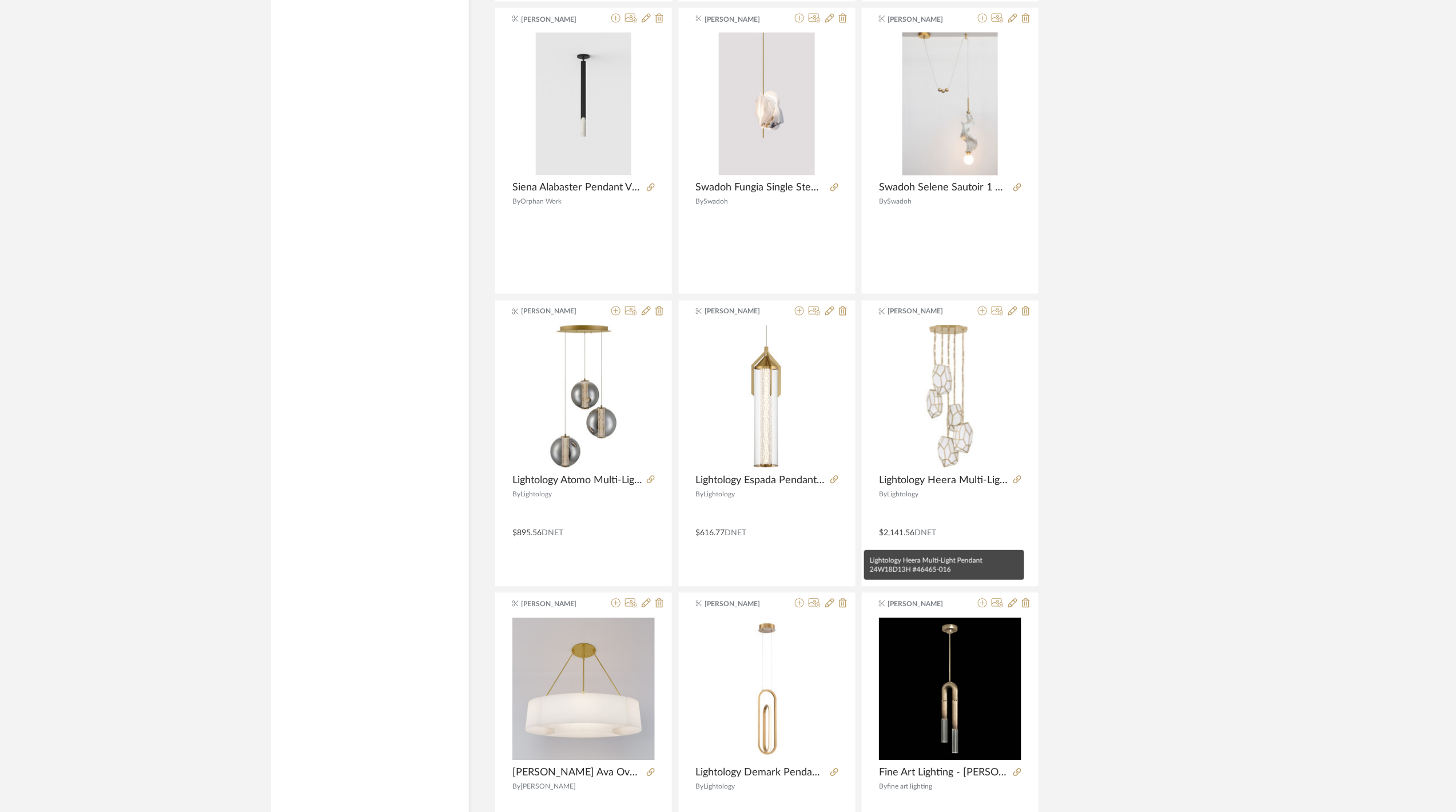
scroll to position [45168, 0]
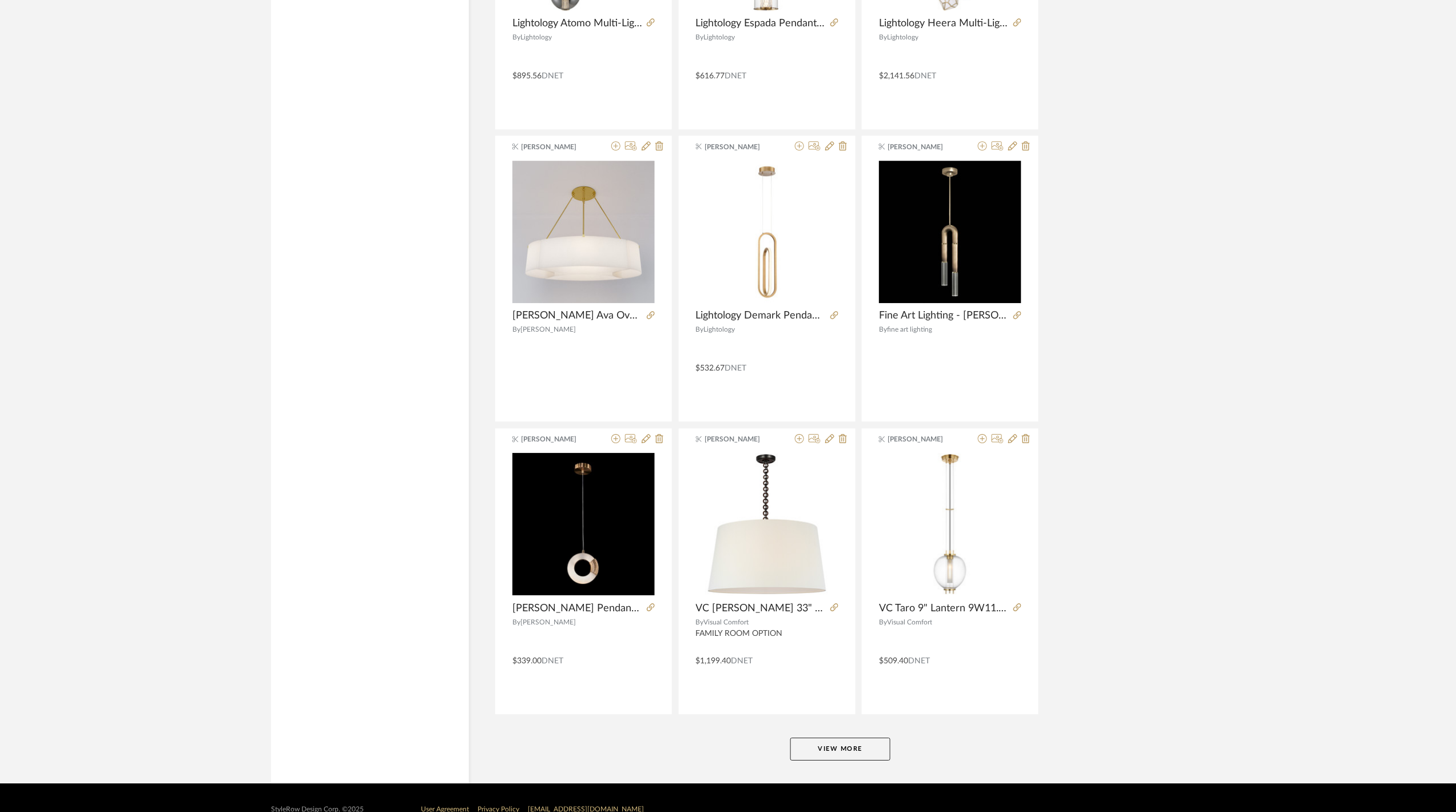
click at [850, 760] on button "View More" at bounding box center [840, 749] width 100 height 23
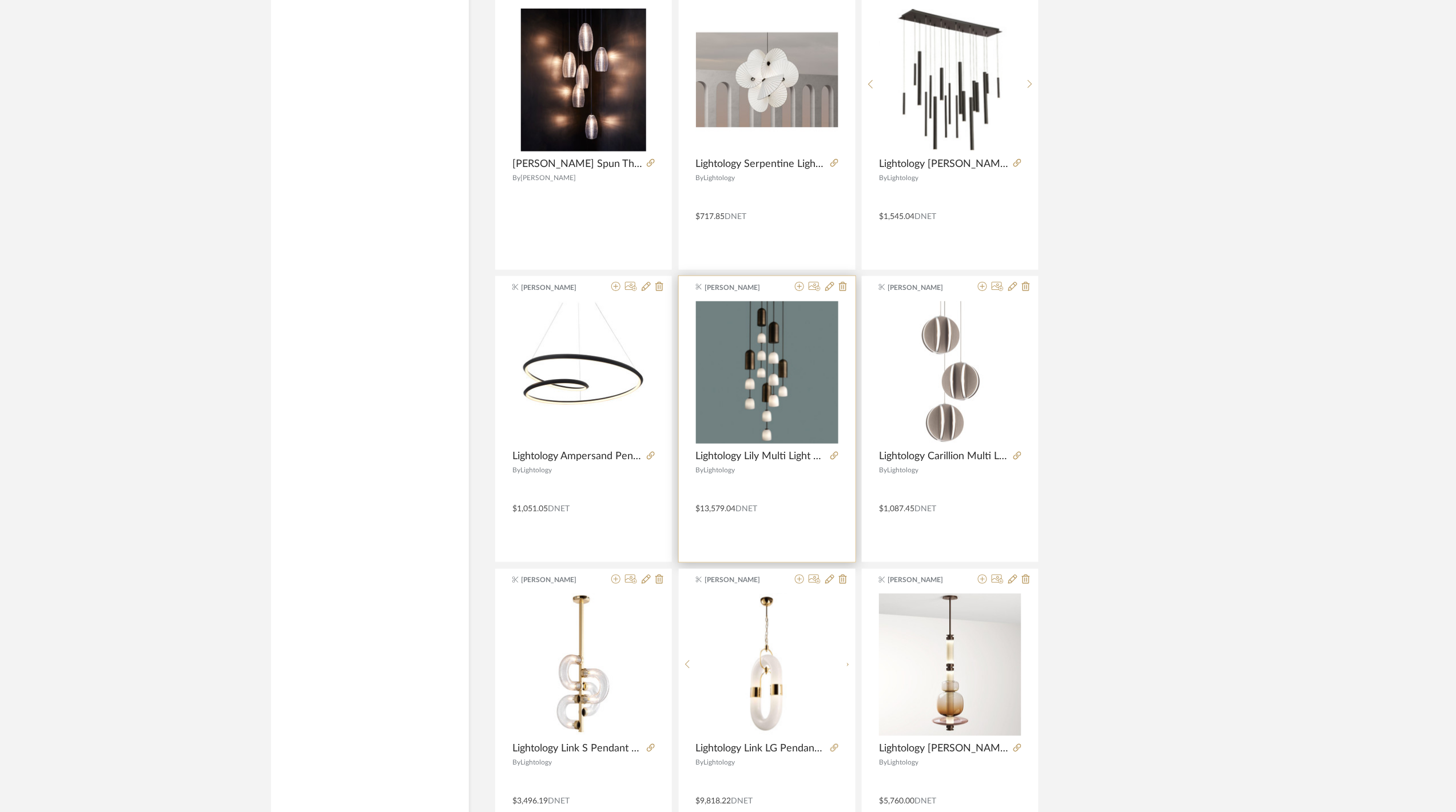
scroll to position [48460, 0]
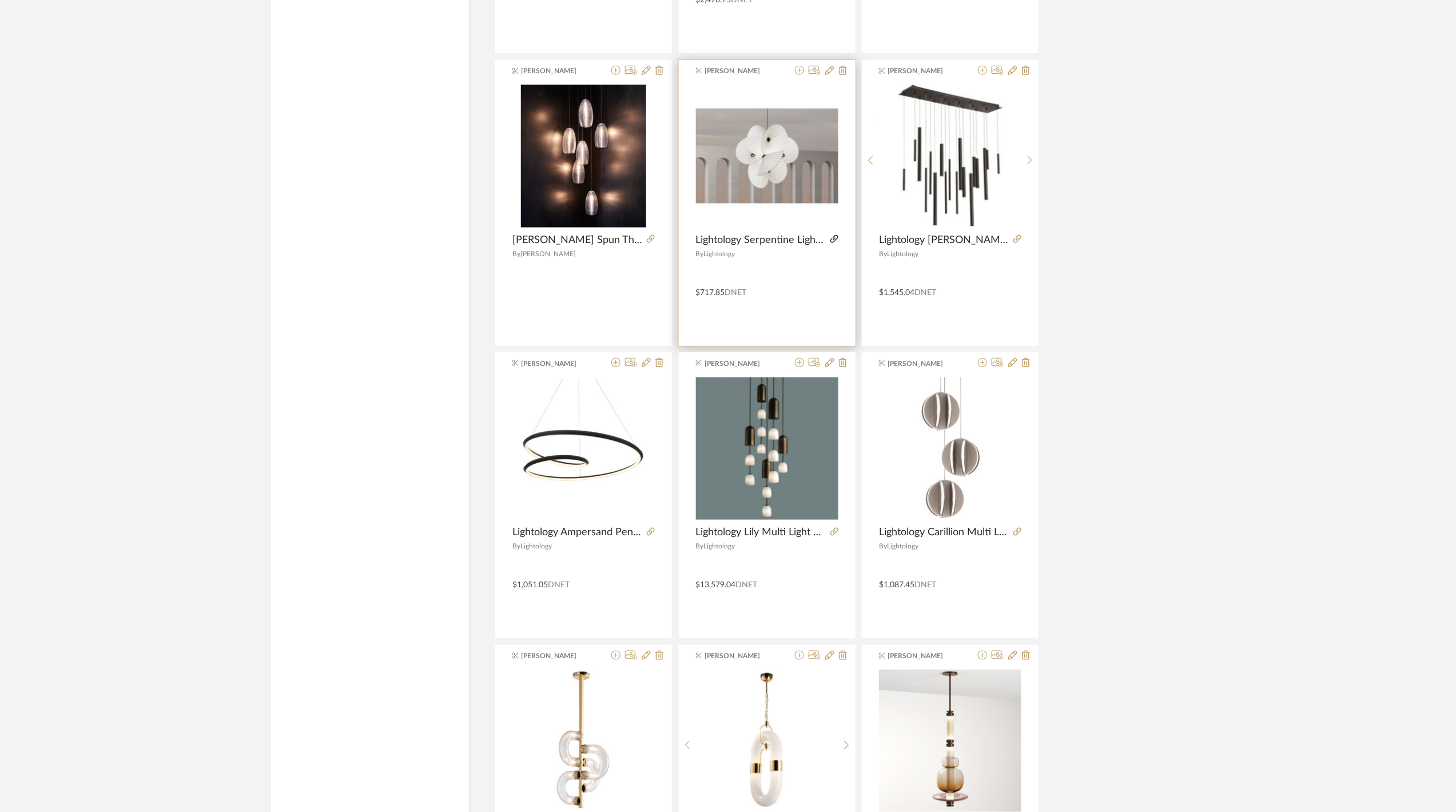
click at [833, 243] on icon at bounding box center [834, 239] width 8 height 8
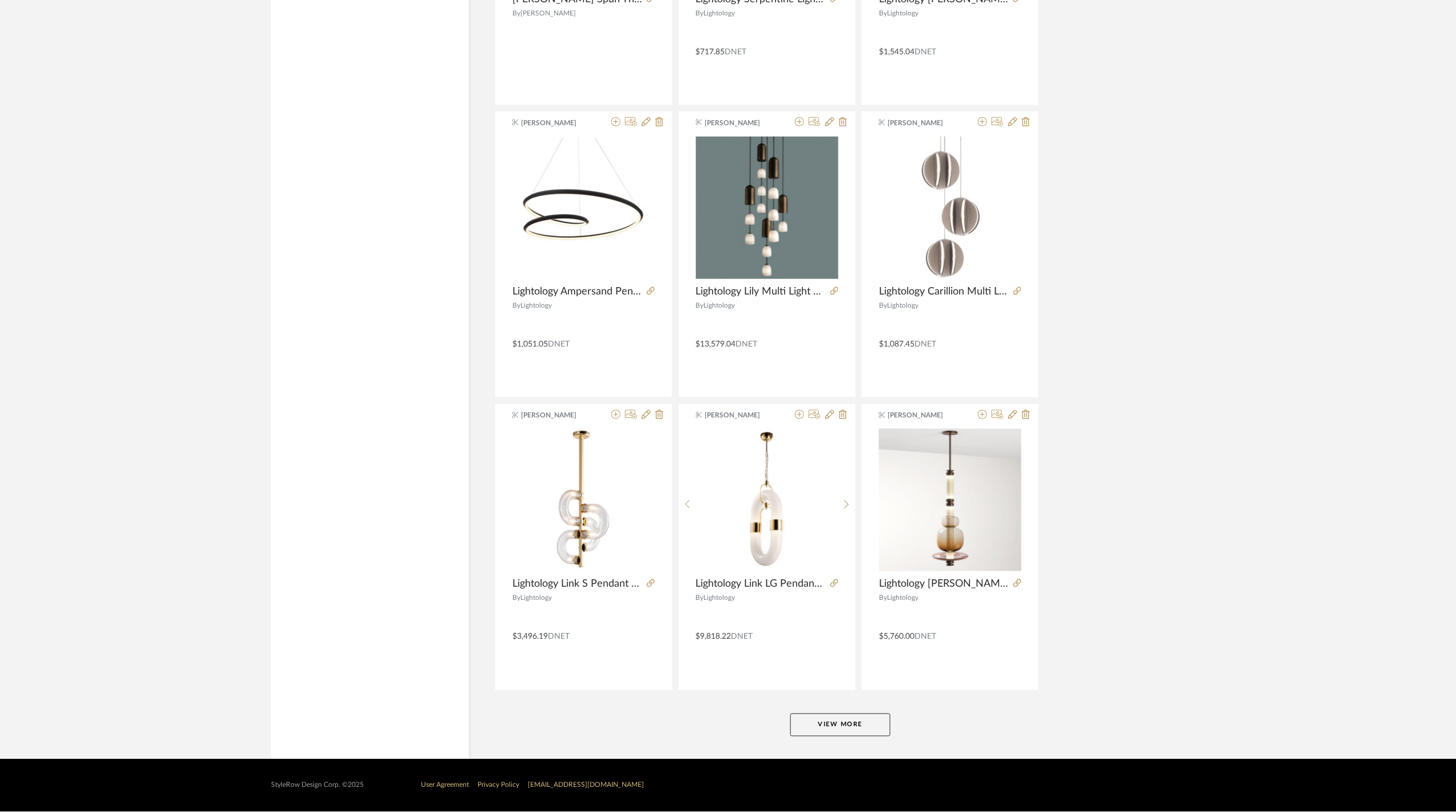
click at [836, 725] on button "View More" at bounding box center [840, 725] width 100 height 23
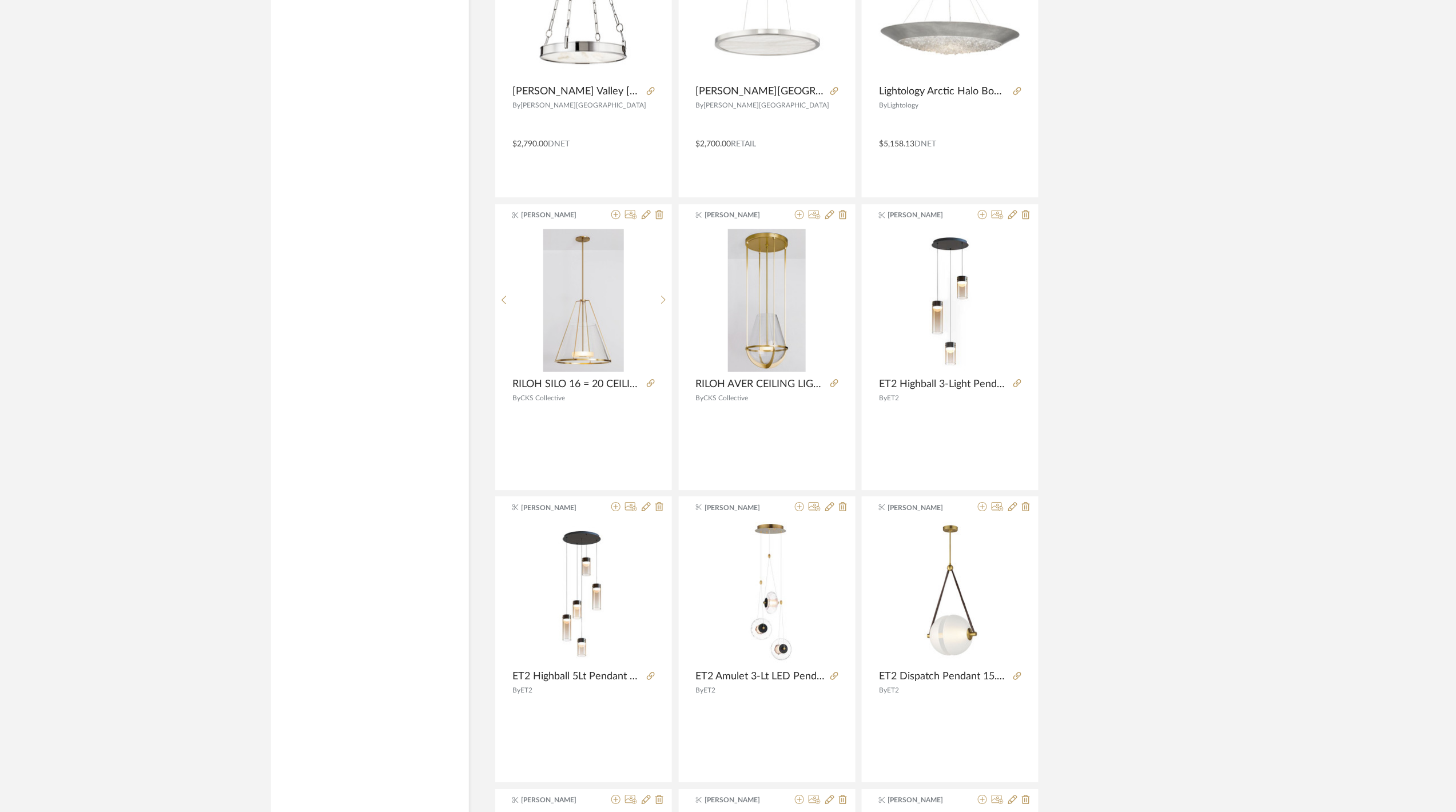
scroll to position [52278, 0]
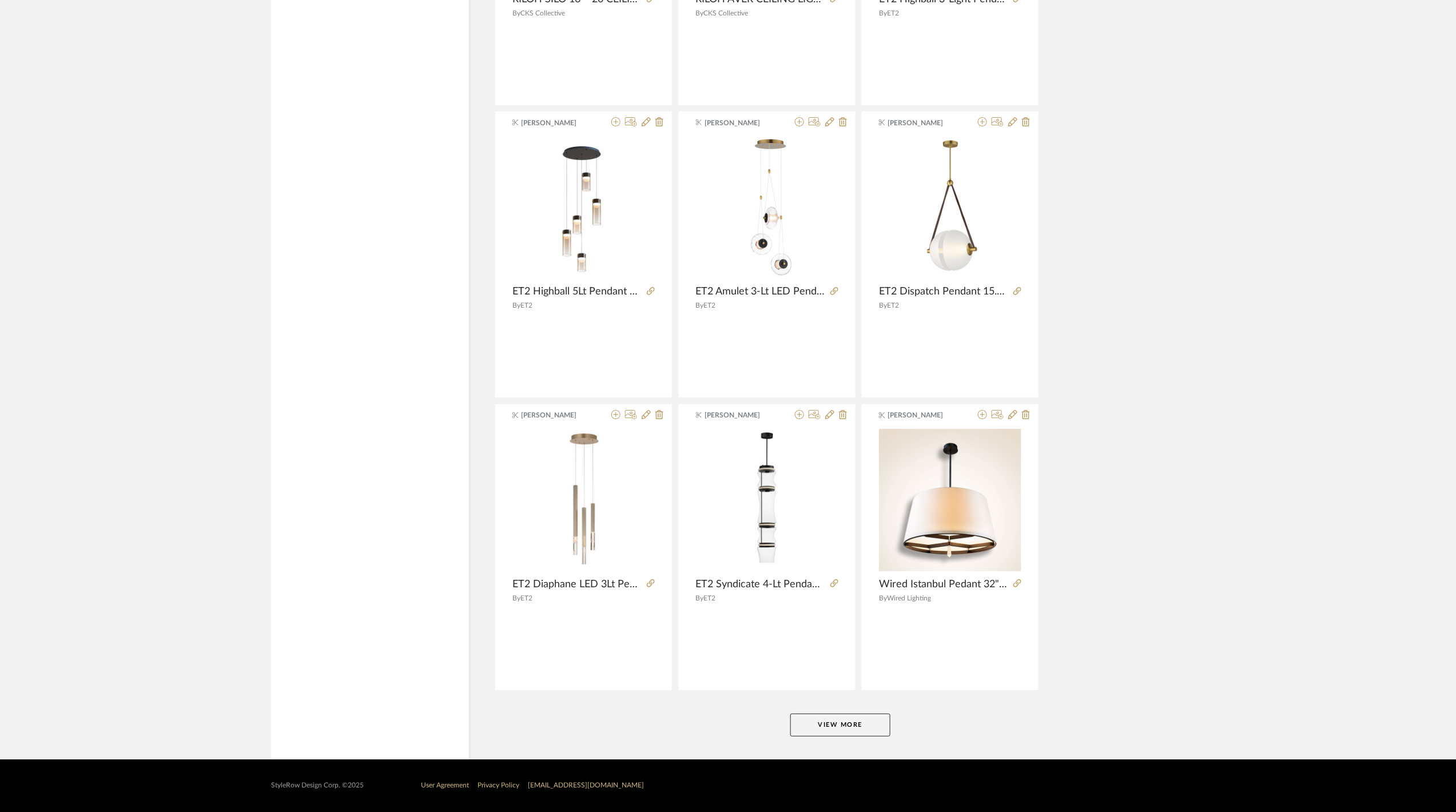
click at [843, 729] on button "View More" at bounding box center [840, 725] width 100 height 23
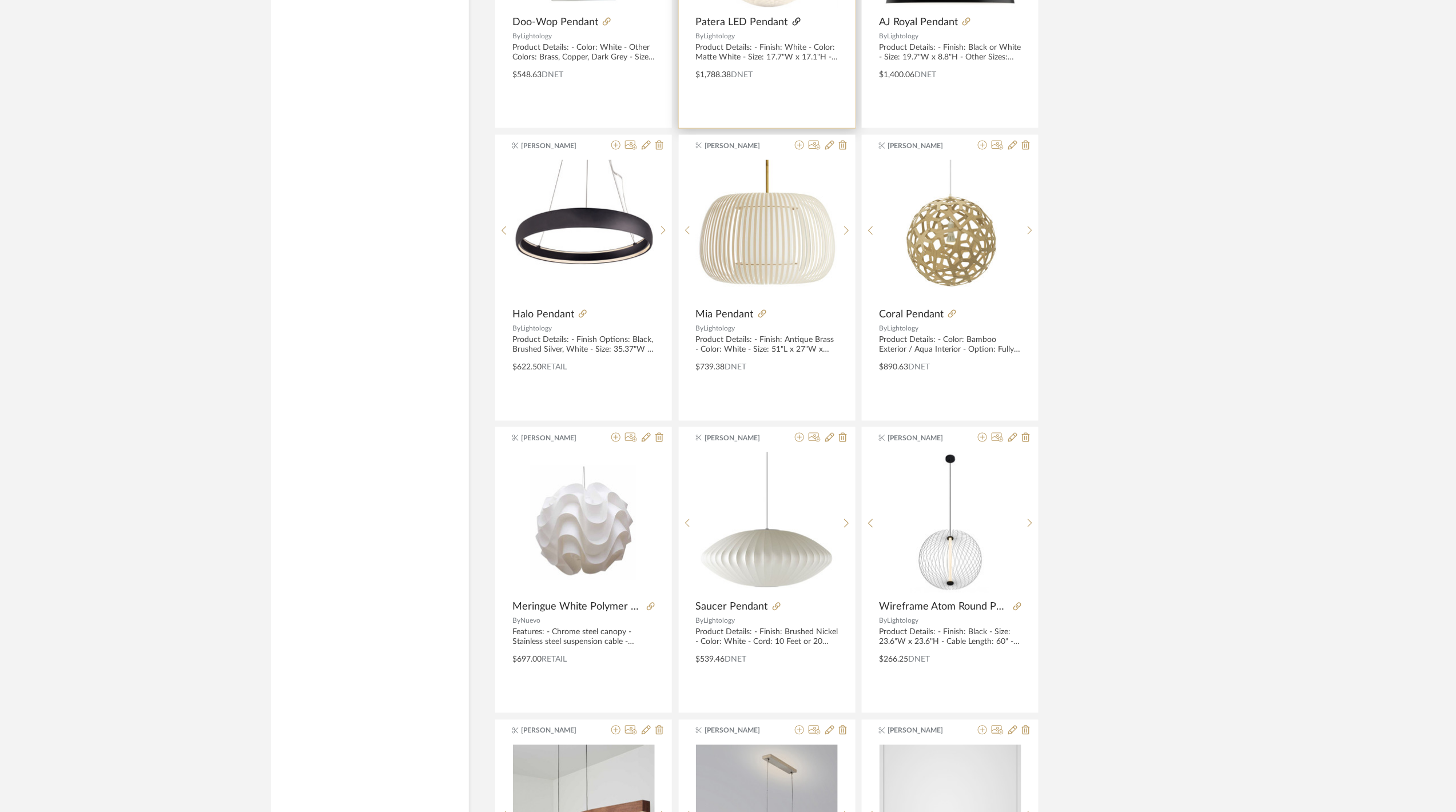
scroll to position [55785, 0]
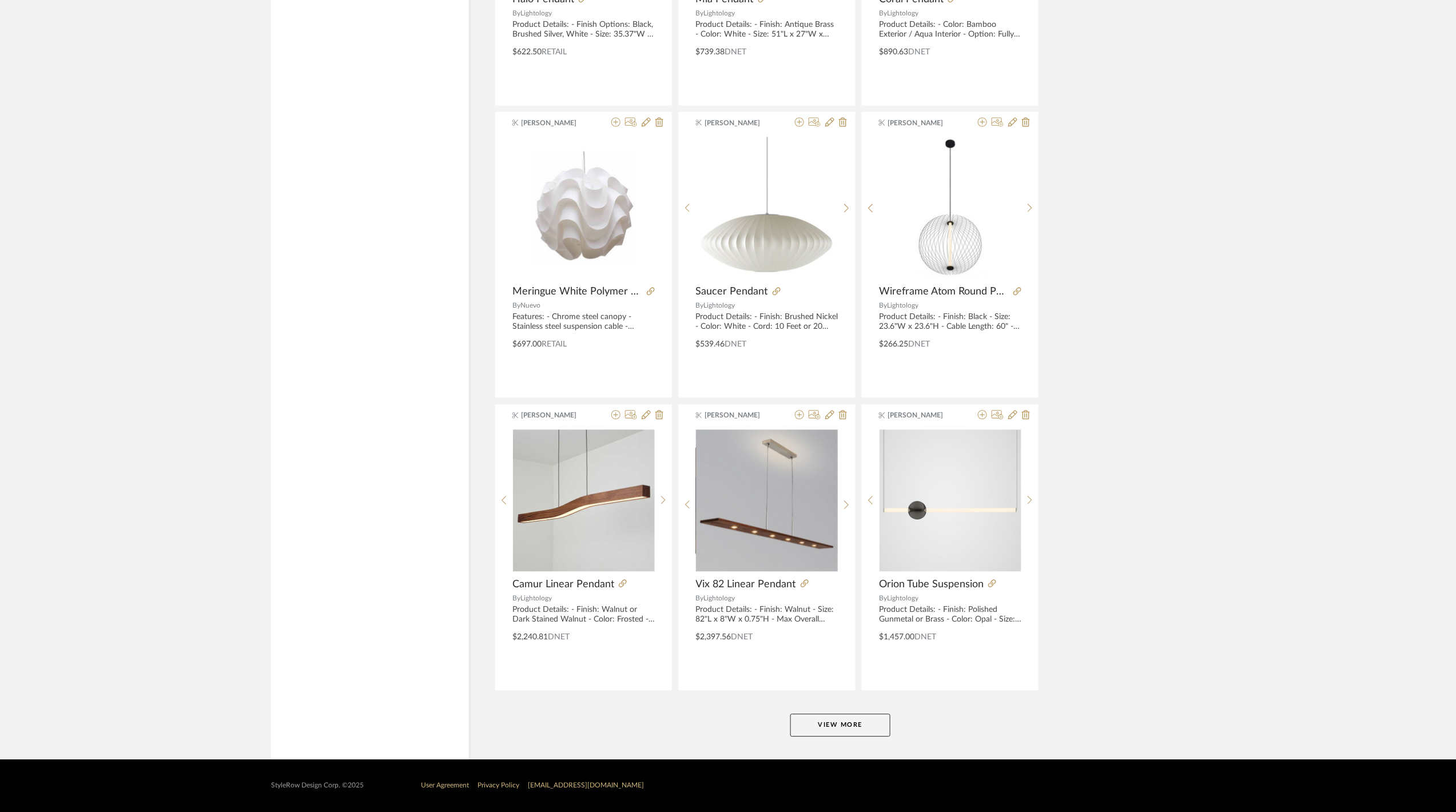
click at [853, 725] on button "View More" at bounding box center [840, 725] width 100 height 23
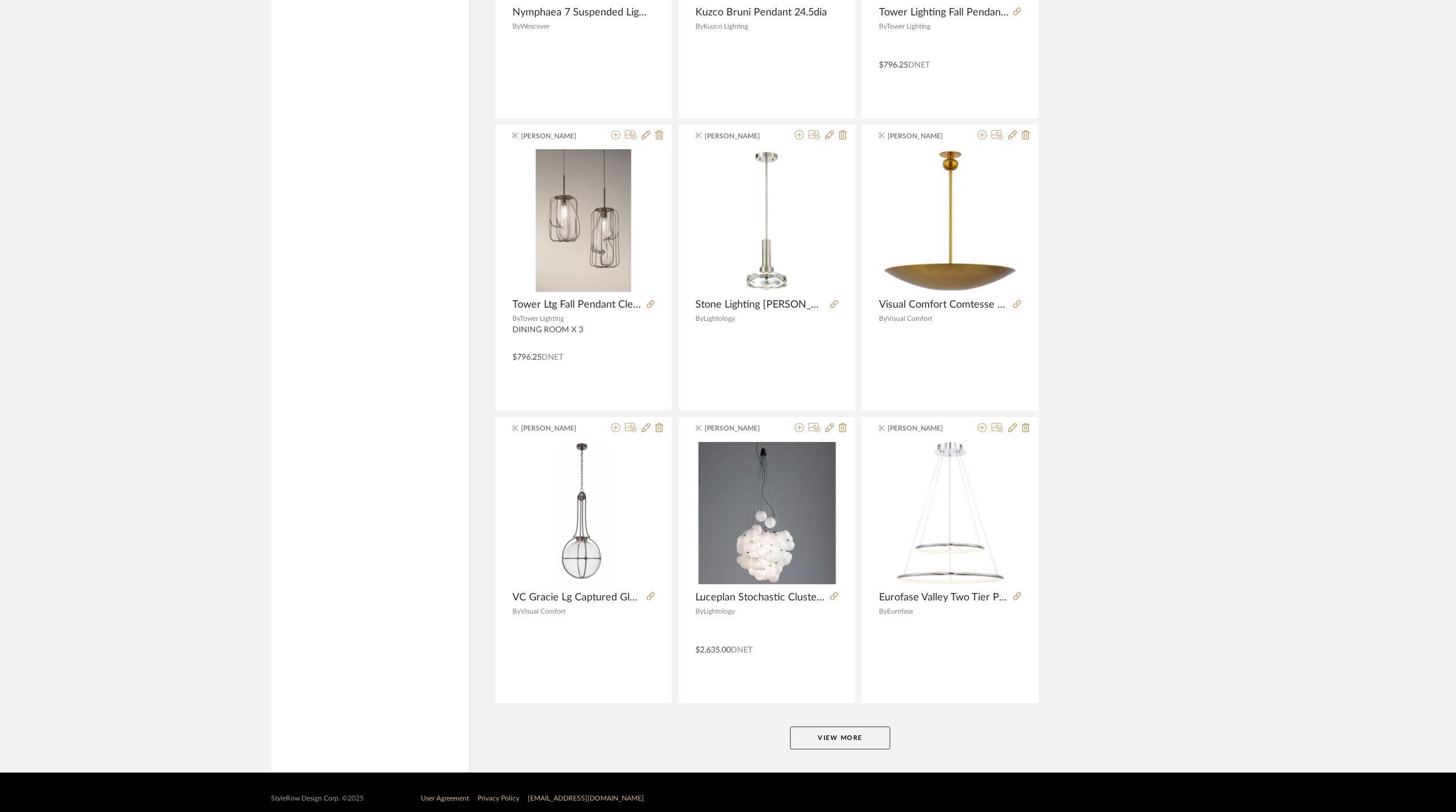
scroll to position [59305, 0]
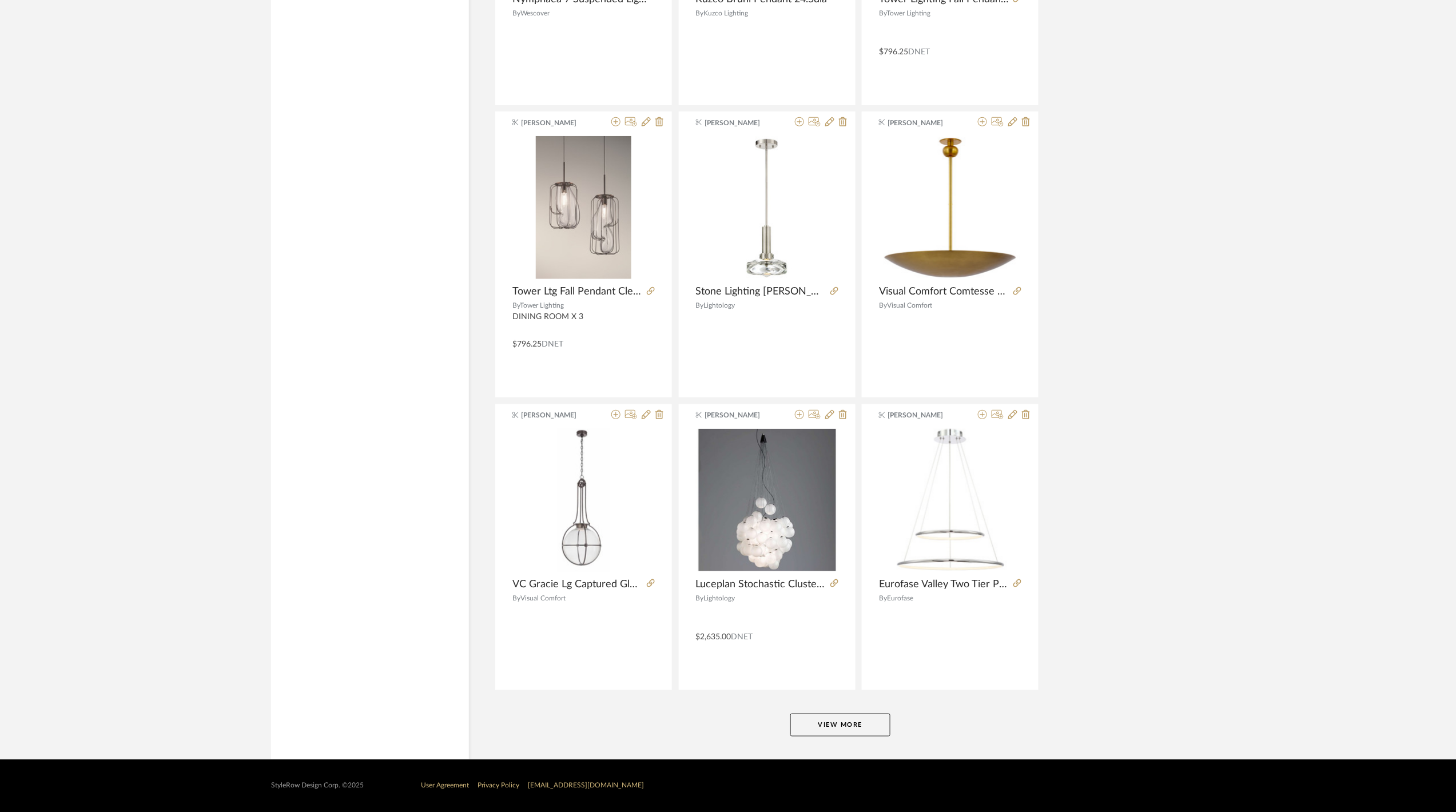
click at [826, 721] on button "View More" at bounding box center [840, 725] width 100 height 23
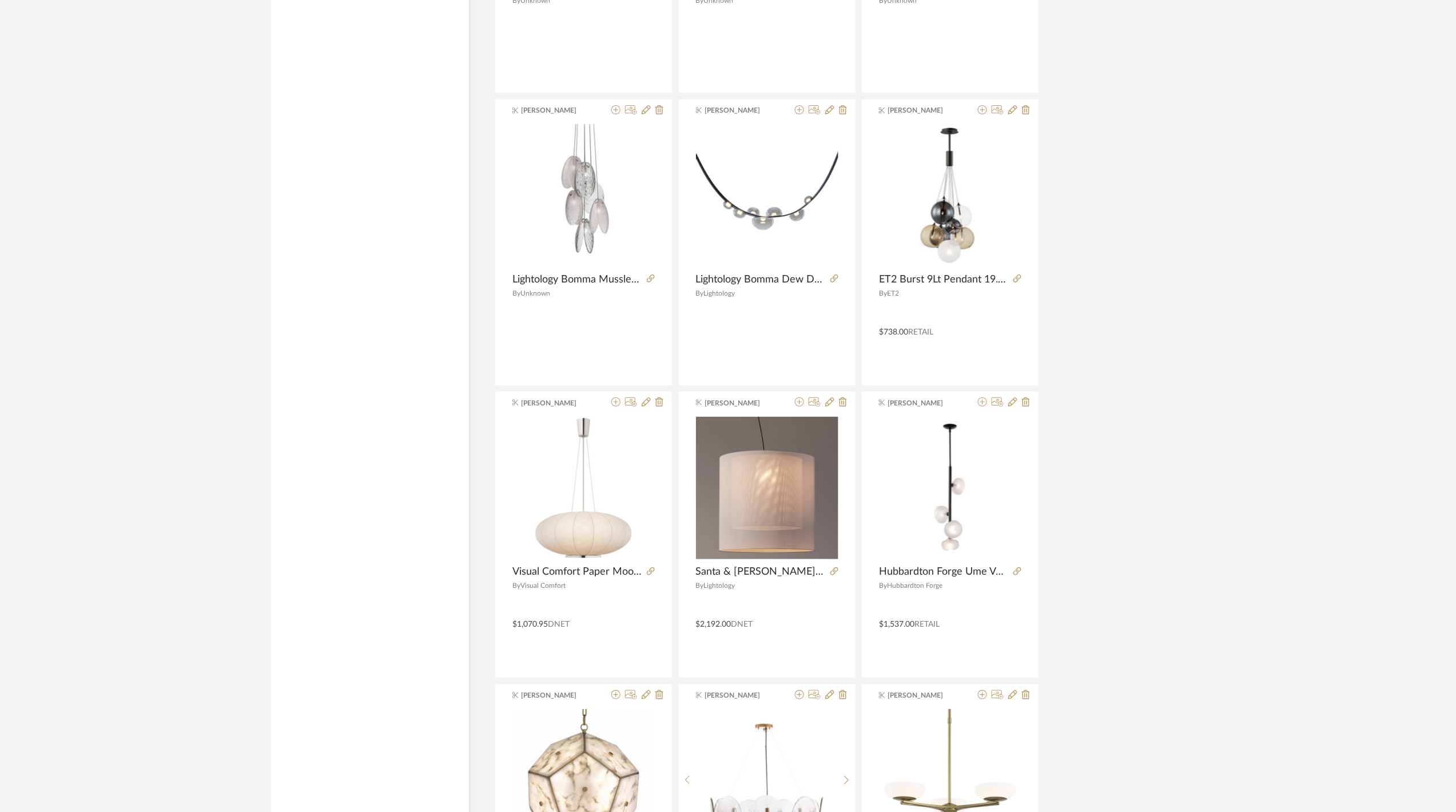
scroll to position [61364, 0]
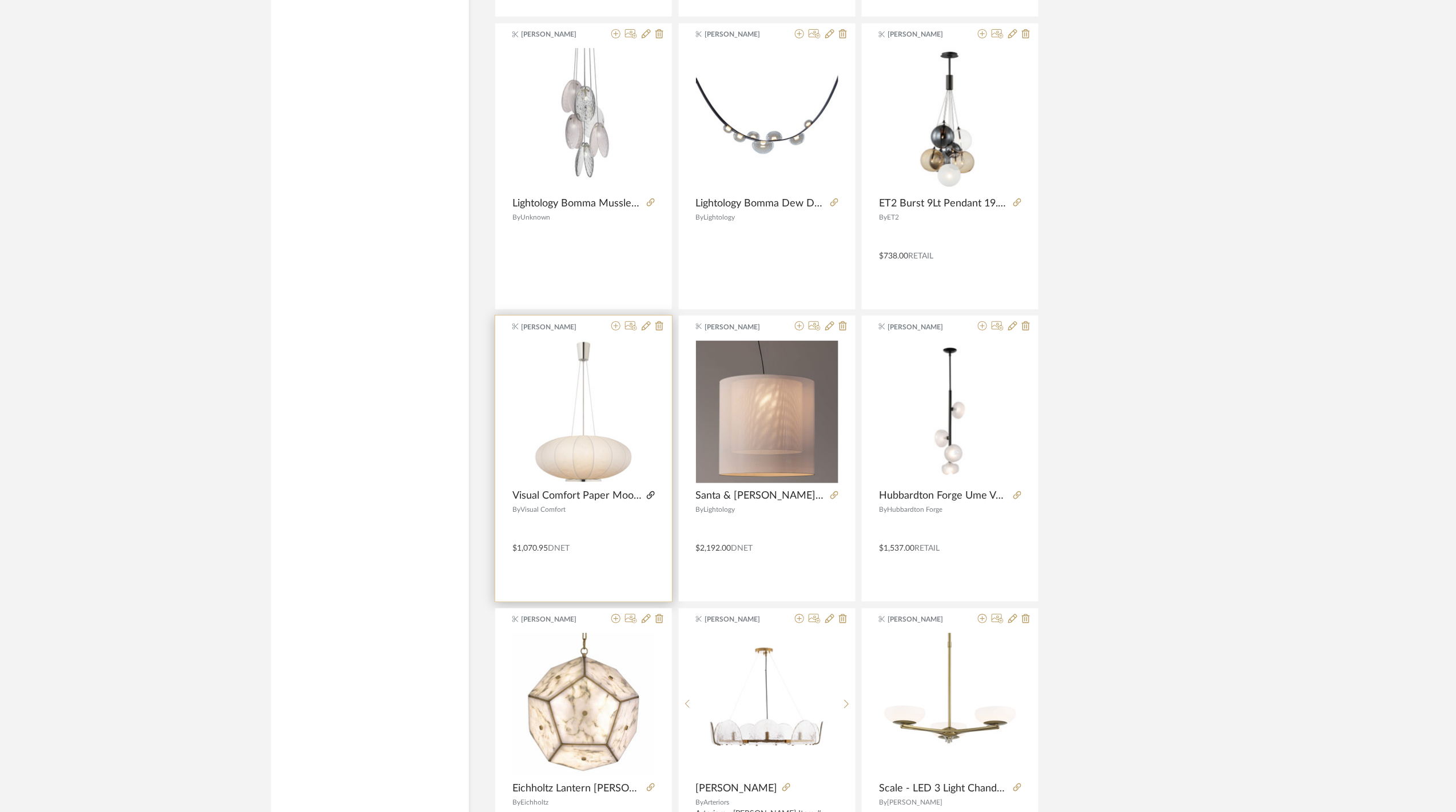
click at [649, 499] on icon at bounding box center [651, 495] width 8 height 8
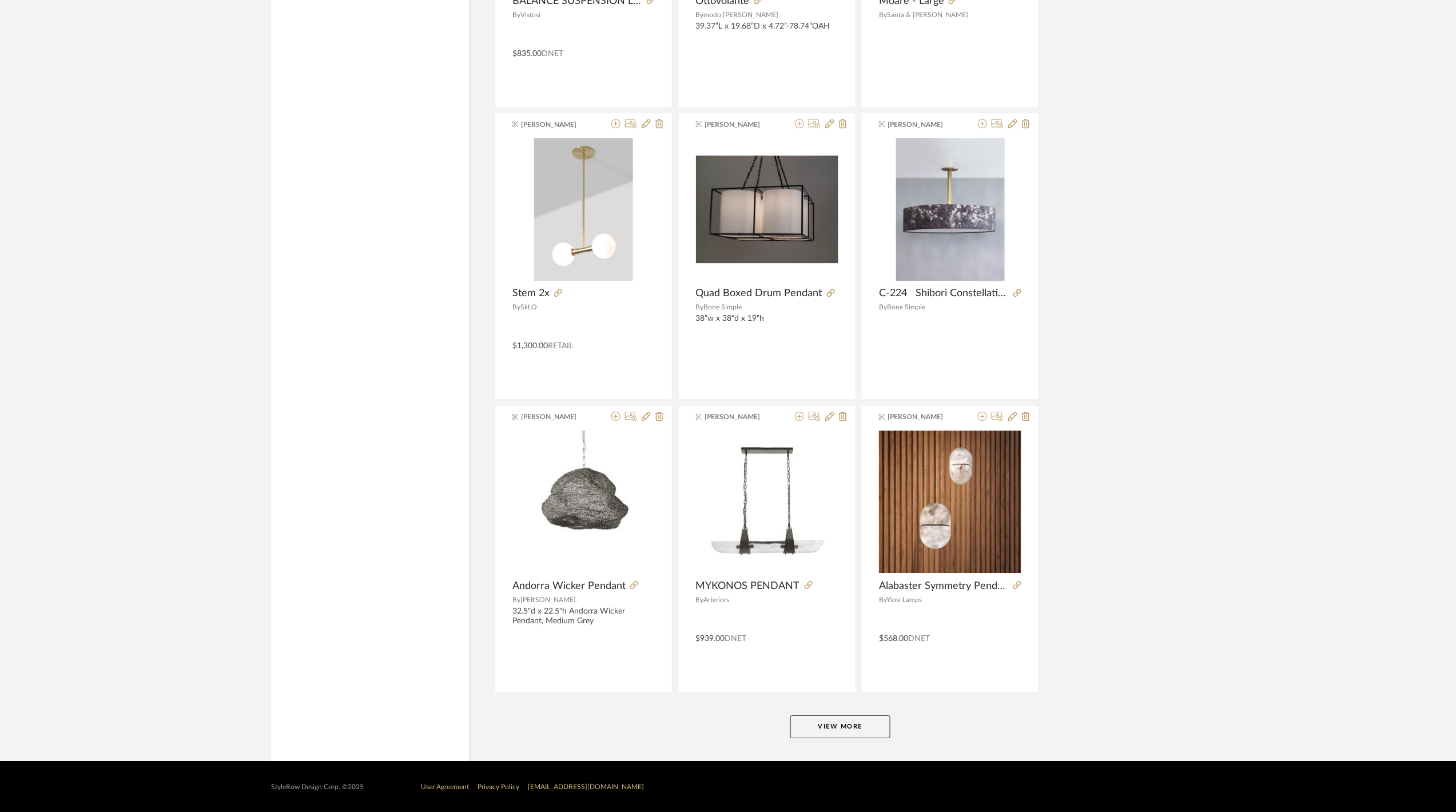
scroll to position [62819, 0]
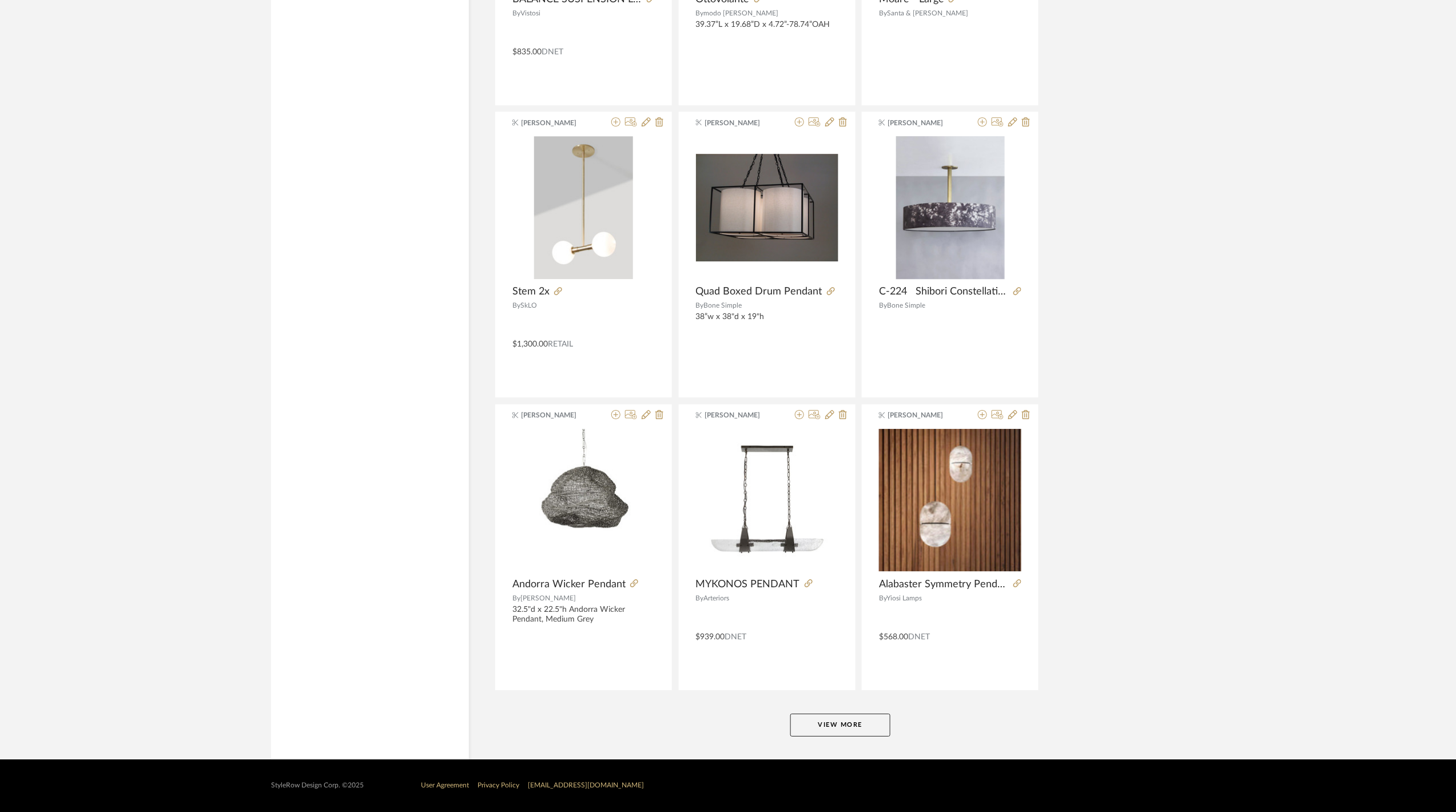
click at [850, 721] on button "View More" at bounding box center [840, 725] width 100 height 23
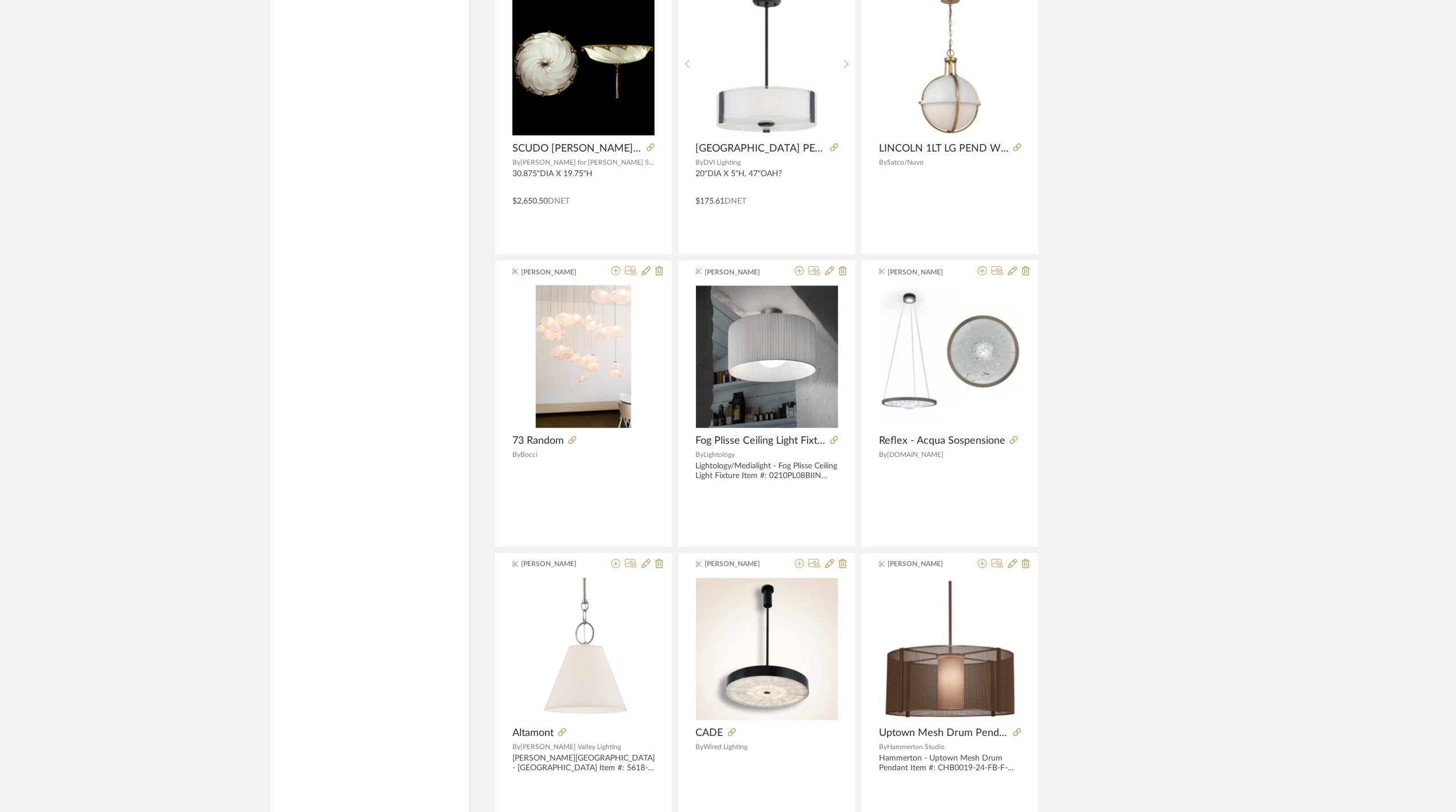
scroll to position [66333, 0]
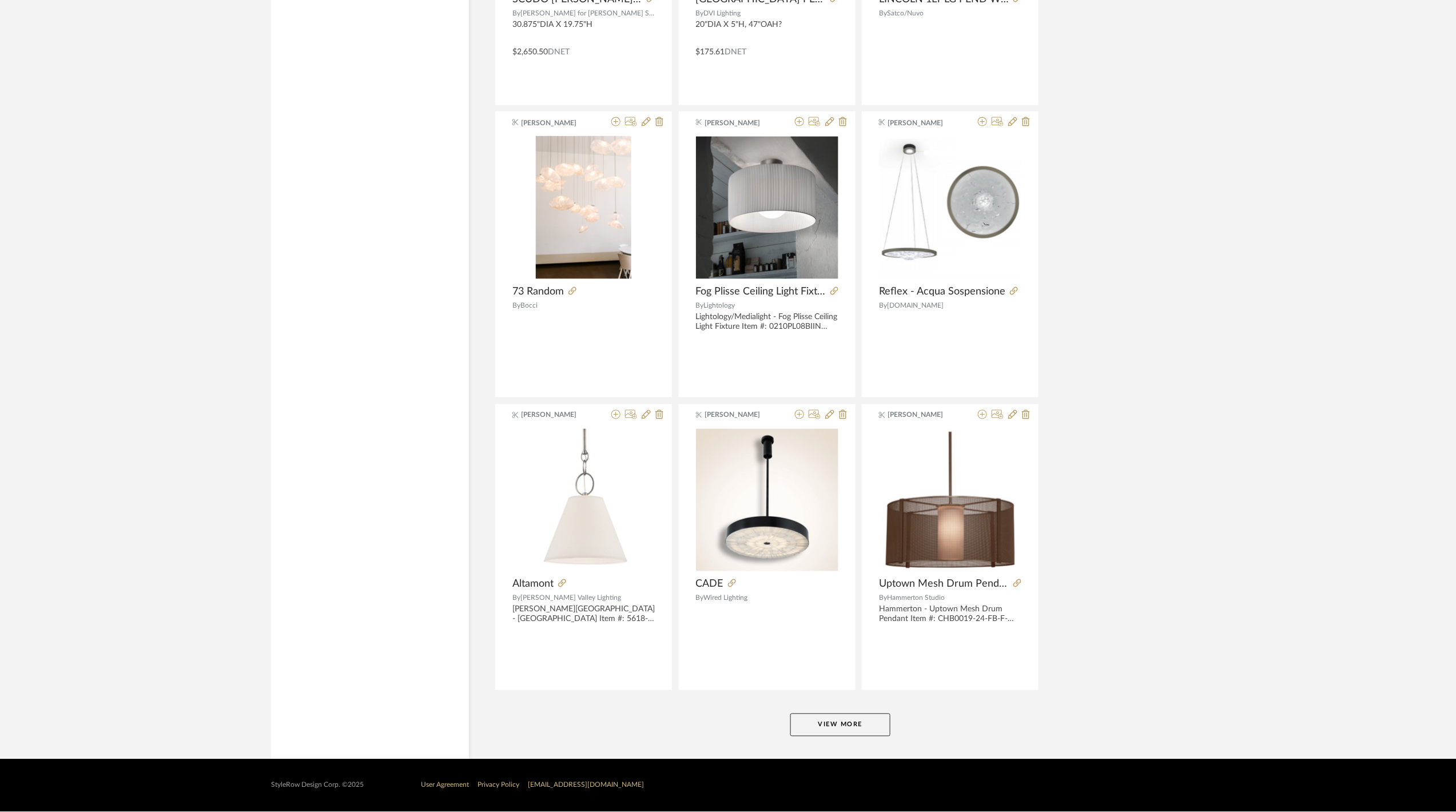
click at [833, 728] on button "View More" at bounding box center [840, 725] width 100 height 23
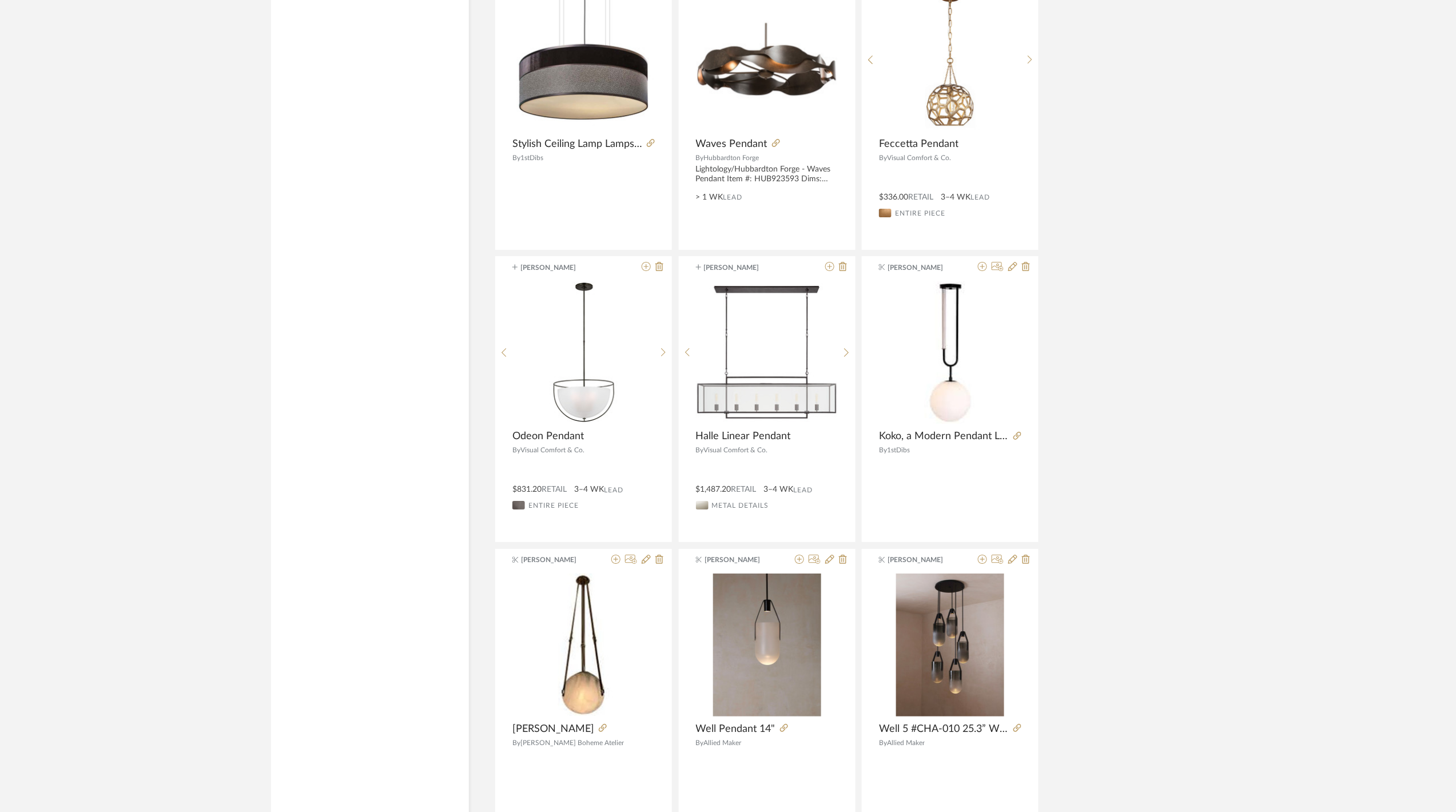
scroll to position [69846, 0]
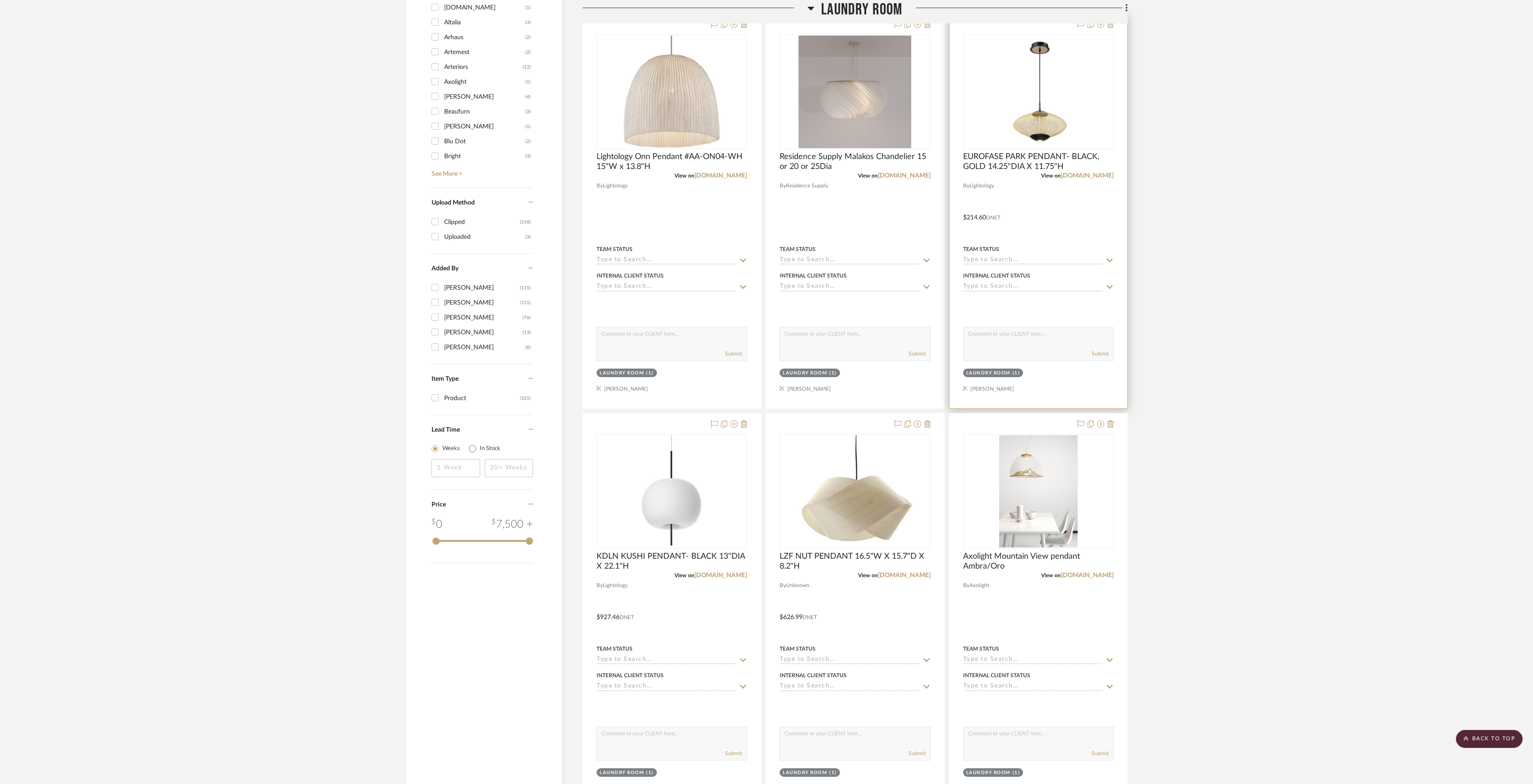
scroll to position [420, 0]
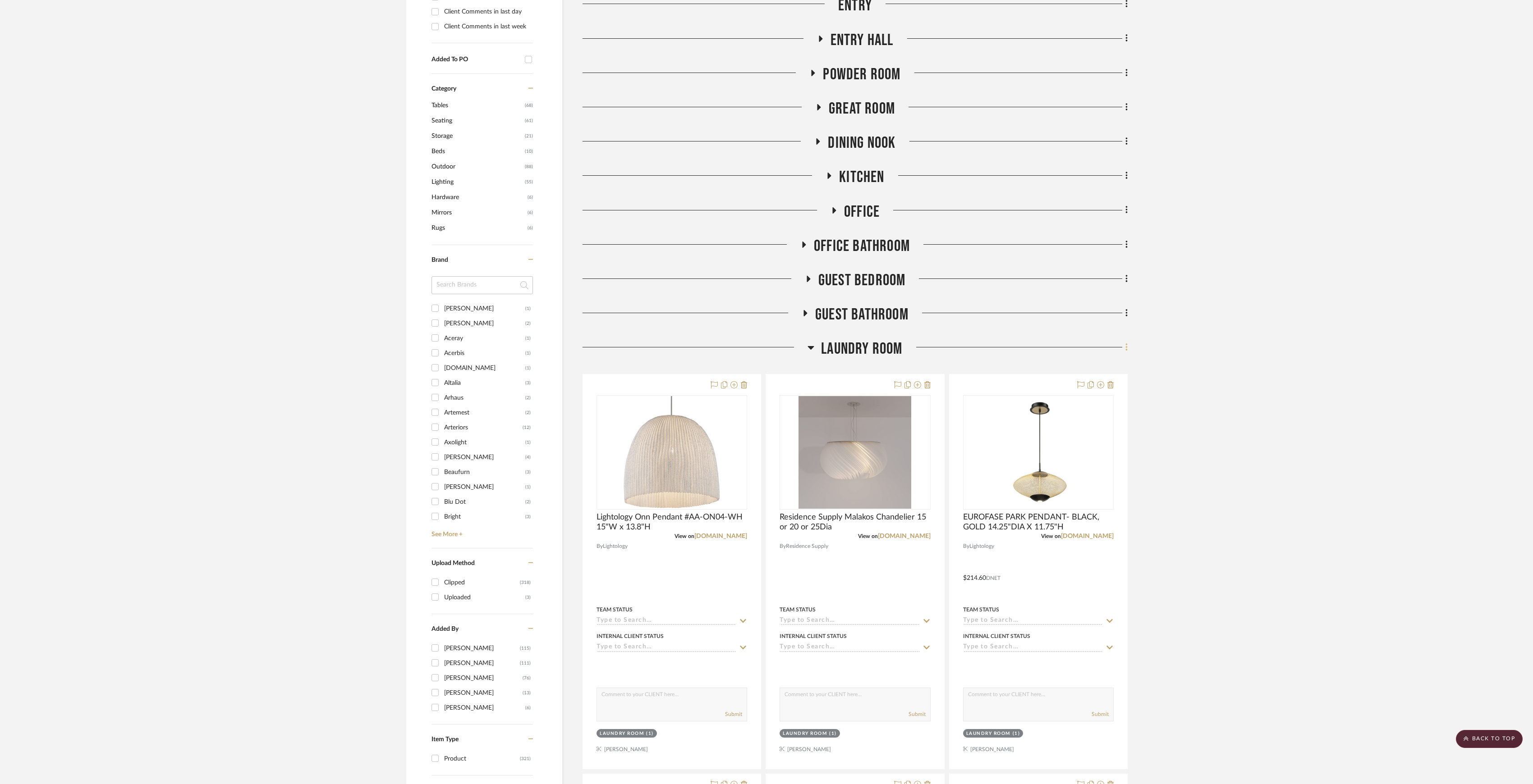
click at [1123, 346] on fa-icon at bounding box center [1126, 348] width 6 height 15
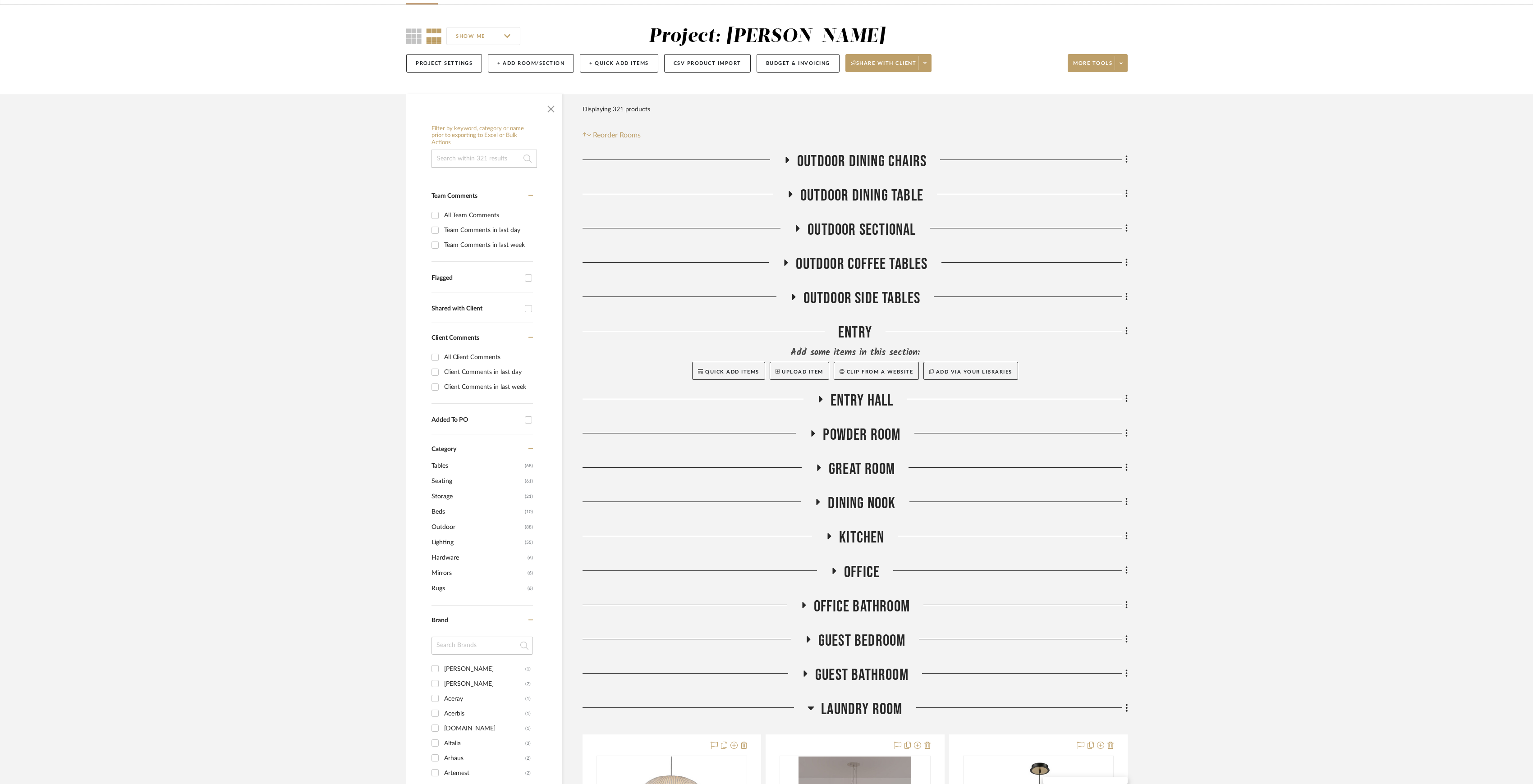
scroll to position [0, 0]
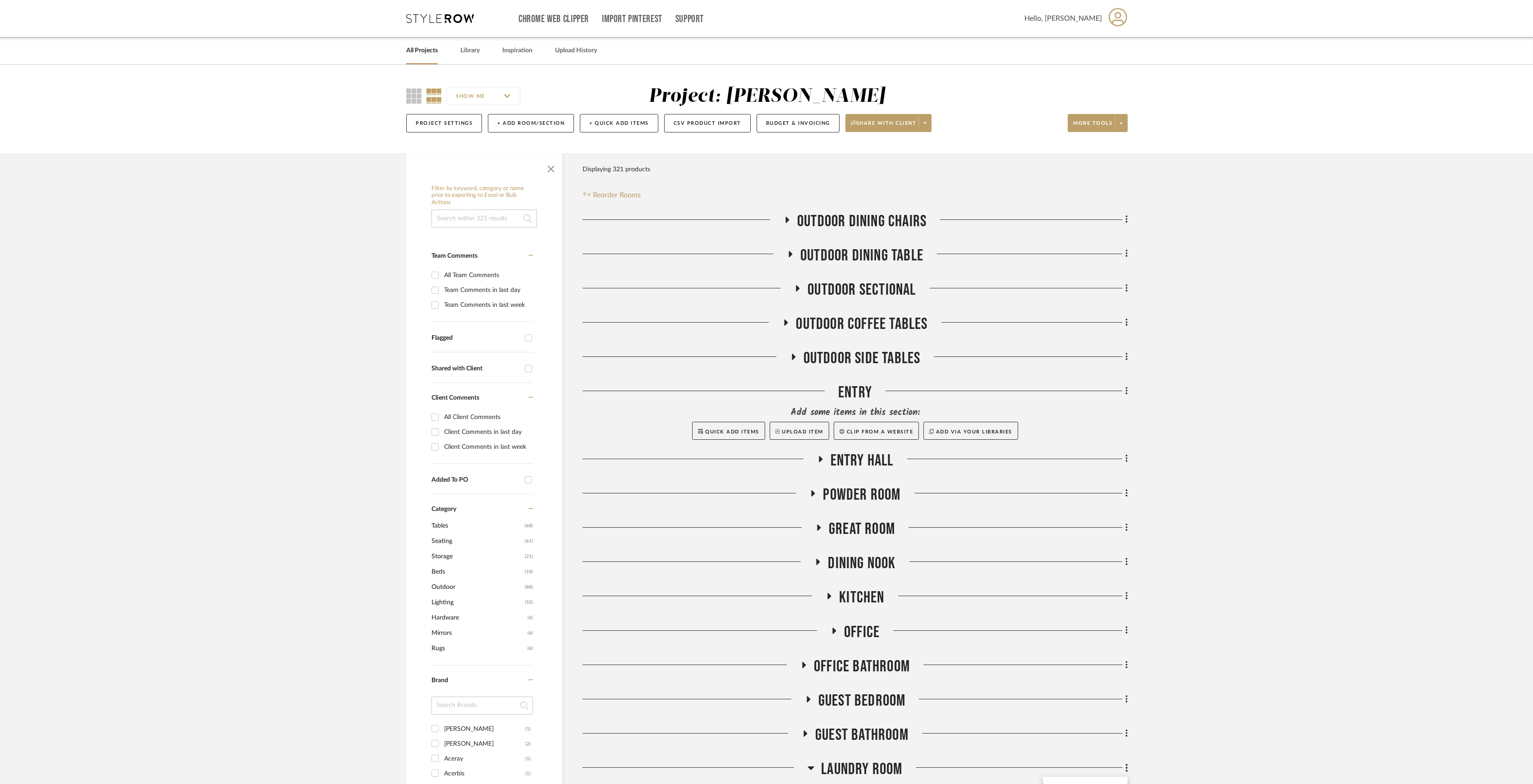
click at [1123, 128] on div at bounding box center [766, 392] width 1533 height 784
click at [1123, 127] on span at bounding box center [1121, 123] width 13 height 14
click at [1103, 242] on button "Export Presentation" at bounding box center [1106, 236] width 76 height 21
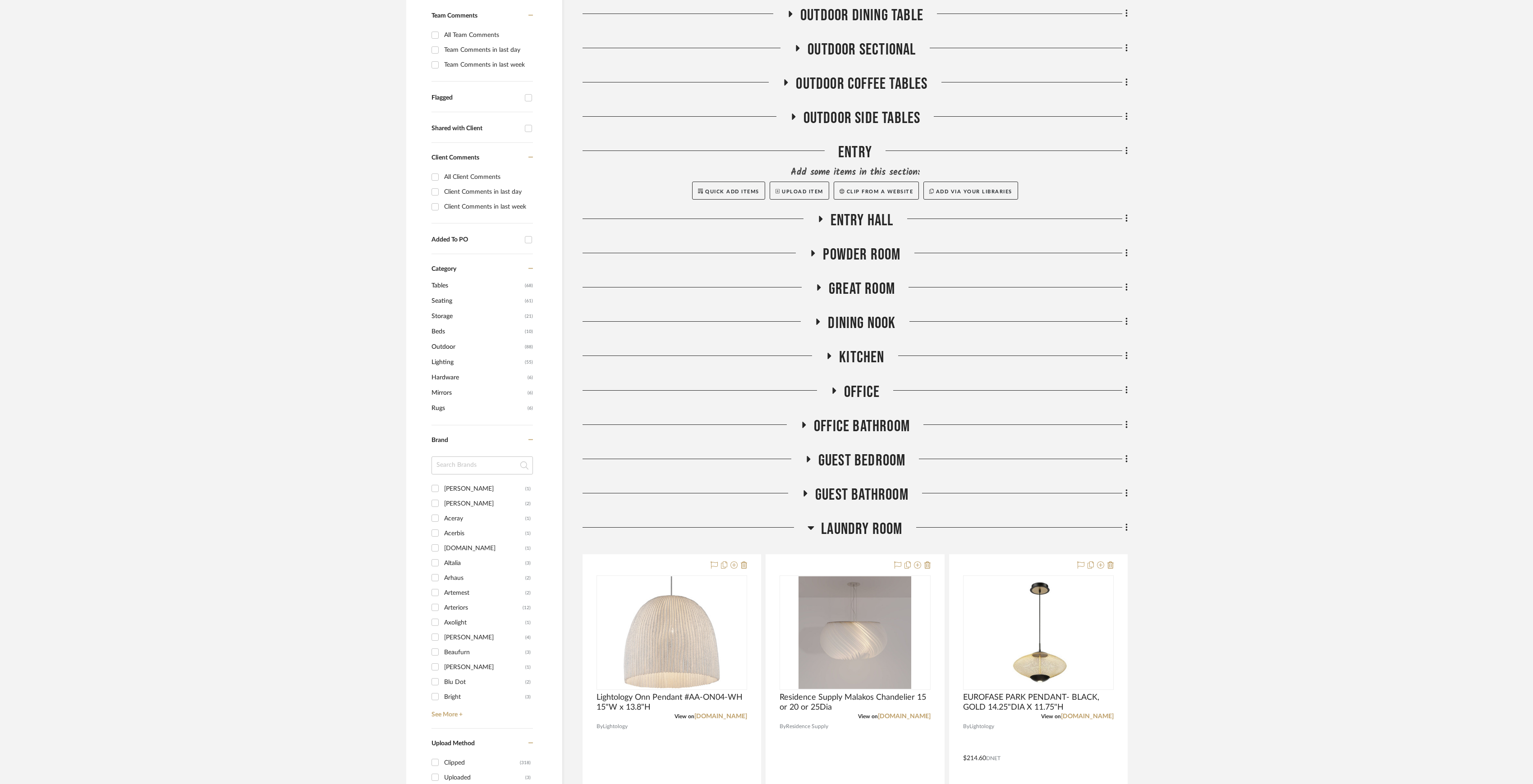
scroll to position [300, 0]
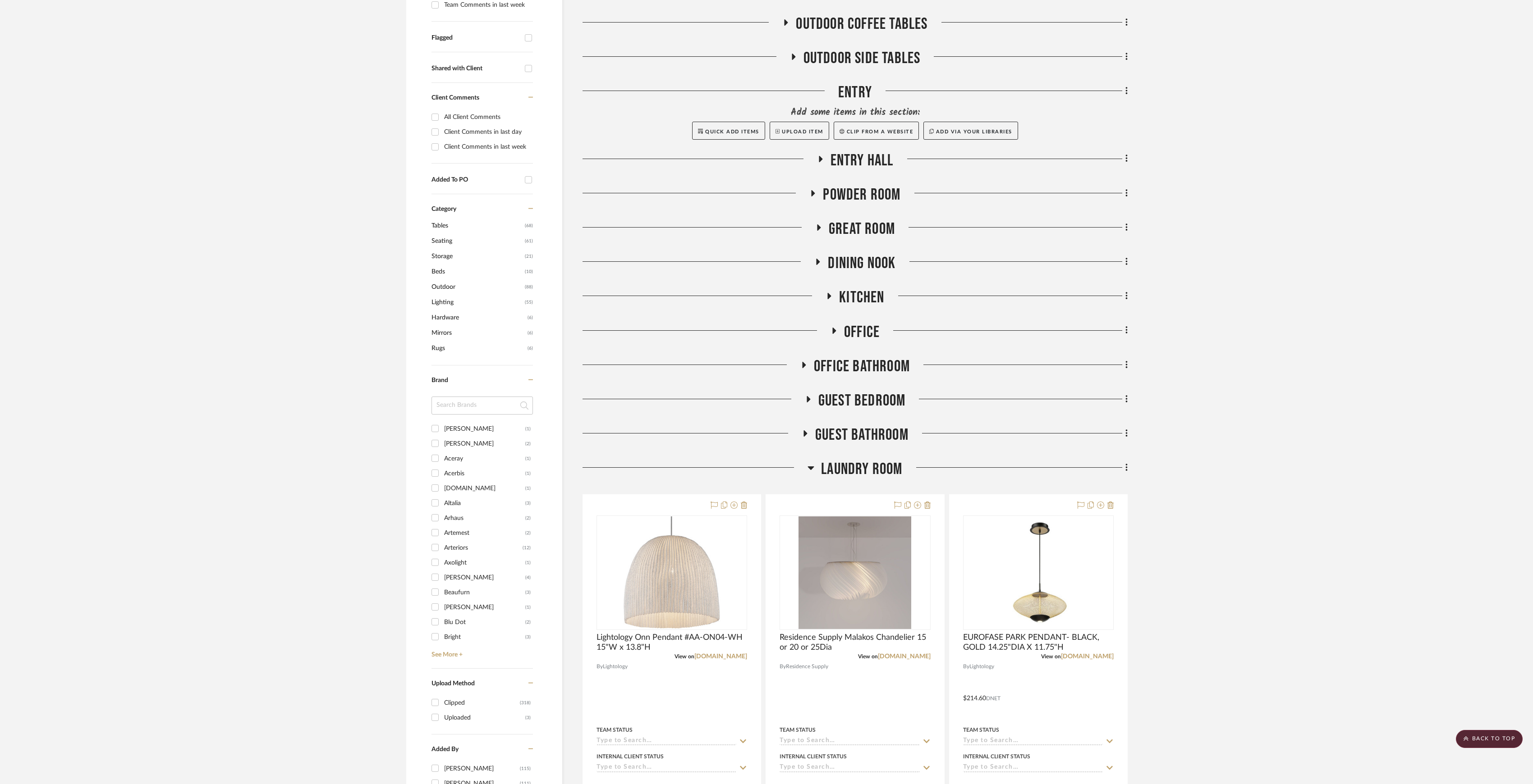
drag, startPoint x: 879, startPoint y: 459, endPoint x: 876, endPoint y: 462, distance: 4.2
click at [875, 464] on span "Laundry Room" at bounding box center [861, 469] width 81 height 19
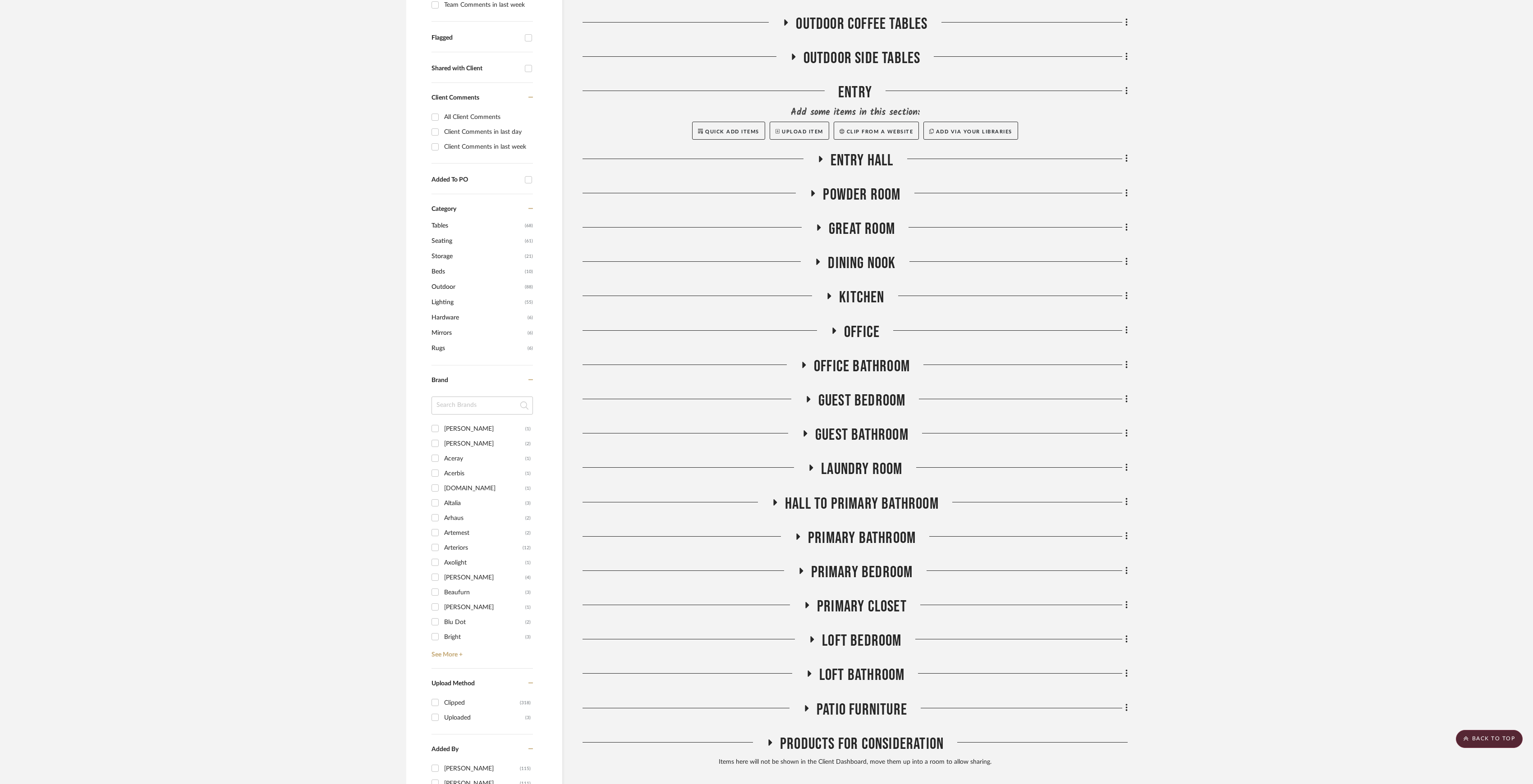
click at [851, 568] on span "Primary Bedroom" at bounding box center [862, 573] width 102 height 19
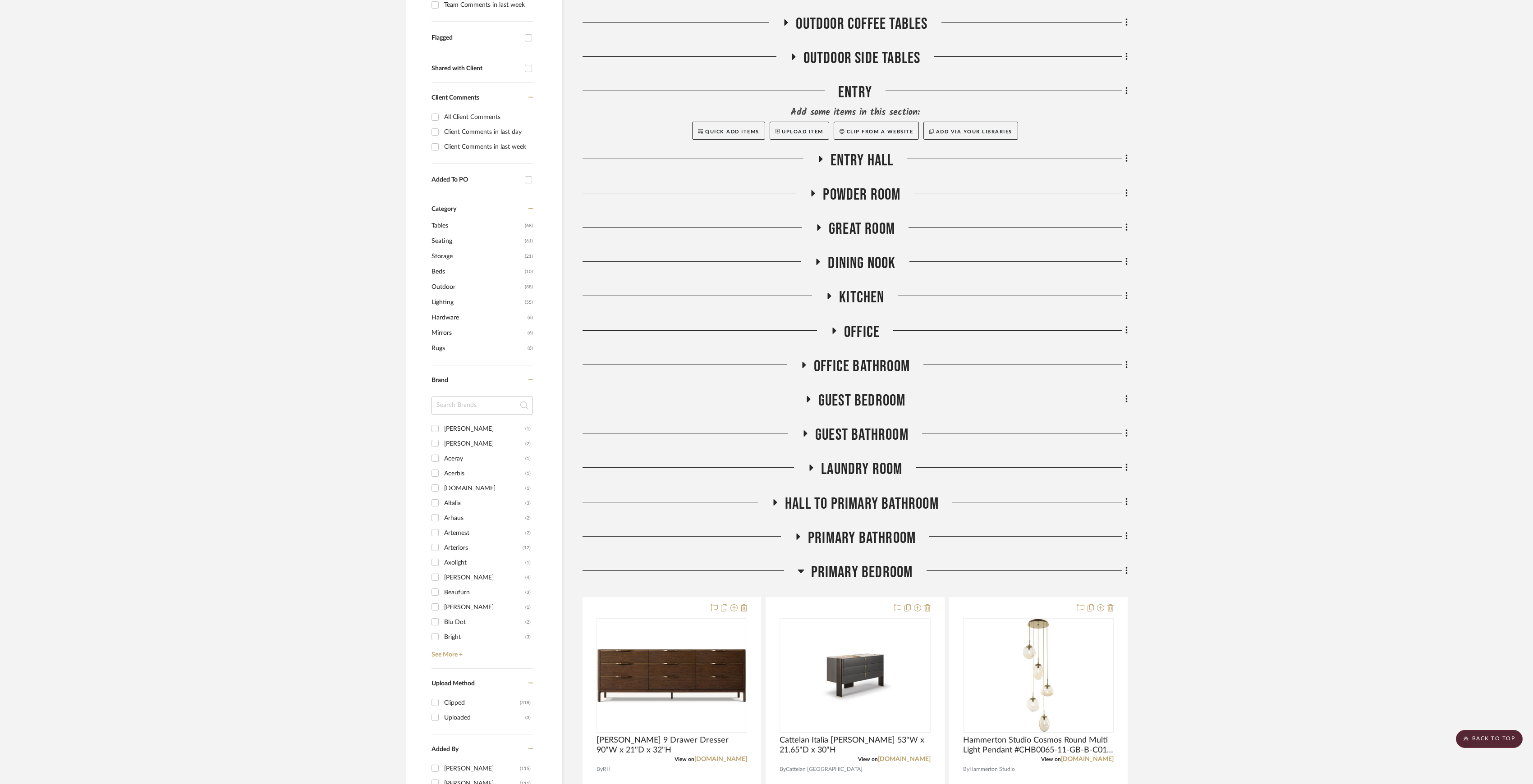
click at [848, 568] on span "Primary Bedroom" at bounding box center [862, 573] width 102 height 19
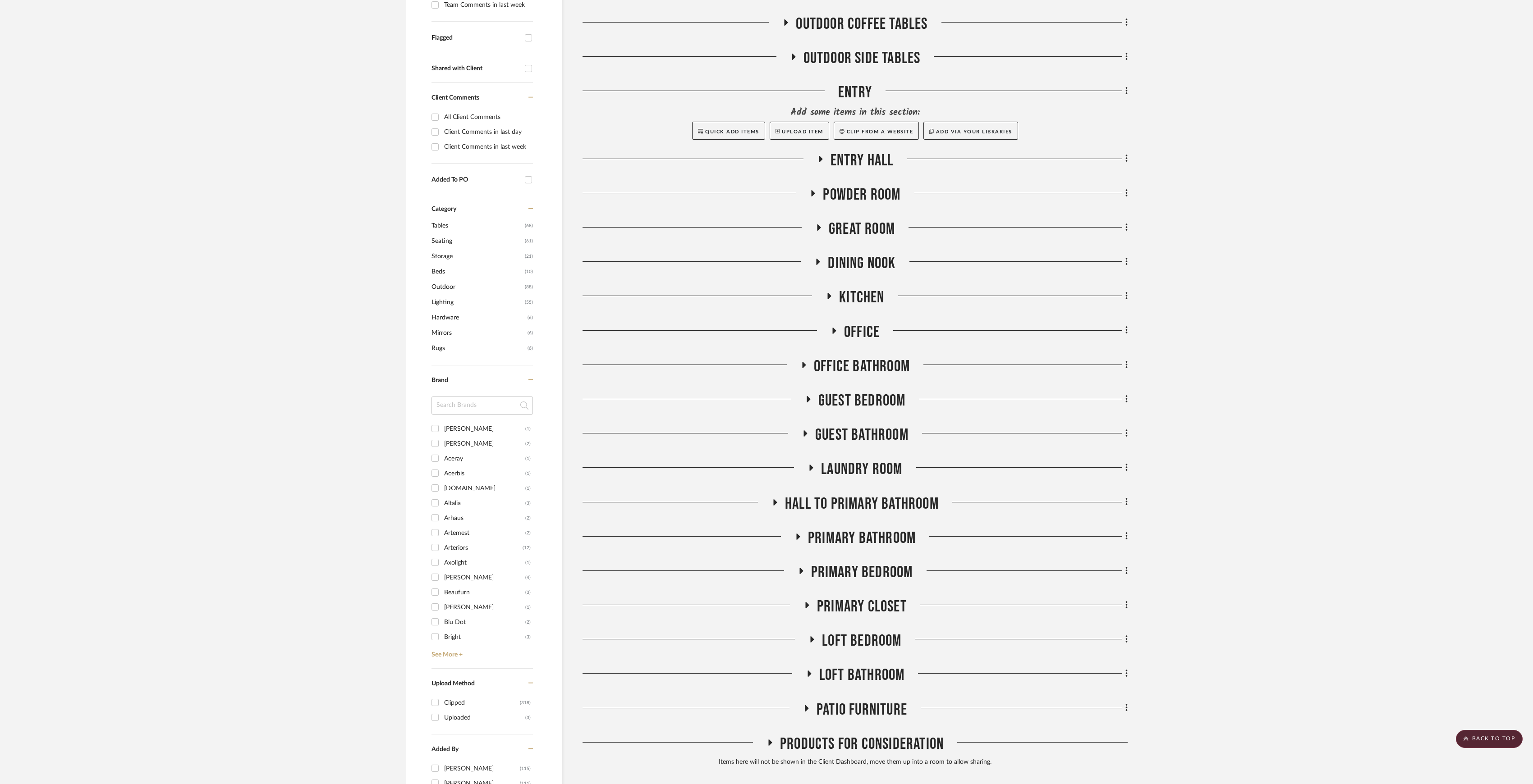
click at [862, 611] on span "Primary Closet" at bounding box center [862, 607] width 90 height 19
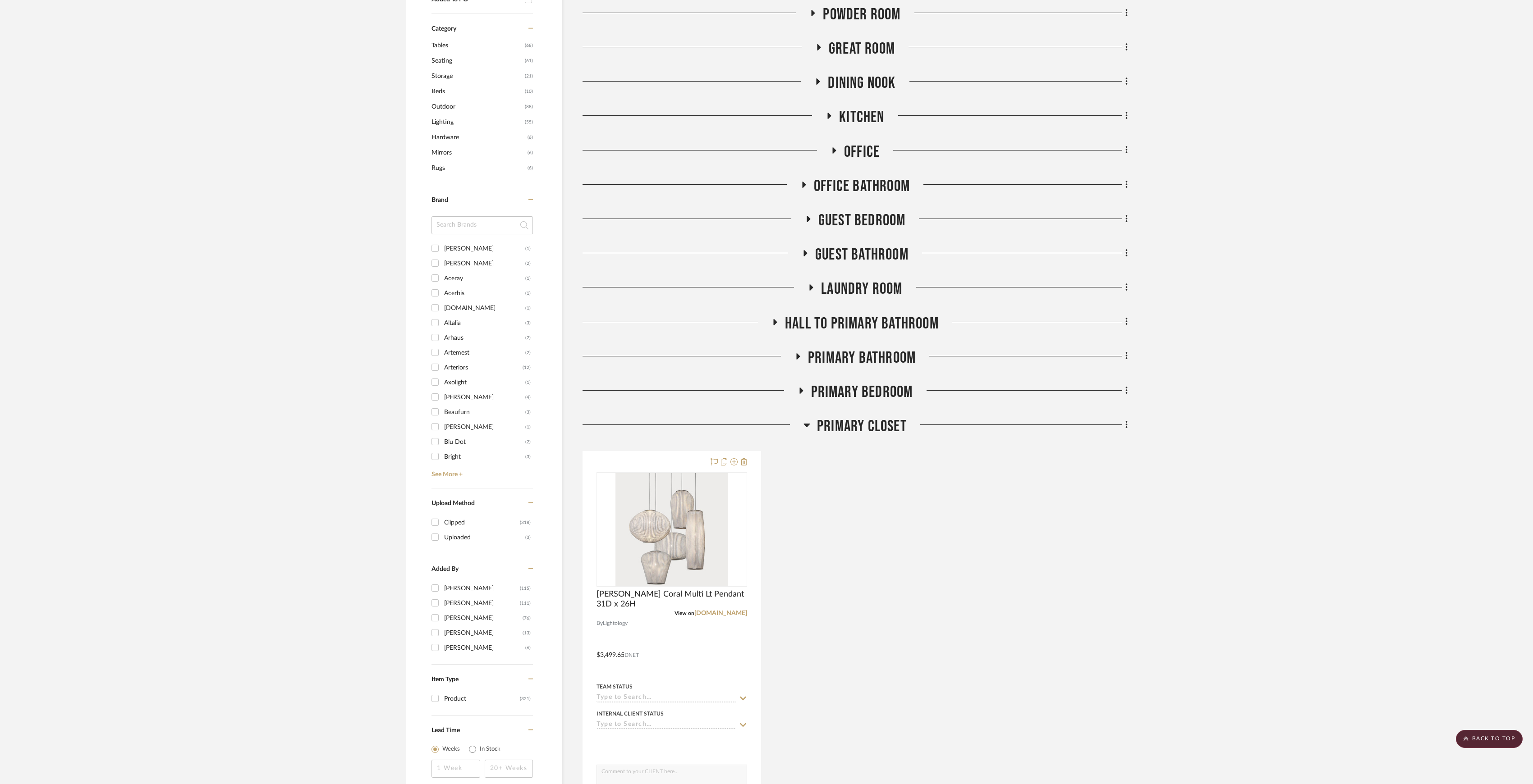
scroll to position [541, 0]
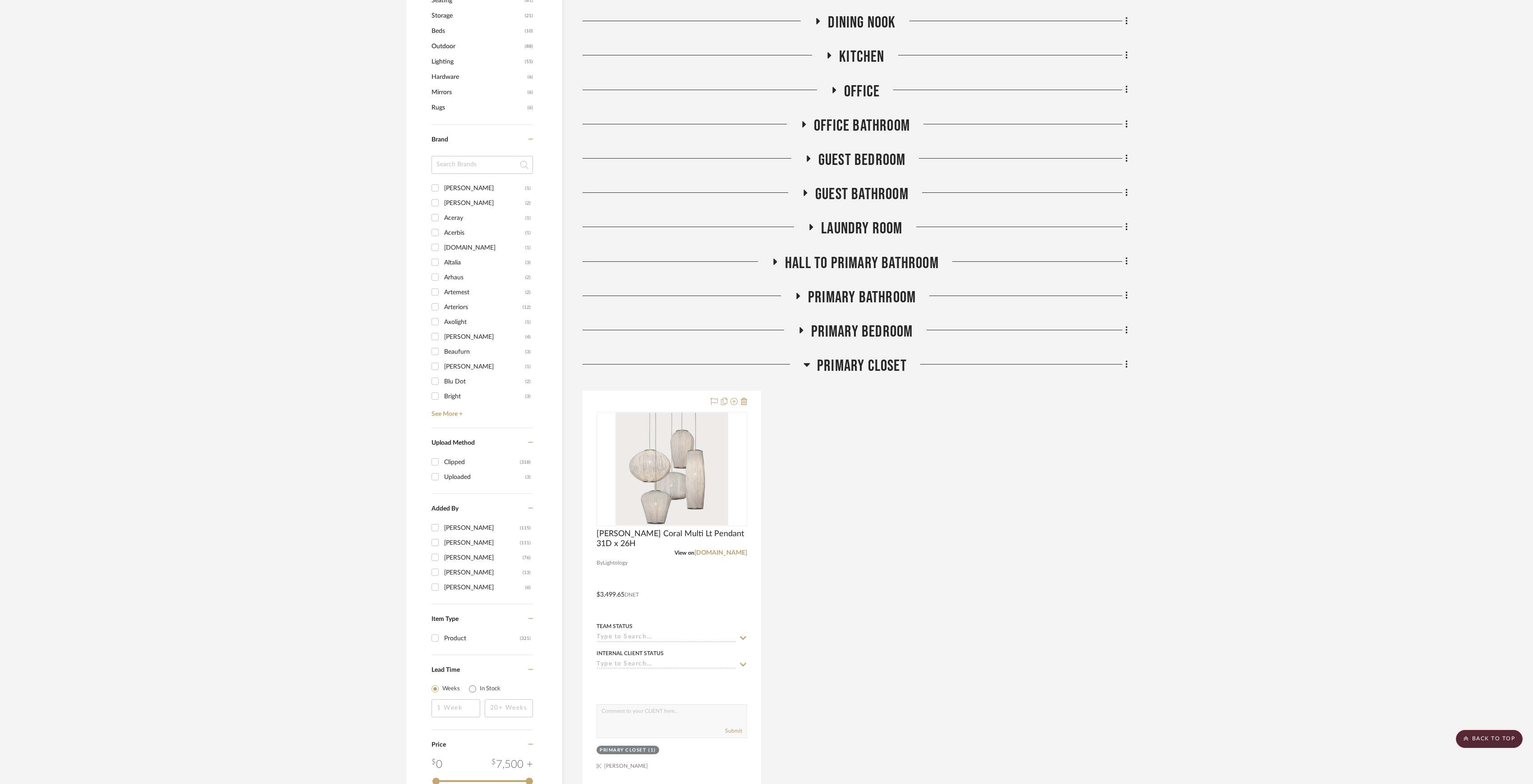
click at [863, 374] on span "Primary Closet" at bounding box center [862, 366] width 90 height 19
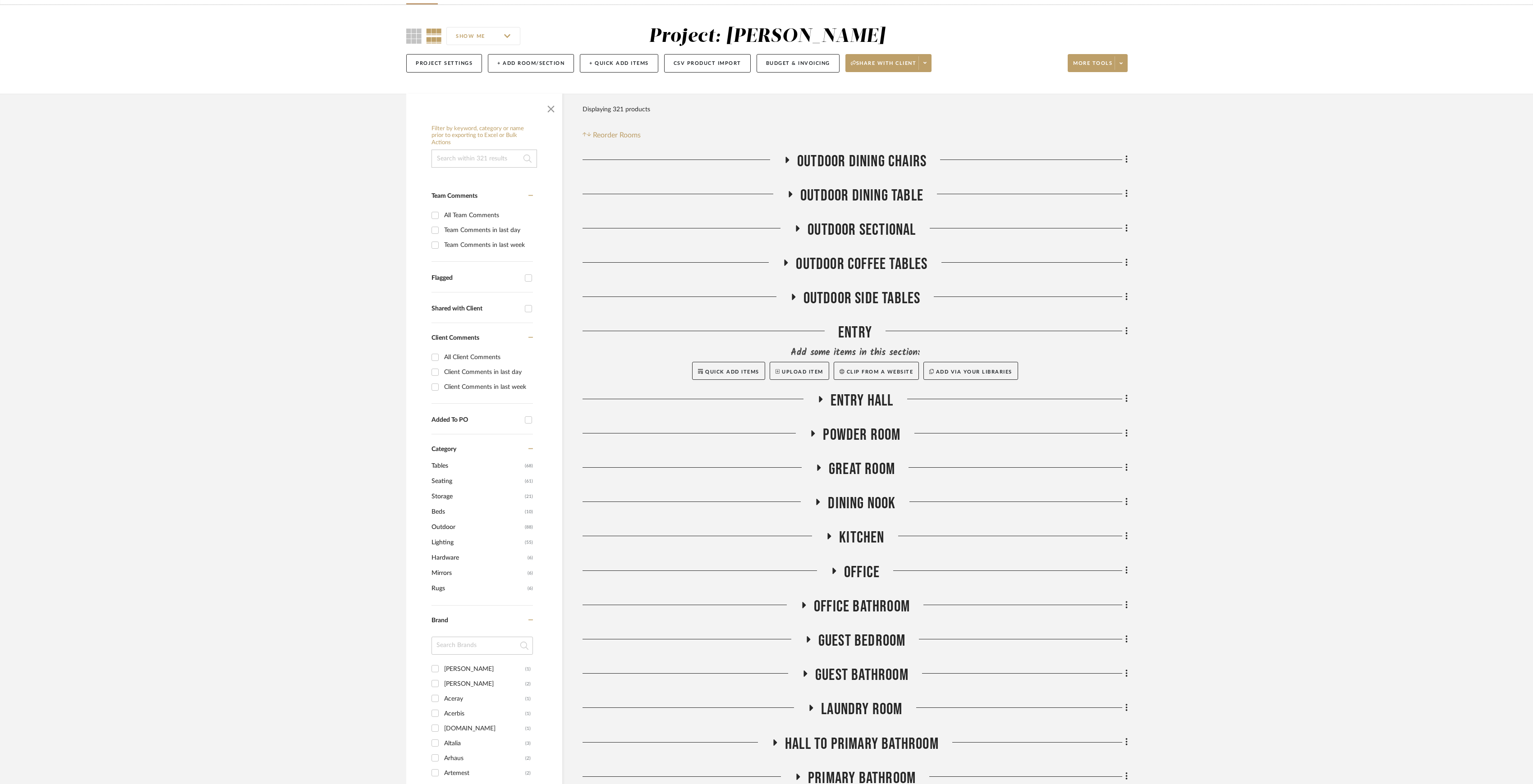
scroll to position [300, 0]
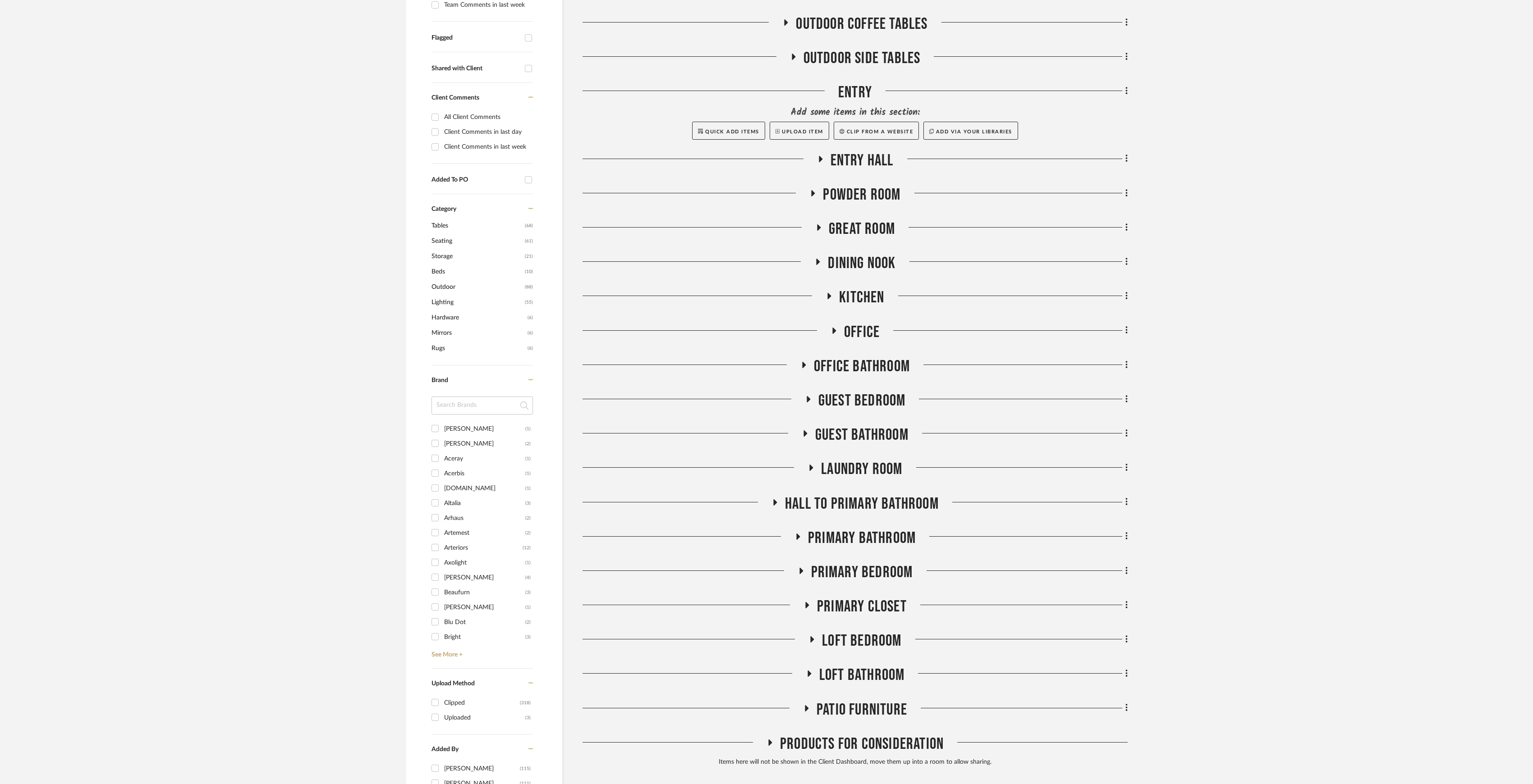
click at [859, 466] on span "Laundry Room" at bounding box center [861, 469] width 81 height 19
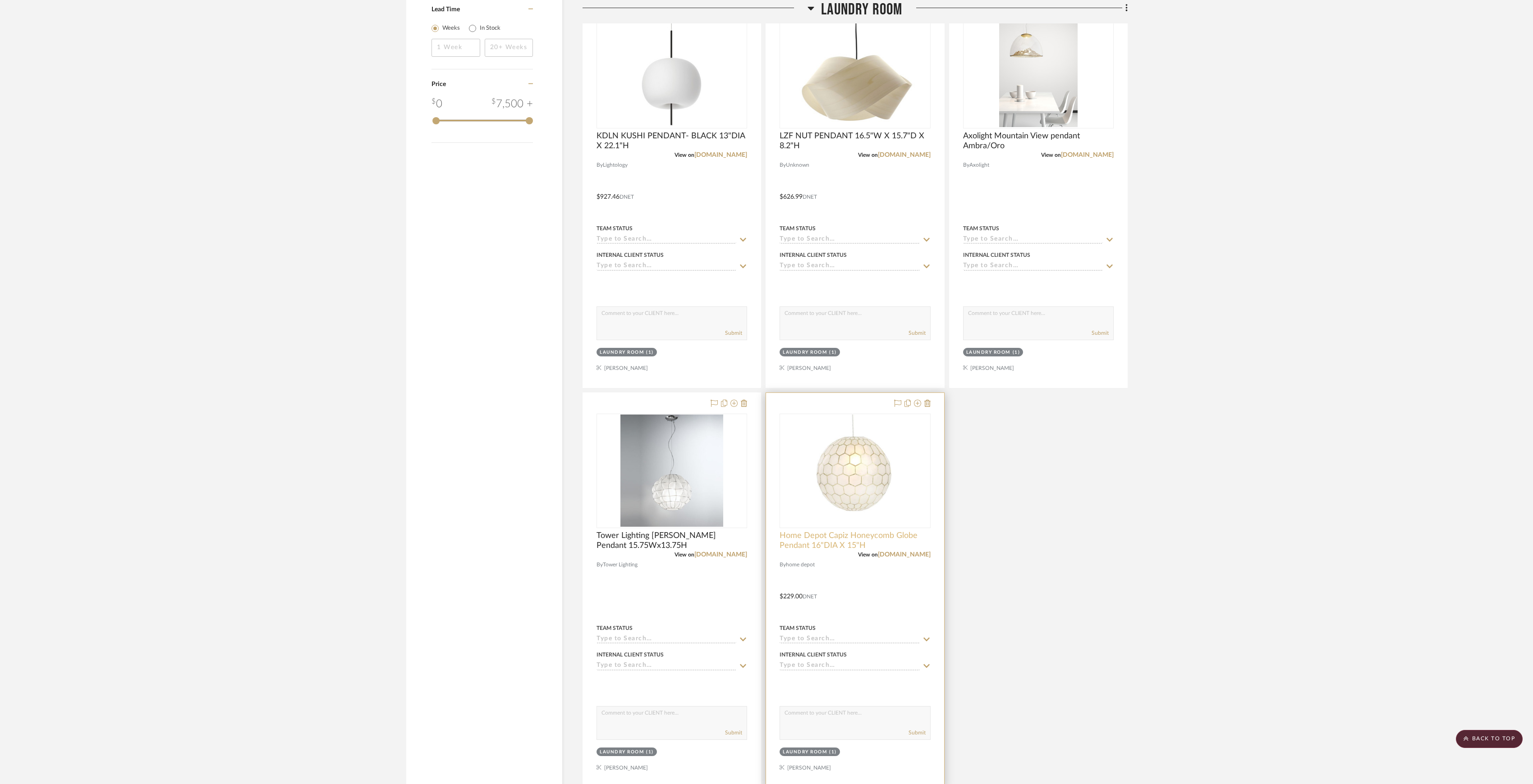
scroll to position [1502, 0]
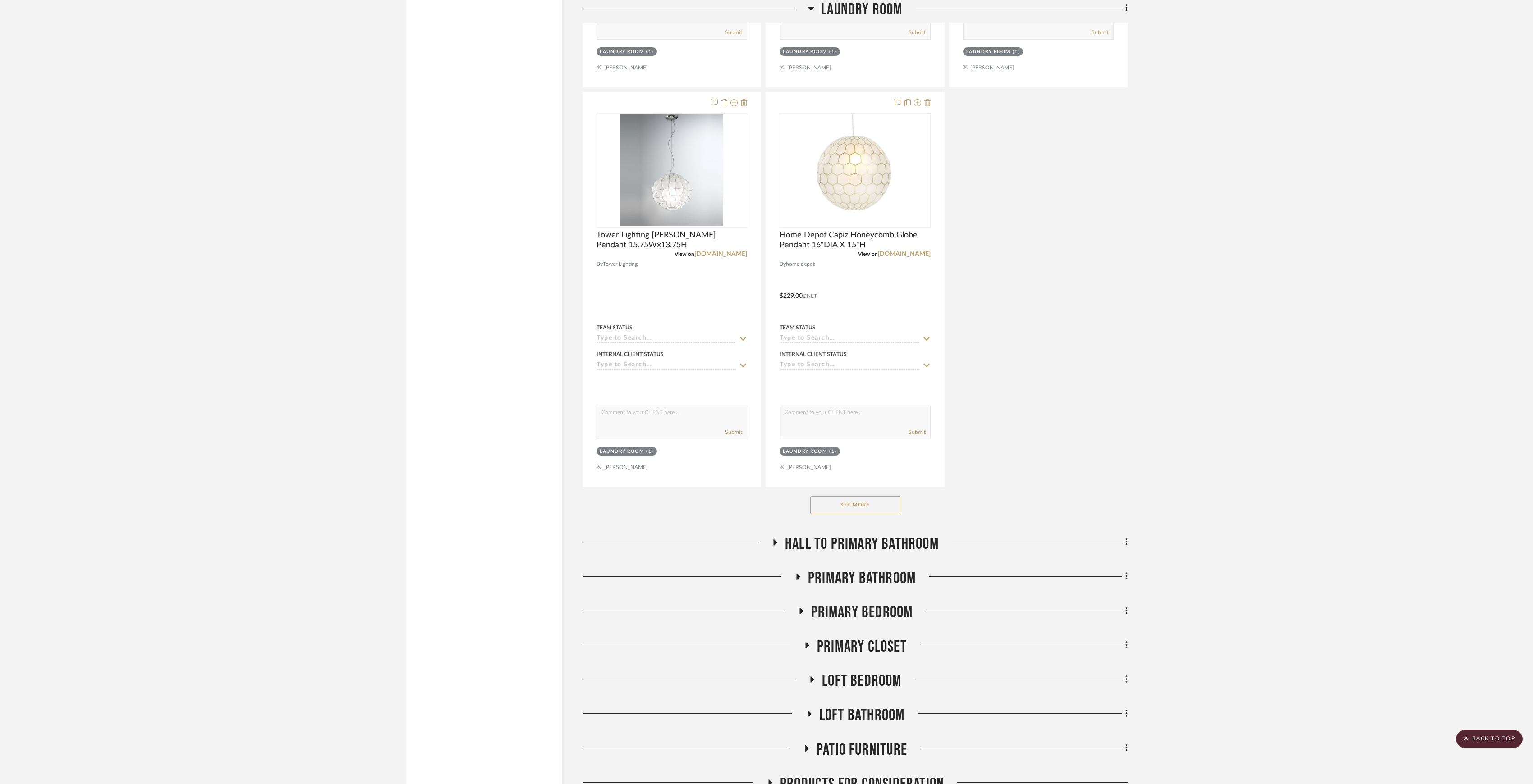
click at [870, 510] on button "See More" at bounding box center [855, 505] width 90 height 18
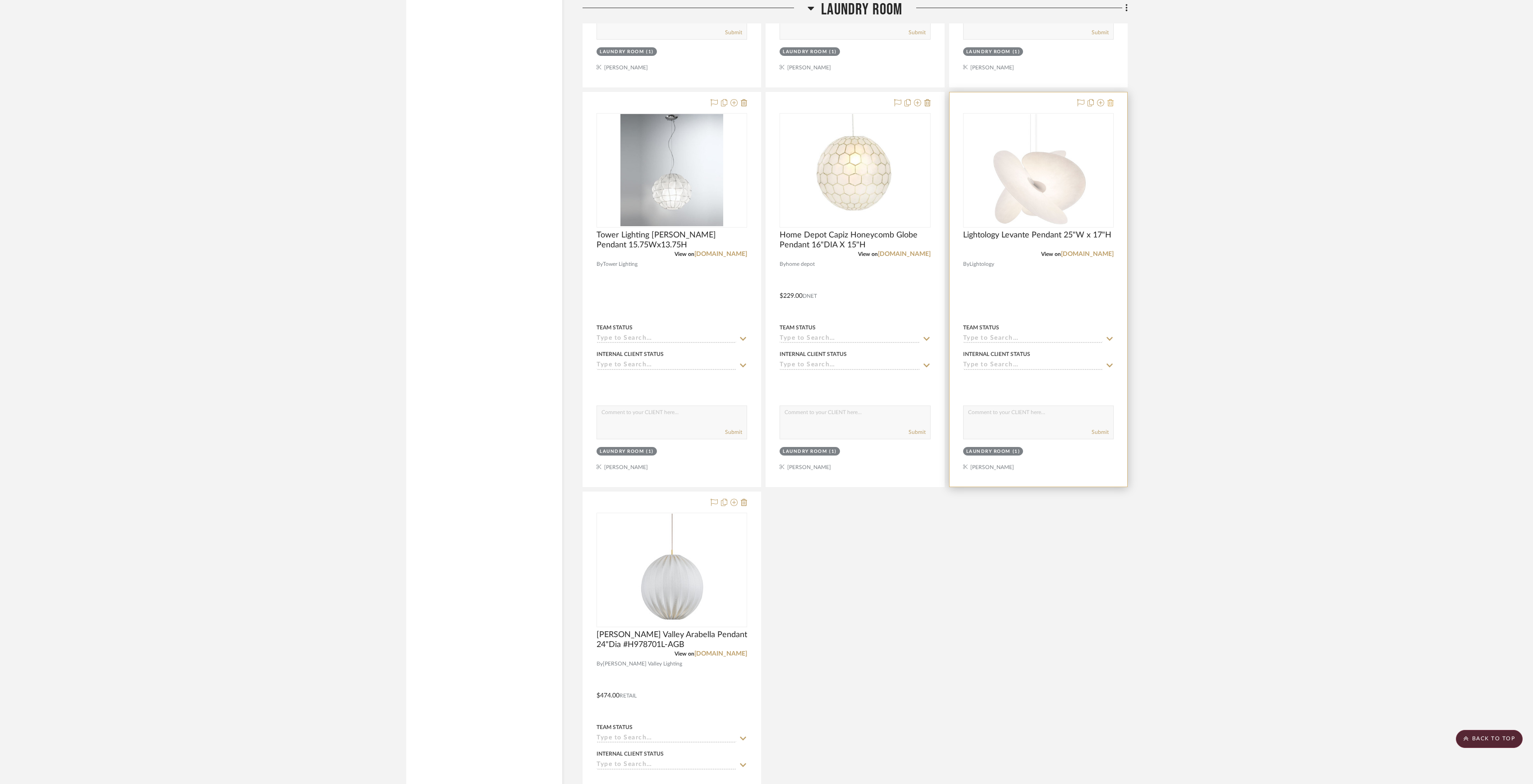
click at [1110, 106] on icon at bounding box center [1111, 103] width 7 height 7
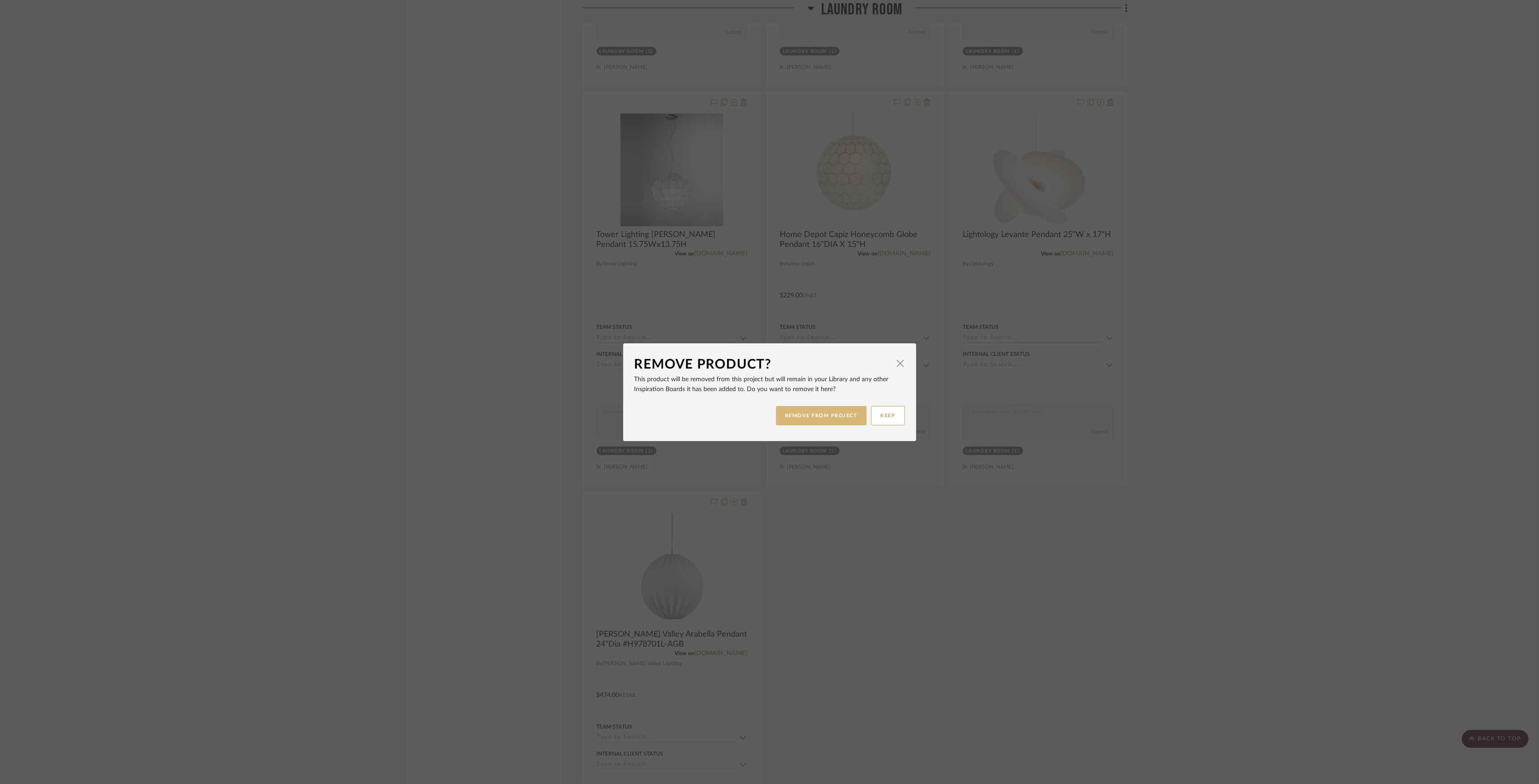
click at [813, 423] on button "REMOVE FROM PROJECT" at bounding box center [821, 416] width 91 height 19
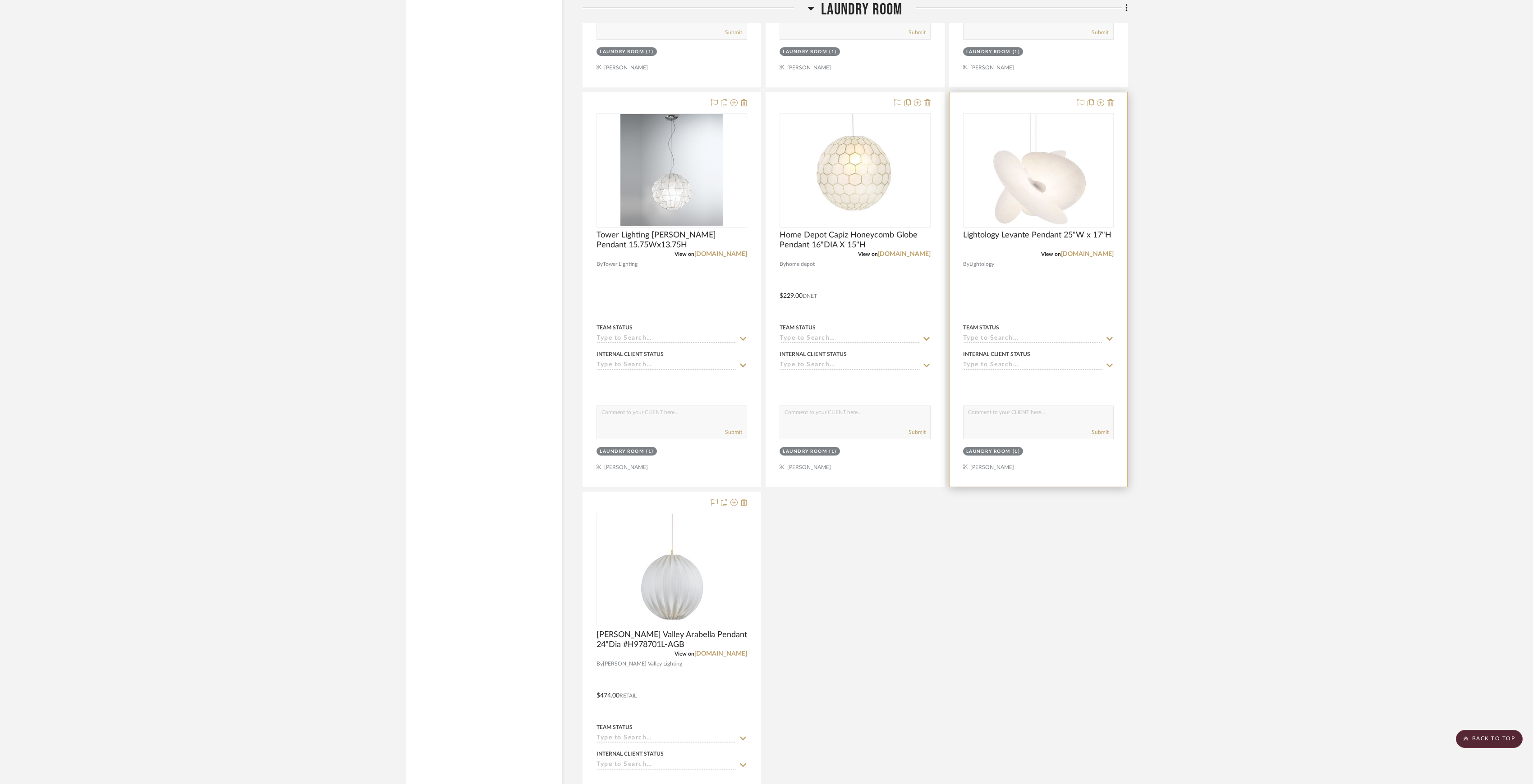
scroll to position [1382, 0]
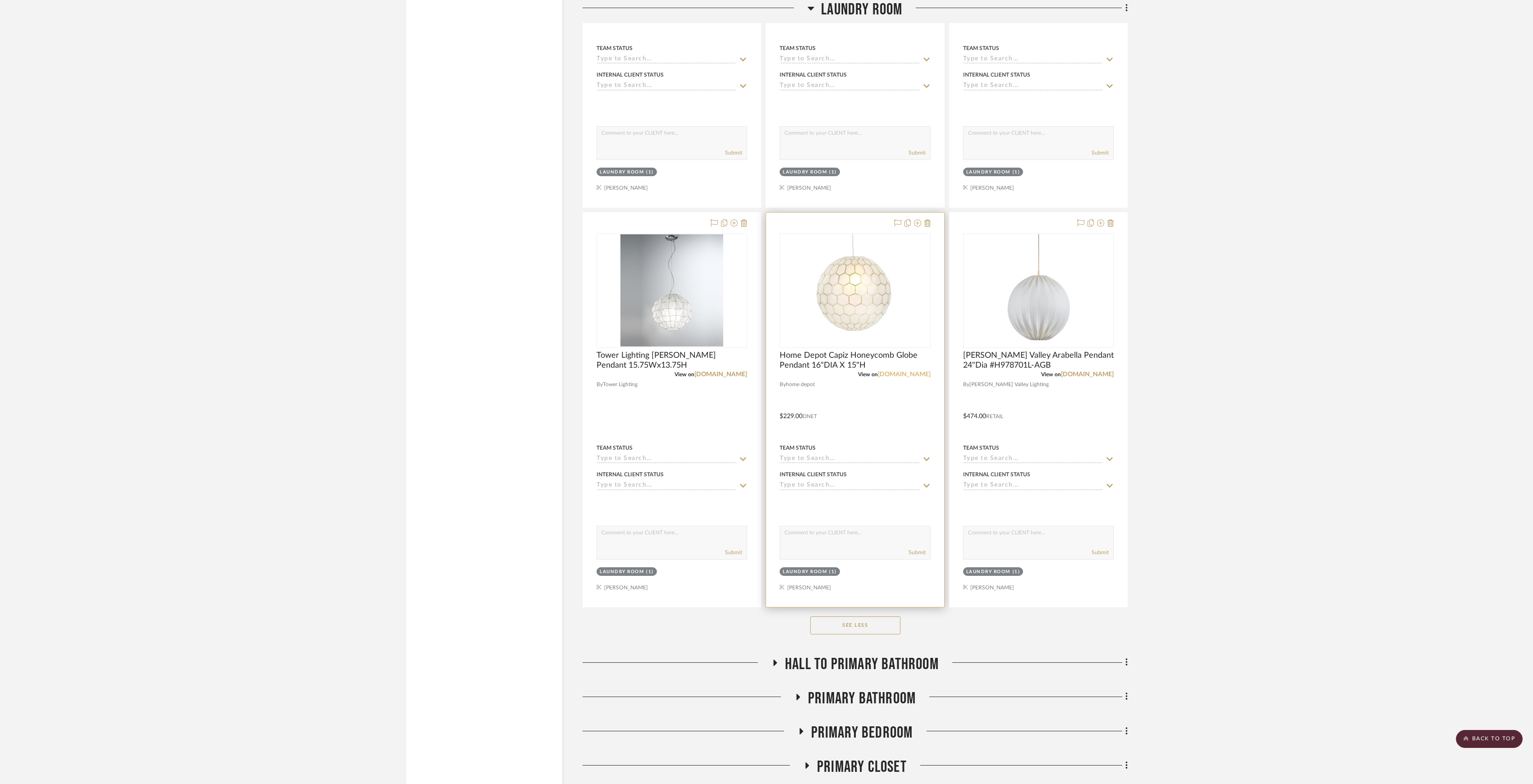
click at [911, 377] on link "[DOMAIN_NAME]" at bounding box center [905, 374] width 53 height 7
click at [733, 377] on link "[DOMAIN_NAME]" at bounding box center [720, 374] width 53 height 7
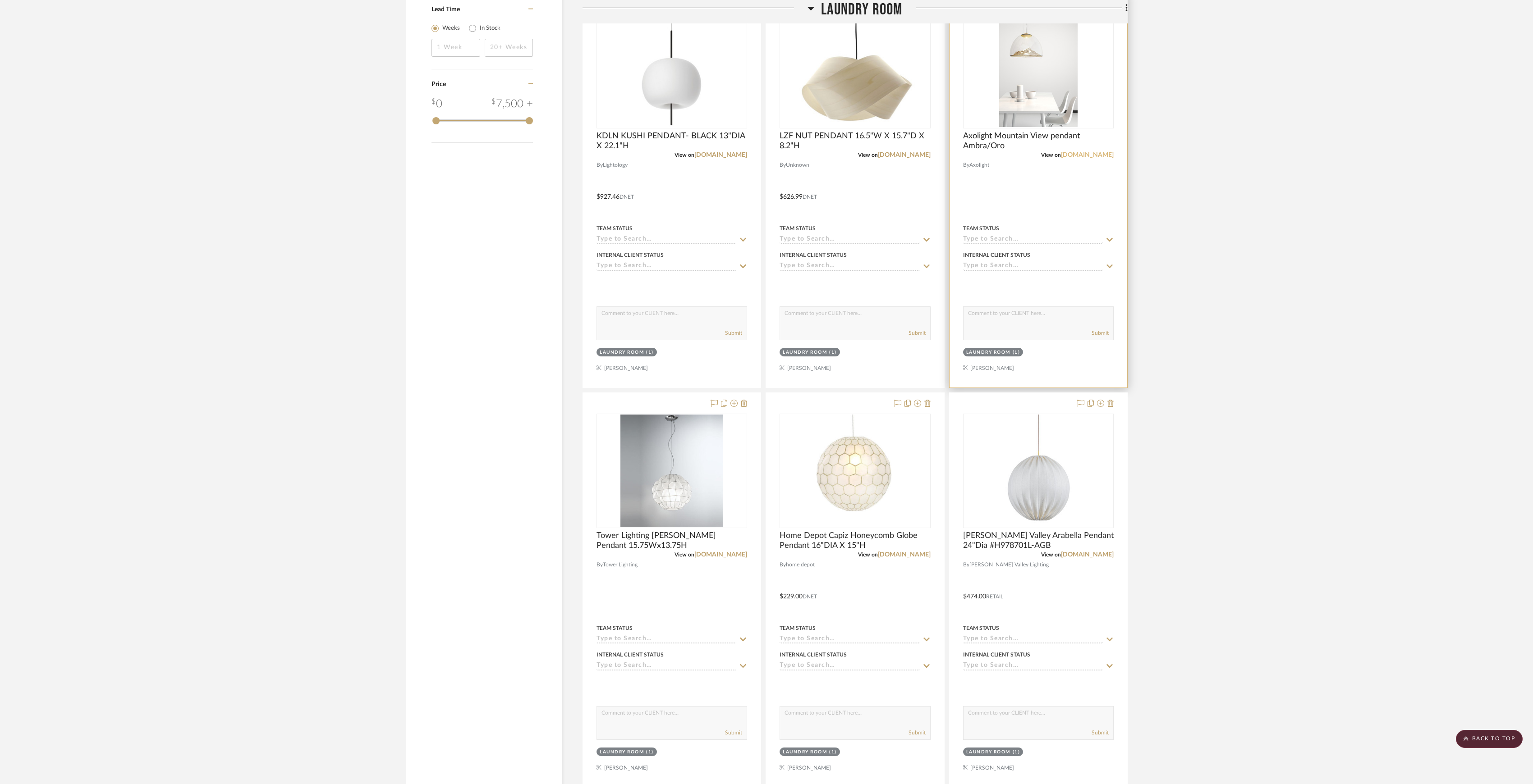
click at [1099, 157] on link "[DOMAIN_NAME]" at bounding box center [1087, 155] width 53 height 7
click at [912, 156] on link "[DOMAIN_NAME]" at bounding box center [905, 155] width 53 height 7
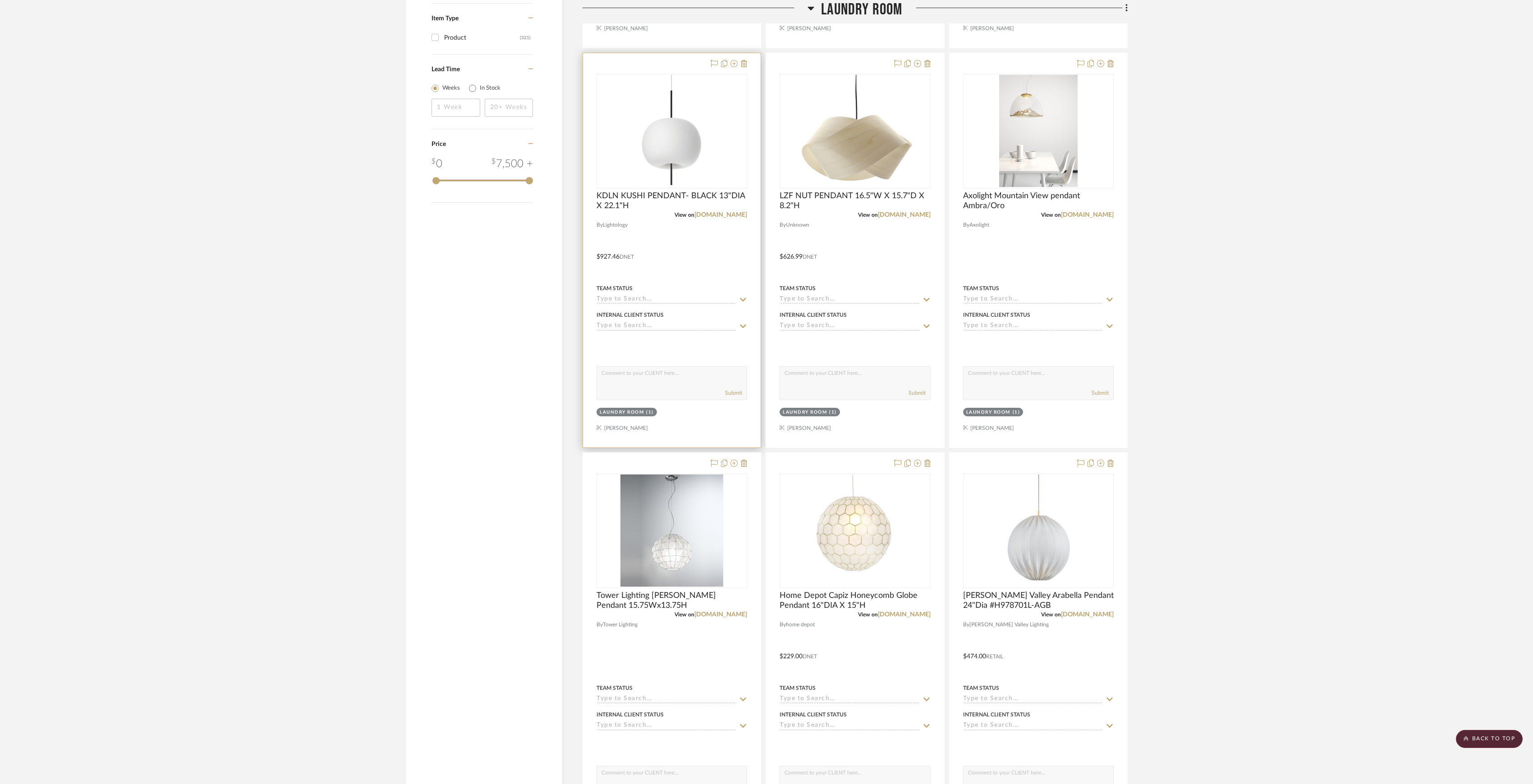
scroll to position [1081, 0]
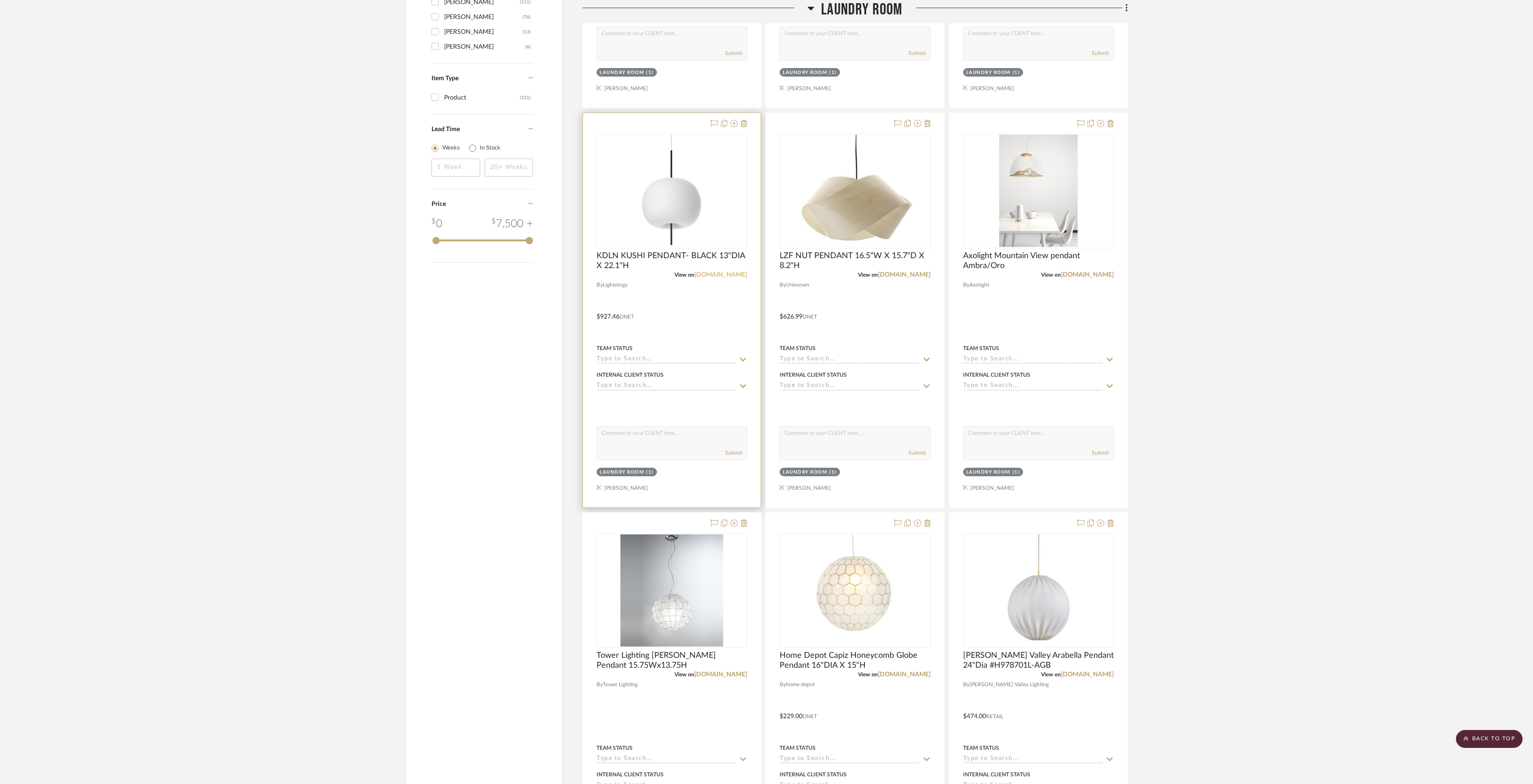
click at [726, 276] on link "[DOMAIN_NAME]" at bounding box center [720, 275] width 53 height 7
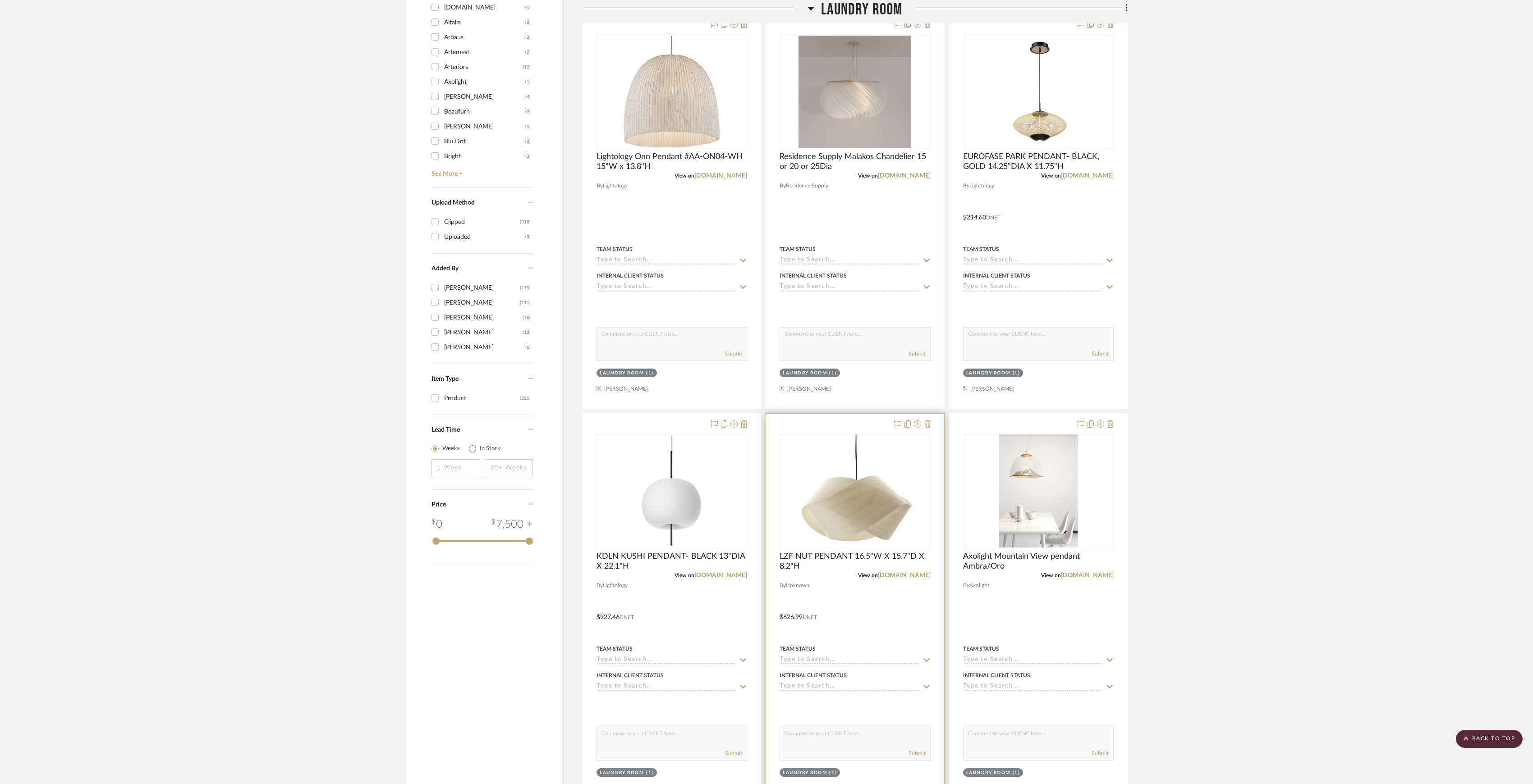
scroll to position [660, 0]
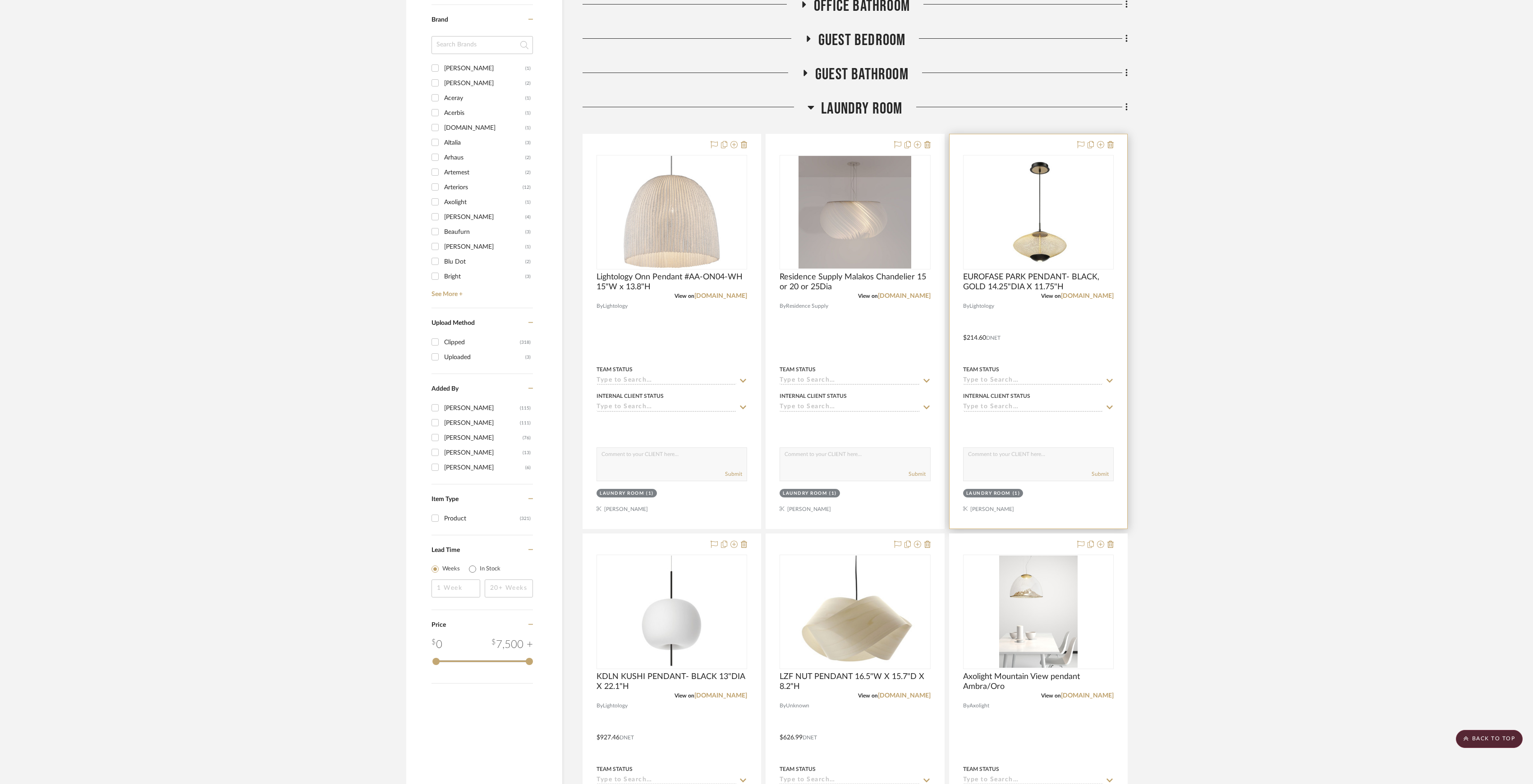
click at [1093, 301] on div at bounding box center [1038, 331] width 177 height 394
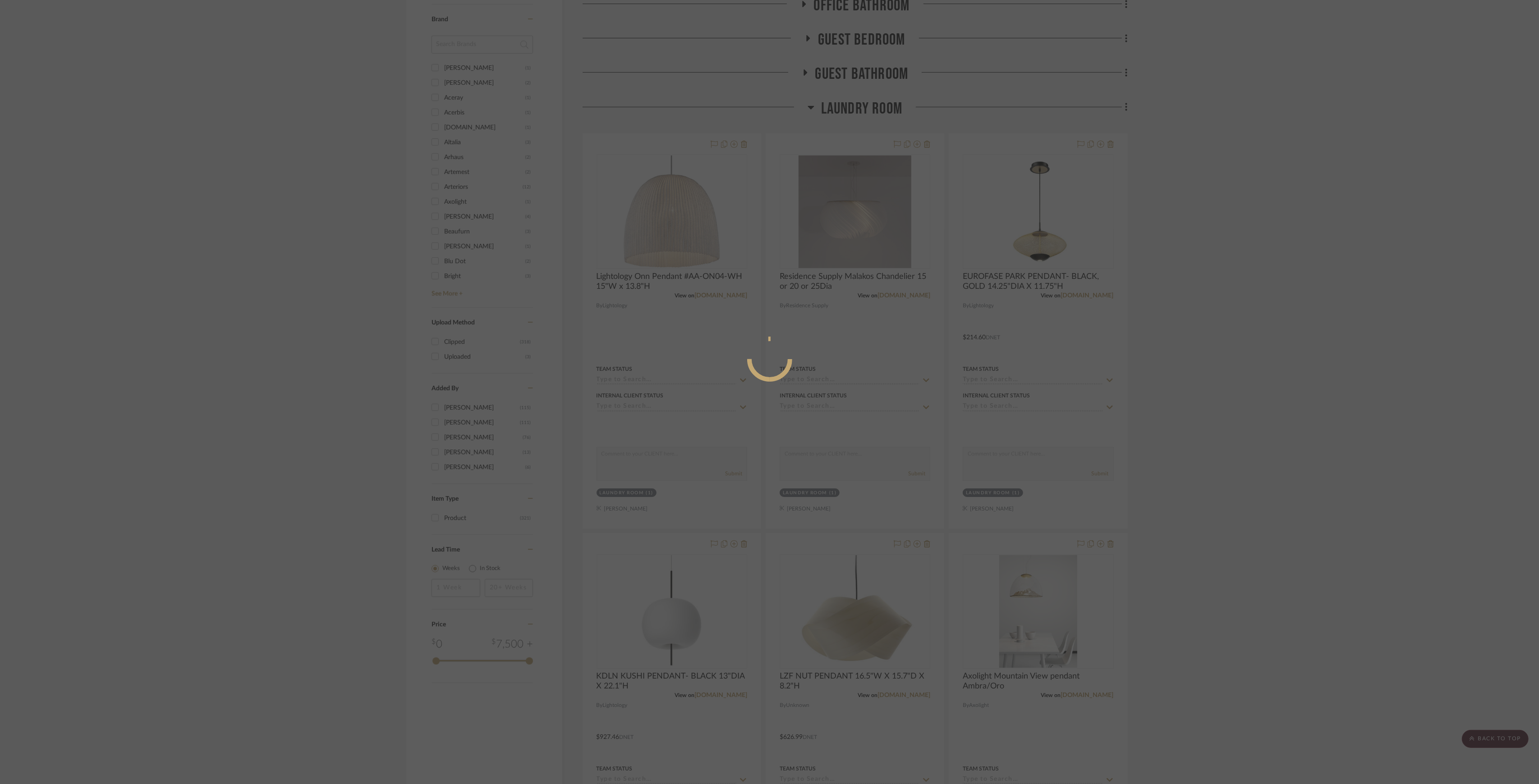
click at [1108, 288] on div at bounding box center [770, 392] width 1539 height 784
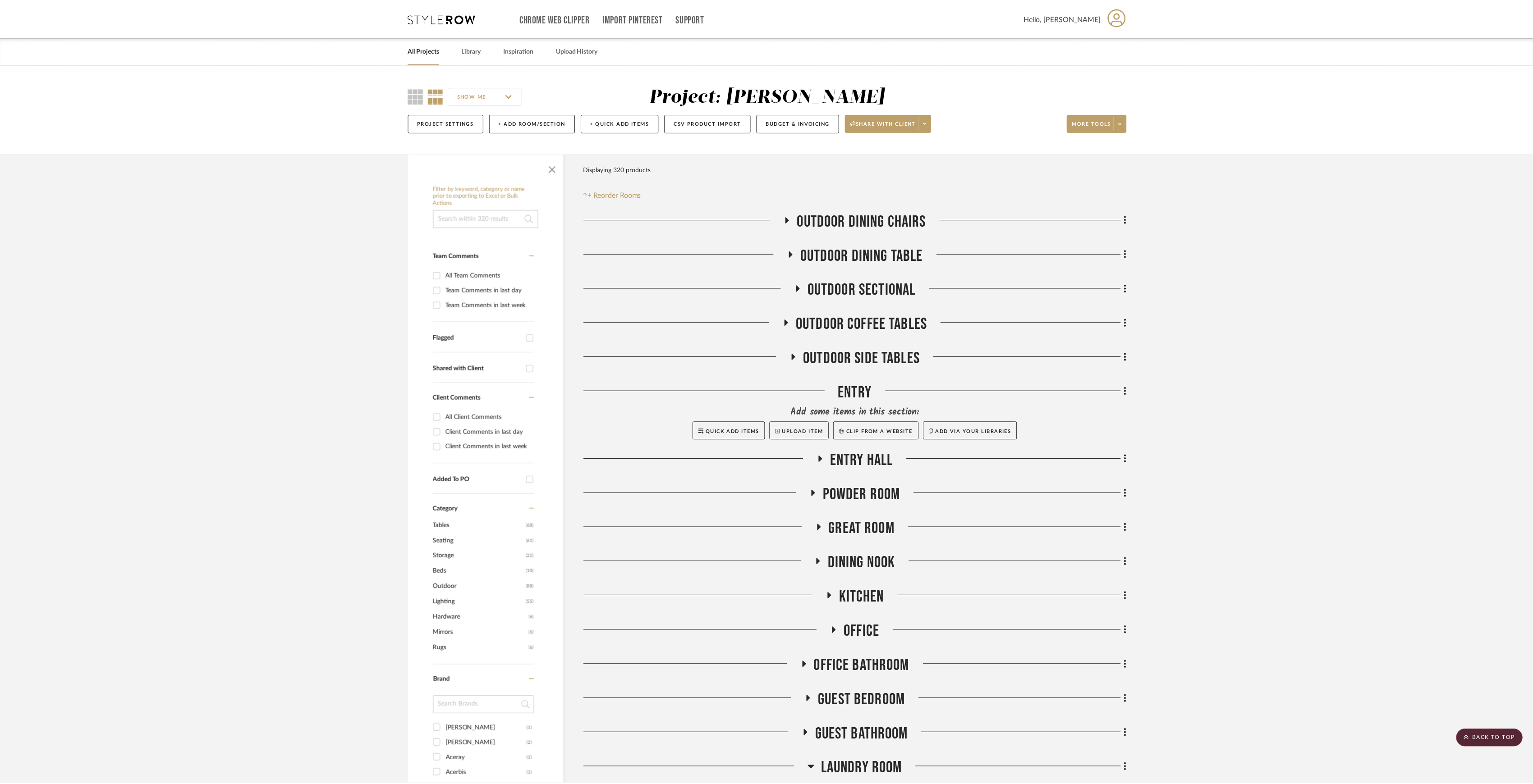
scroll to position [660, 0]
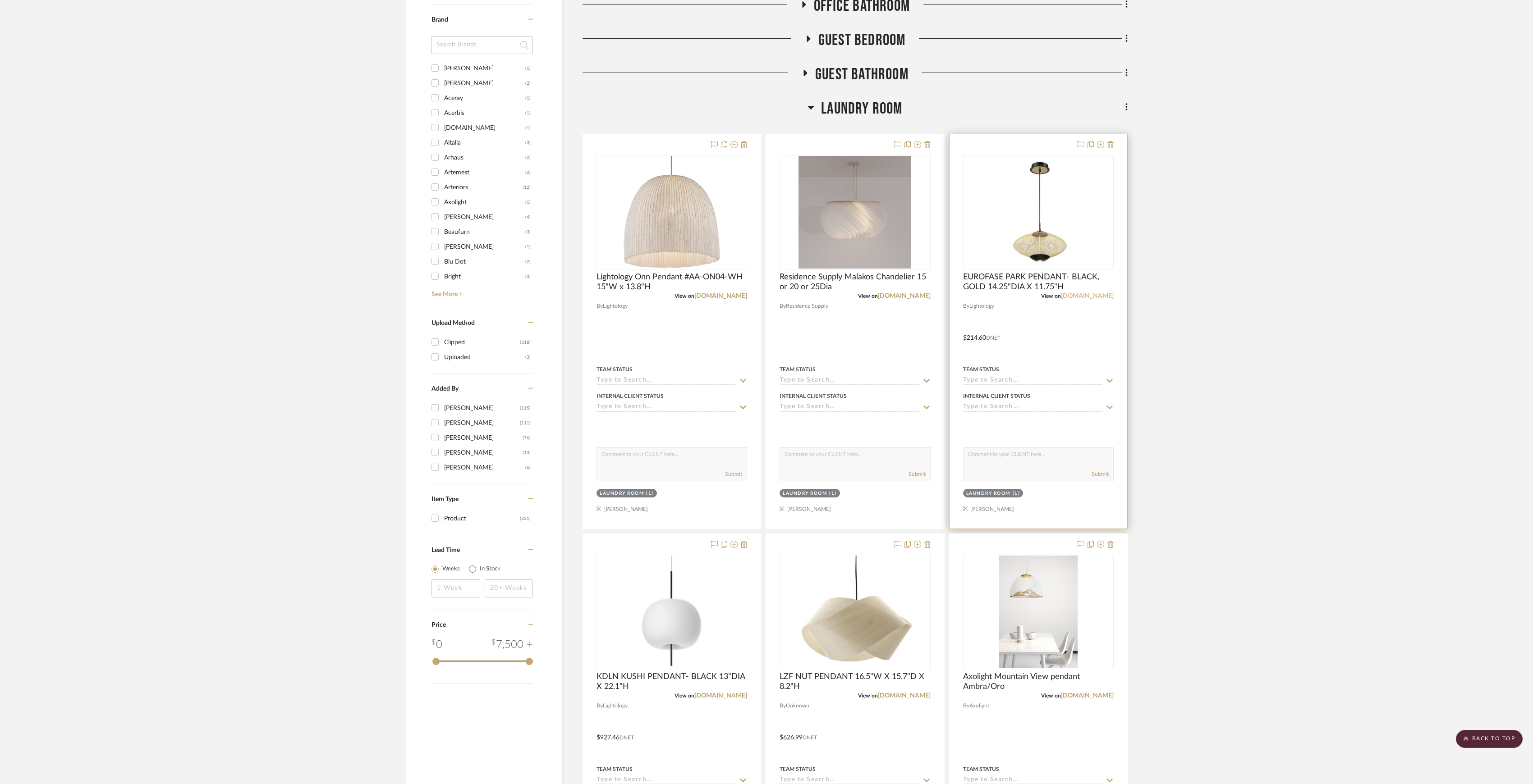
click at [1097, 296] on link "[DOMAIN_NAME]" at bounding box center [1087, 296] width 53 height 7
click at [901, 294] on link "[DOMAIN_NAME]" at bounding box center [905, 296] width 53 height 7
